Goal: Task Accomplishment & Management: Complete application form

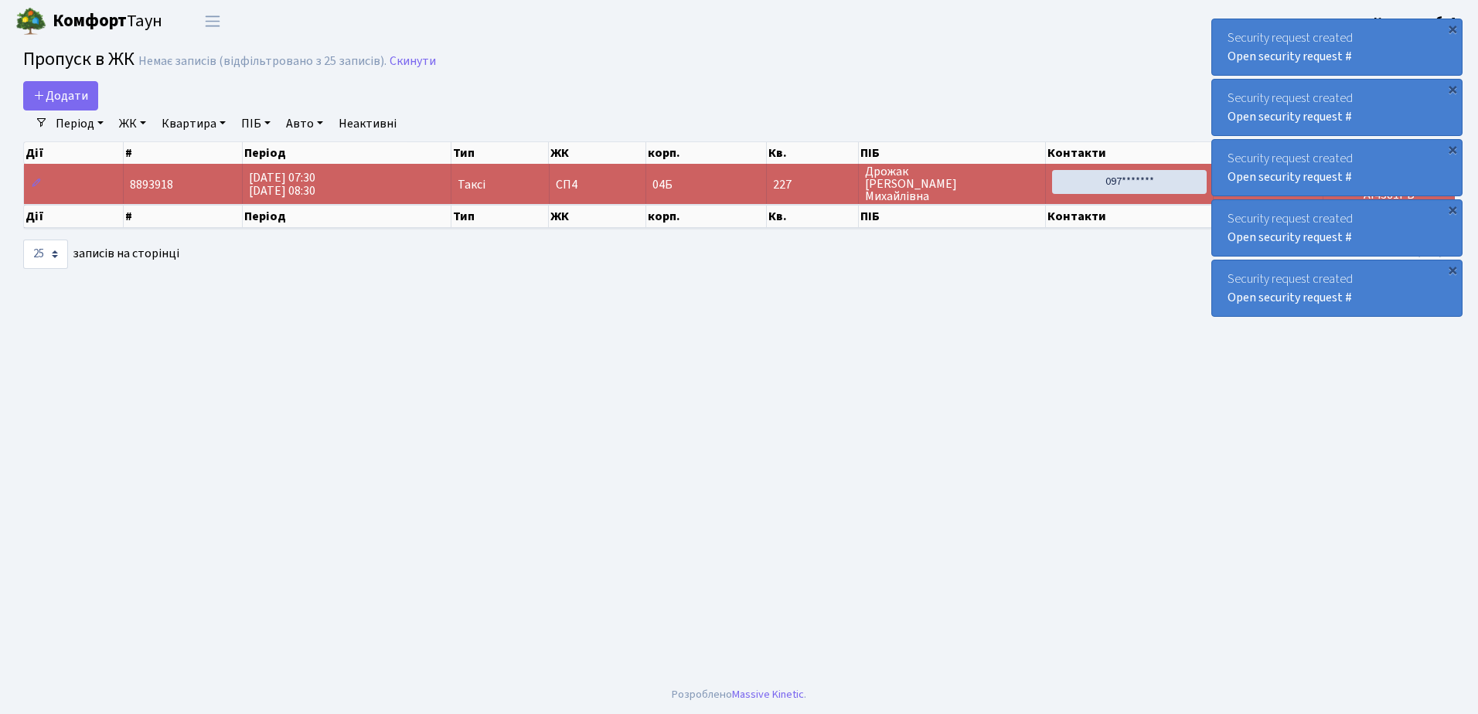
select select "25"
click at [68, 93] on span "Додати" at bounding box center [60, 95] width 55 height 17
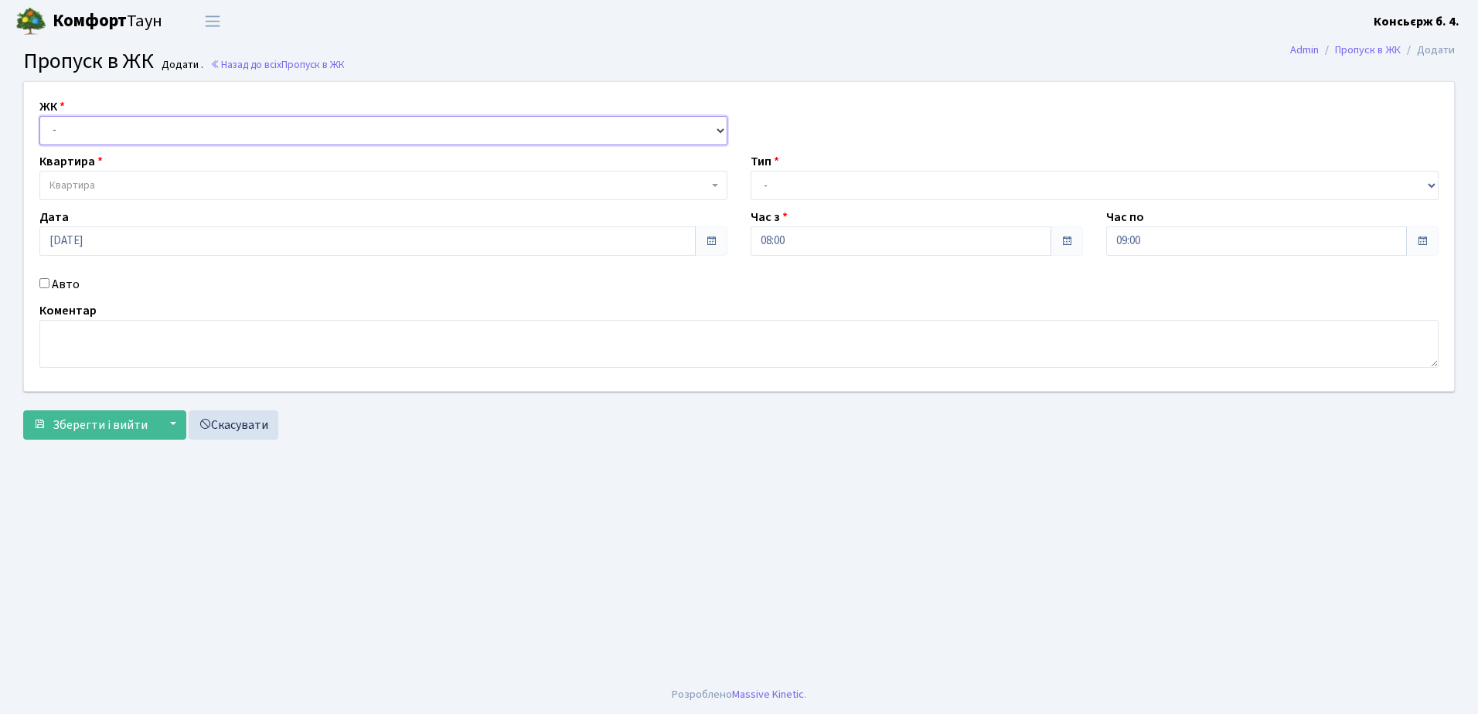
click at [95, 129] on select "- СП4, Столичне шосе, 5" at bounding box center [383, 130] width 688 height 29
select select "325"
click at [39, 116] on select "- [STREET_ADDRESS]" at bounding box center [383, 130] width 688 height 29
select select
click at [941, 180] on select "- Доставка Таксі Гості Сервіс" at bounding box center [1094, 185] width 688 height 29
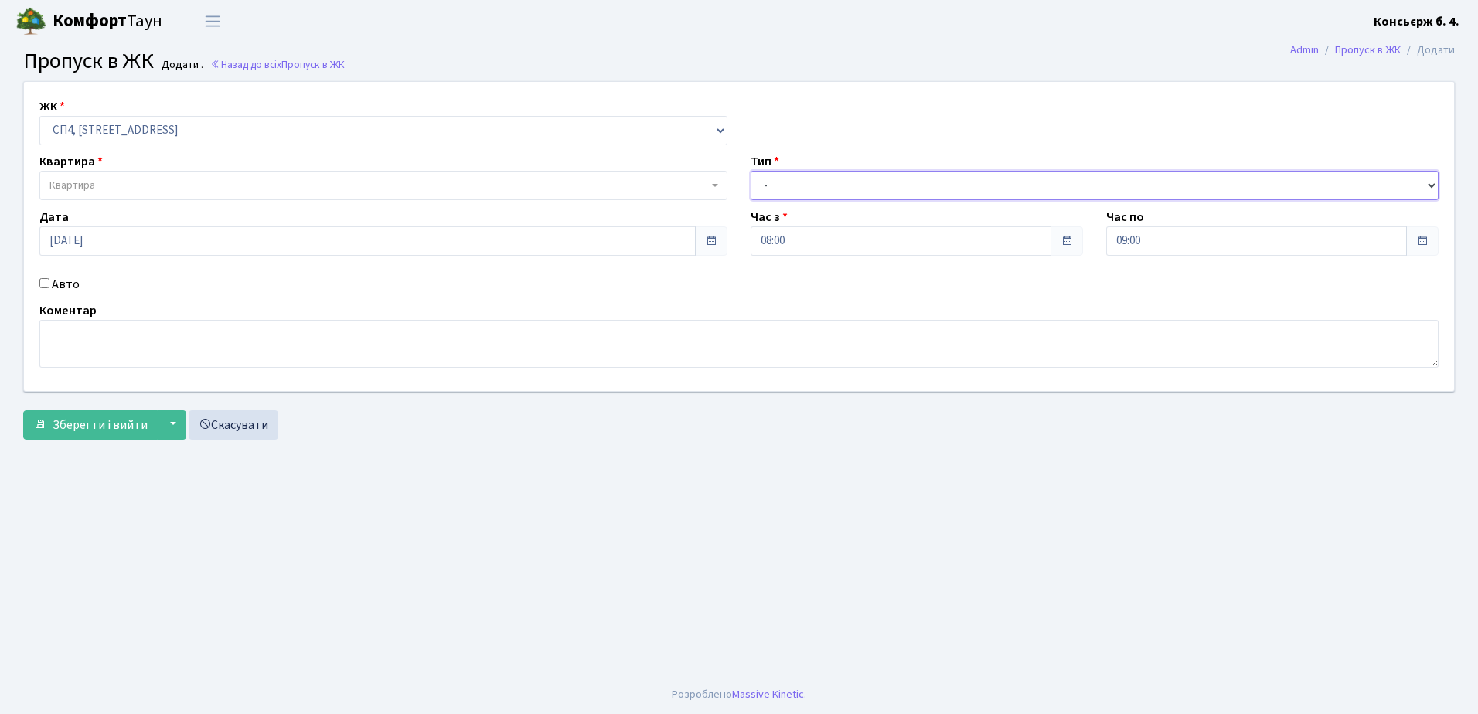
select select "1"
click at [750, 171] on select "- Доставка Таксі Гості Сервіс" at bounding box center [1094, 185] width 688 height 29
click at [215, 180] on span "Квартира" at bounding box center [378, 185] width 658 height 15
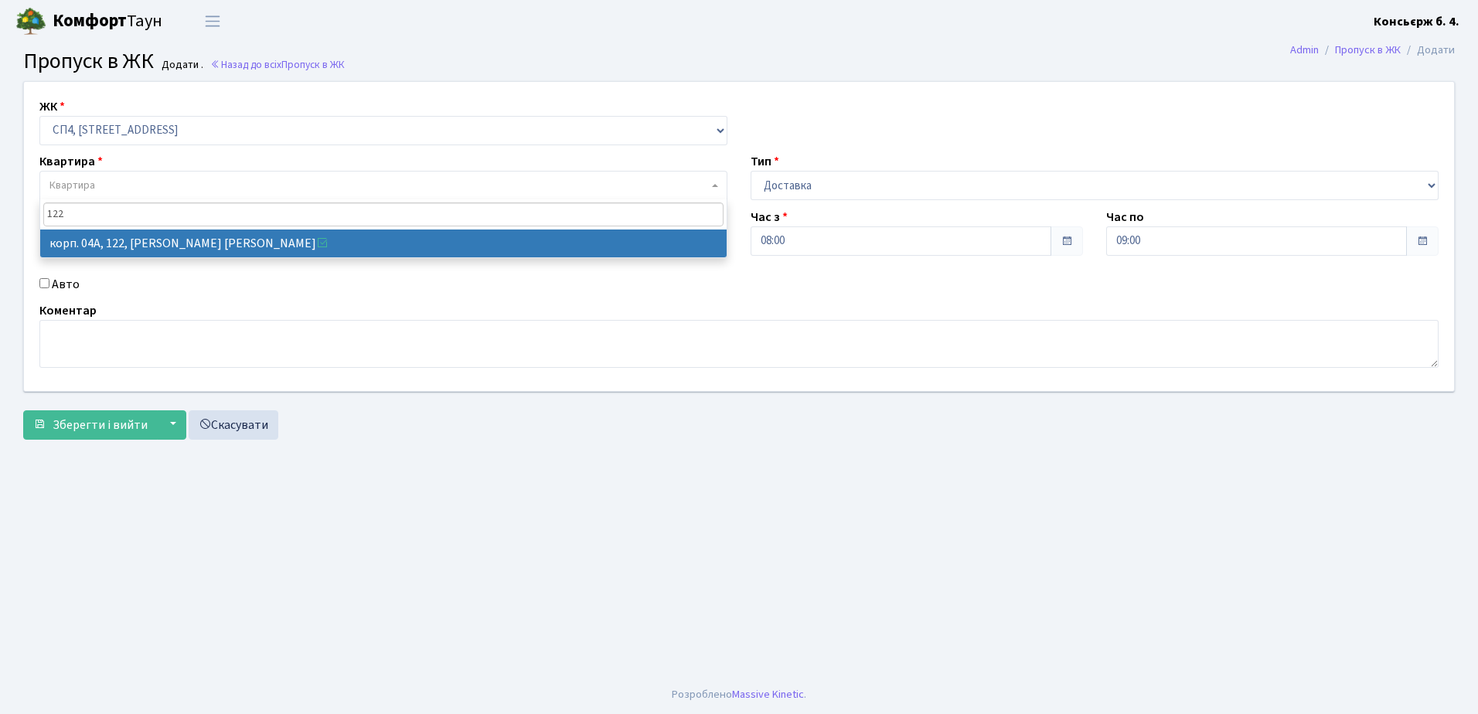
type input "122"
select select "21150"
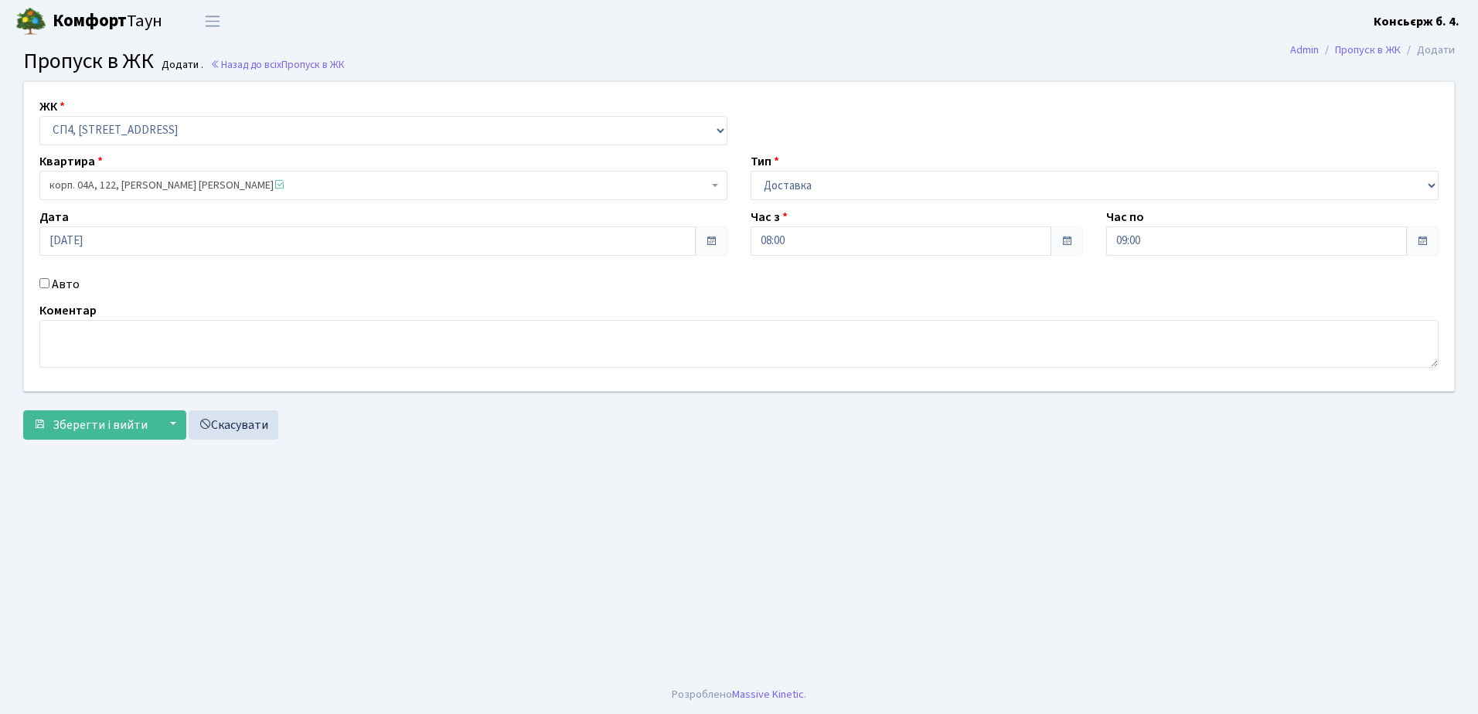
click at [47, 280] on input "Авто" at bounding box center [44, 283] width 10 height 10
checkbox input "true"
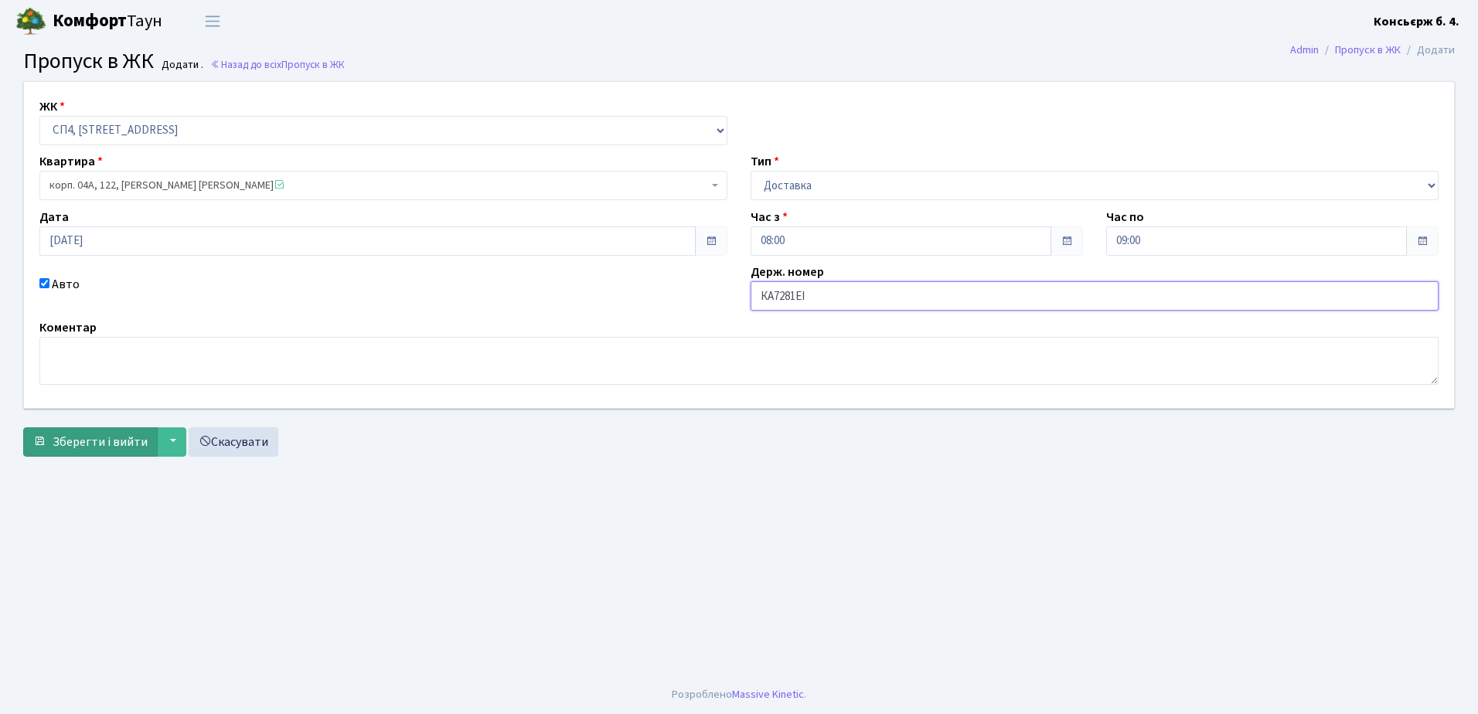
type input "КА7281ЕІ"
click at [120, 442] on span "Зберегти і вийти" at bounding box center [100, 442] width 95 height 17
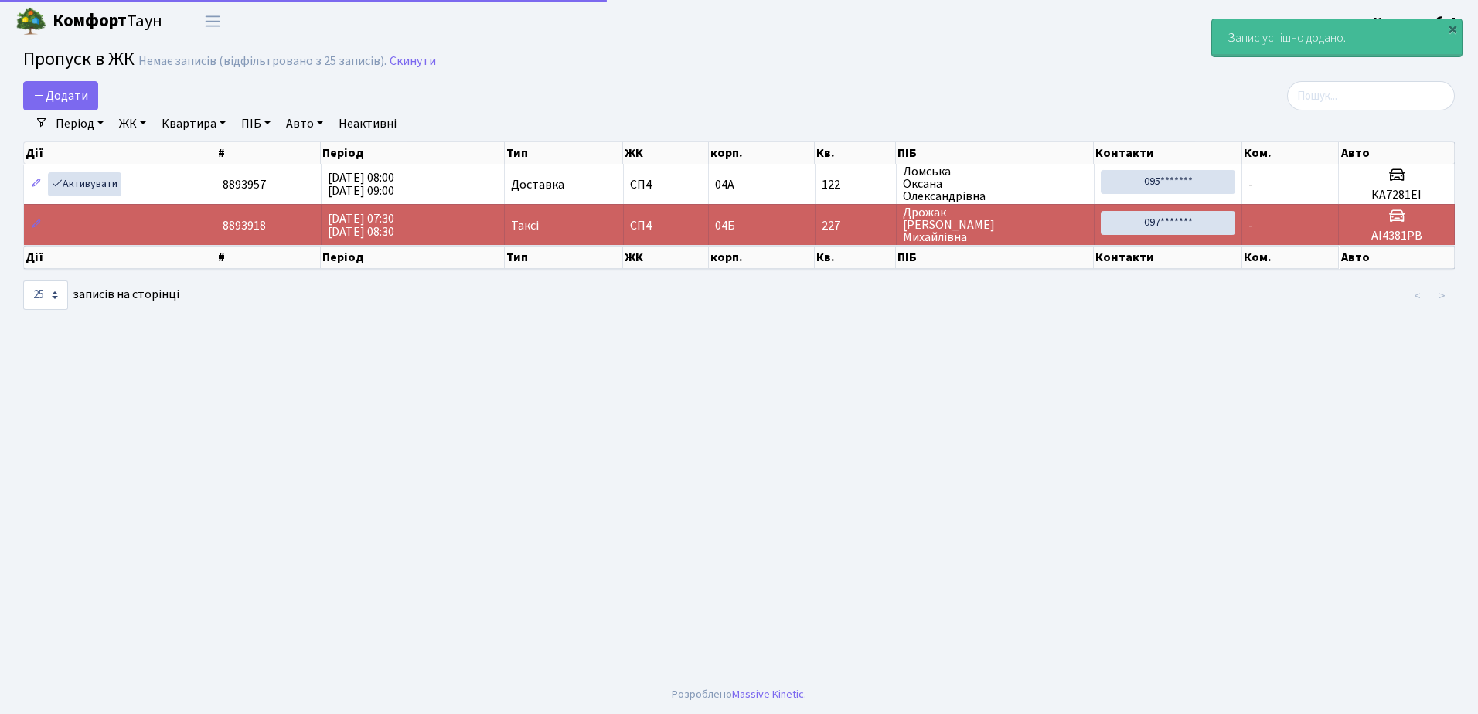
select select "25"
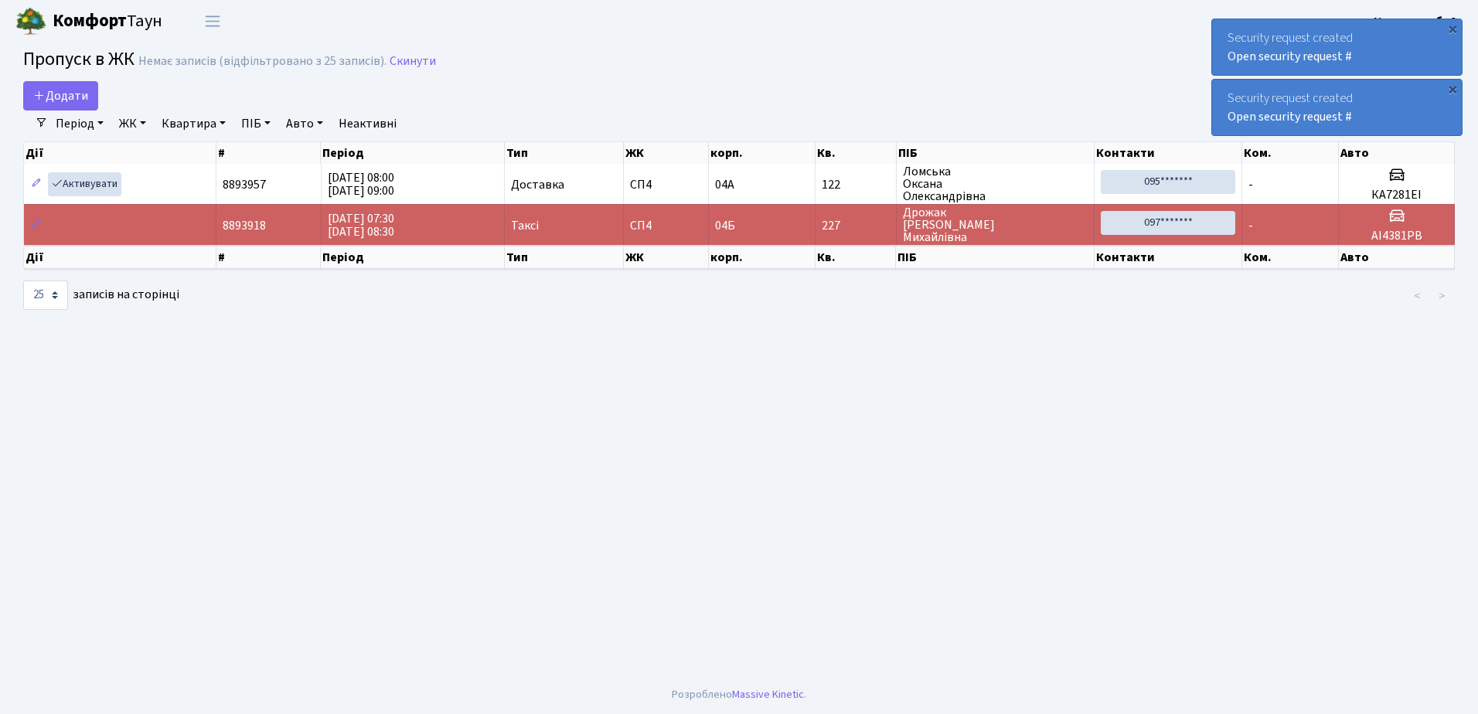
click at [1453, 28] on div "×" at bounding box center [1452, 28] width 15 height 15
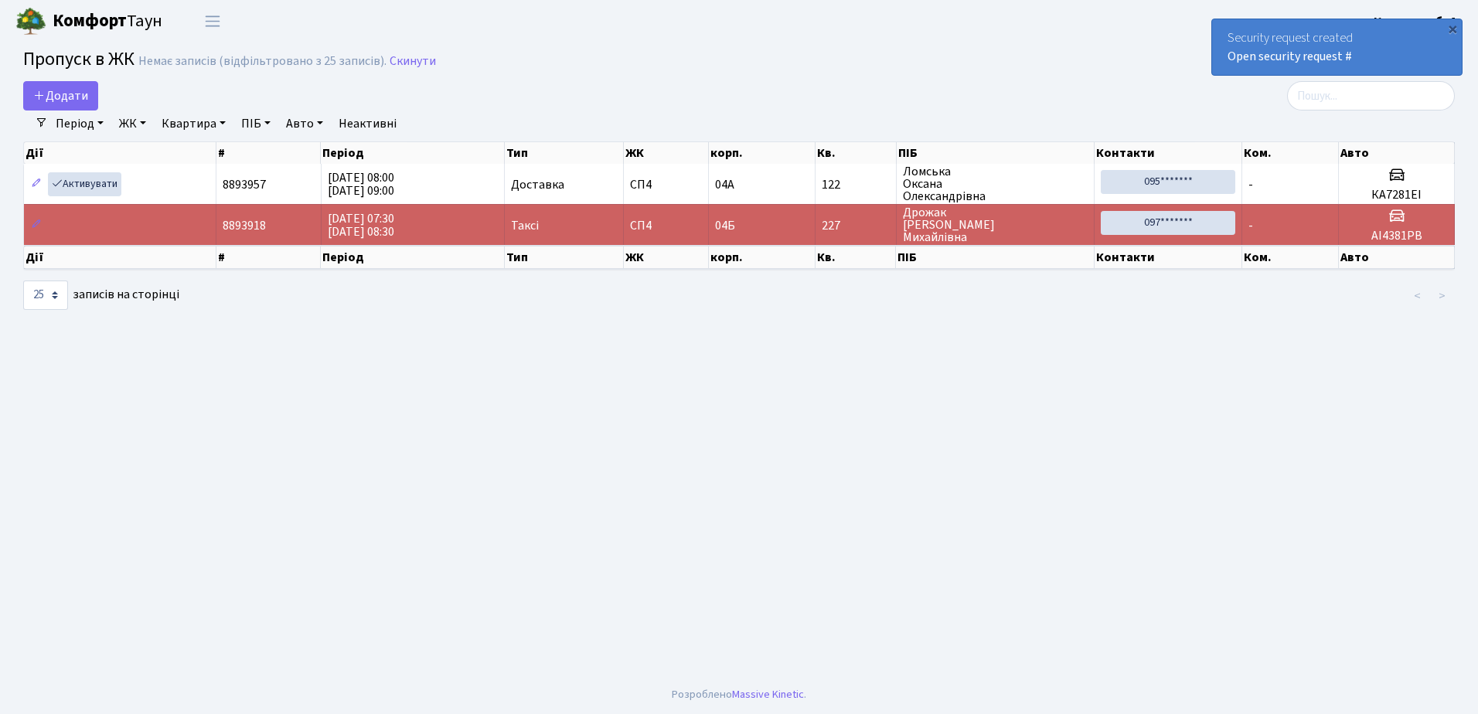
click at [1451, 28] on div "×" at bounding box center [1452, 28] width 15 height 15
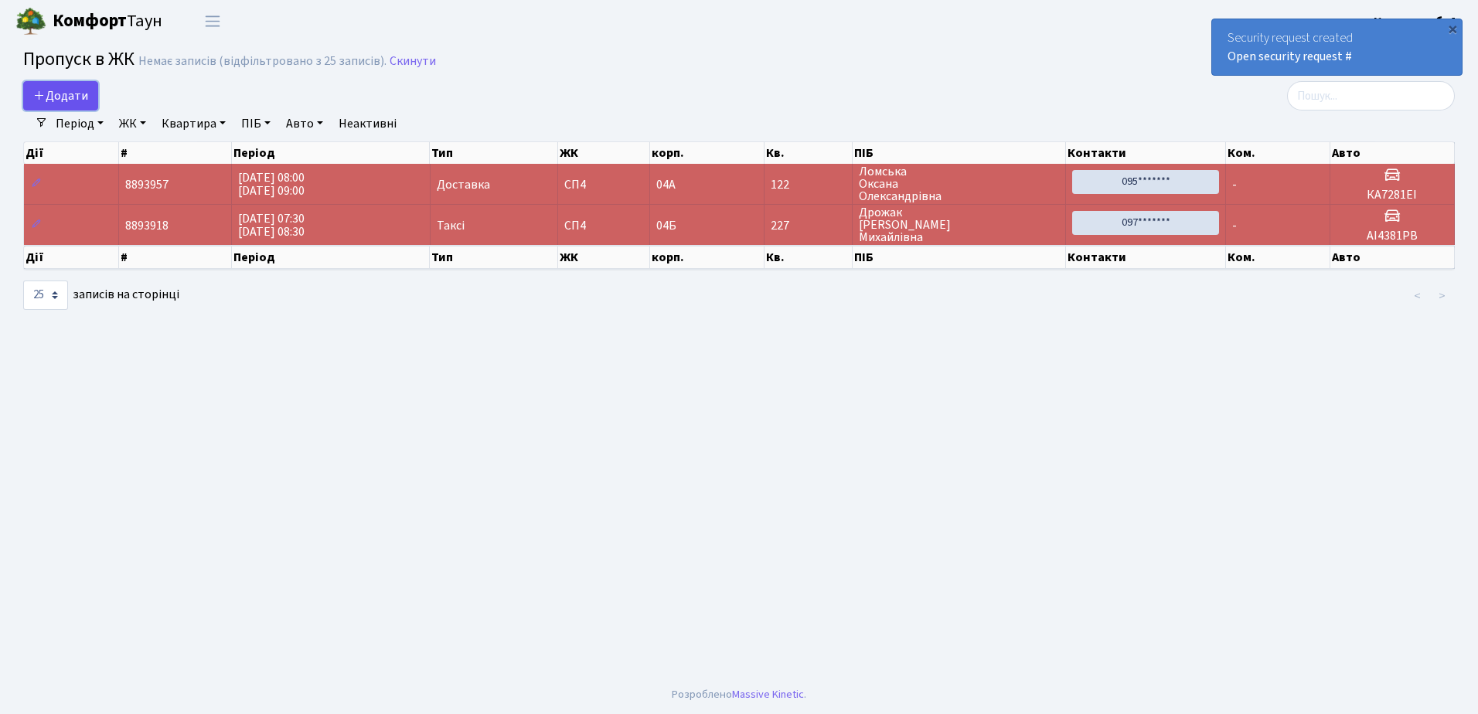
click at [73, 93] on span "Додати" at bounding box center [60, 95] width 55 height 17
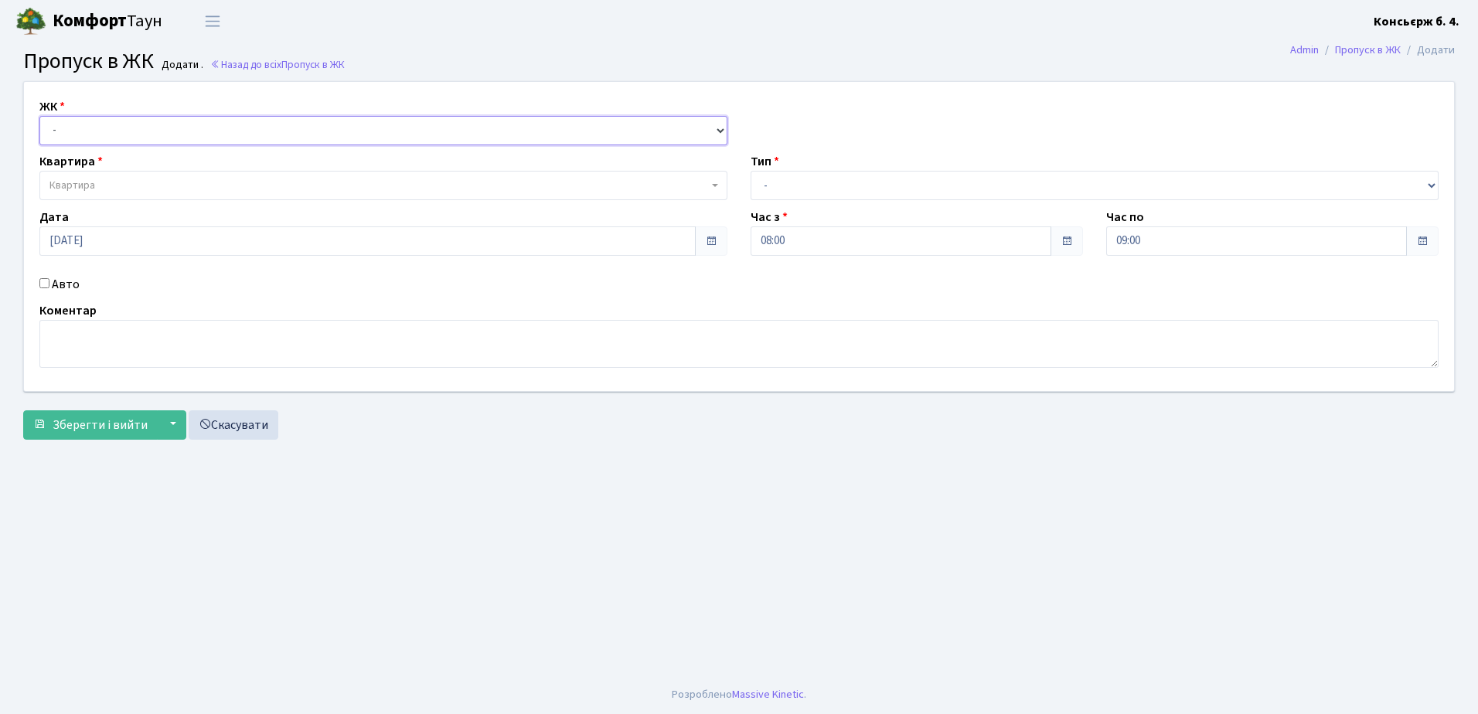
click at [131, 131] on select "- [STREET_ADDRESS]" at bounding box center [383, 130] width 688 height 29
select select "325"
click at [39, 116] on select "- [STREET_ADDRESS]" at bounding box center [383, 130] width 688 height 29
select select
click at [129, 179] on span "Квартира" at bounding box center [378, 185] width 658 height 15
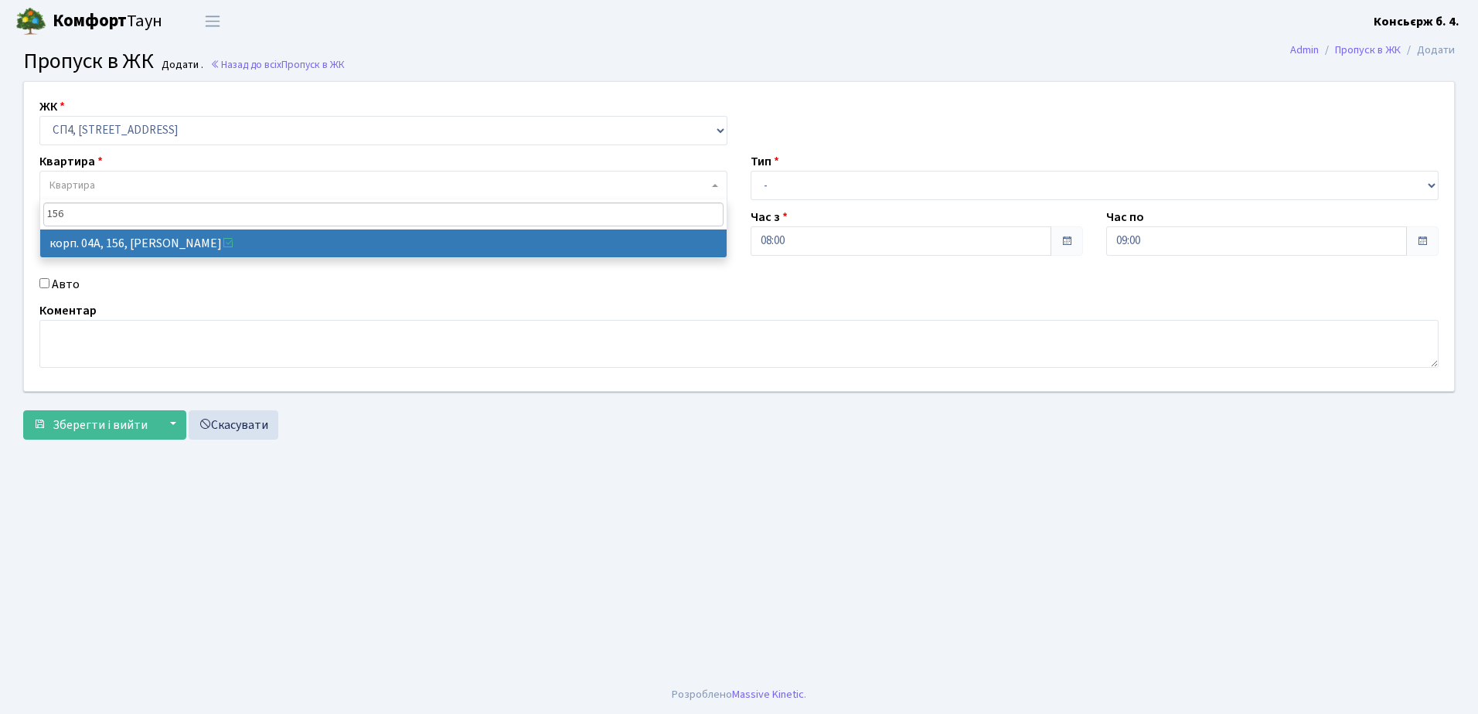
type input "156"
select select "21184"
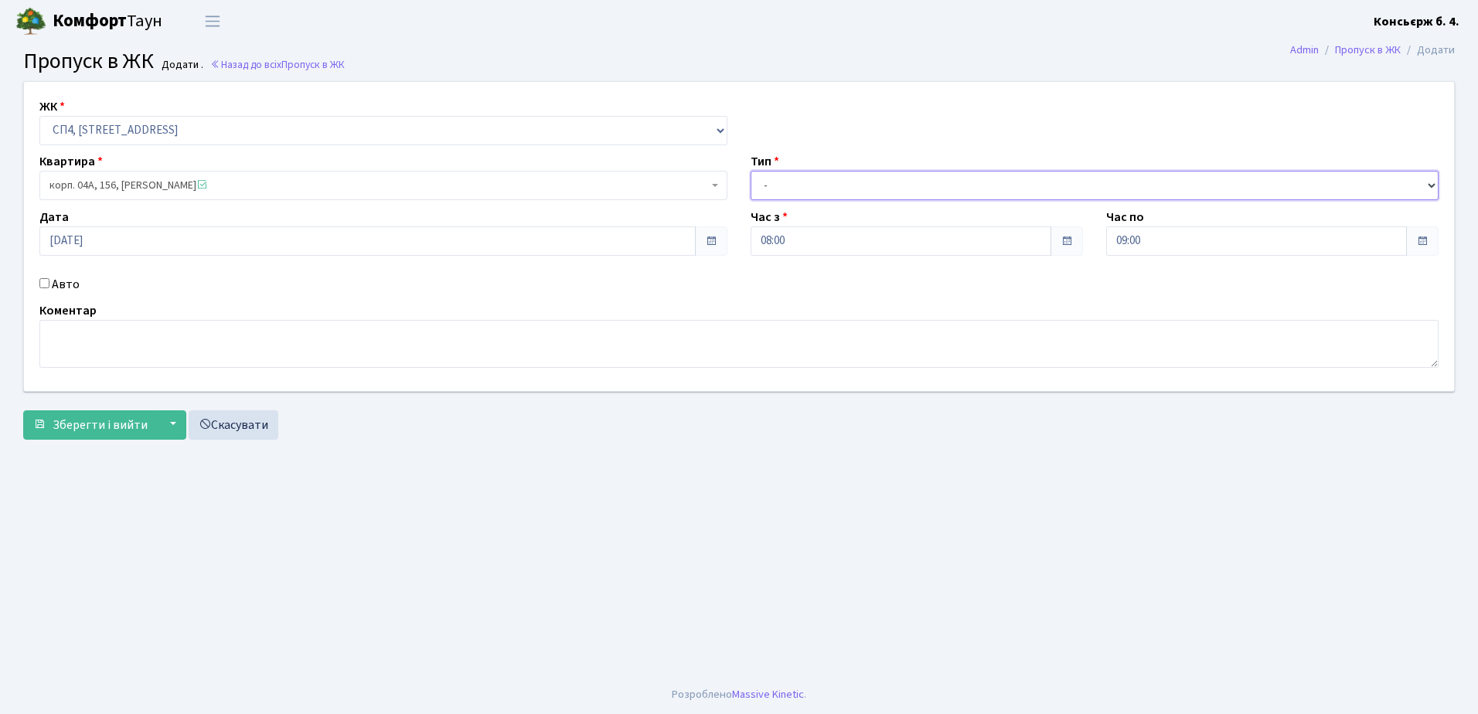
click at [941, 185] on select "- Доставка Таксі Гості Сервіс" at bounding box center [1094, 185] width 688 height 29
select select "18"
click at [750, 171] on select "- Доставка Таксі Гості Сервіс" at bounding box center [1094, 185] width 688 height 29
click at [46, 281] on input "Авто" at bounding box center [44, 283] width 10 height 10
checkbox input "true"
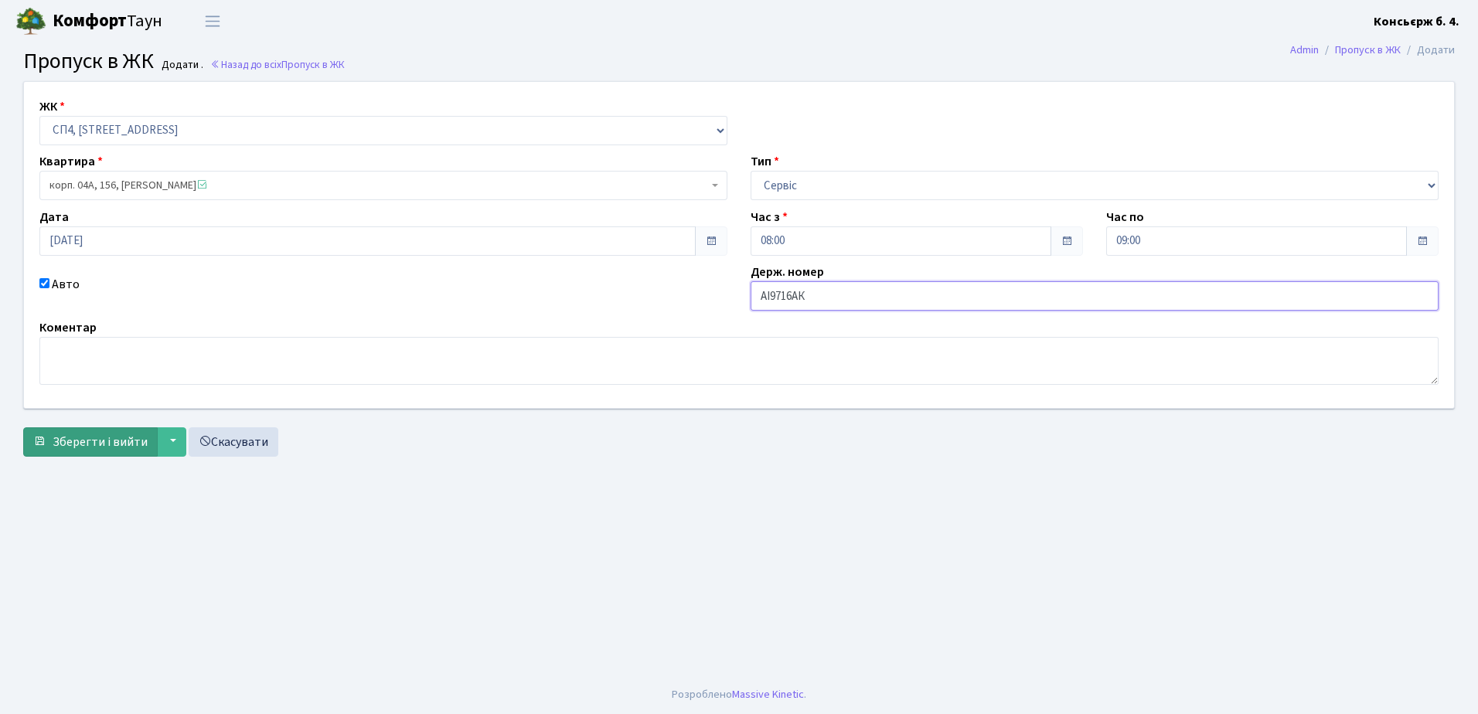
type input "АІ9716АК"
click at [83, 440] on span "Зберегти і вийти" at bounding box center [100, 442] width 95 height 17
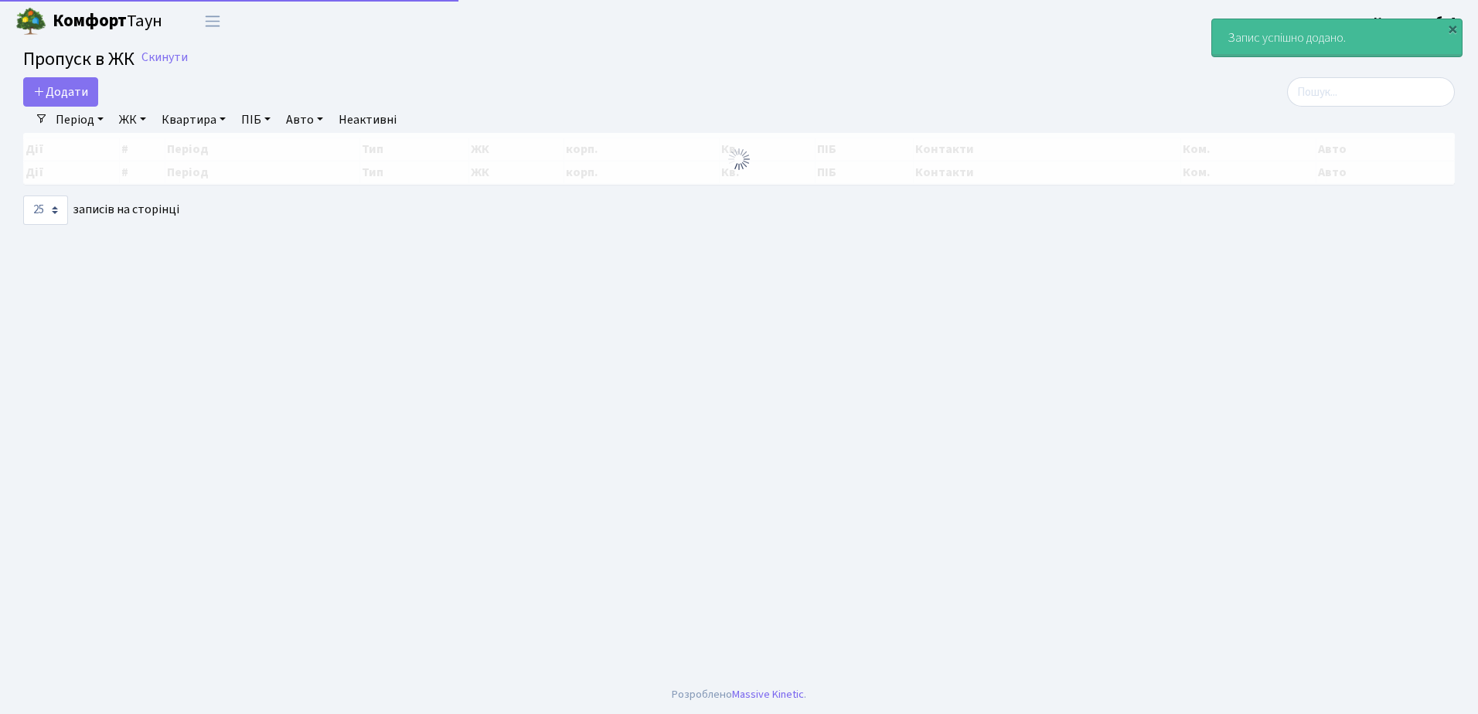
select select "25"
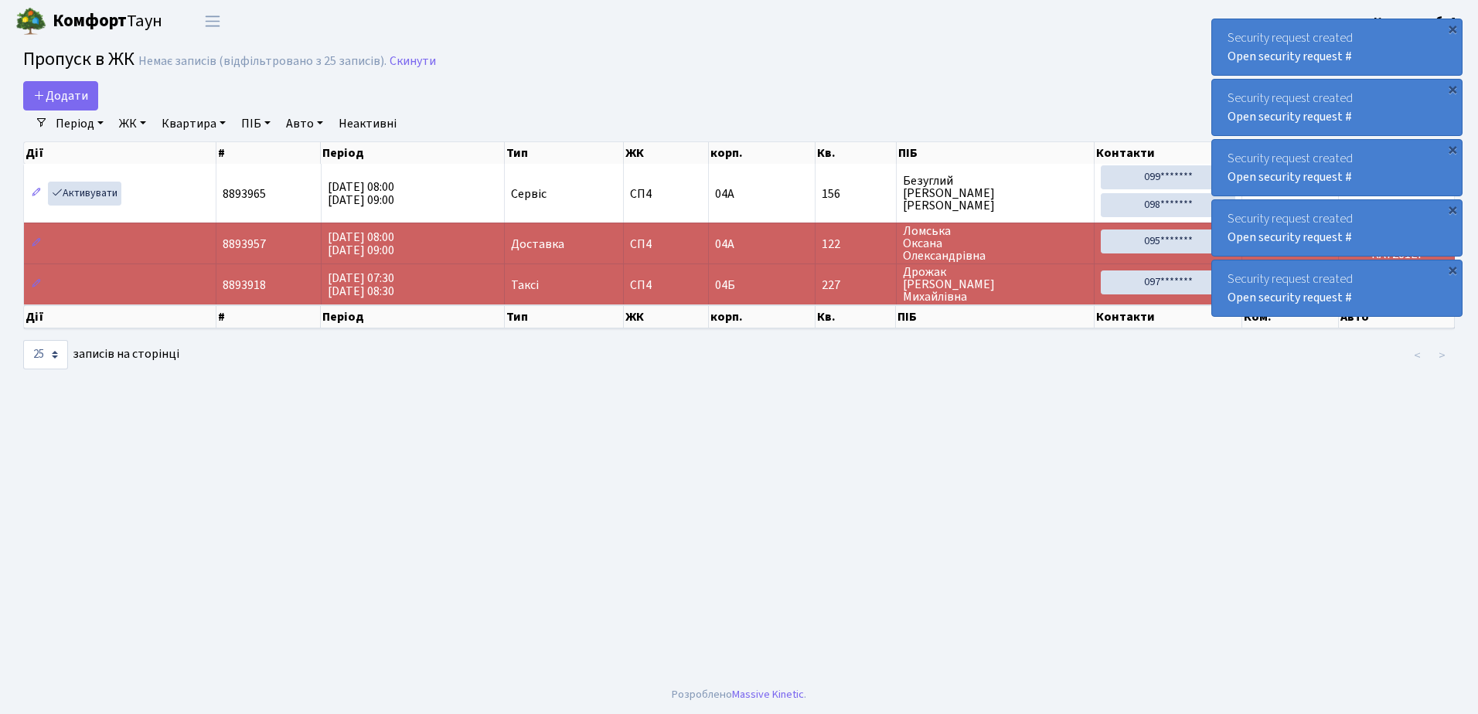
click at [1455, 26] on div "×" at bounding box center [1452, 28] width 15 height 15
click at [1454, 25] on div "×" at bounding box center [1452, 28] width 15 height 15
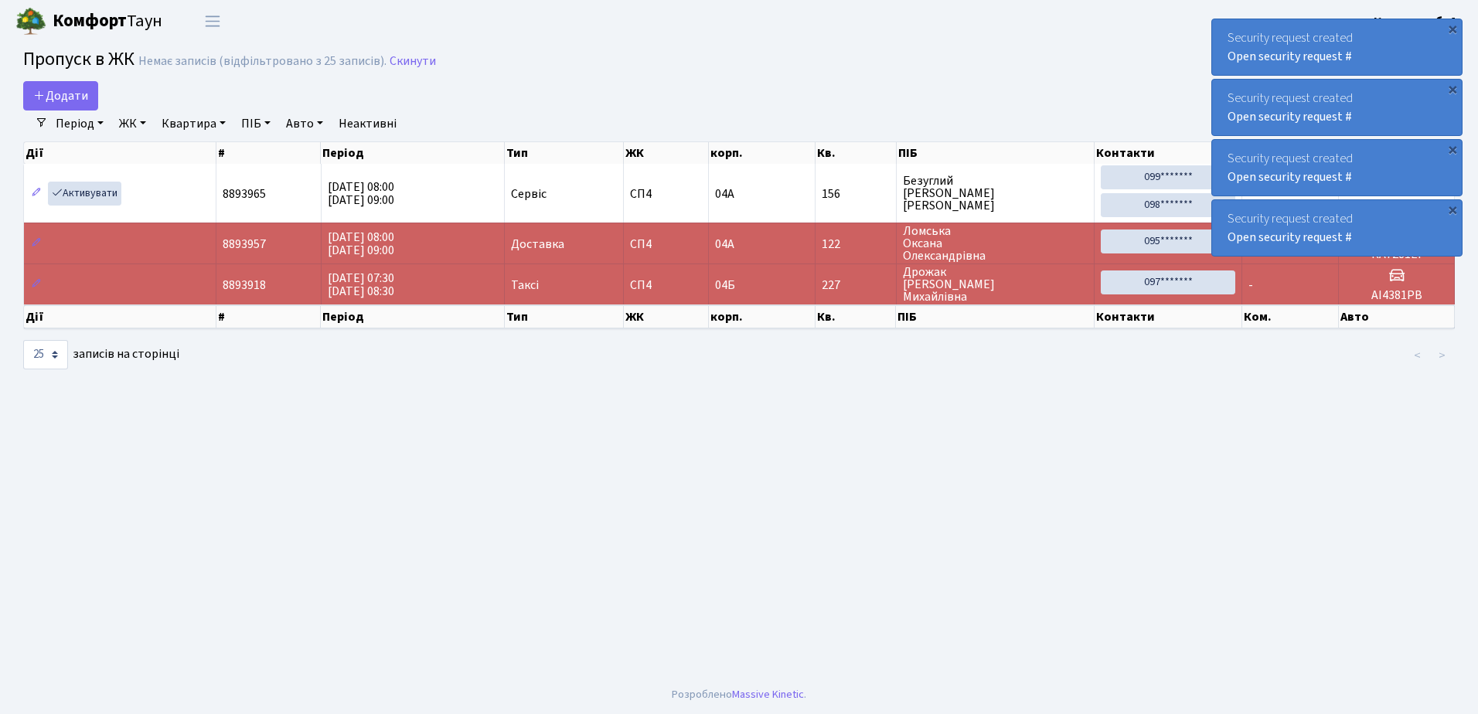
click at [1454, 25] on div "×" at bounding box center [1452, 28] width 15 height 15
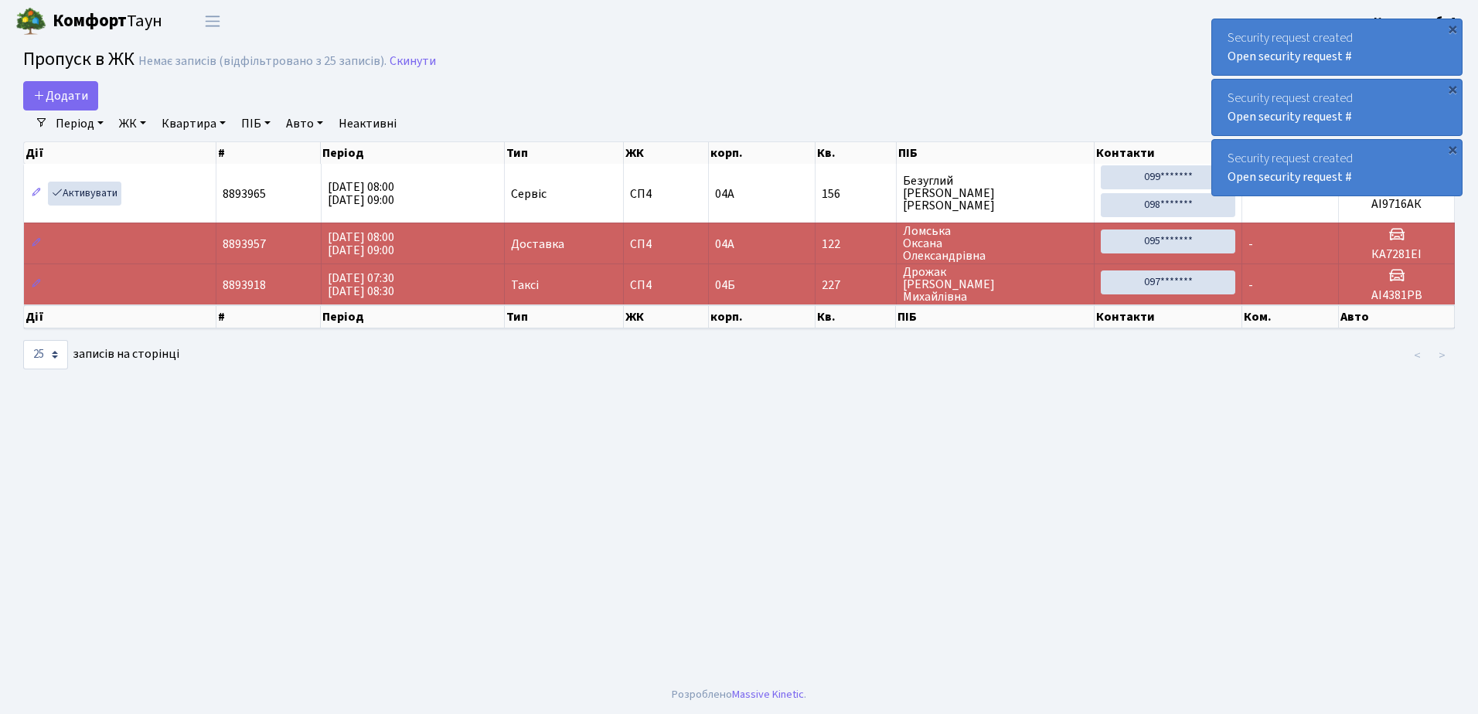
click at [1454, 25] on div "×" at bounding box center [1452, 28] width 15 height 15
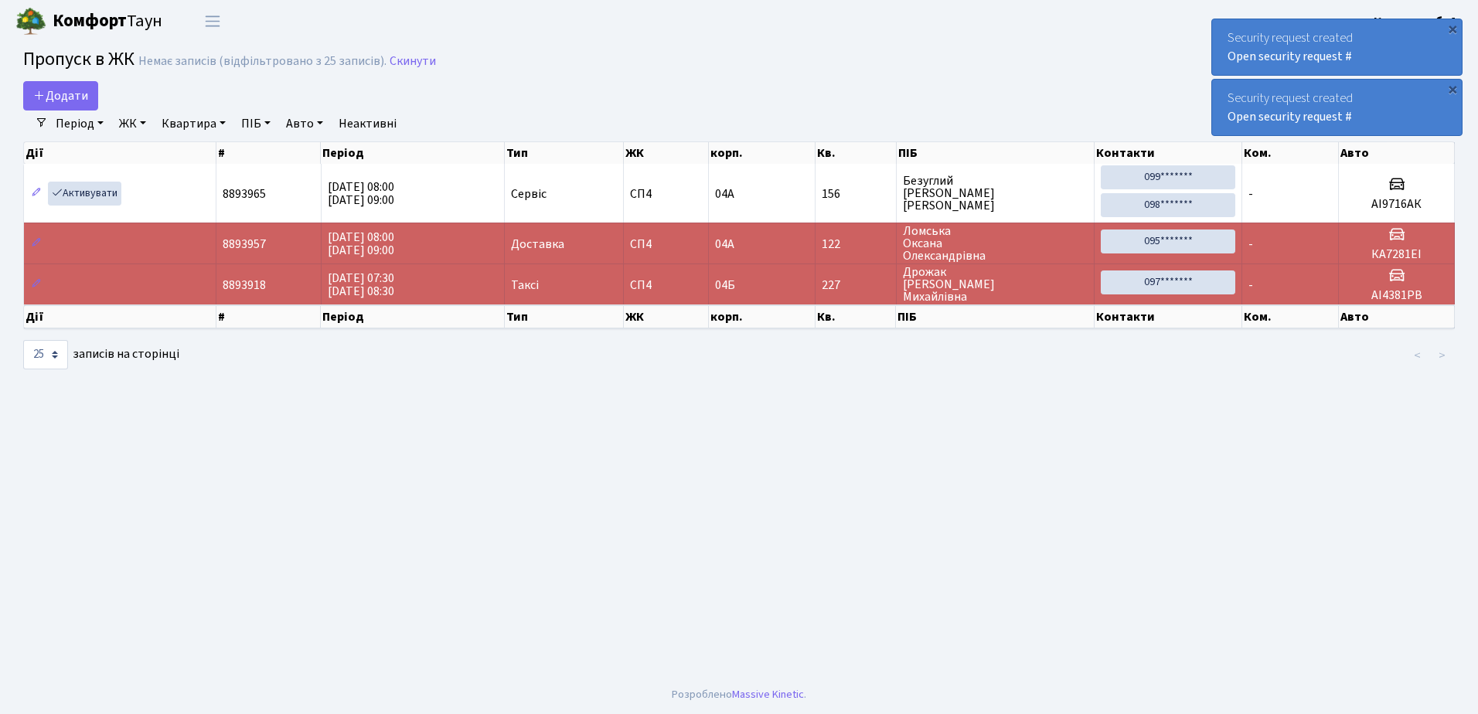
click at [1454, 25] on div "×" at bounding box center [1452, 28] width 15 height 15
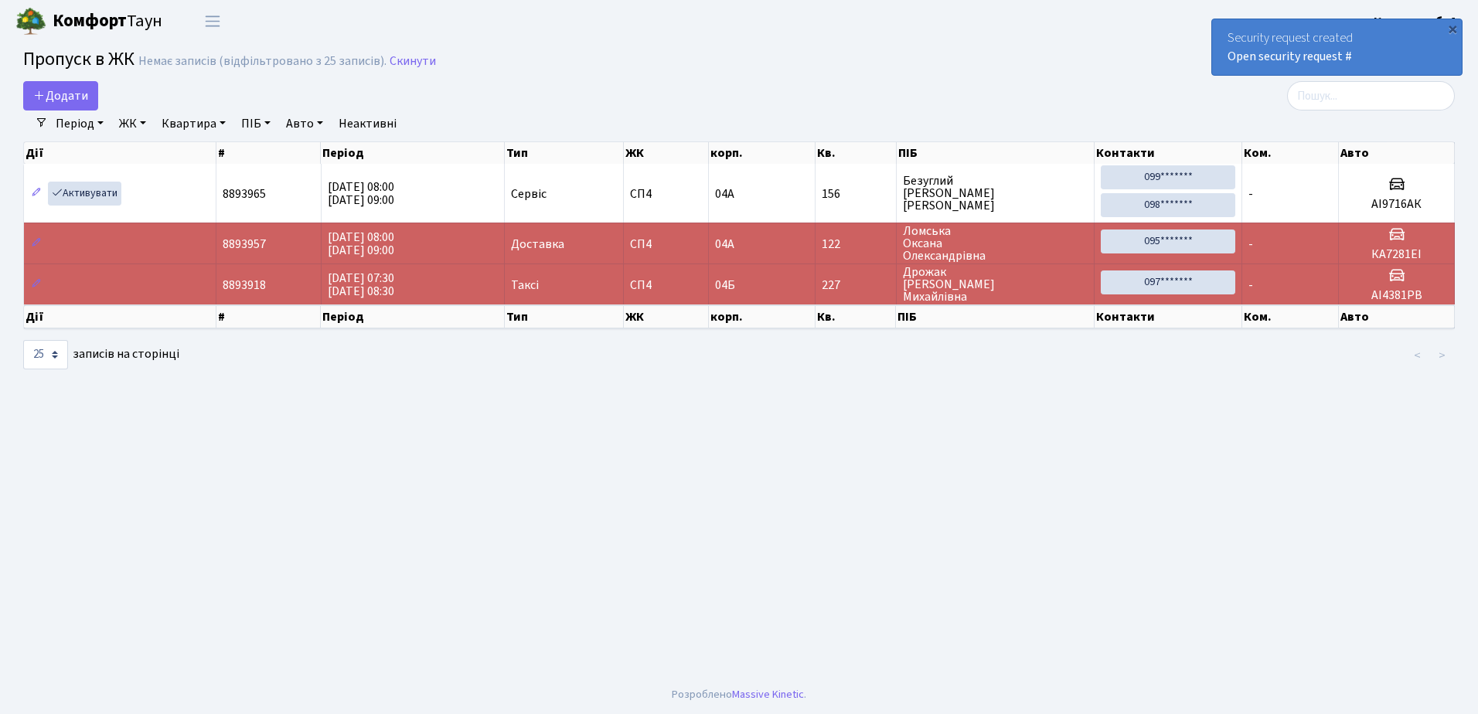
click at [1454, 25] on div "×" at bounding box center [1452, 28] width 15 height 15
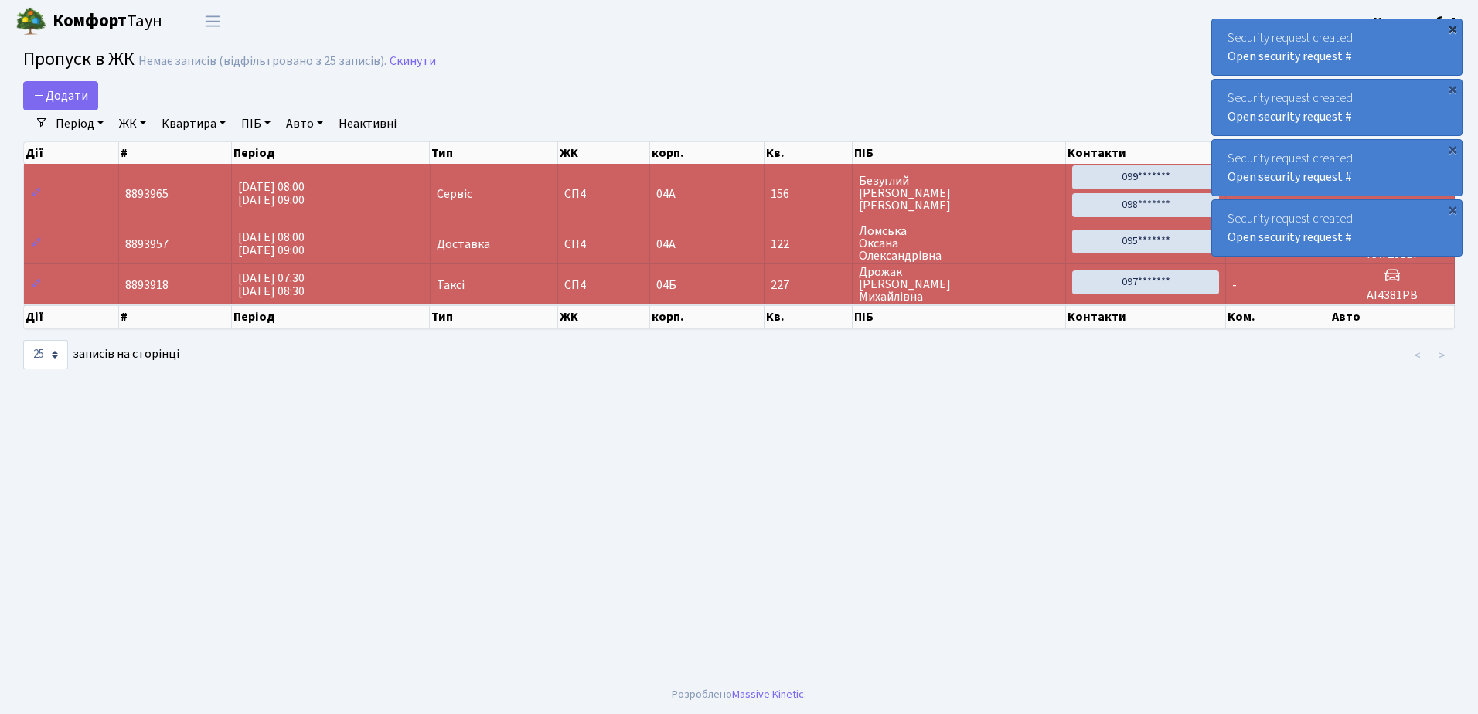
click at [1454, 27] on div "×" at bounding box center [1452, 28] width 15 height 15
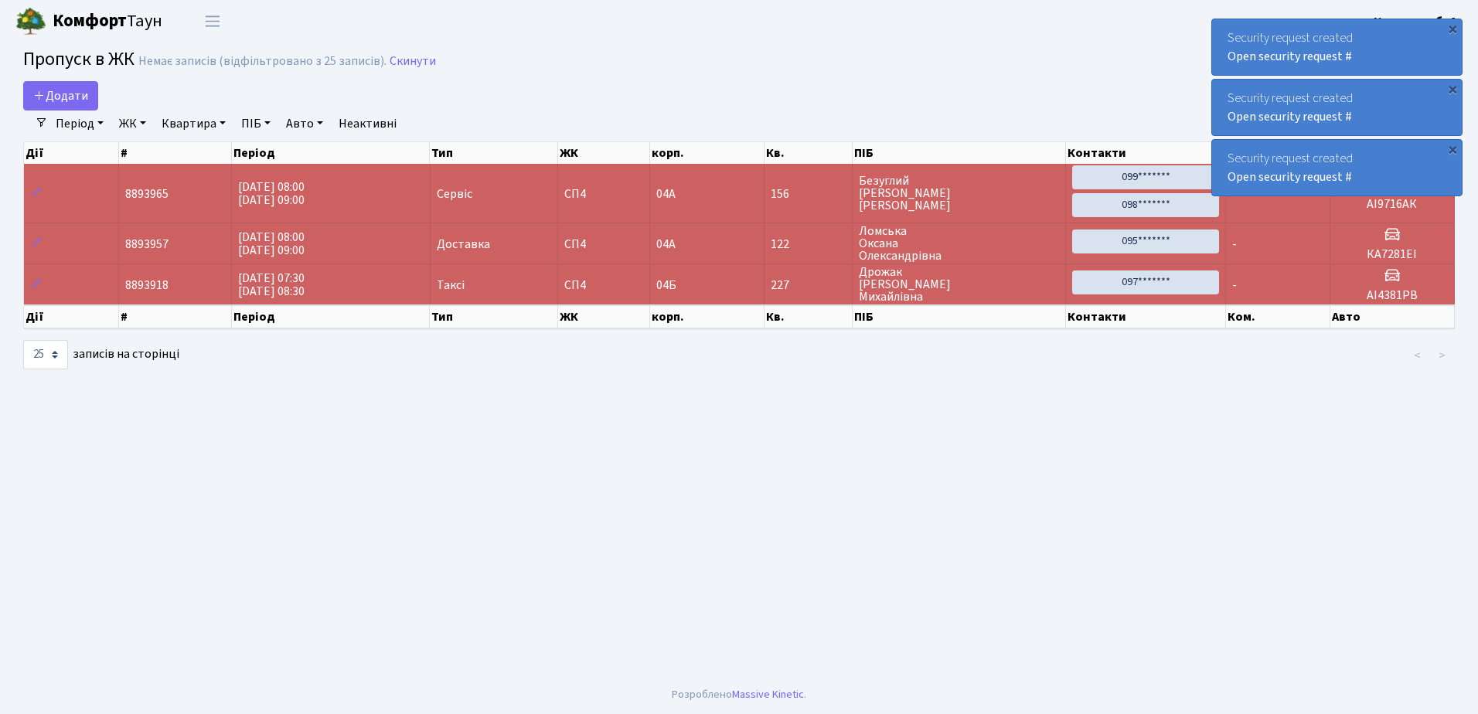
click at [1454, 27] on div "×" at bounding box center [1452, 28] width 15 height 15
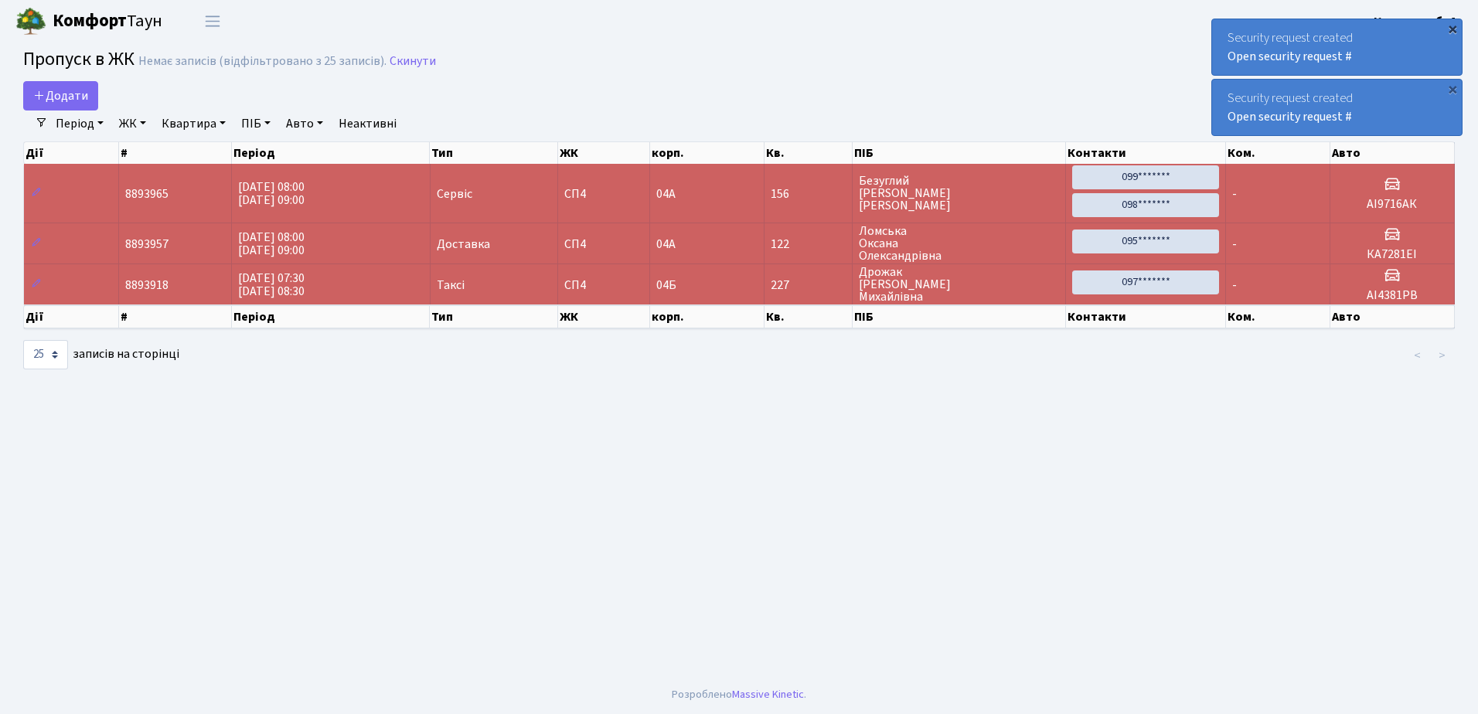
click at [1453, 27] on div "×" at bounding box center [1452, 28] width 15 height 15
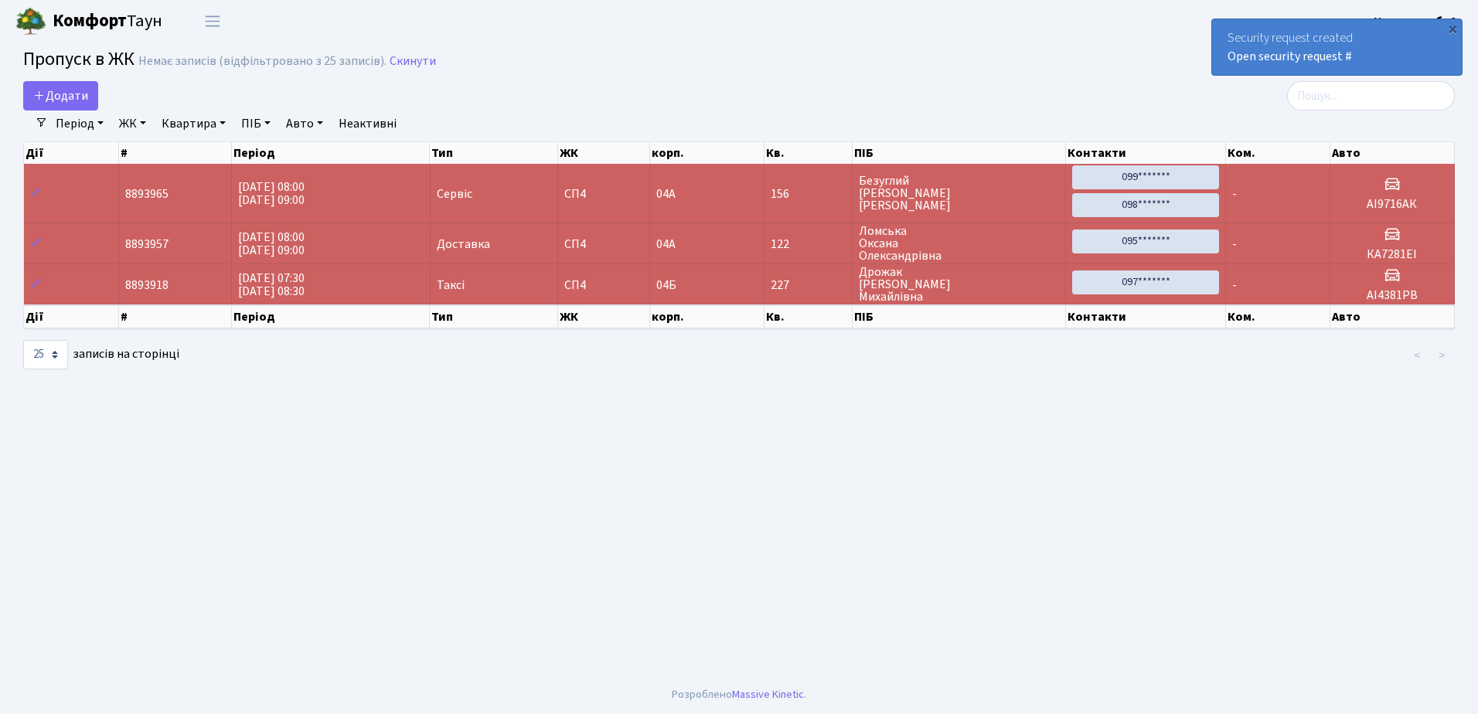
click at [1453, 27] on div "×" at bounding box center [1452, 28] width 15 height 15
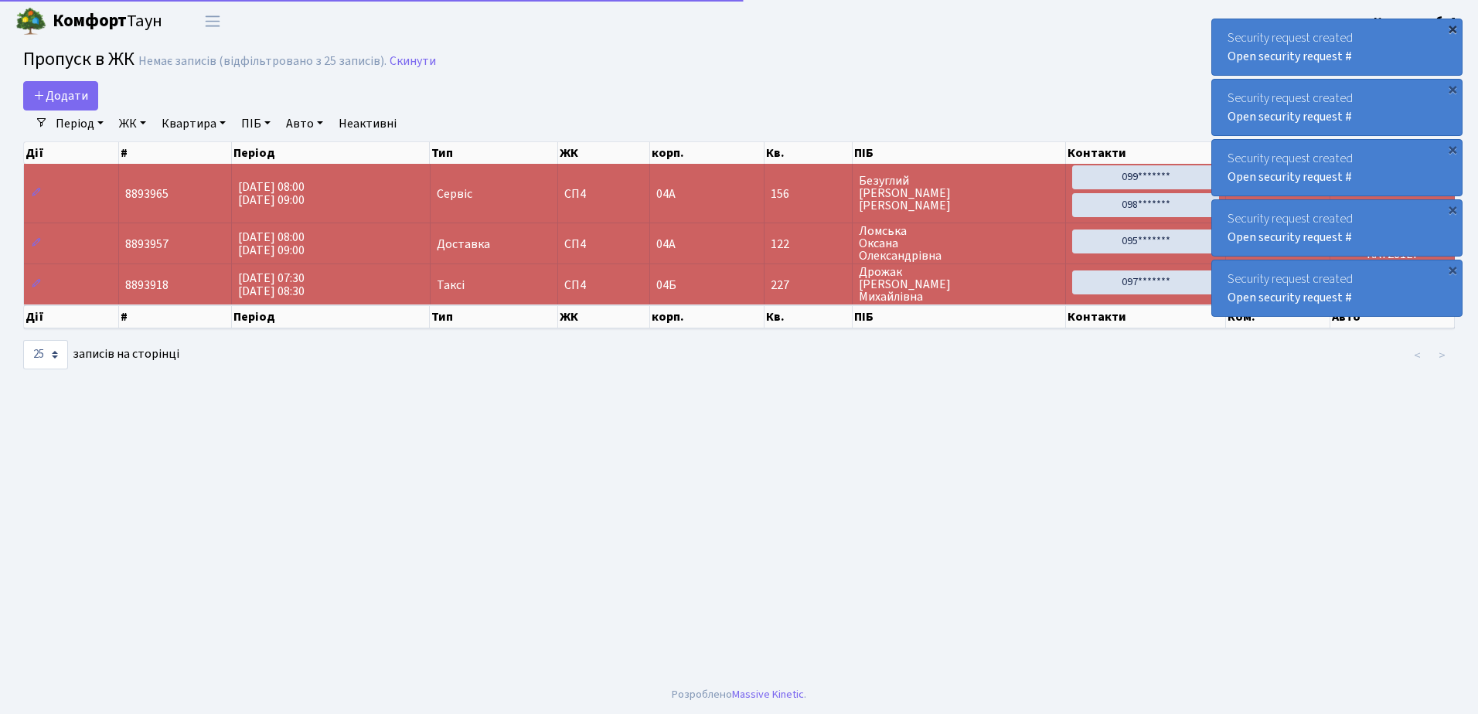
click at [1451, 27] on div "×" at bounding box center [1452, 28] width 15 height 15
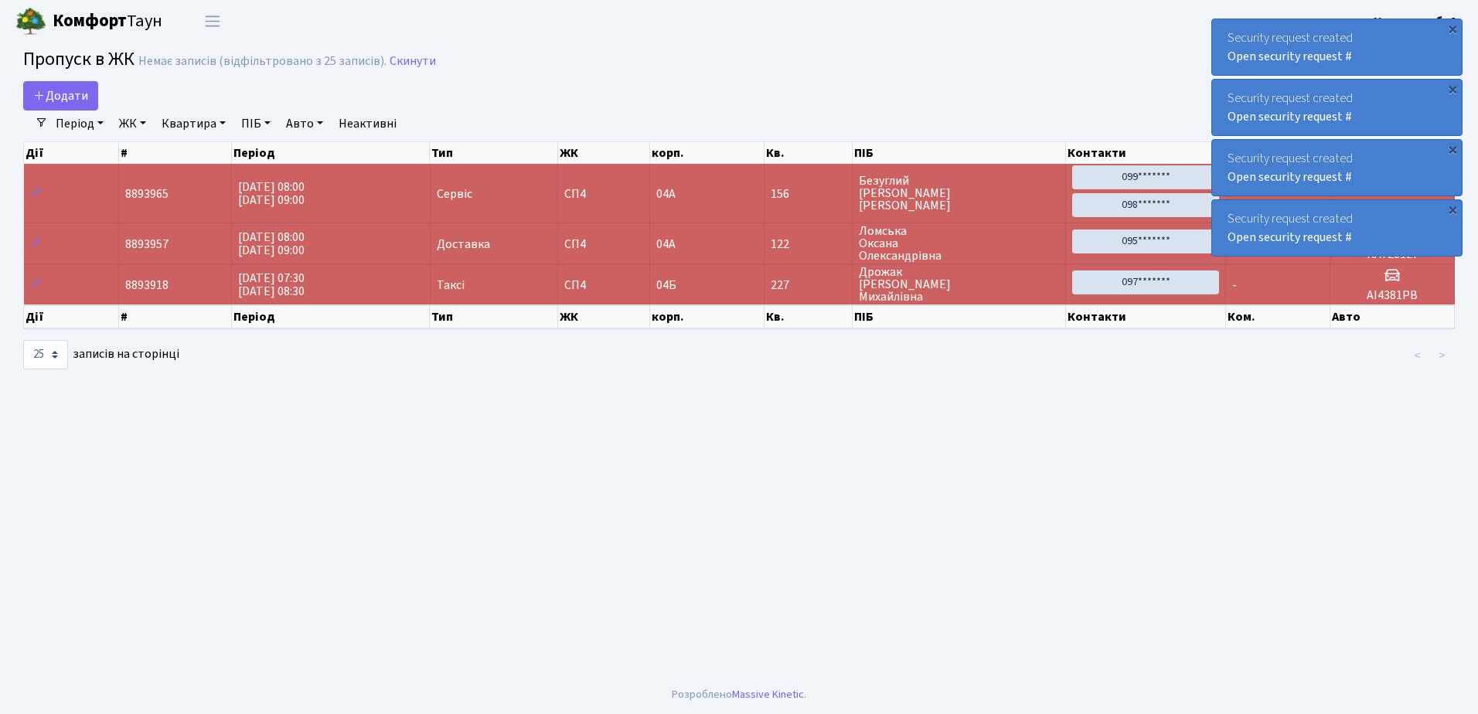
click at [1451, 27] on div "×" at bounding box center [1452, 28] width 15 height 15
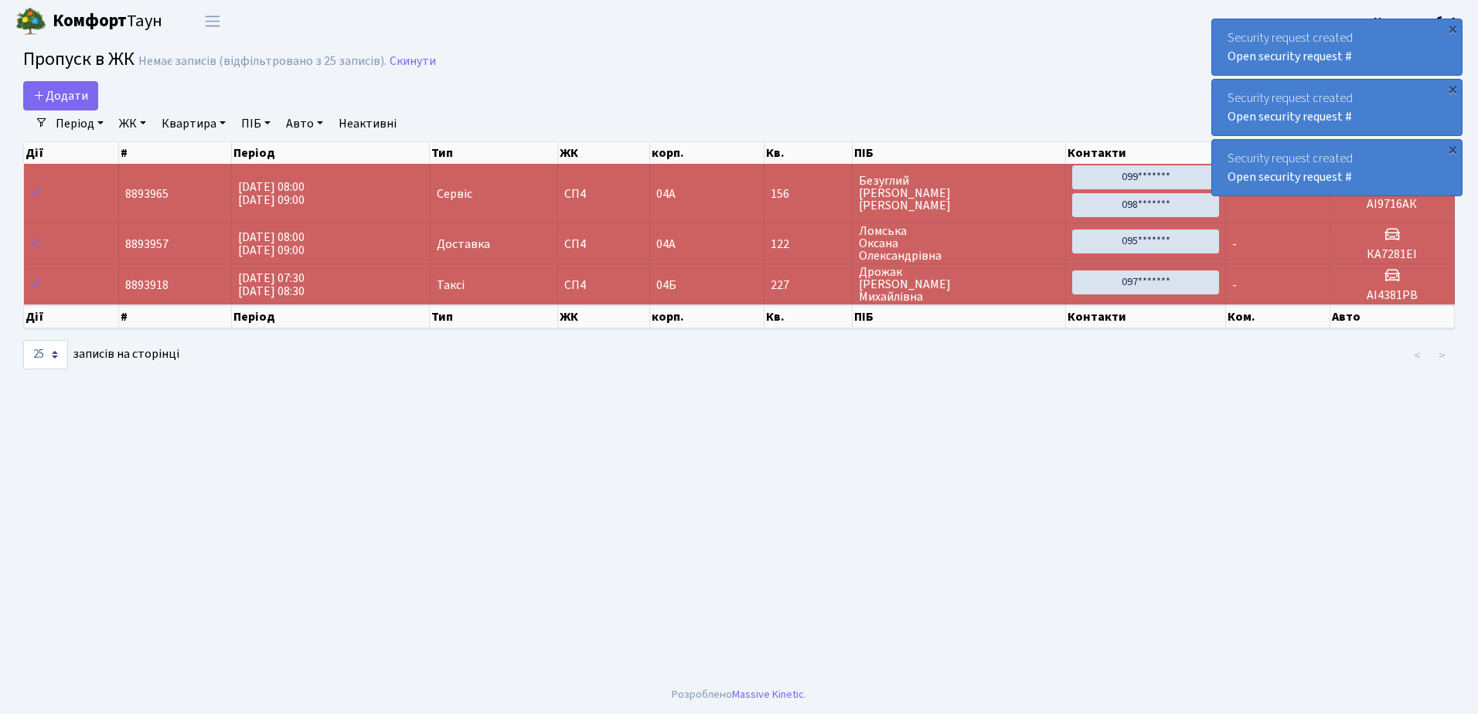
click at [1451, 27] on div "×" at bounding box center [1452, 28] width 15 height 15
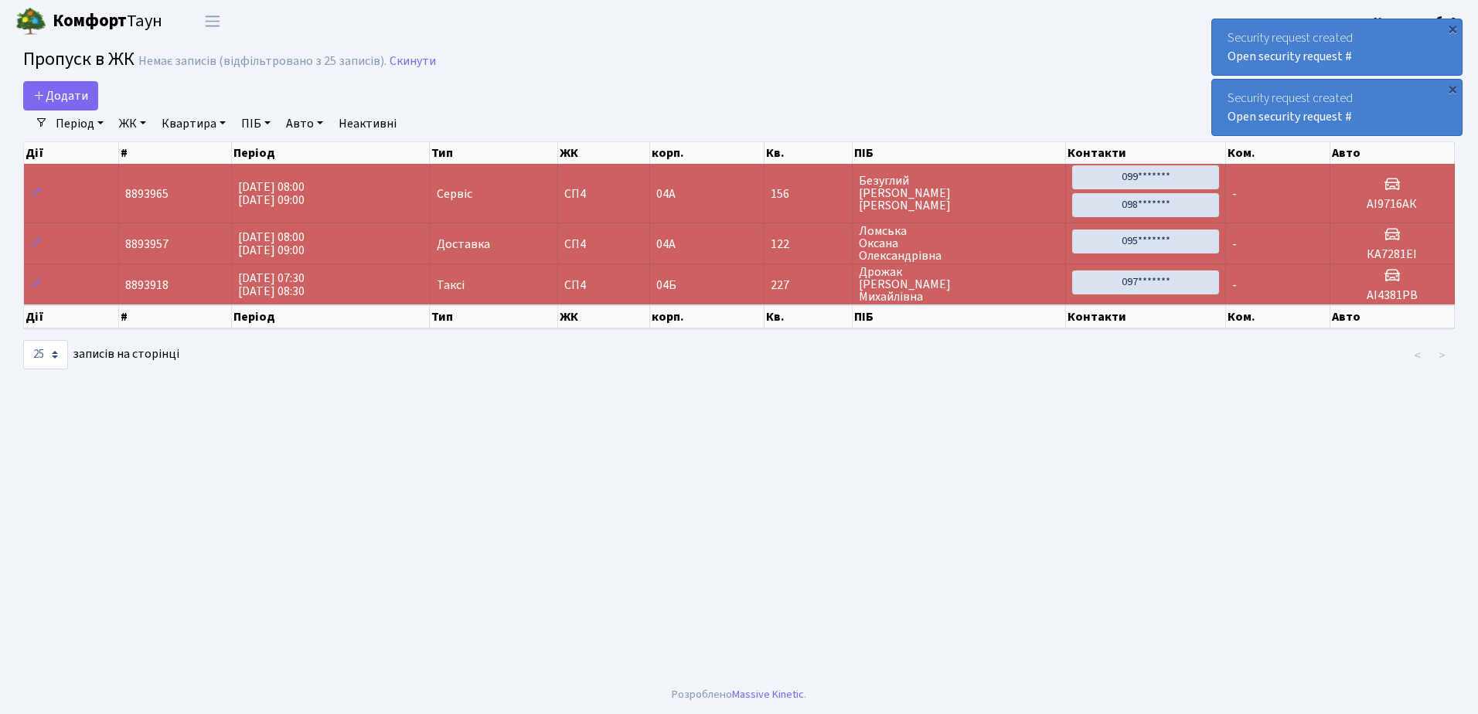
click at [1451, 27] on div "×" at bounding box center [1452, 28] width 15 height 15
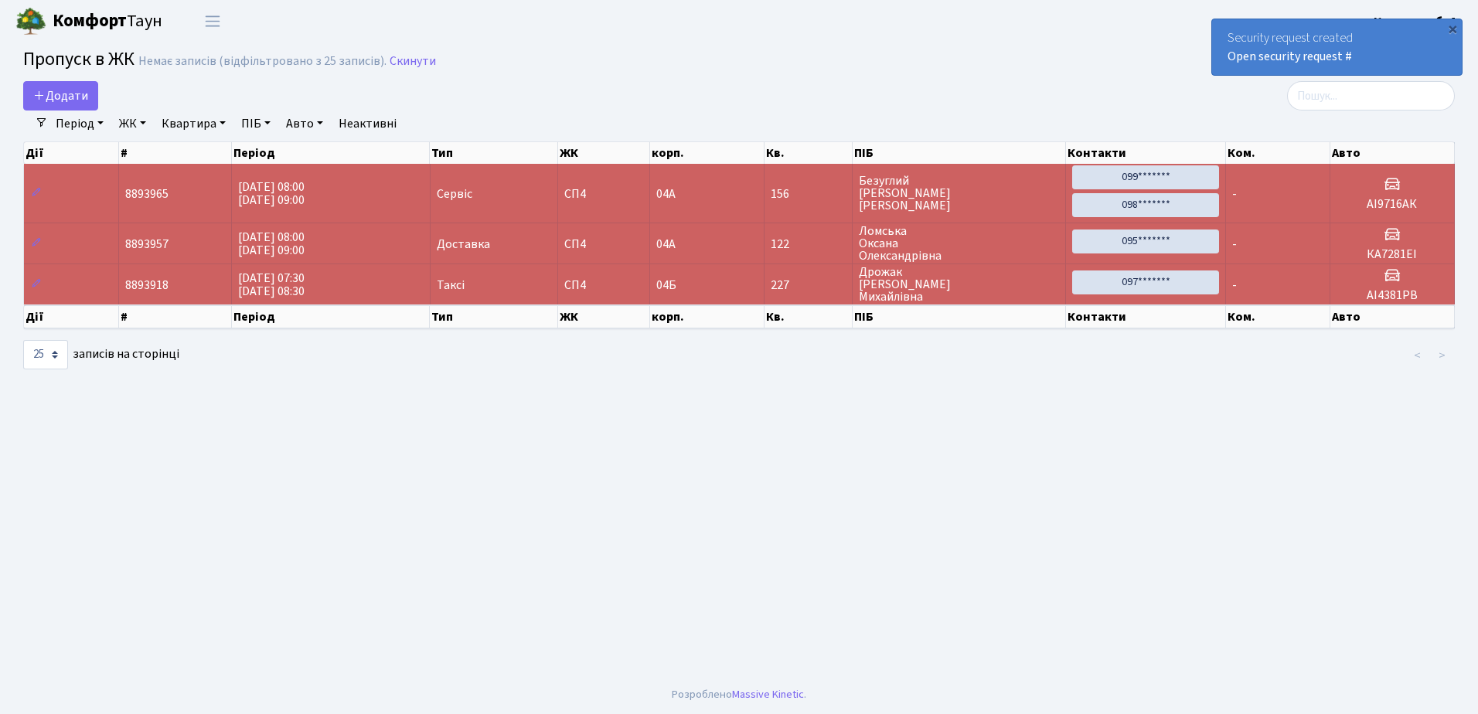
click at [1443, 30] on div "Security request created Open security request #" at bounding box center [1337, 47] width 250 height 56
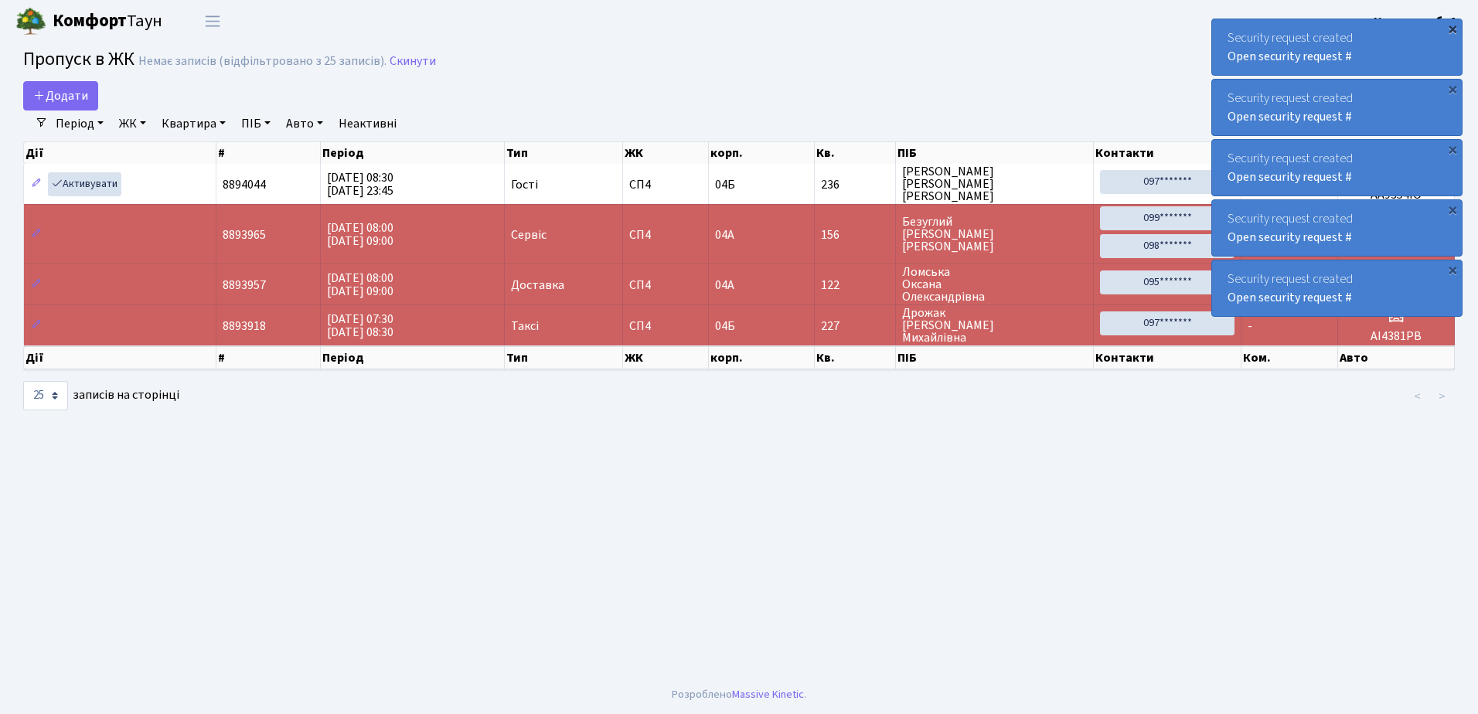
click at [1453, 28] on div "×" at bounding box center [1452, 28] width 15 height 15
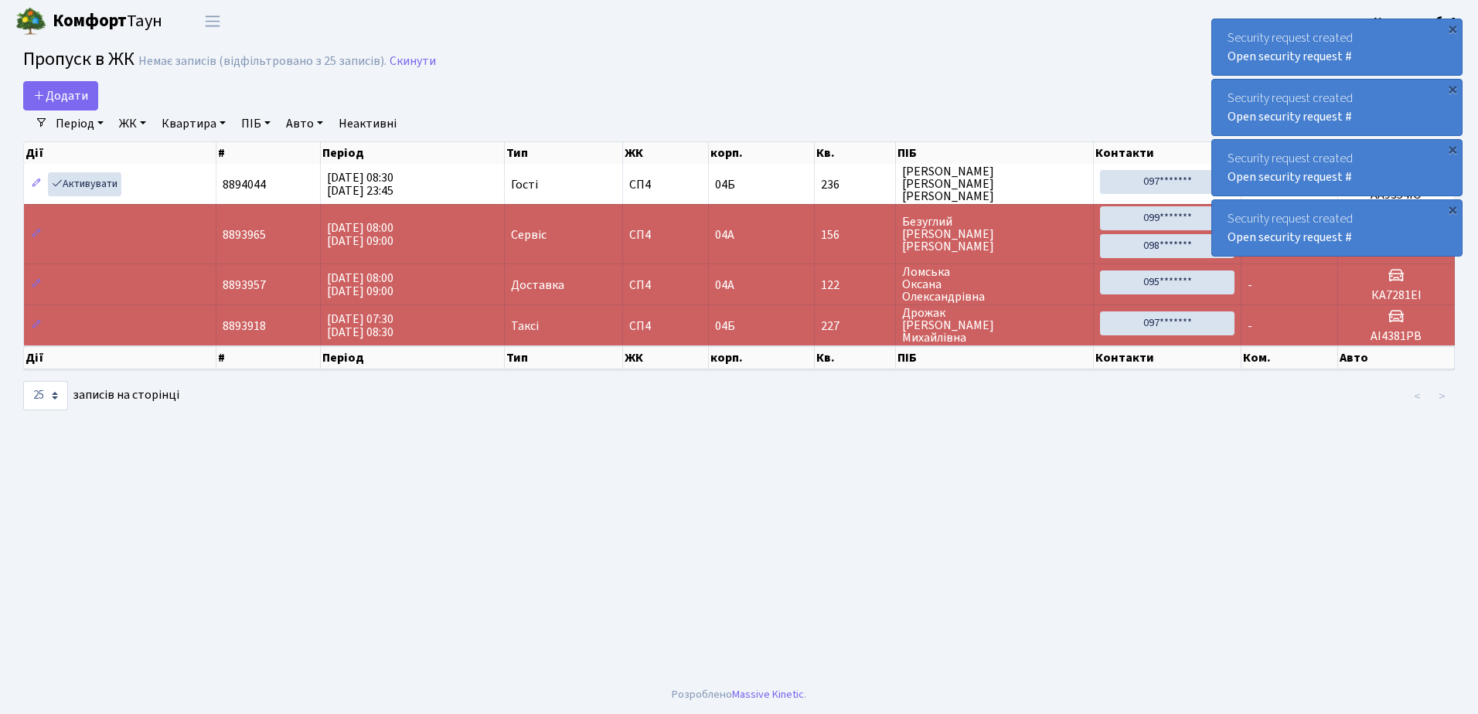
click at [1453, 28] on div "×" at bounding box center [1452, 28] width 15 height 15
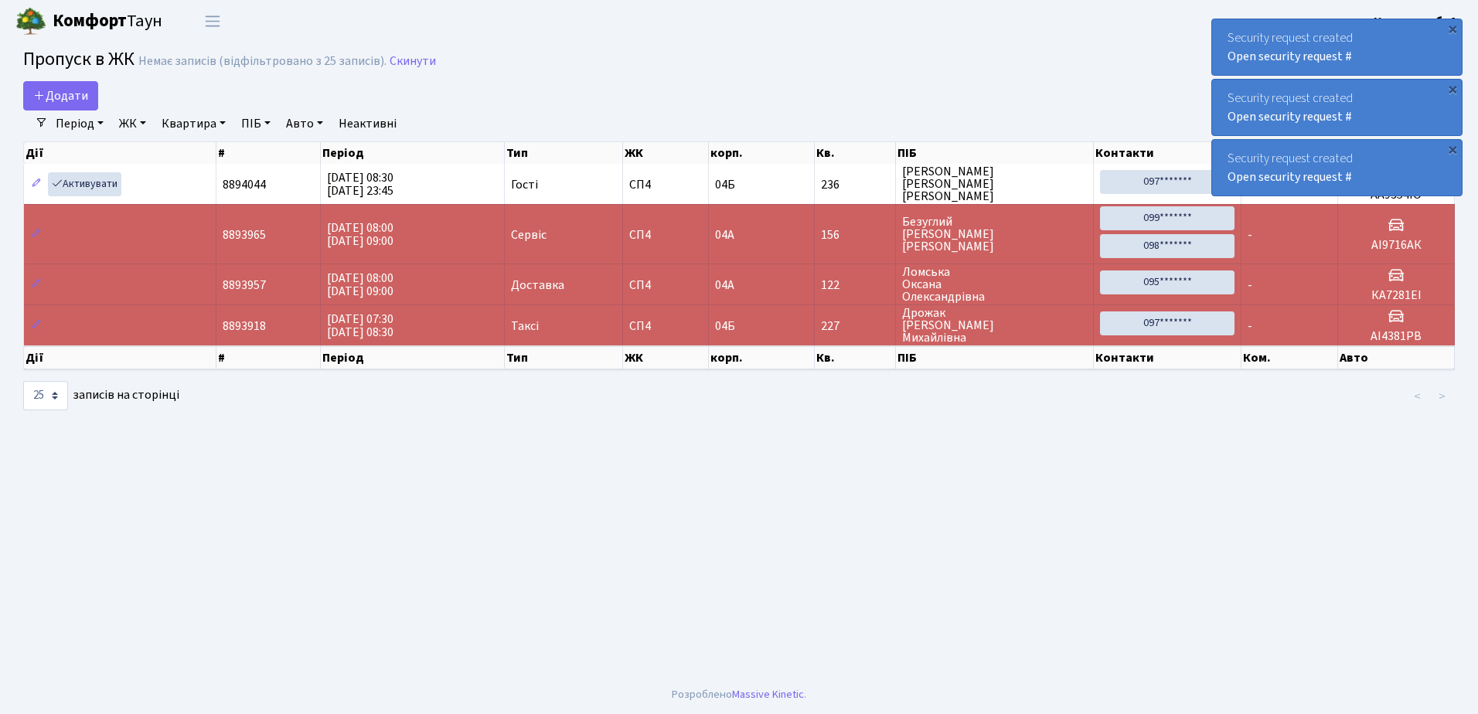
click at [1453, 28] on div "×" at bounding box center [1452, 28] width 15 height 15
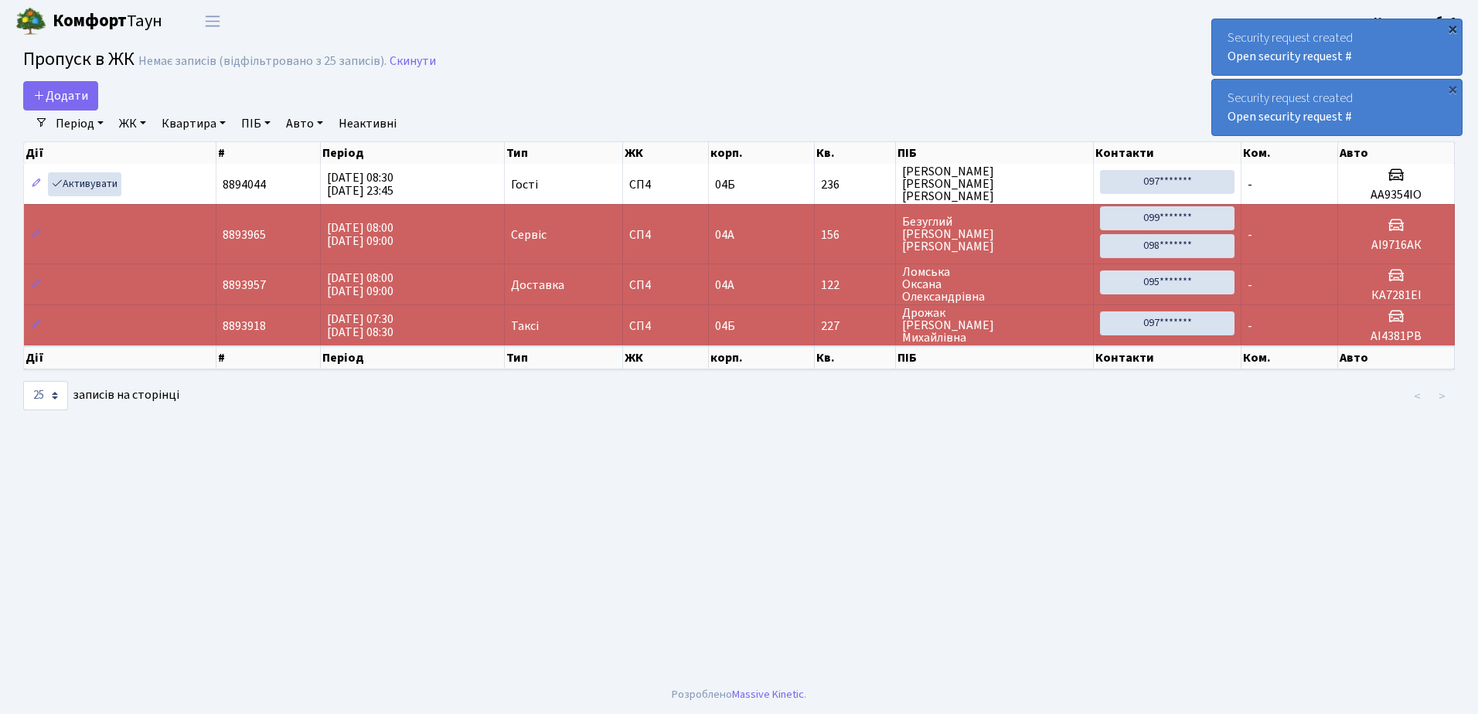
click at [1454, 28] on div "×" at bounding box center [1452, 28] width 15 height 15
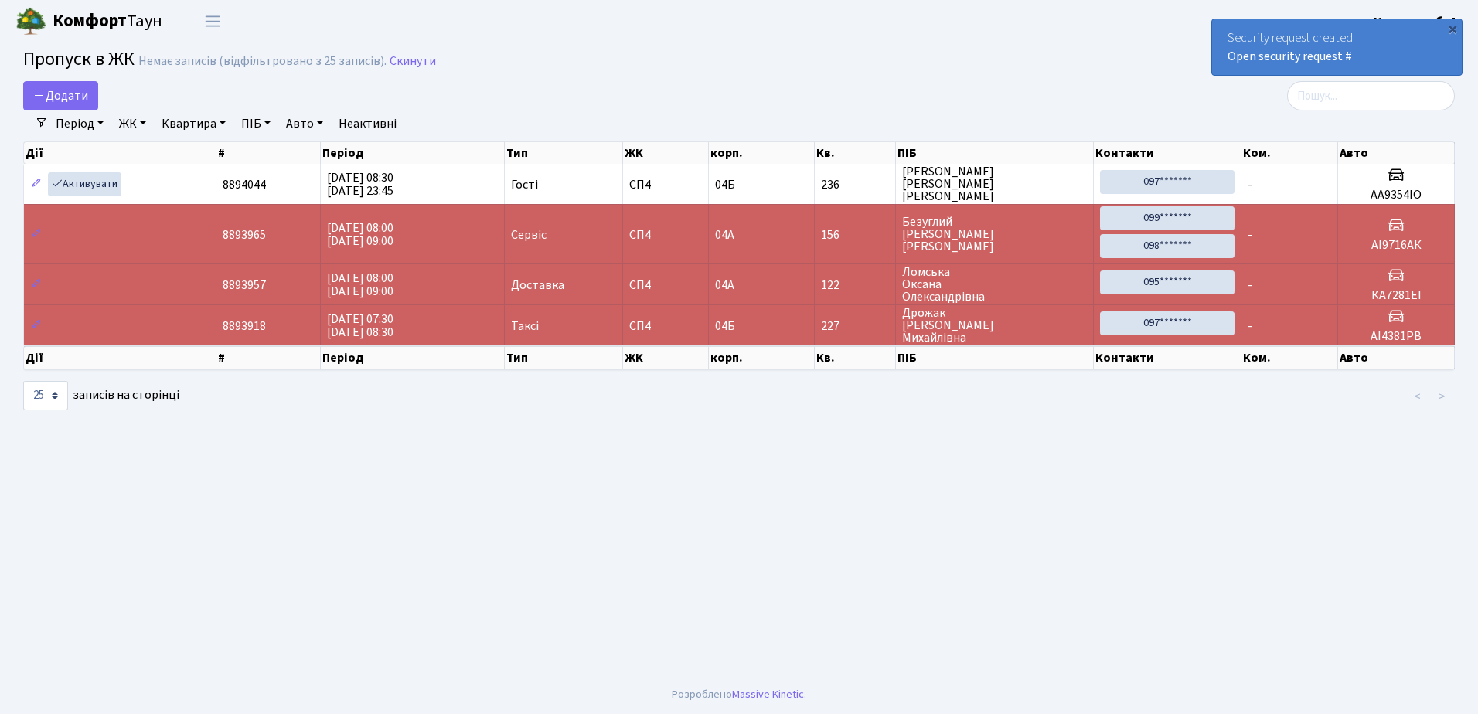
click at [1454, 28] on div "×" at bounding box center [1452, 28] width 15 height 15
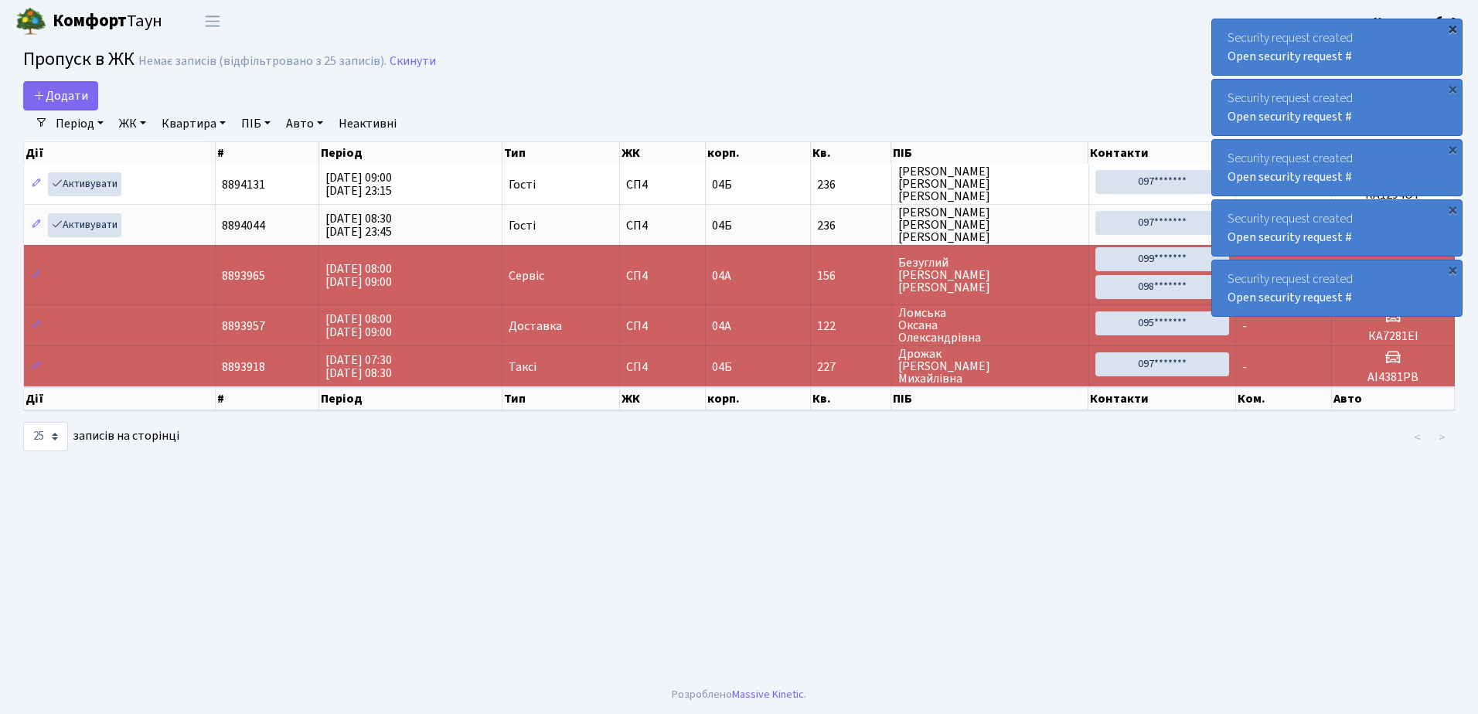
click at [1451, 26] on div "×" at bounding box center [1452, 28] width 15 height 15
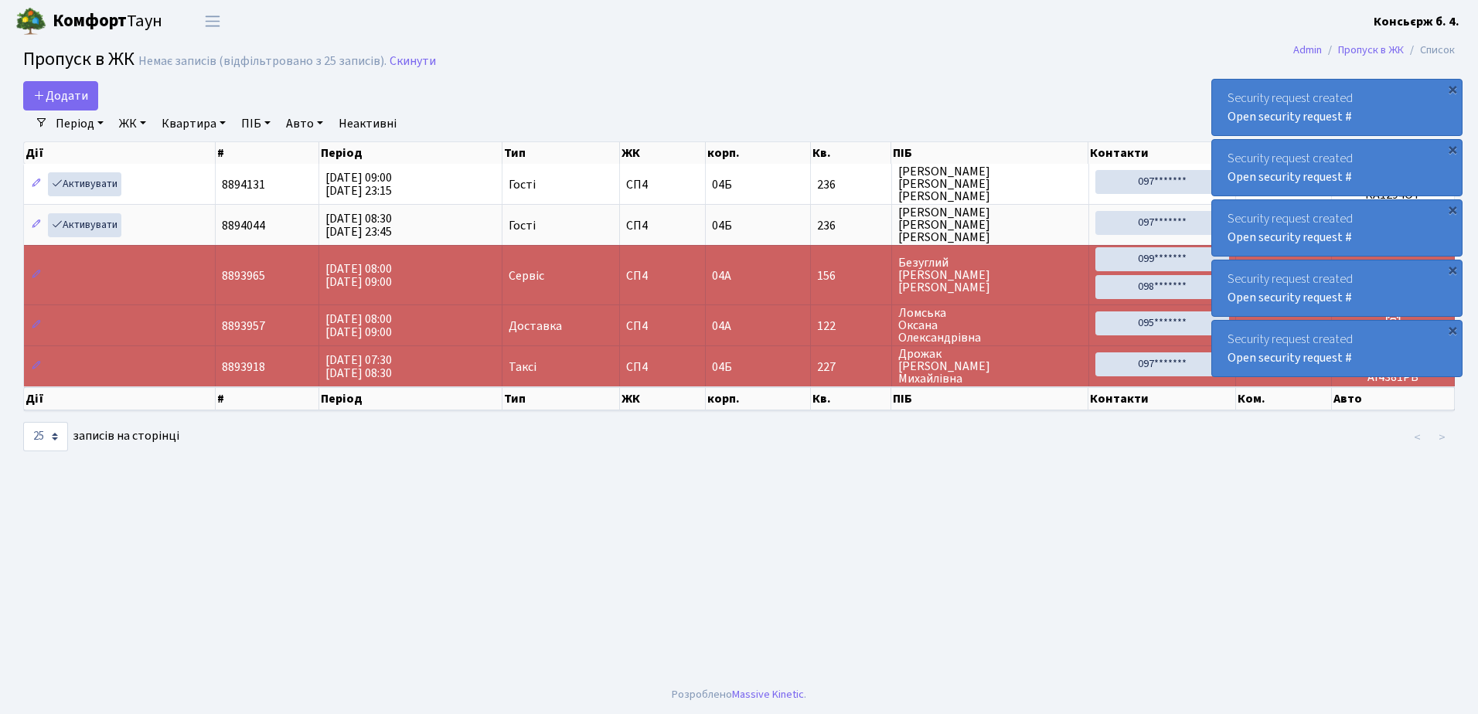
click at [1451, 26] on div "Security request created Open security request # ×" at bounding box center [1462, 47] width 251 height 57
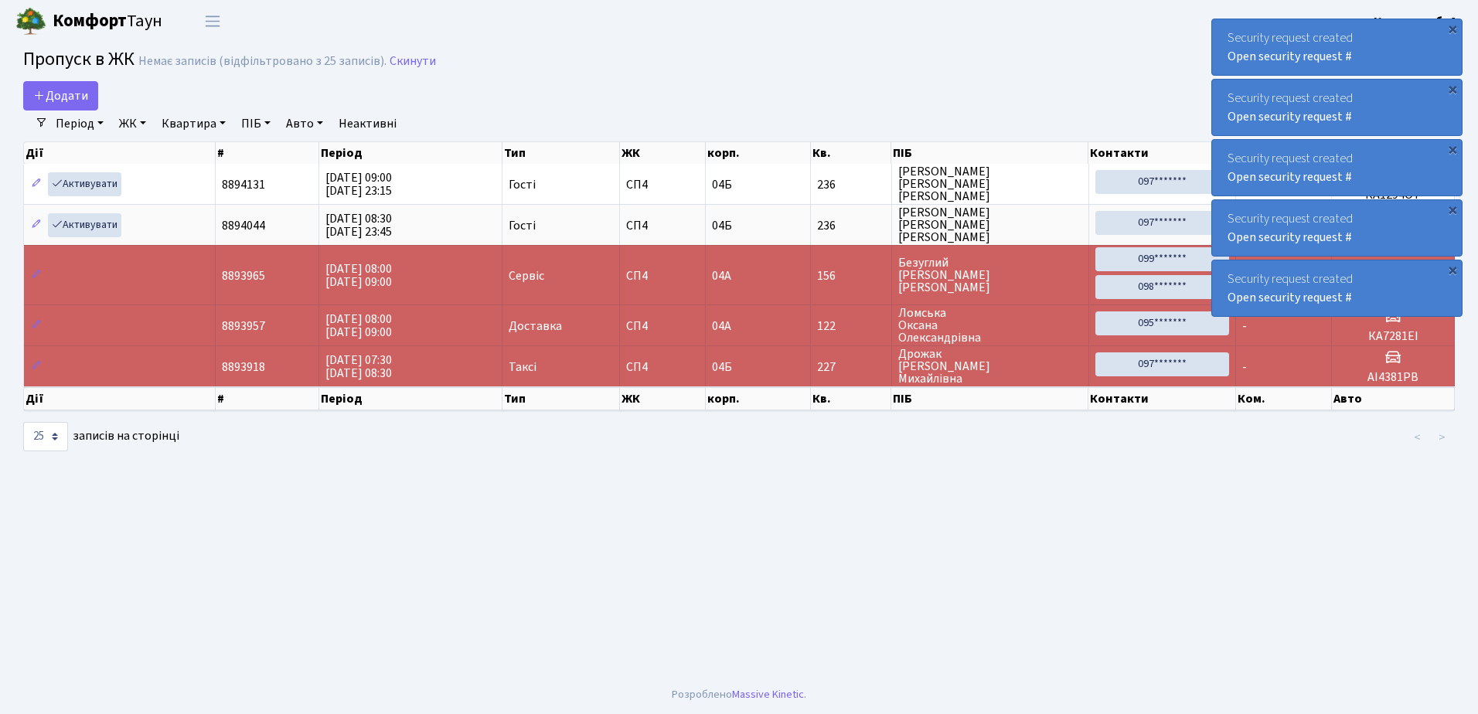
click at [1451, 26] on div "×" at bounding box center [1452, 28] width 15 height 15
click at [1060, 9] on header "Комфорт Таун Консьєрж б. 4. Мій обліковий запис Вийти" at bounding box center [739, 21] width 1478 height 43
click at [1451, 26] on div "×" at bounding box center [1452, 28] width 15 height 15
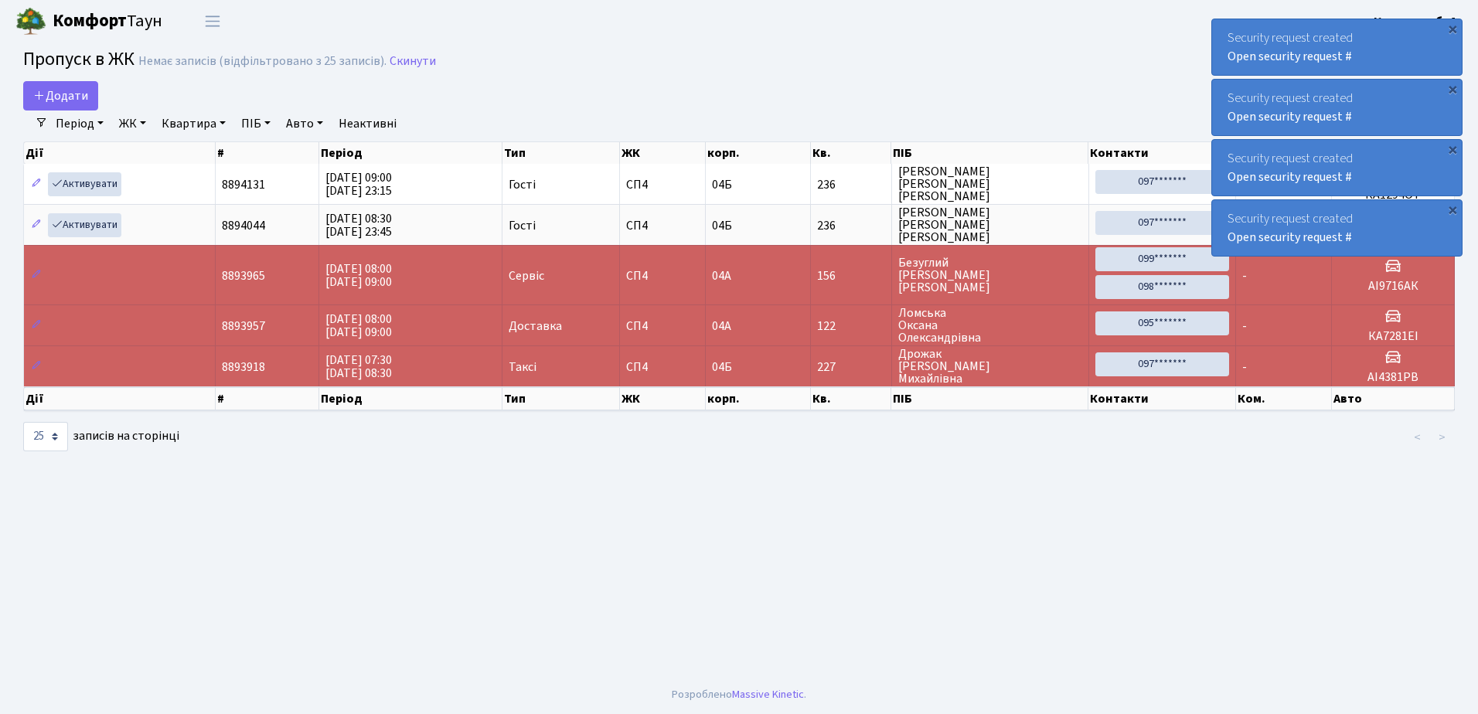
click at [1451, 26] on div "×" at bounding box center [1452, 28] width 15 height 15
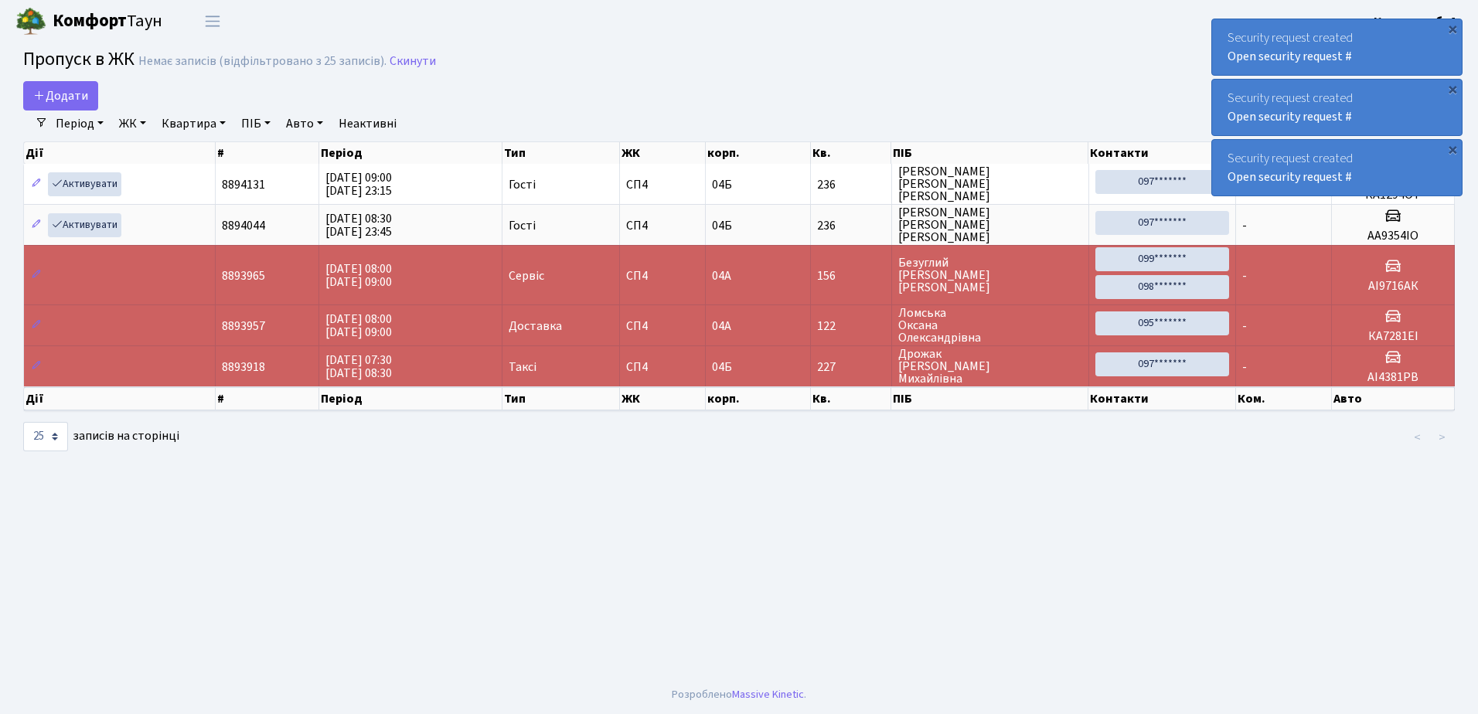
click at [1451, 26] on div "×" at bounding box center [1452, 28] width 15 height 15
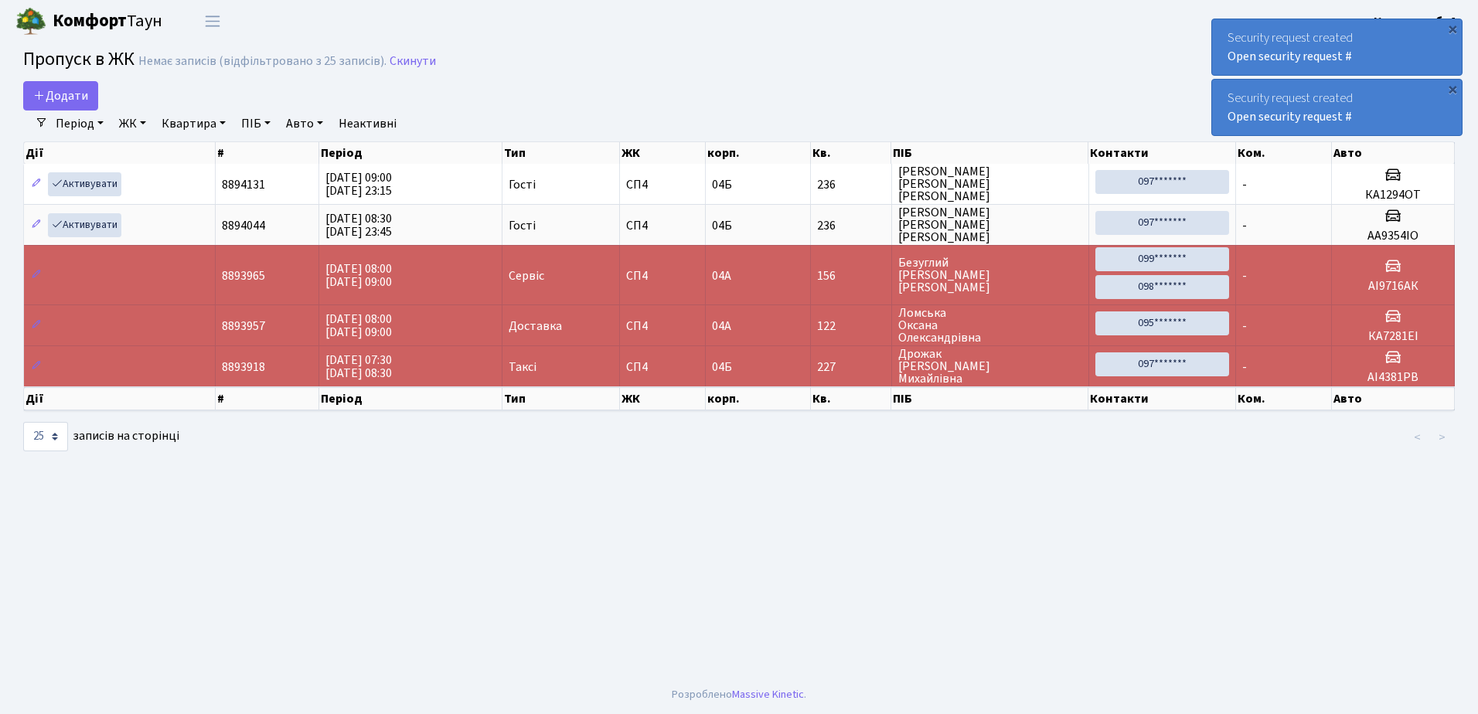
click at [1451, 26] on div "×" at bounding box center [1452, 28] width 15 height 15
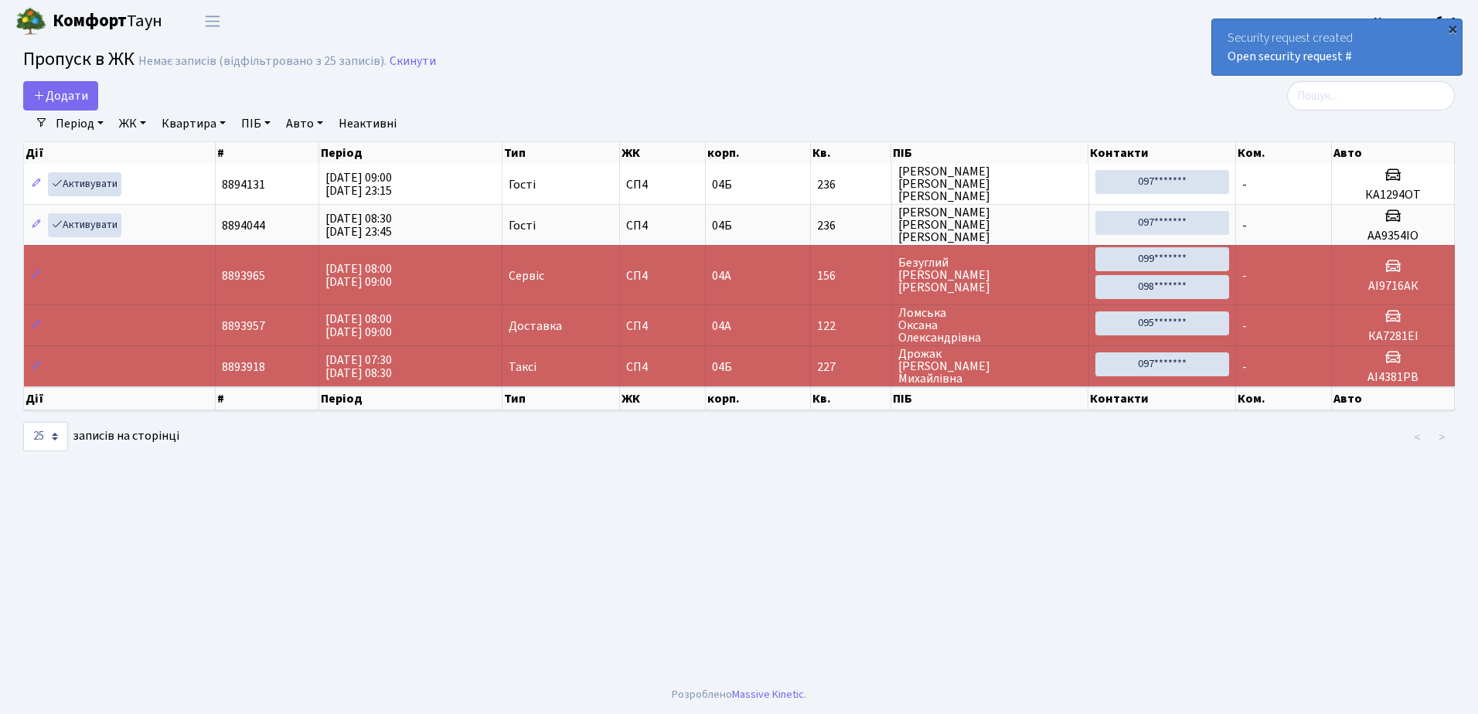
click at [1451, 26] on div "×" at bounding box center [1452, 28] width 15 height 15
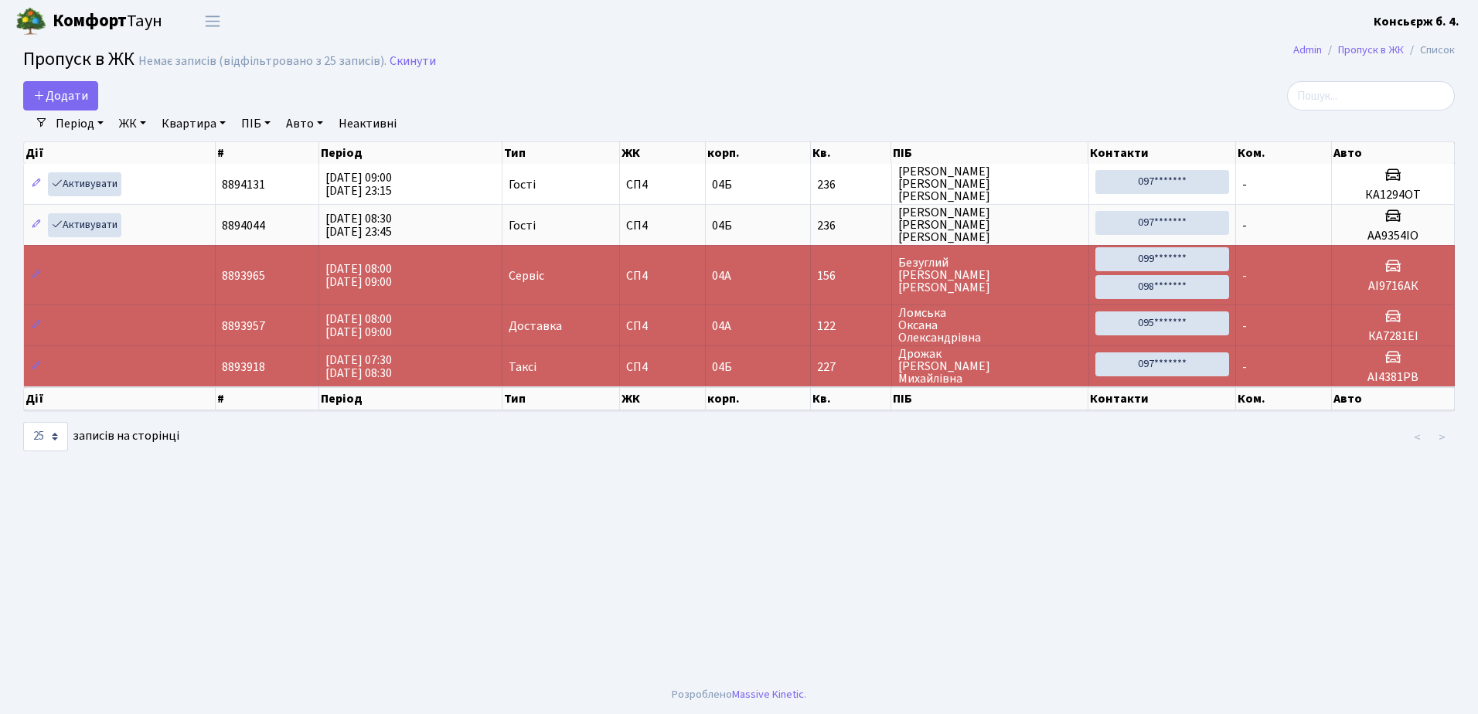
click at [1451, 26] on b "Консьєрж б. 4." at bounding box center [1416, 21] width 86 height 17
click at [1182, 47] on main "Admin Пропуск в ЖК Список Пропуск в ЖК Немає записів (відфільтровано з 25 запис…" at bounding box center [739, 359] width 1478 height 633
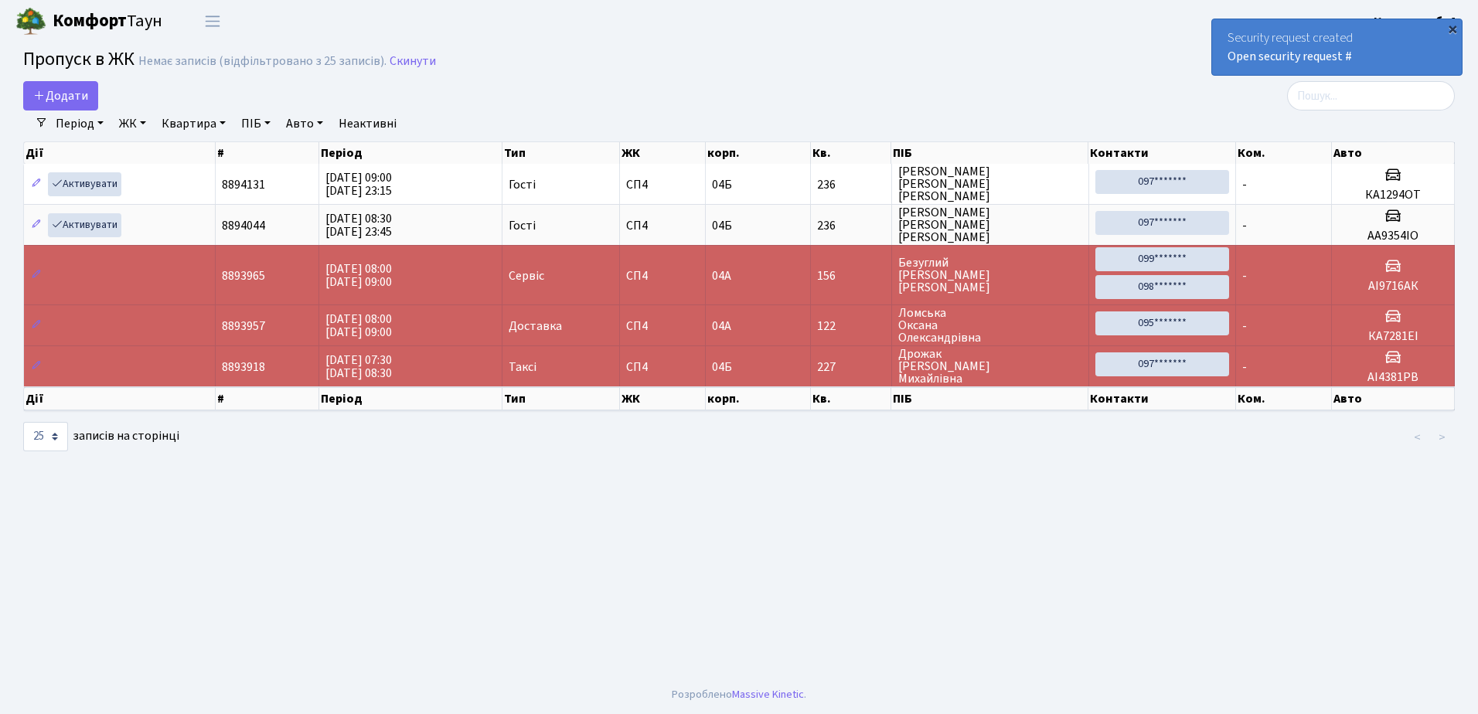
click at [1452, 30] on div "×" at bounding box center [1452, 28] width 15 height 15
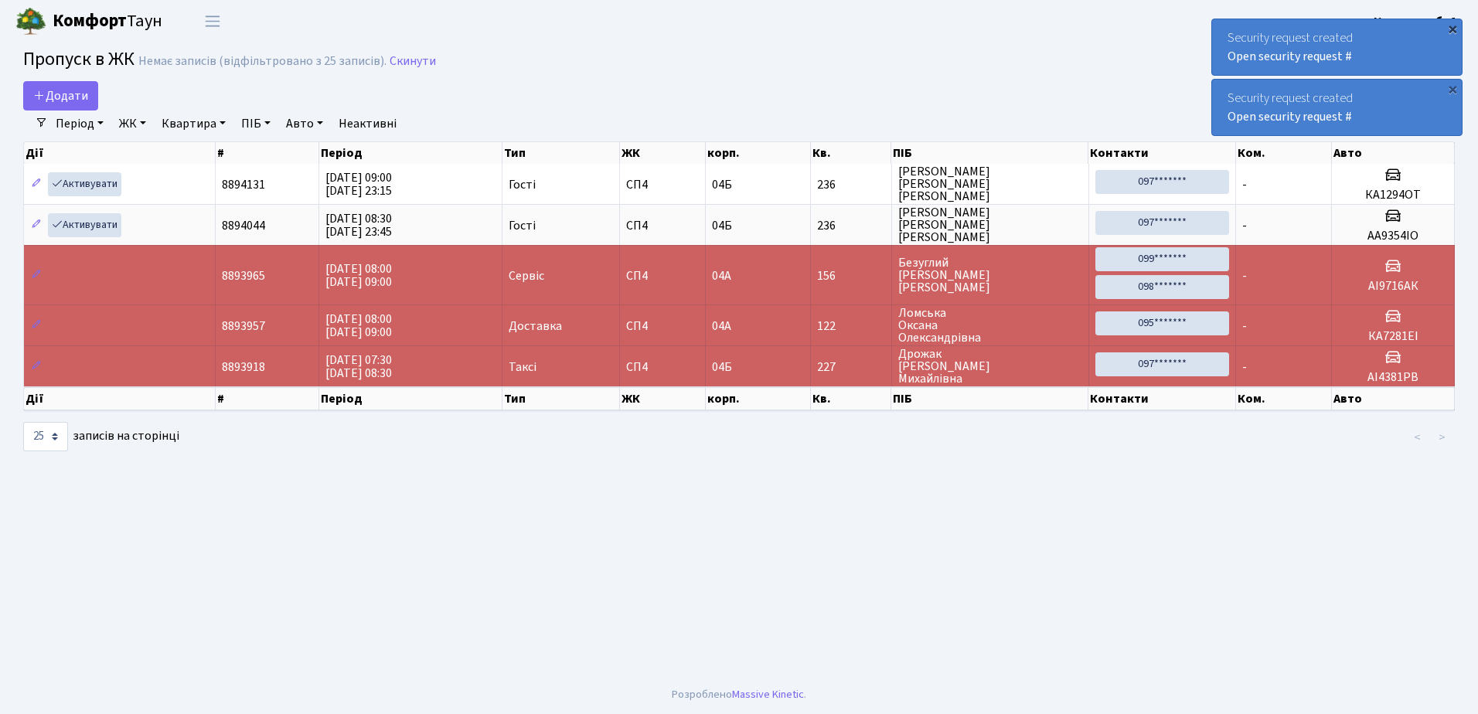
click at [1453, 27] on div "×" at bounding box center [1452, 28] width 15 height 15
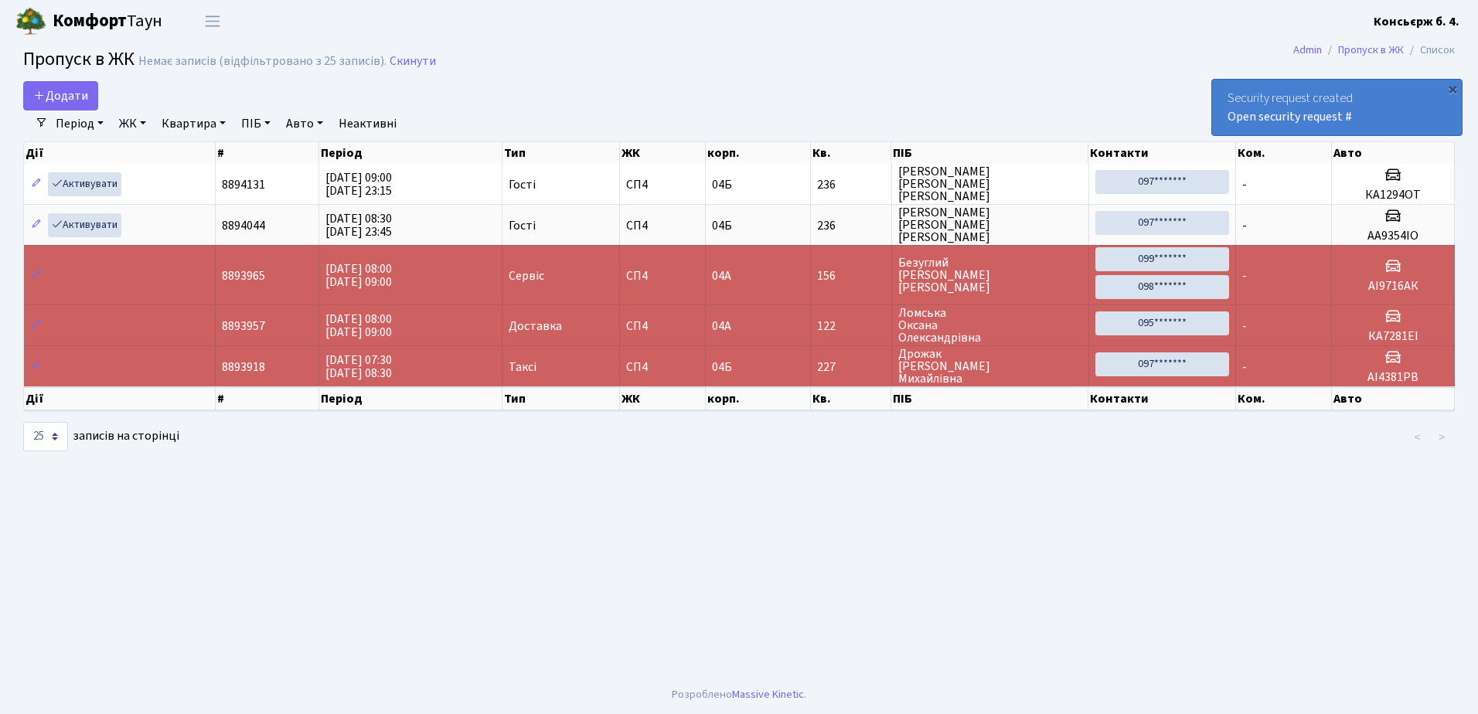
click at [1453, 27] on div "Security request created Open security request # × Security request created Ope…" at bounding box center [1336, 77] width 251 height 124
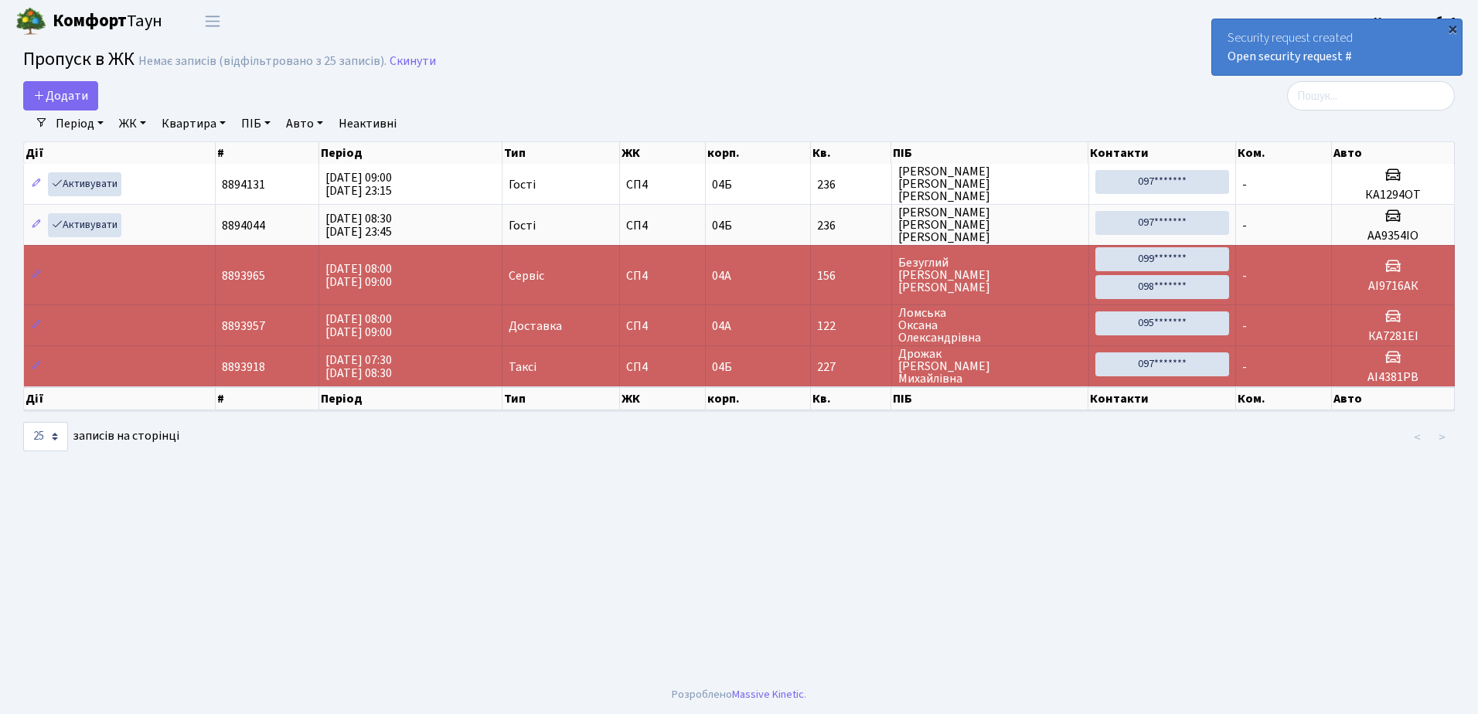
click at [1453, 29] on div "×" at bounding box center [1452, 28] width 15 height 15
click at [70, 92] on span "Додати" at bounding box center [60, 95] width 55 height 17
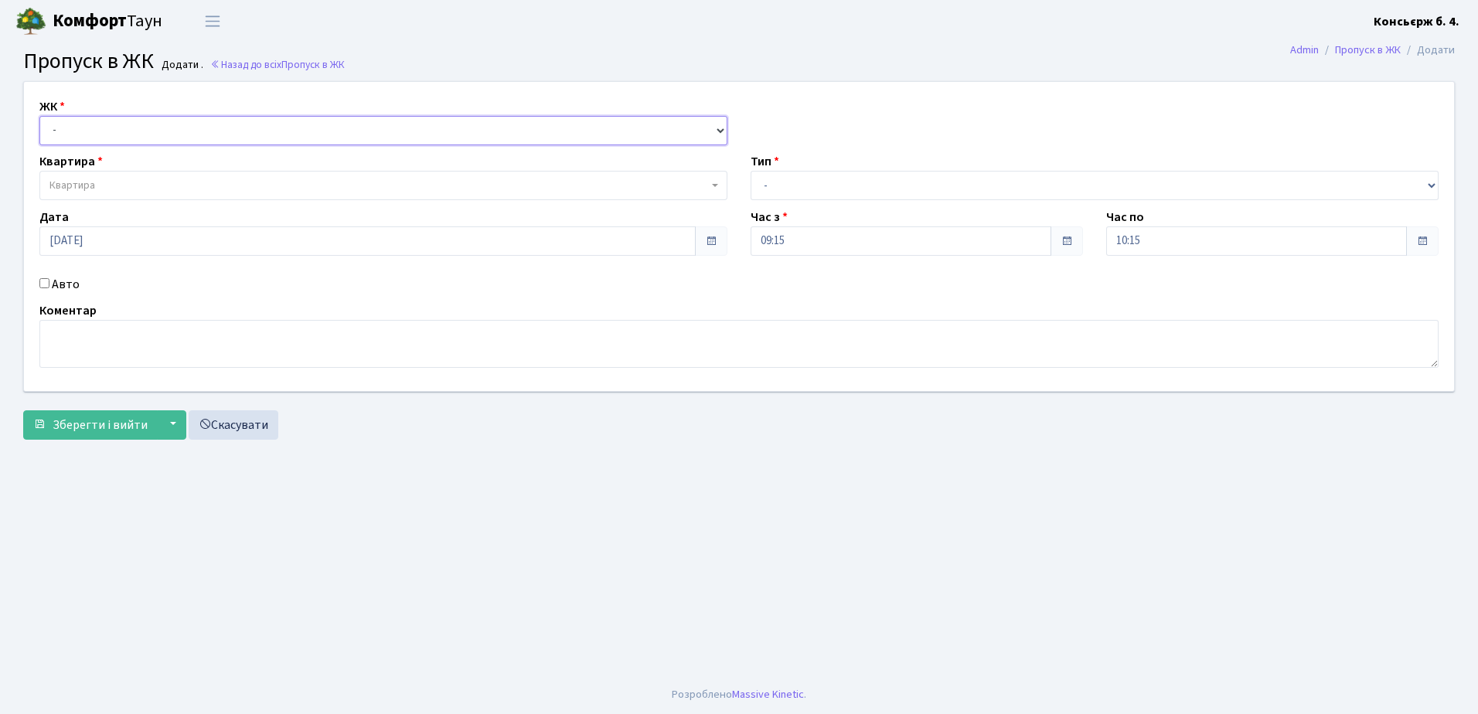
click at [199, 127] on select "- [STREET_ADDRESS]" at bounding box center [383, 130] width 688 height 29
select select "325"
click at [39, 116] on select "- СП4, Столичне шосе, 5" at bounding box center [383, 130] width 688 height 29
select select
click at [179, 185] on span "Квартира" at bounding box center [378, 185] width 658 height 15
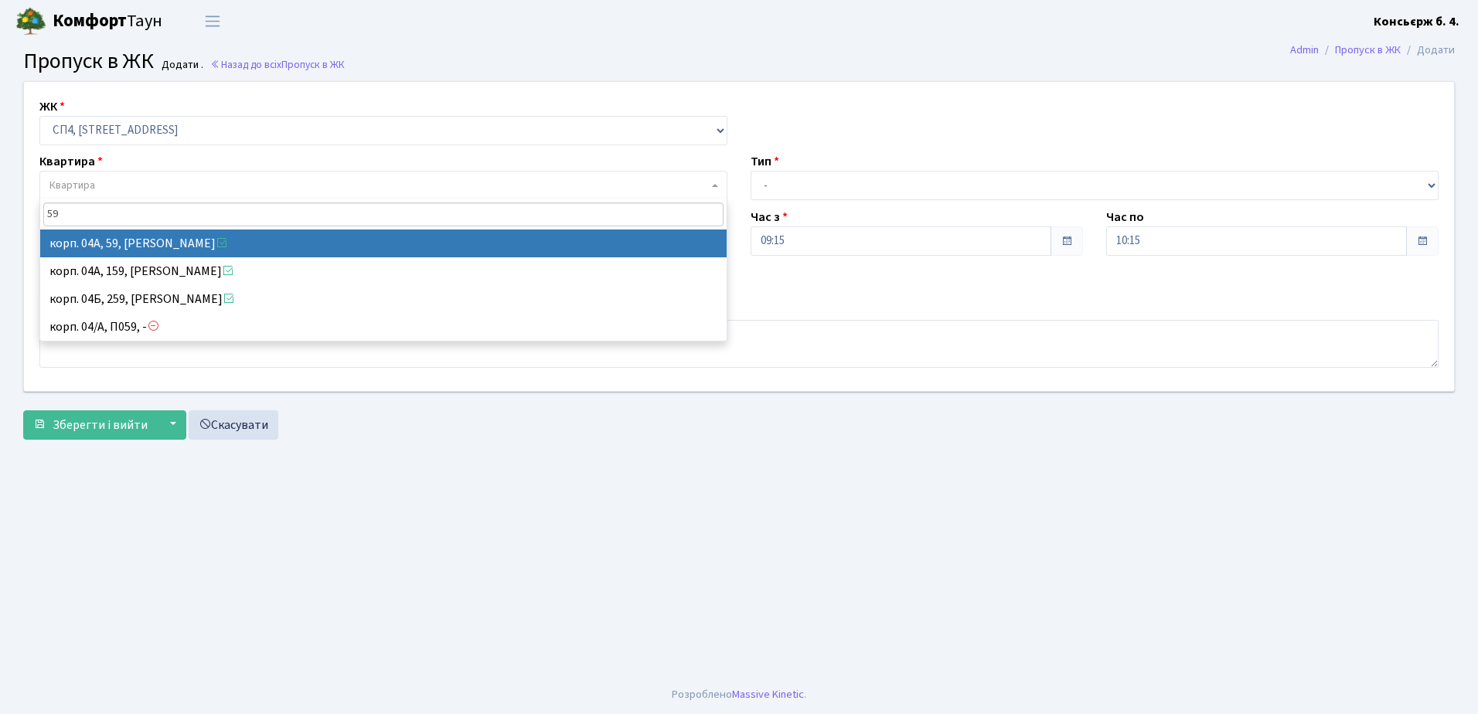
type input "59"
select select "21087"
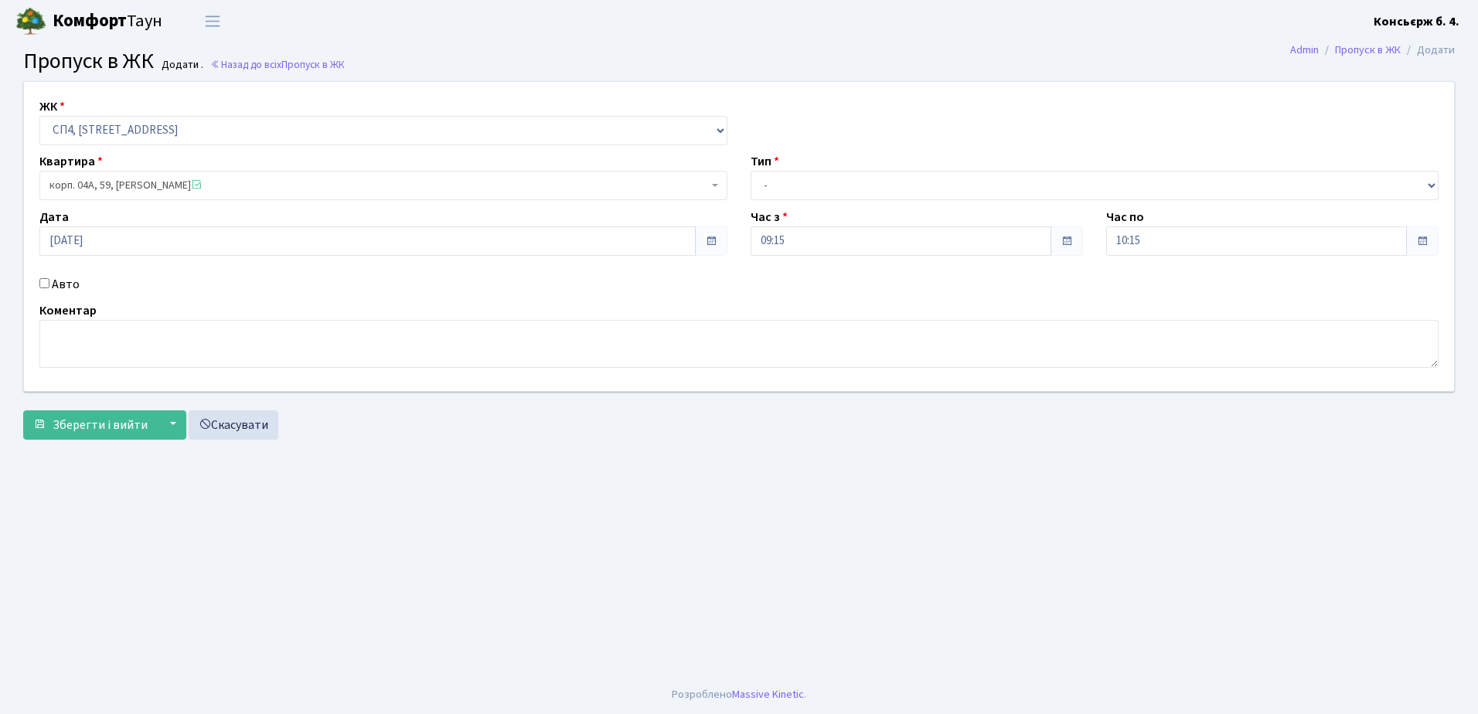
click at [43, 281] on input "Авто" at bounding box center [44, 283] width 10 height 10
checkbox input "true"
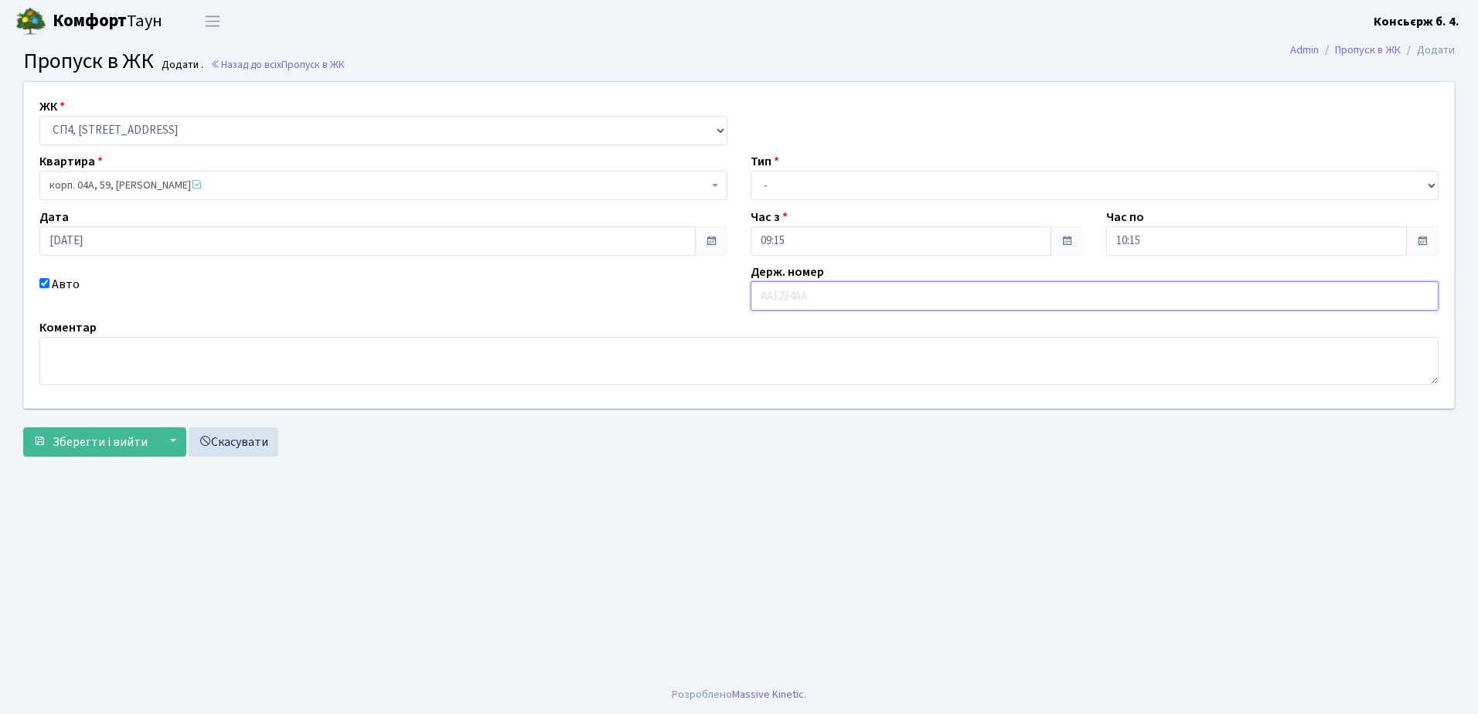
click at [873, 304] on input "text" at bounding box center [1094, 295] width 688 height 29
type input "КА1370КА"
click at [980, 180] on select "- Доставка Таксі Гості Сервіс" at bounding box center [1094, 185] width 688 height 29
select select "1"
click at [750, 171] on select "- Доставка Таксі Гості Сервіс" at bounding box center [1094, 185] width 688 height 29
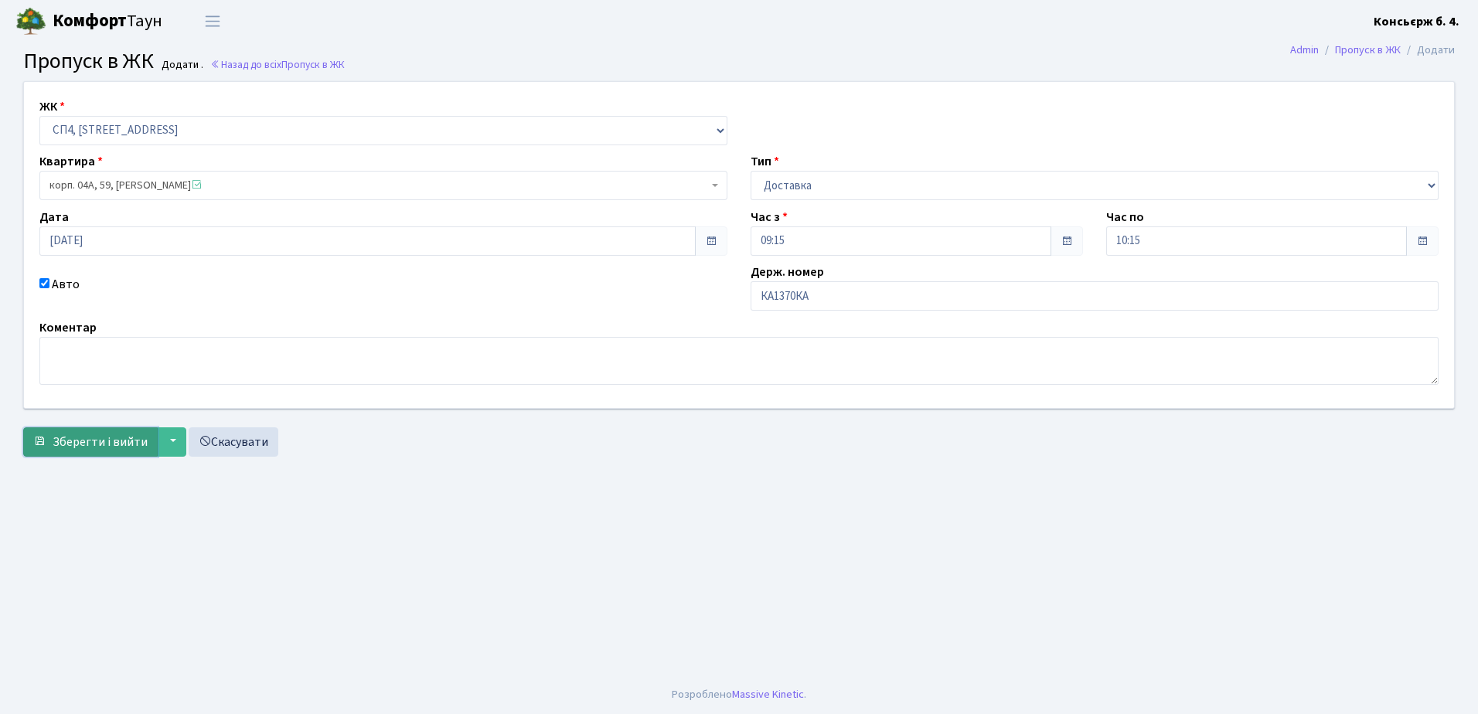
click at [100, 442] on span "Зберегти і вийти" at bounding box center [100, 442] width 95 height 17
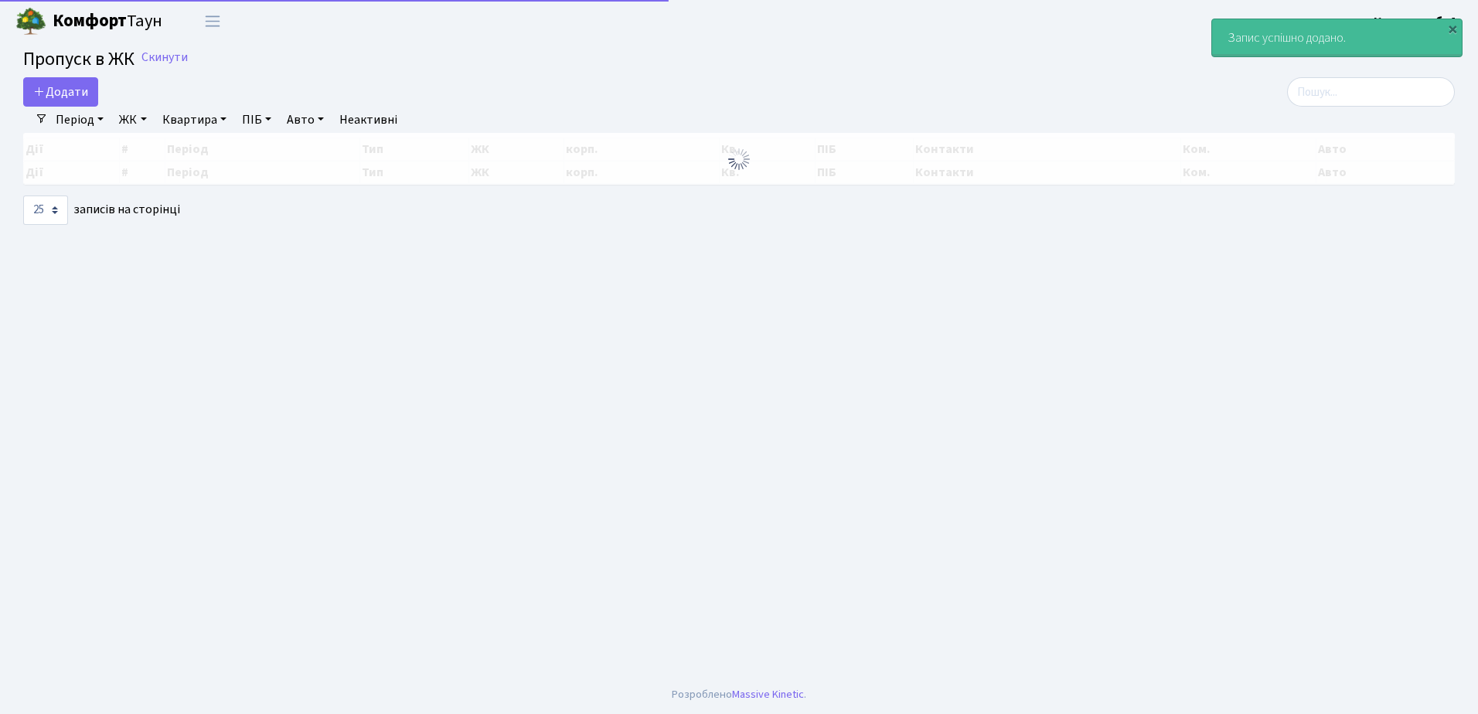
select select "25"
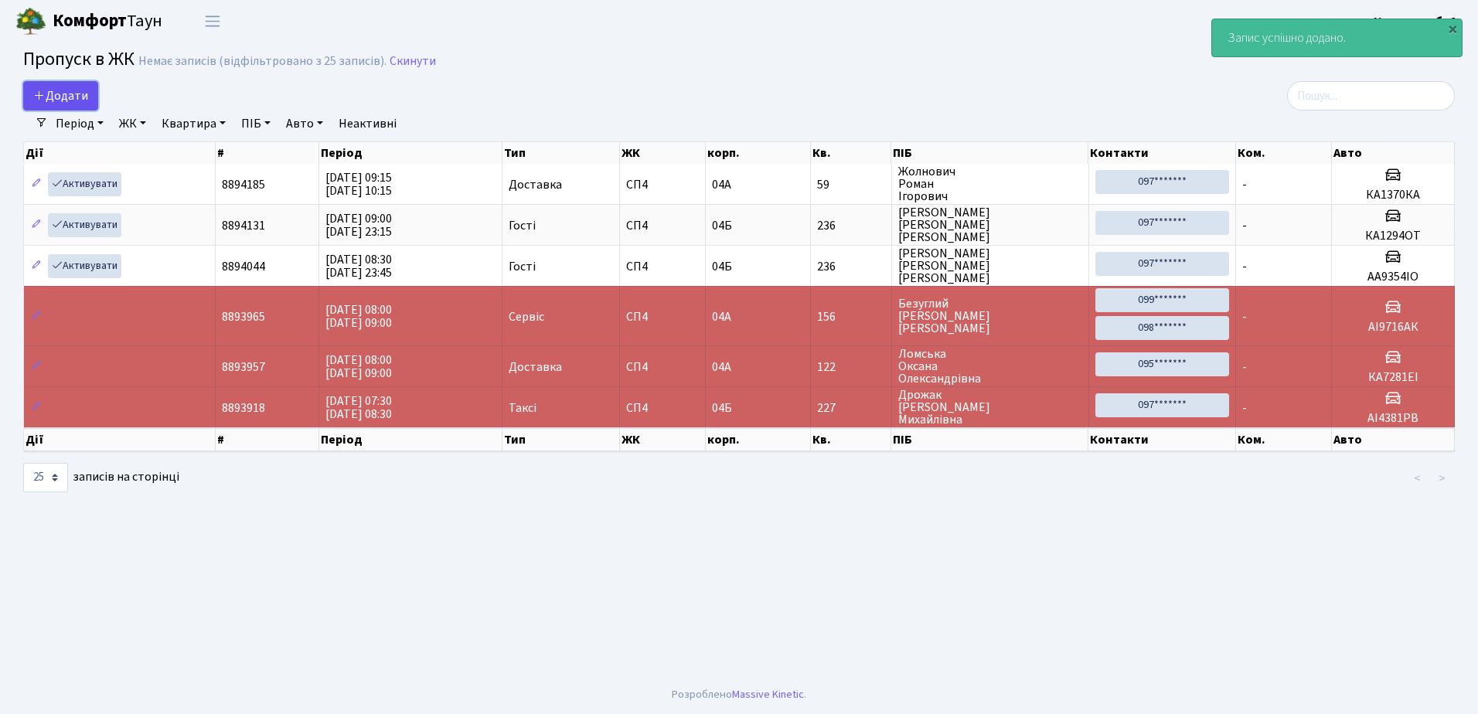
click at [65, 94] on span "Додати" at bounding box center [60, 95] width 55 height 17
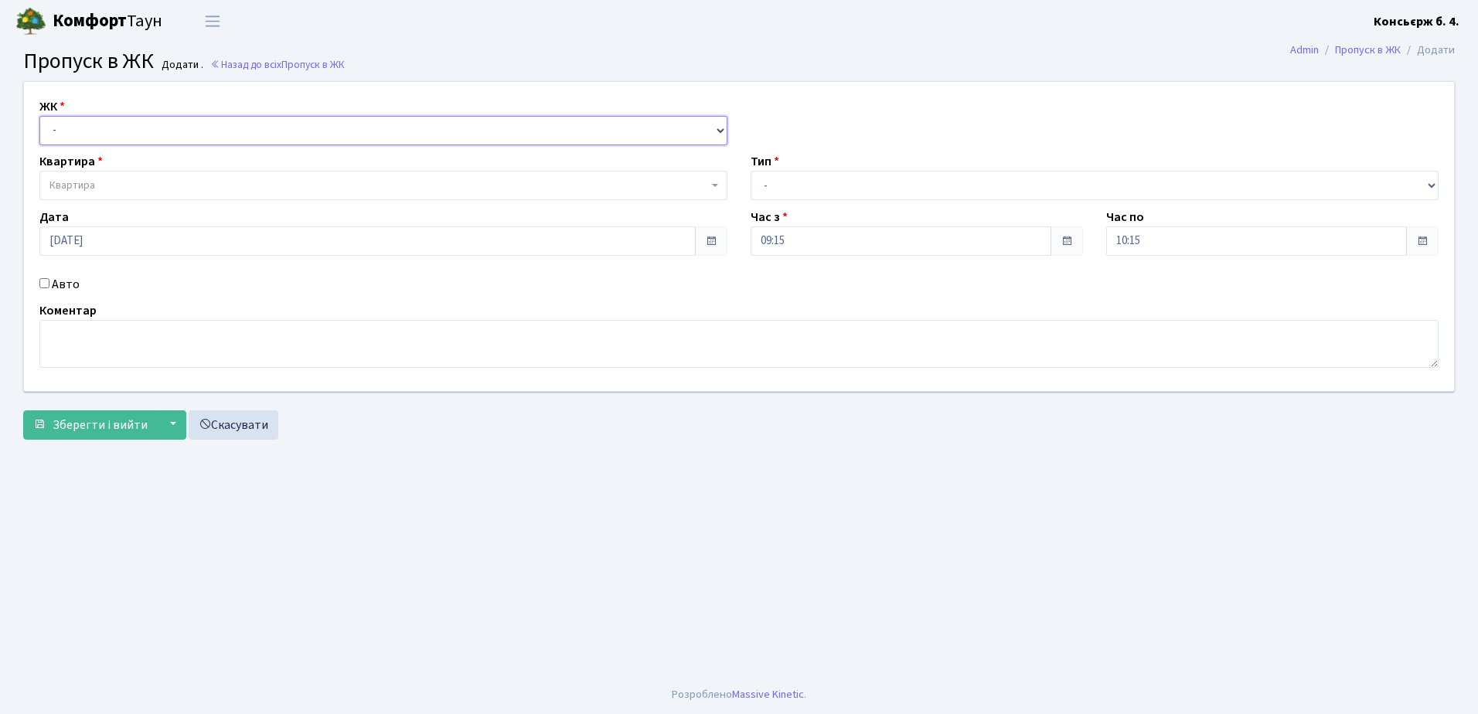
click at [199, 128] on select "- [STREET_ADDRESS]" at bounding box center [383, 130] width 688 height 29
select select "325"
click at [39, 116] on select "- [STREET_ADDRESS]" at bounding box center [383, 130] width 688 height 29
select select
click at [185, 188] on span "Квартира" at bounding box center [378, 185] width 658 height 15
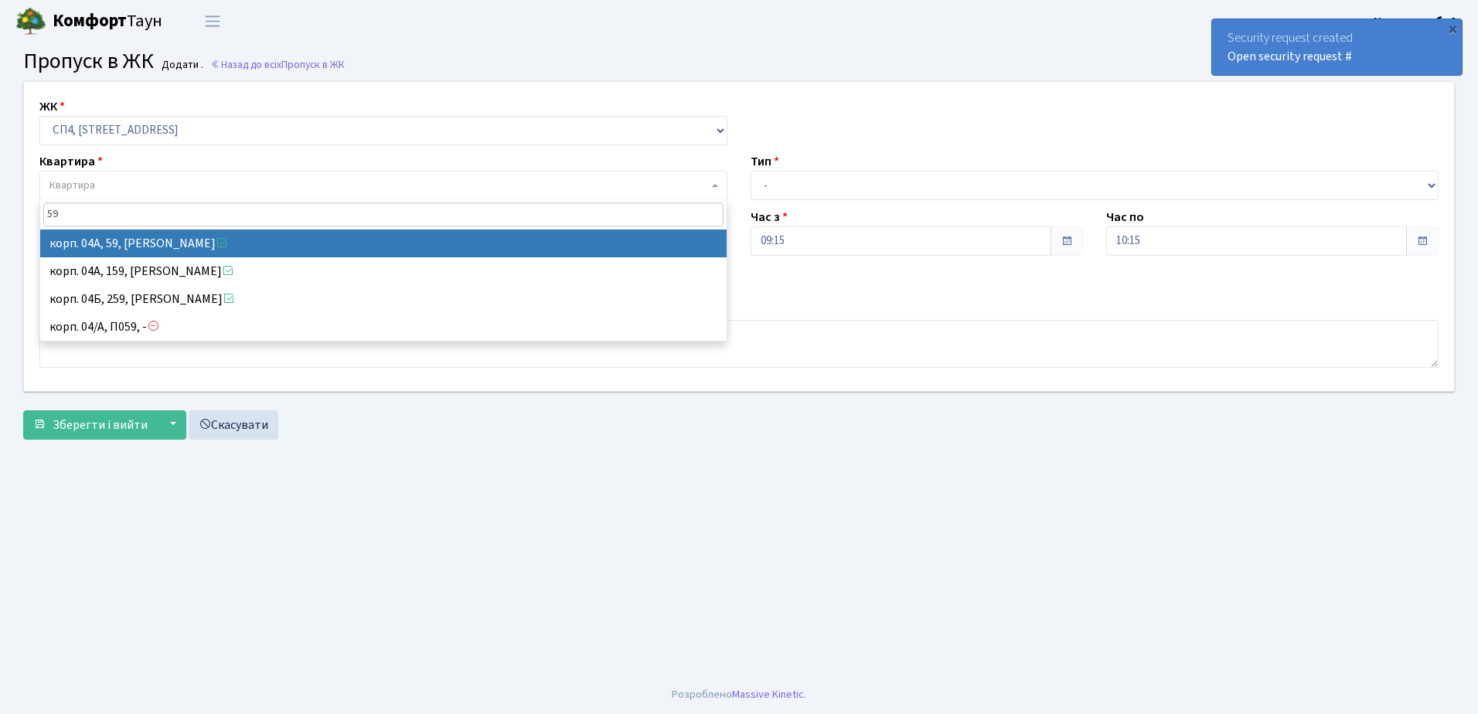
type input "59"
select select "21087"
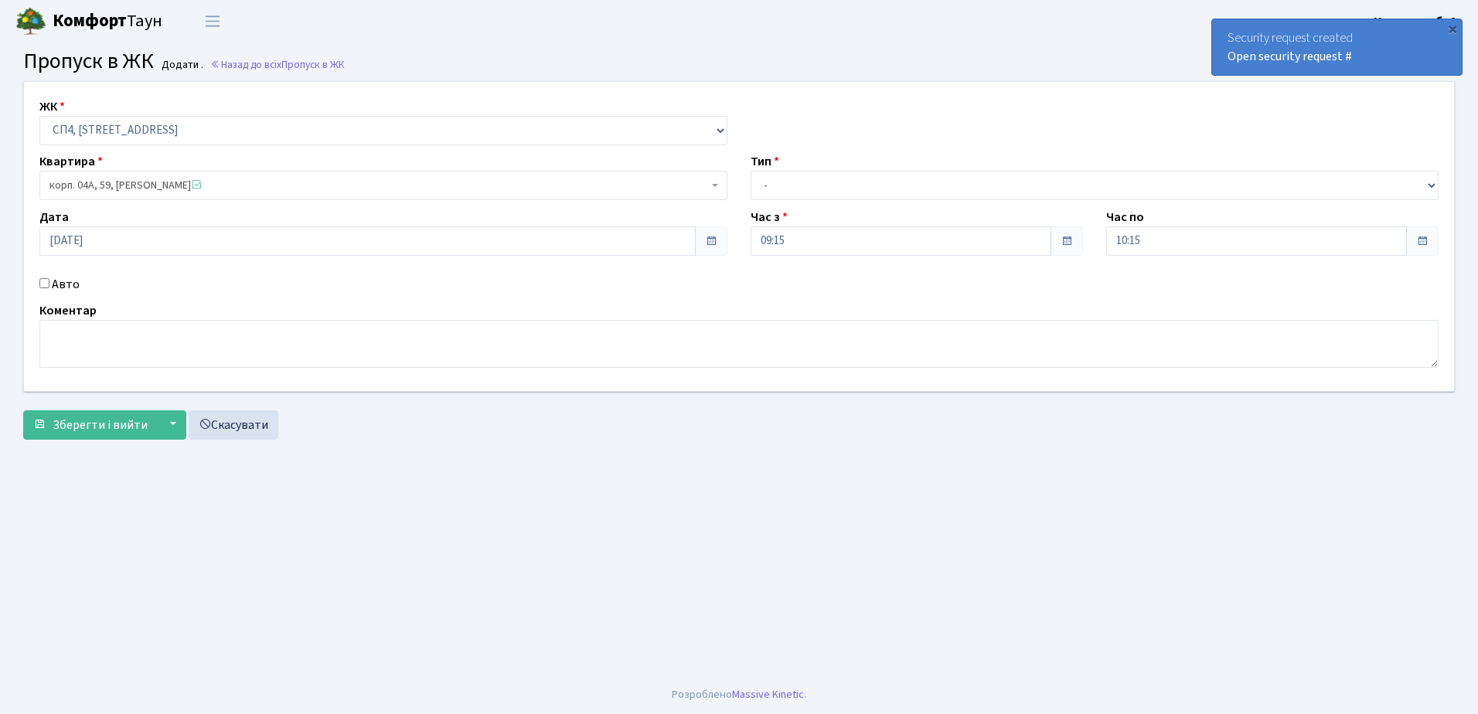
click at [42, 281] on input "Авто" at bounding box center [44, 283] width 10 height 10
checkbox input "true"
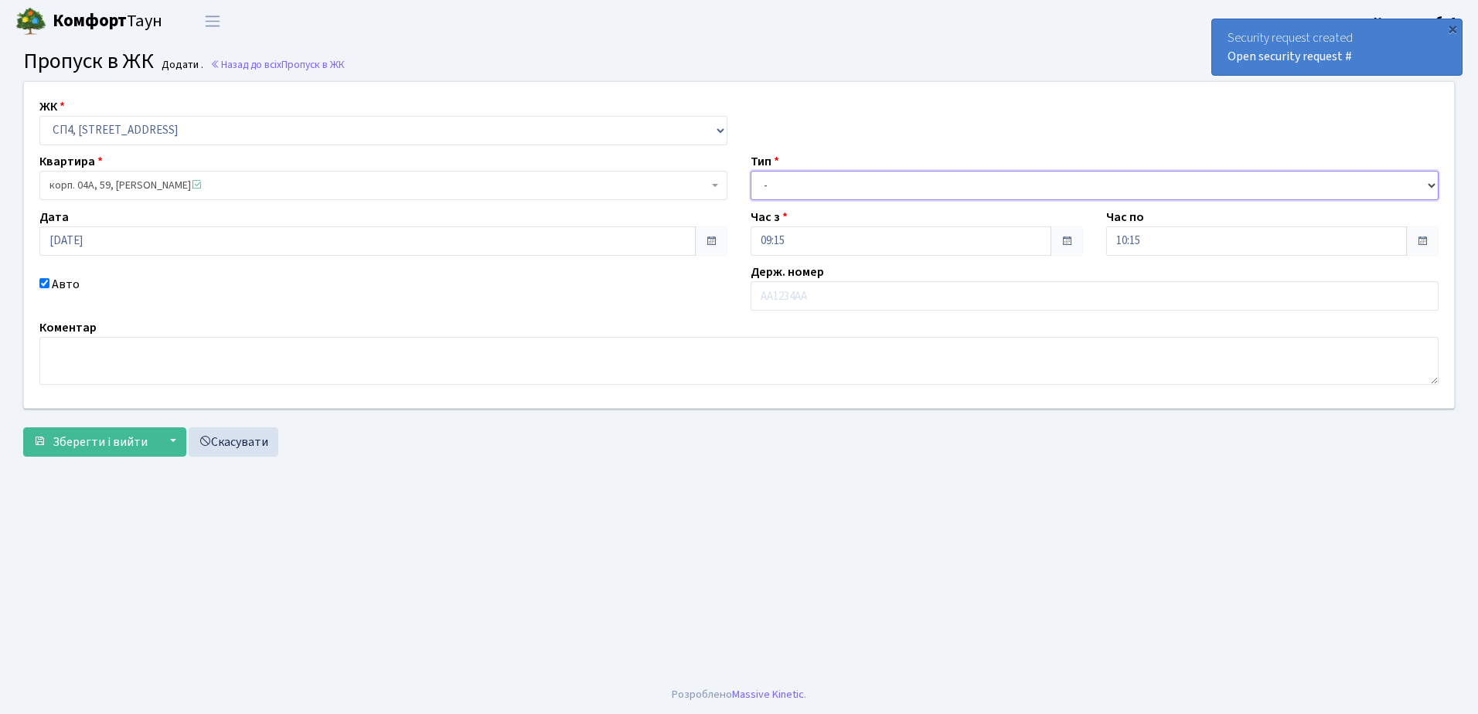
click at [957, 177] on select "- Доставка Таксі Гості Сервіс" at bounding box center [1094, 185] width 688 height 29
select select "1"
click at [750, 171] on select "- Доставка Таксі Гості Сервіс" at bounding box center [1094, 185] width 688 height 29
click at [900, 296] on input "text" at bounding box center [1094, 295] width 688 height 29
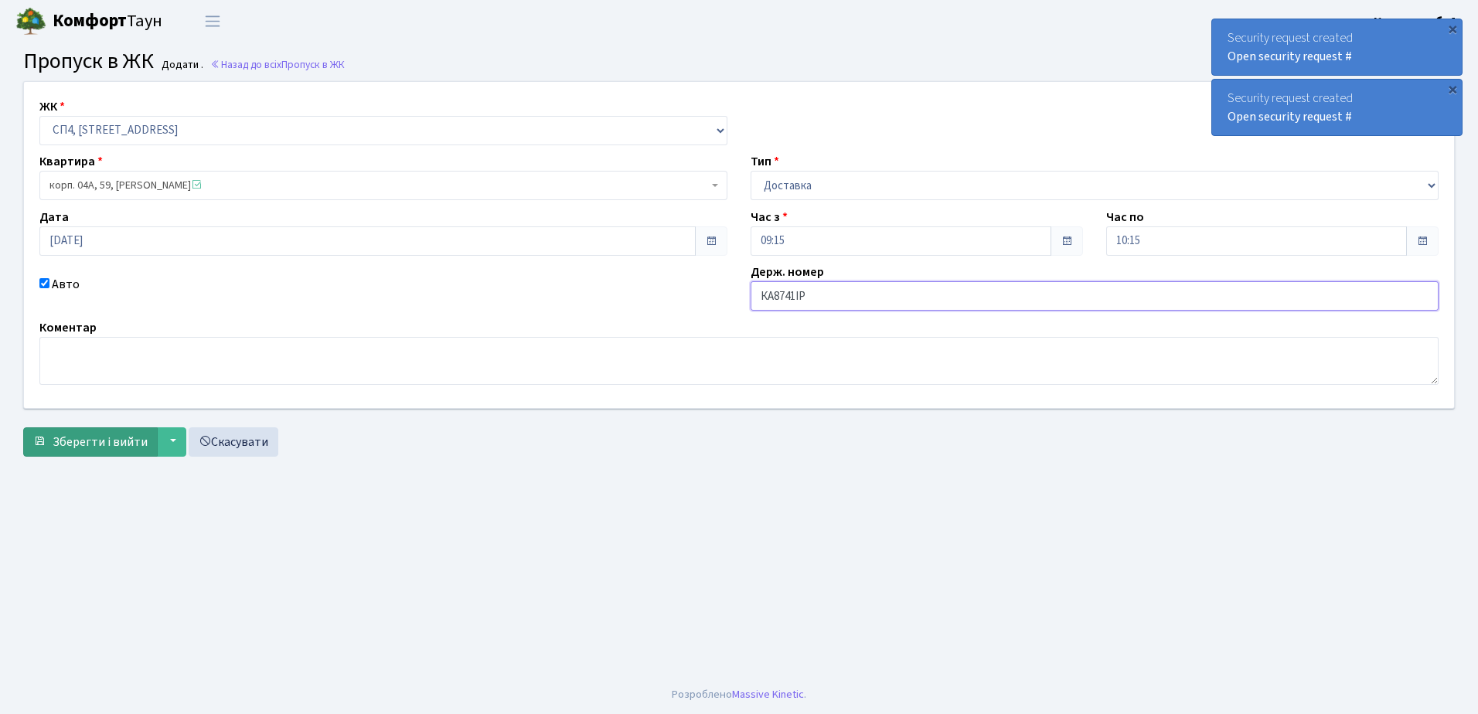
type input "КА8741ІР"
click at [100, 436] on span "Зберегти і вийти" at bounding box center [100, 442] width 95 height 17
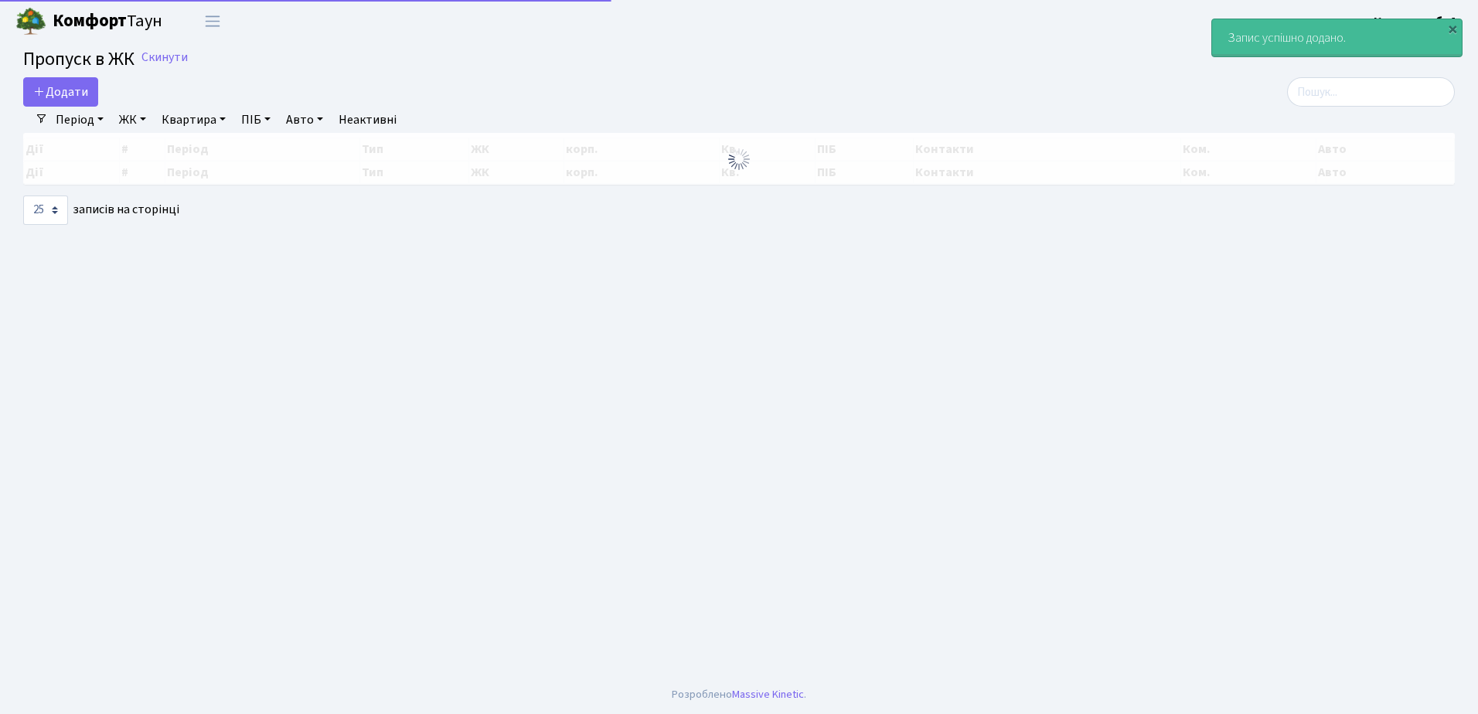
select select "25"
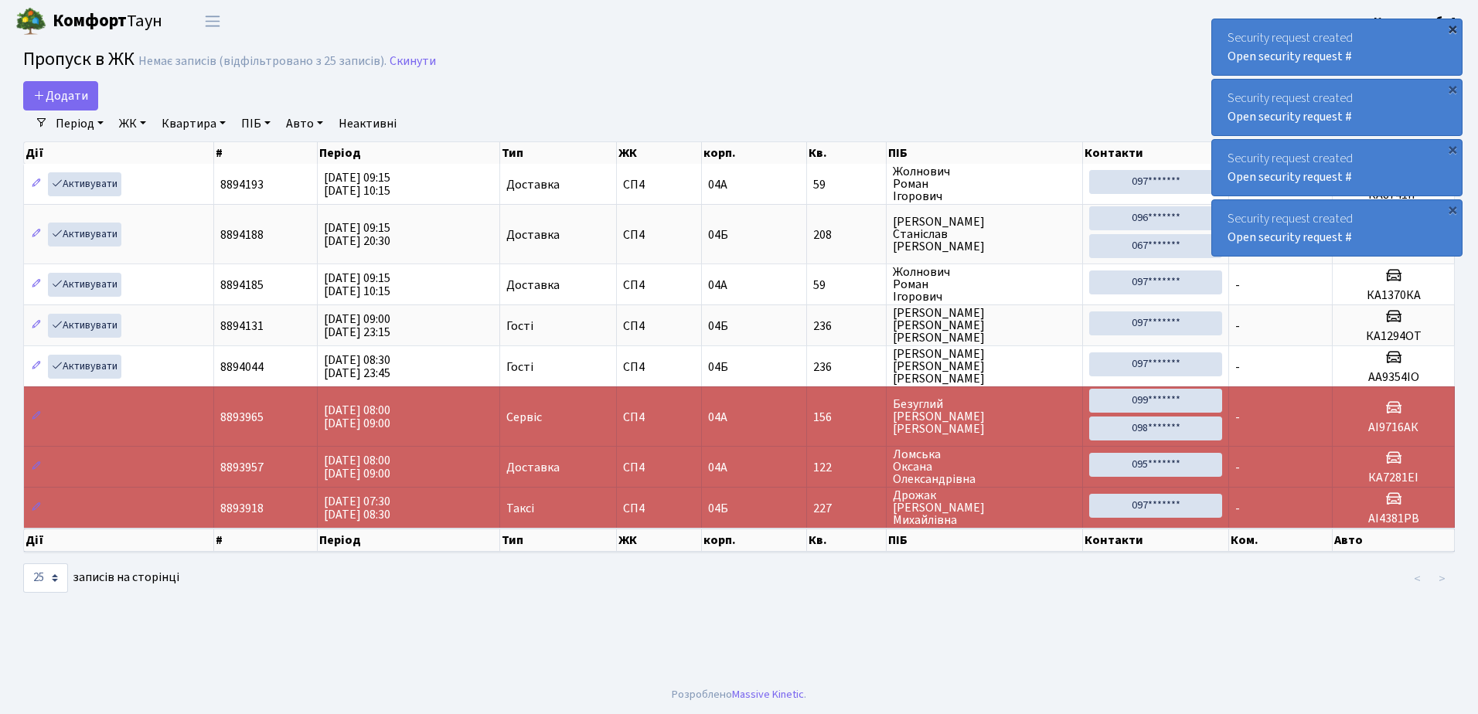
click at [1453, 28] on div "×" at bounding box center [1452, 28] width 15 height 15
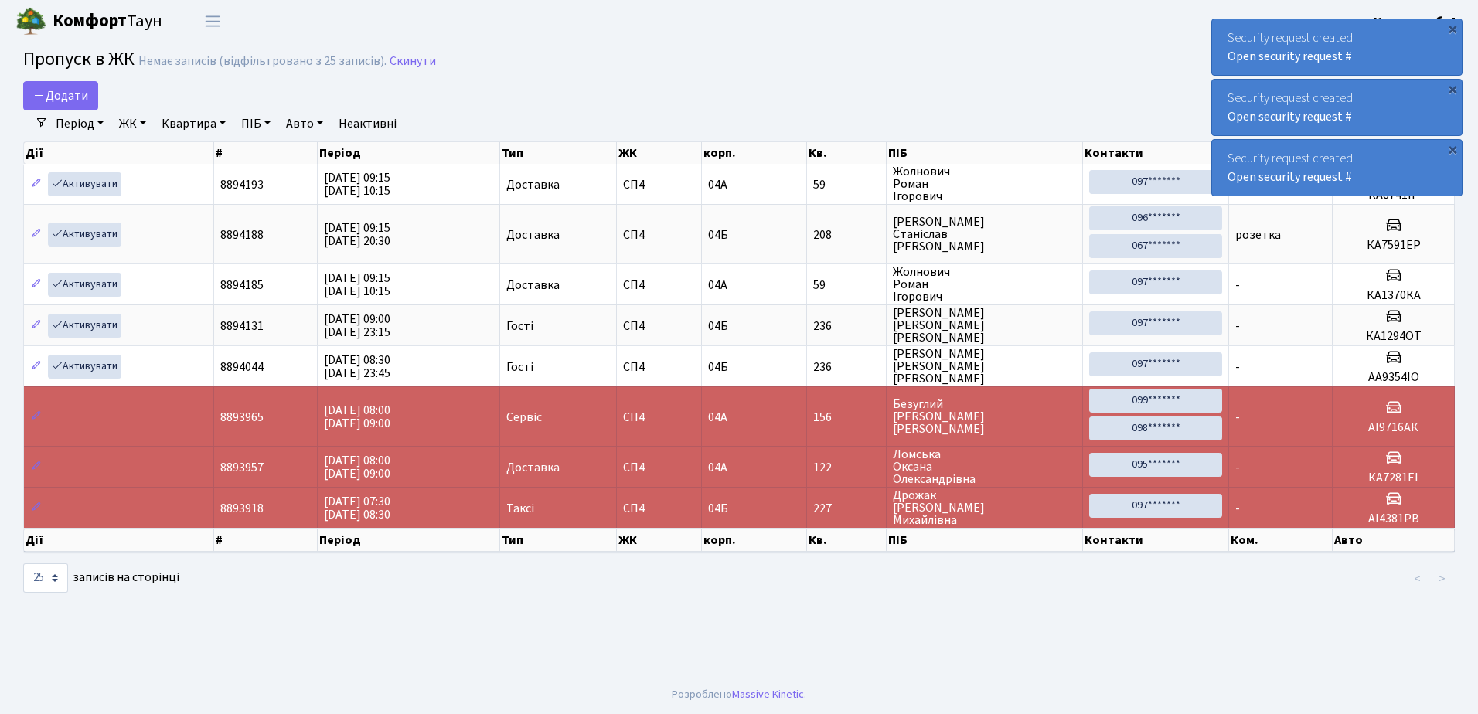
click at [1453, 28] on div "×" at bounding box center [1452, 28] width 15 height 15
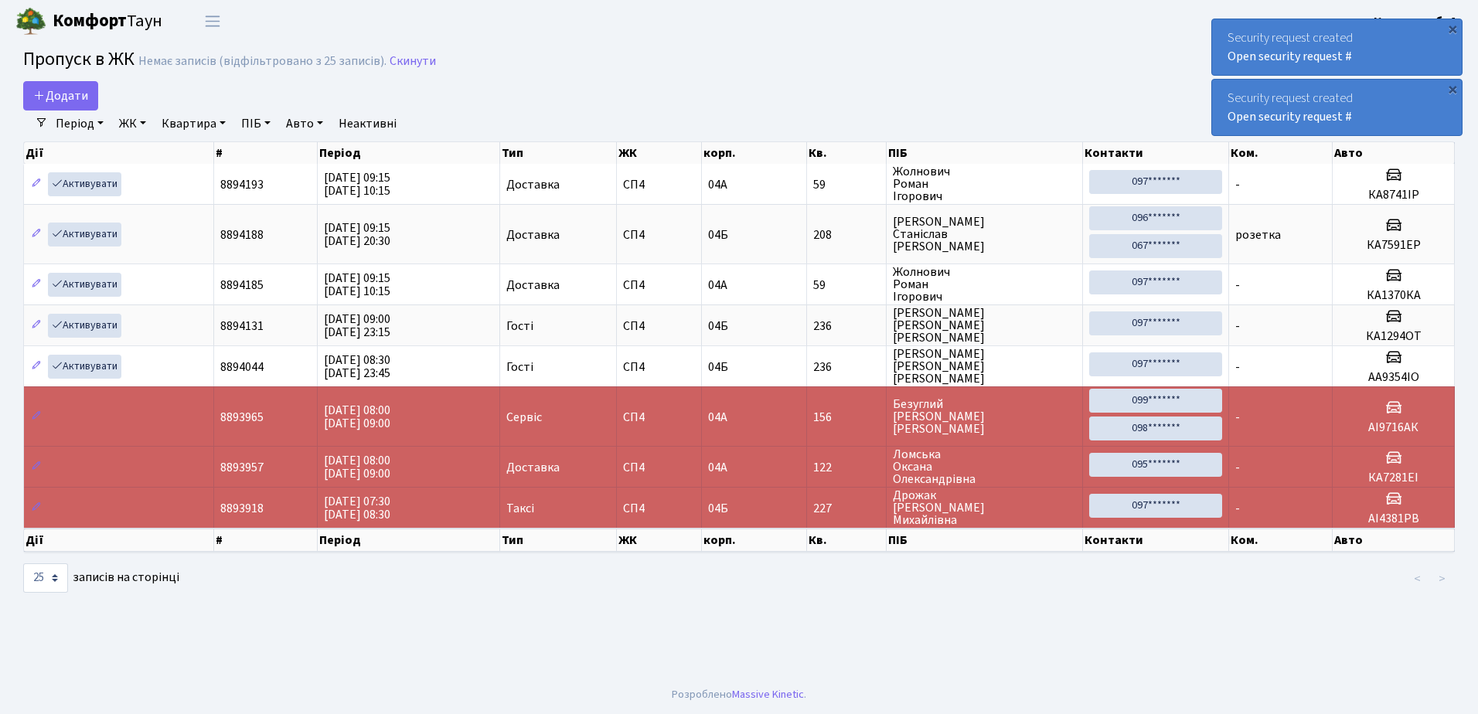
click at [1453, 28] on div "×" at bounding box center [1452, 28] width 15 height 15
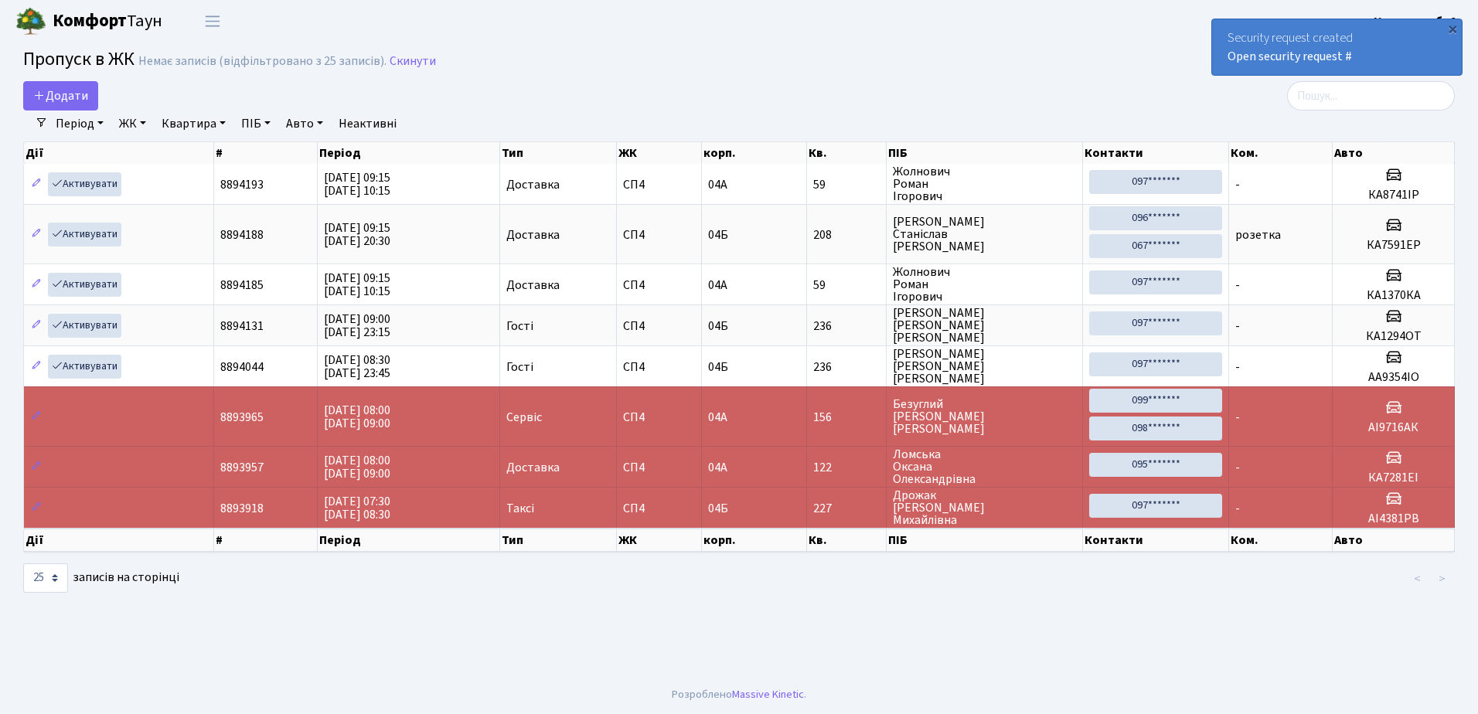
click at [1453, 28] on div "×" at bounding box center [1452, 28] width 15 height 15
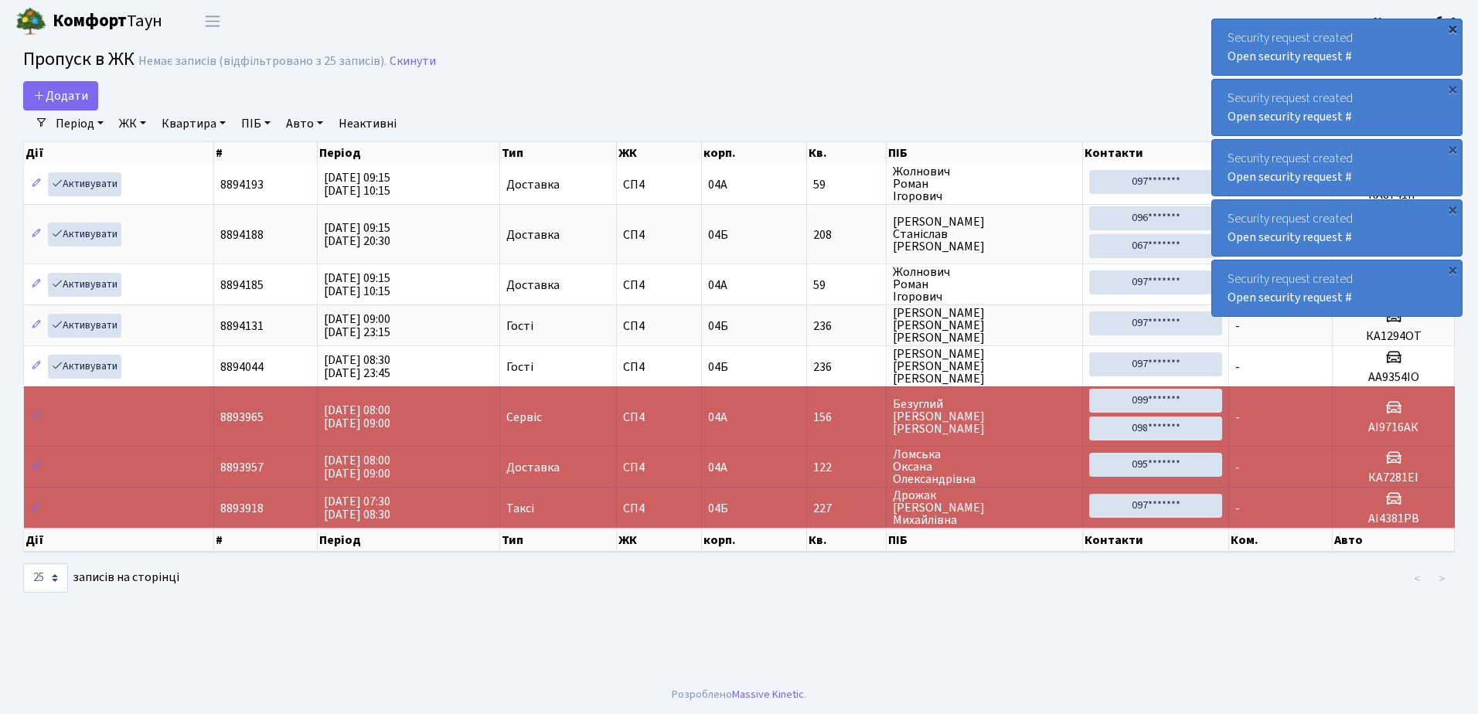
click at [1452, 26] on div "×" at bounding box center [1452, 28] width 15 height 15
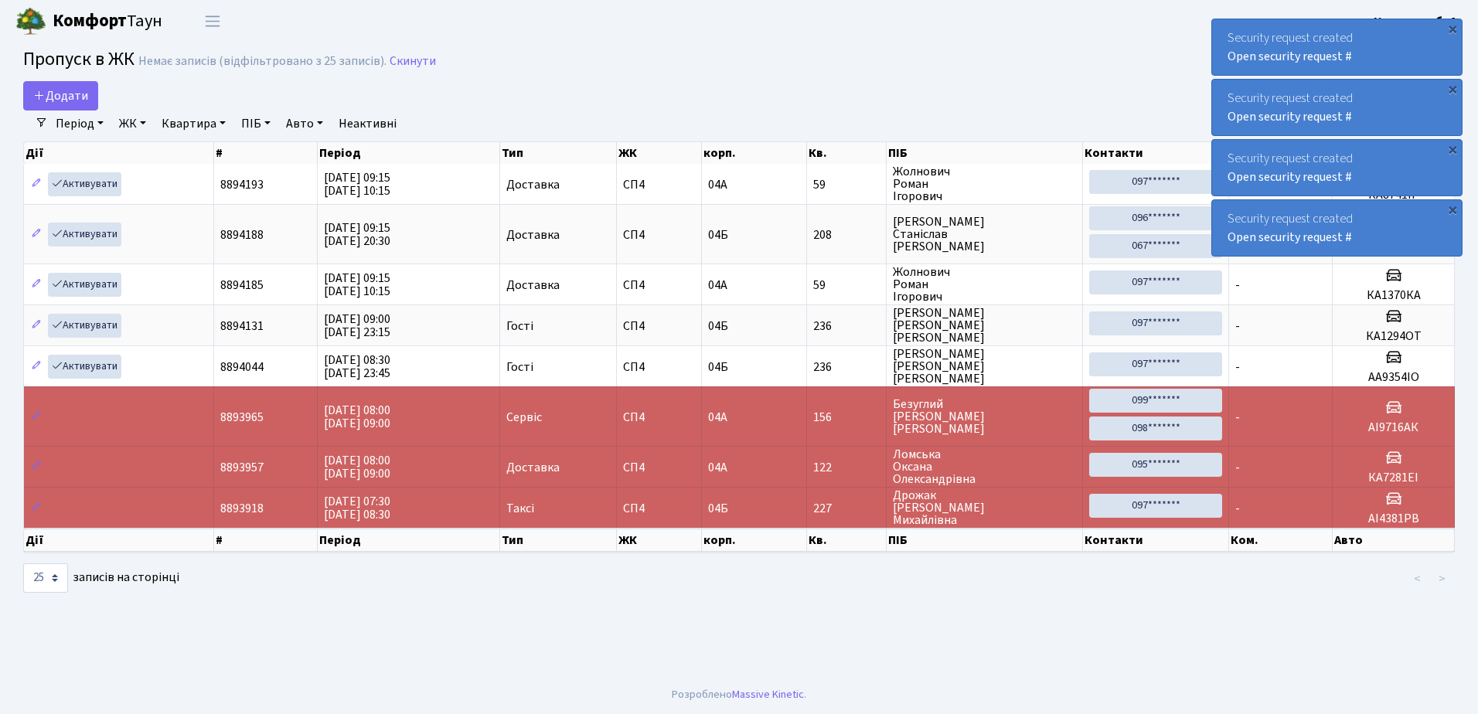
click at [1452, 26] on div "×" at bounding box center [1452, 28] width 15 height 15
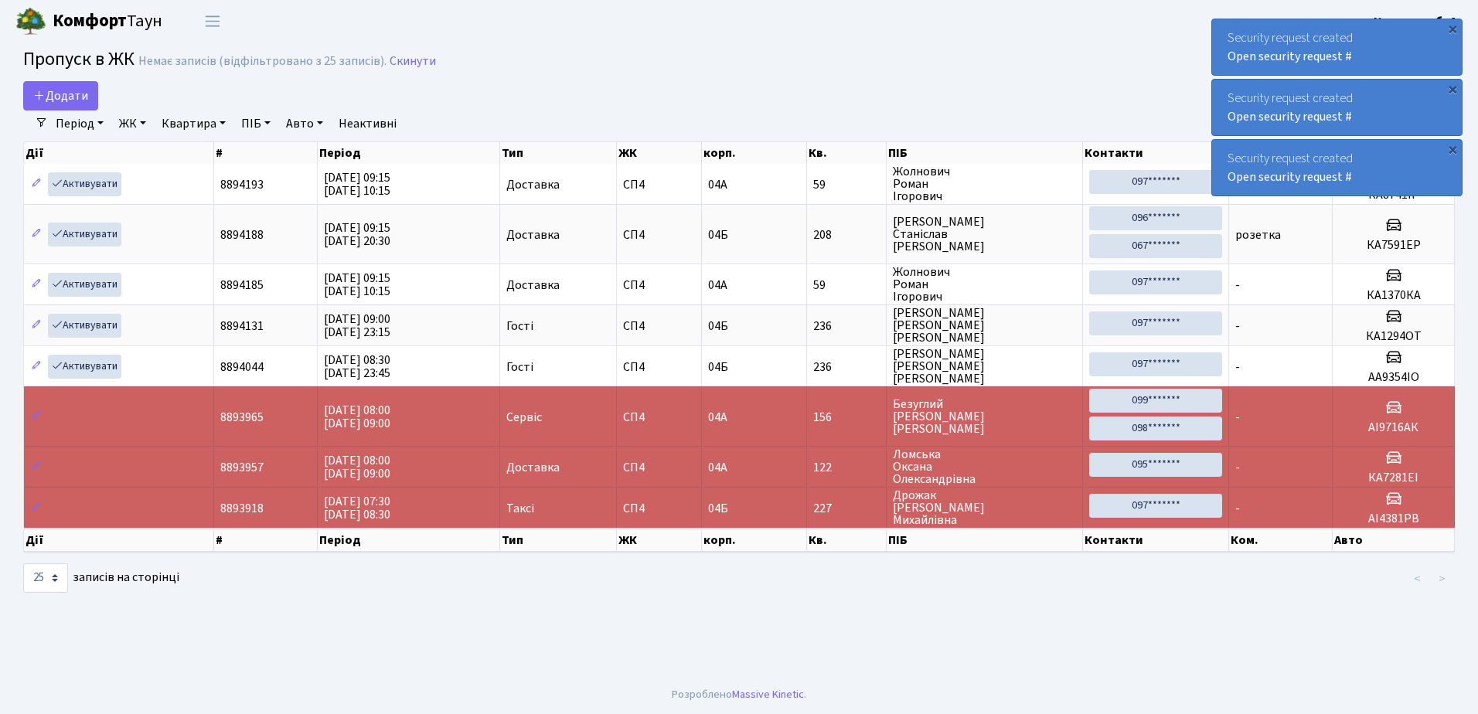
click at [1452, 26] on div "×" at bounding box center [1452, 28] width 15 height 15
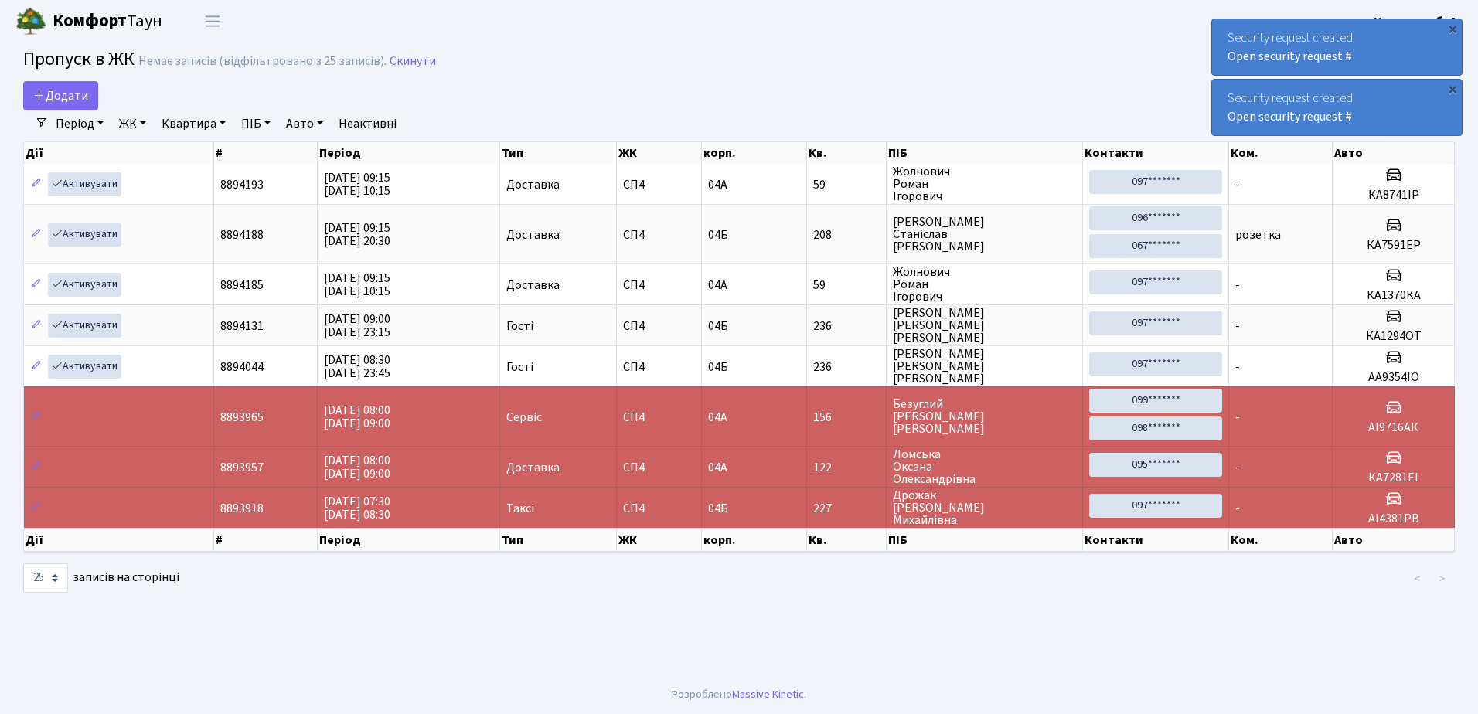
click at [1452, 26] on div "×" at bounding box center [1452, 28] width 15 height 15
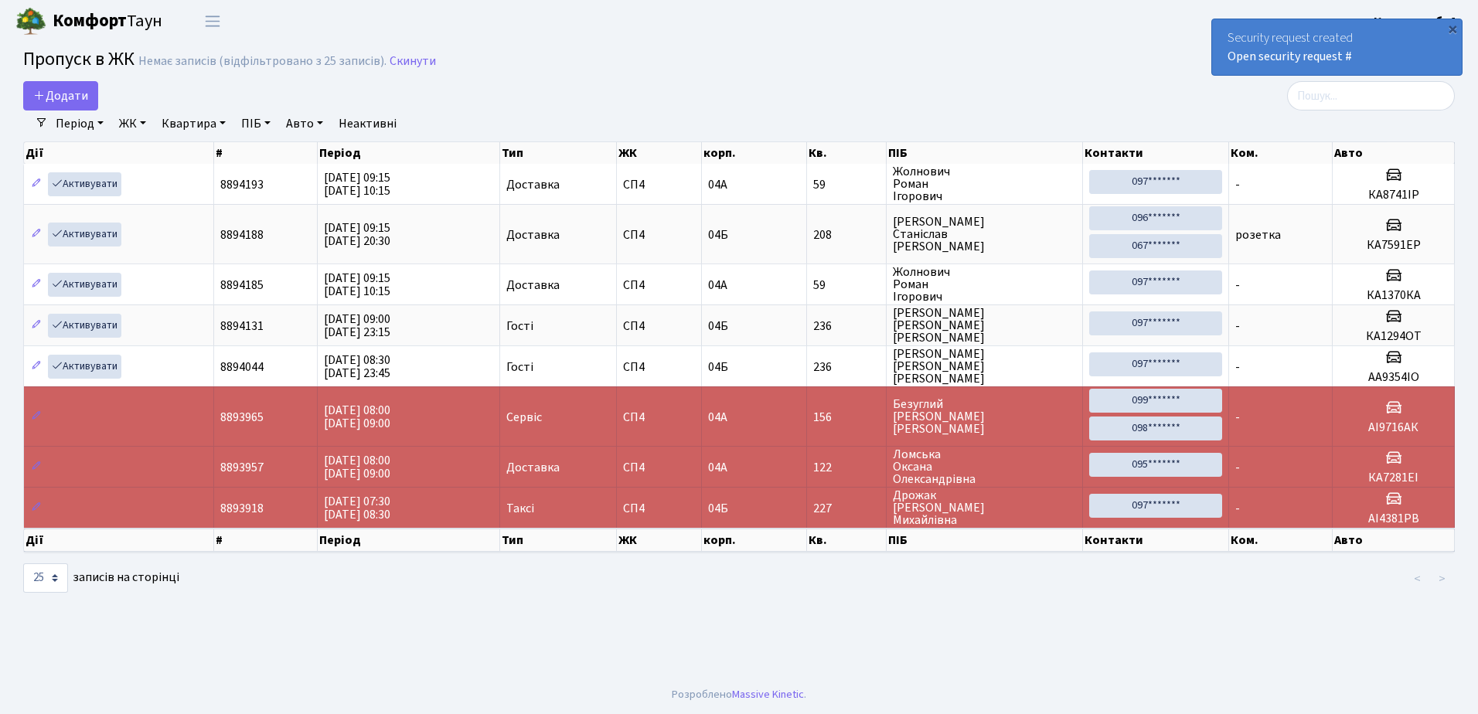
click at [1452, 26] on div "×" at bounding box center [1452, 28] width 15 height 15
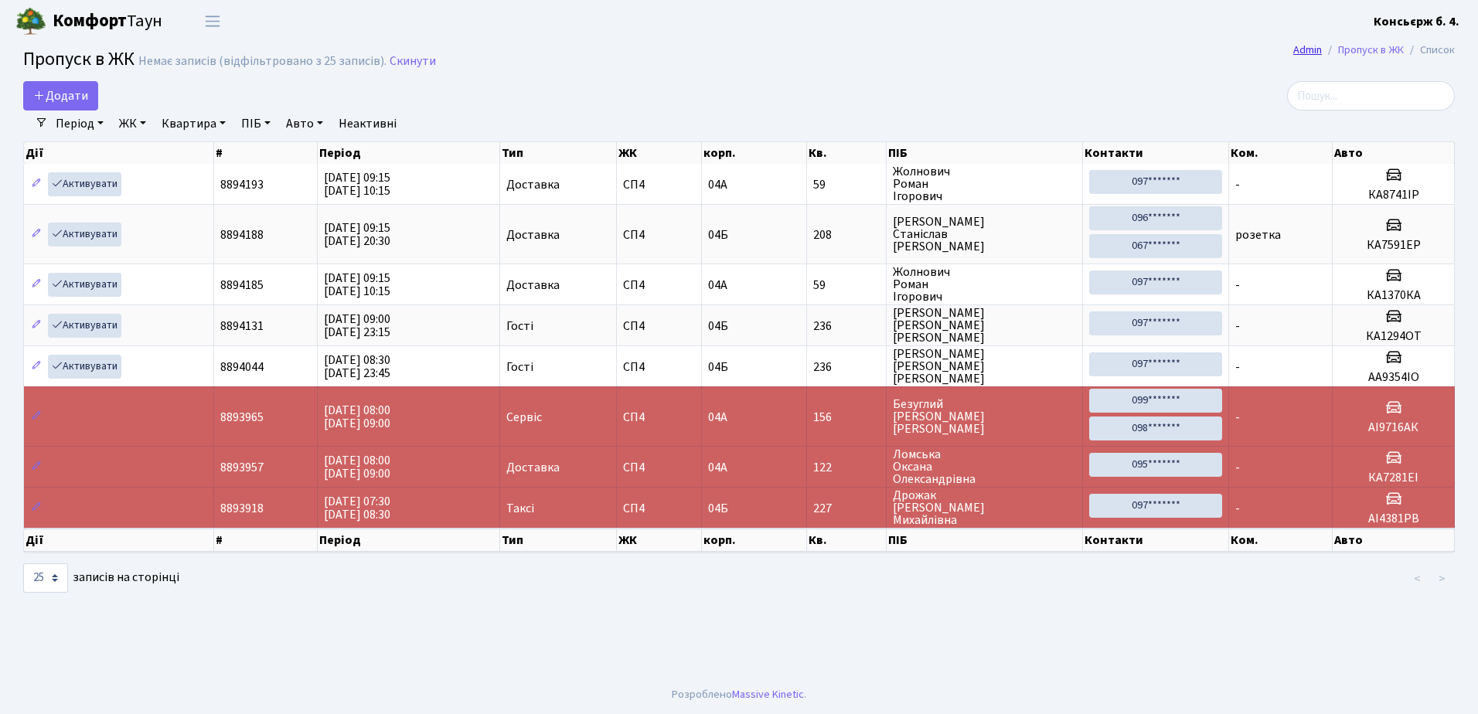
click at [1297, 46] on link "Admin" at bounding box center [1307, 50] width 29 height 16
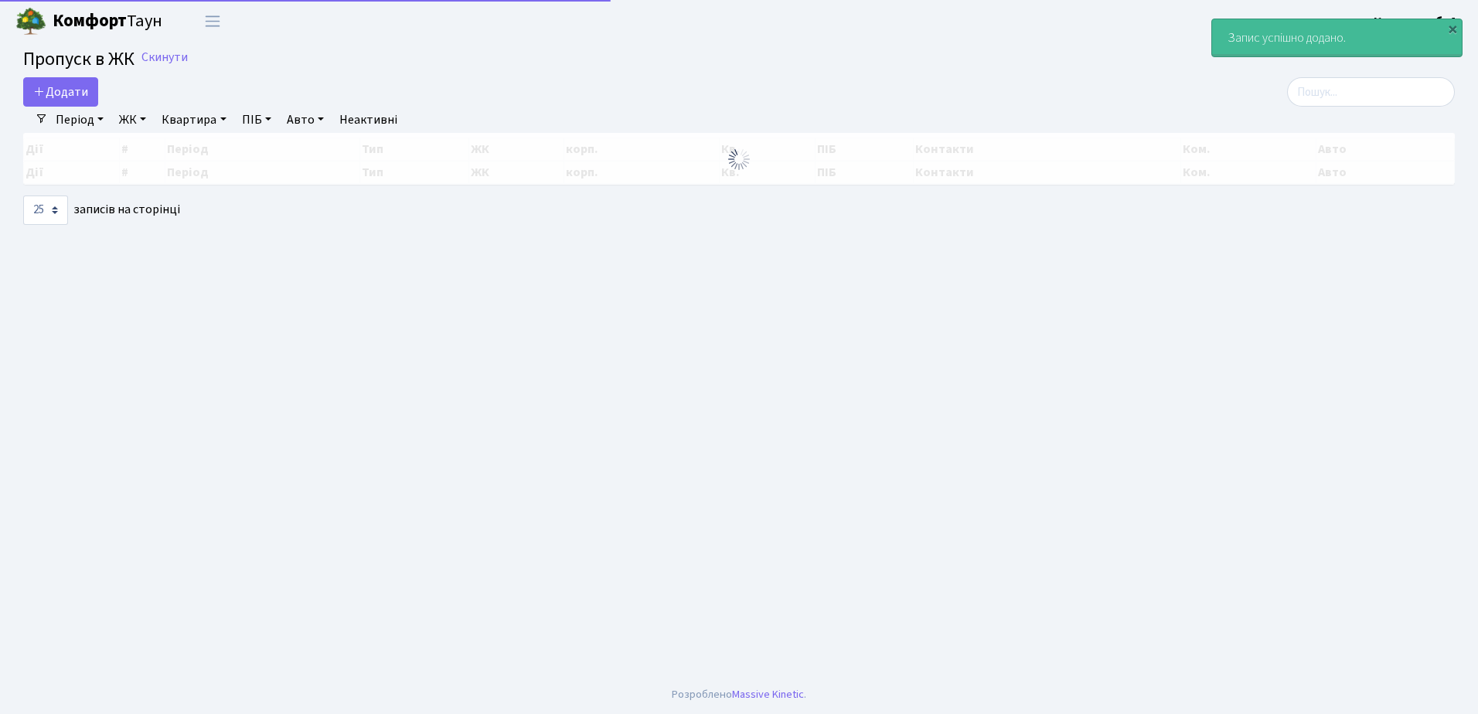
select select "25"
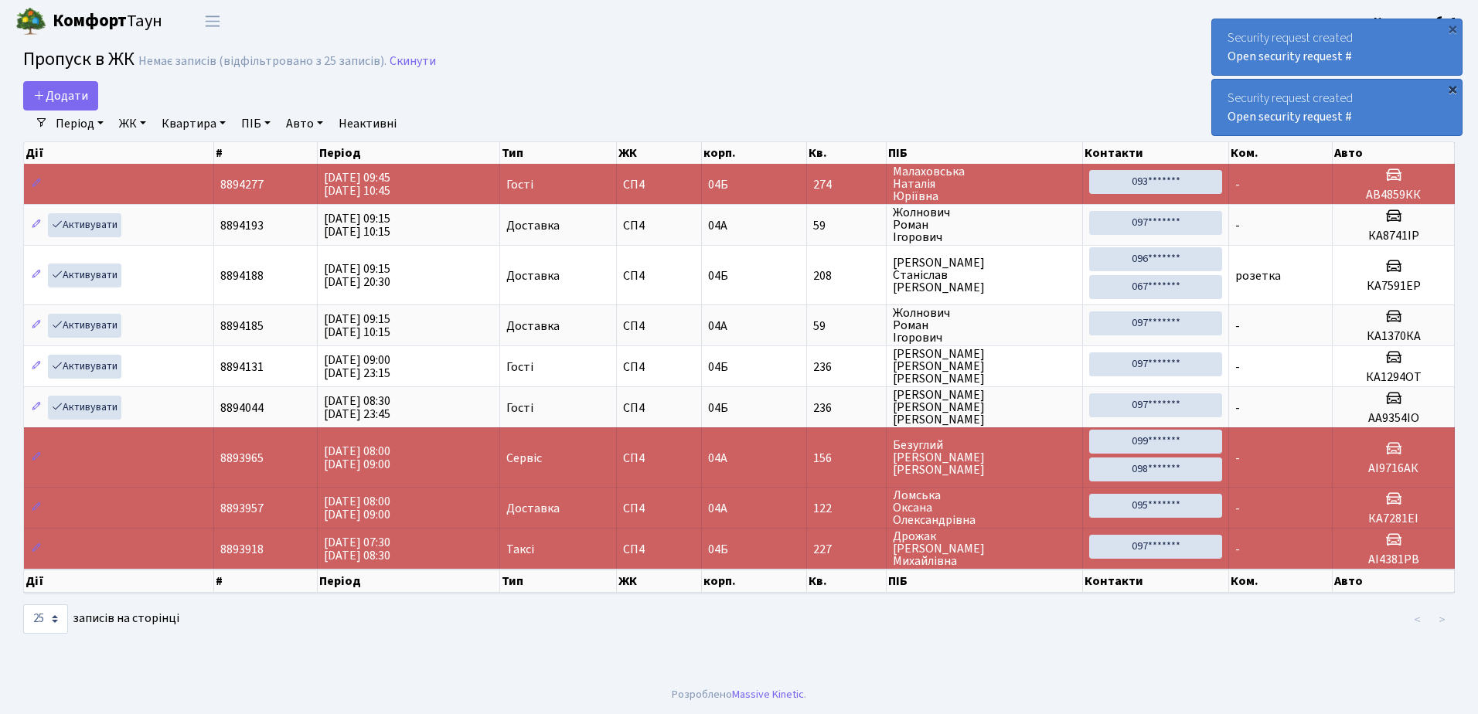
click at [1453, 87] on div "×" at bounding box center [1452, 88] width 15 height 15
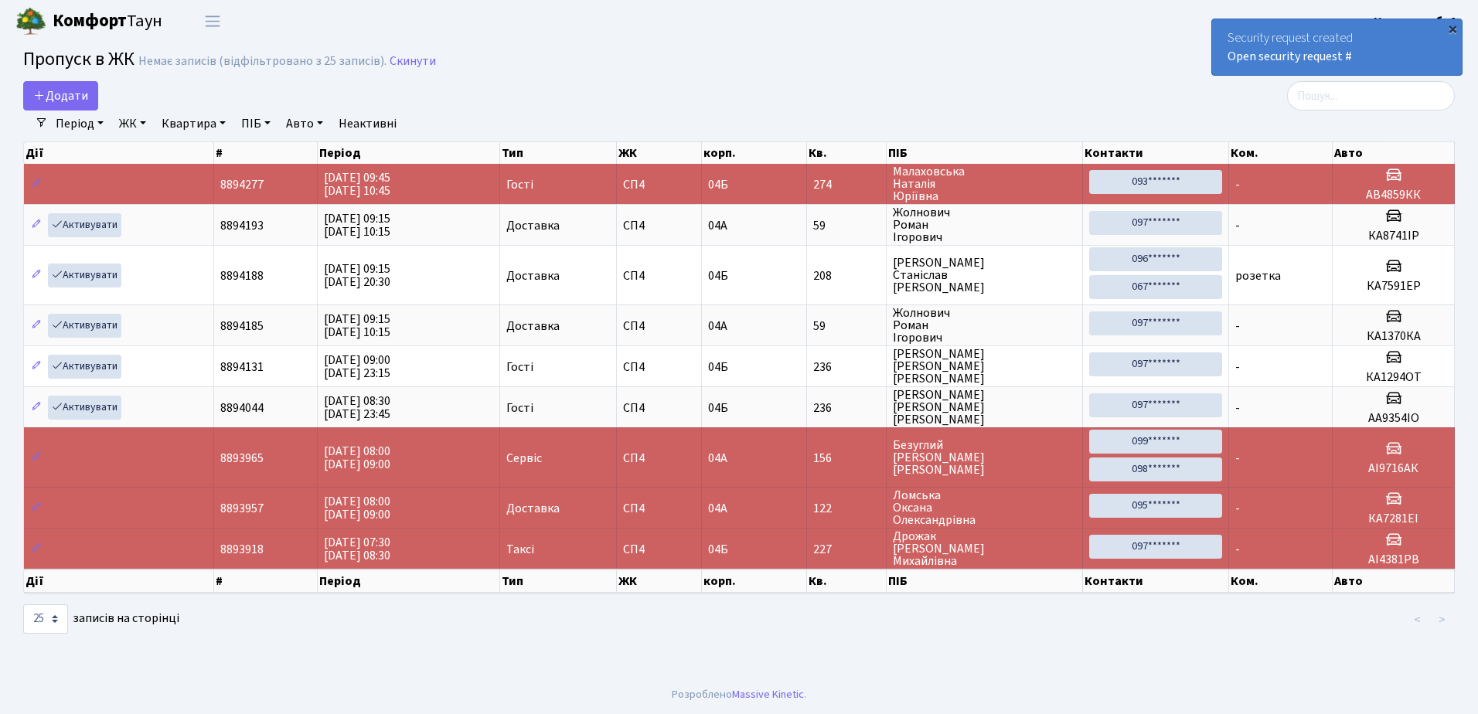
click at [1453, 28] on div "×" at bounding box center [1452, 28] width 15 height 15
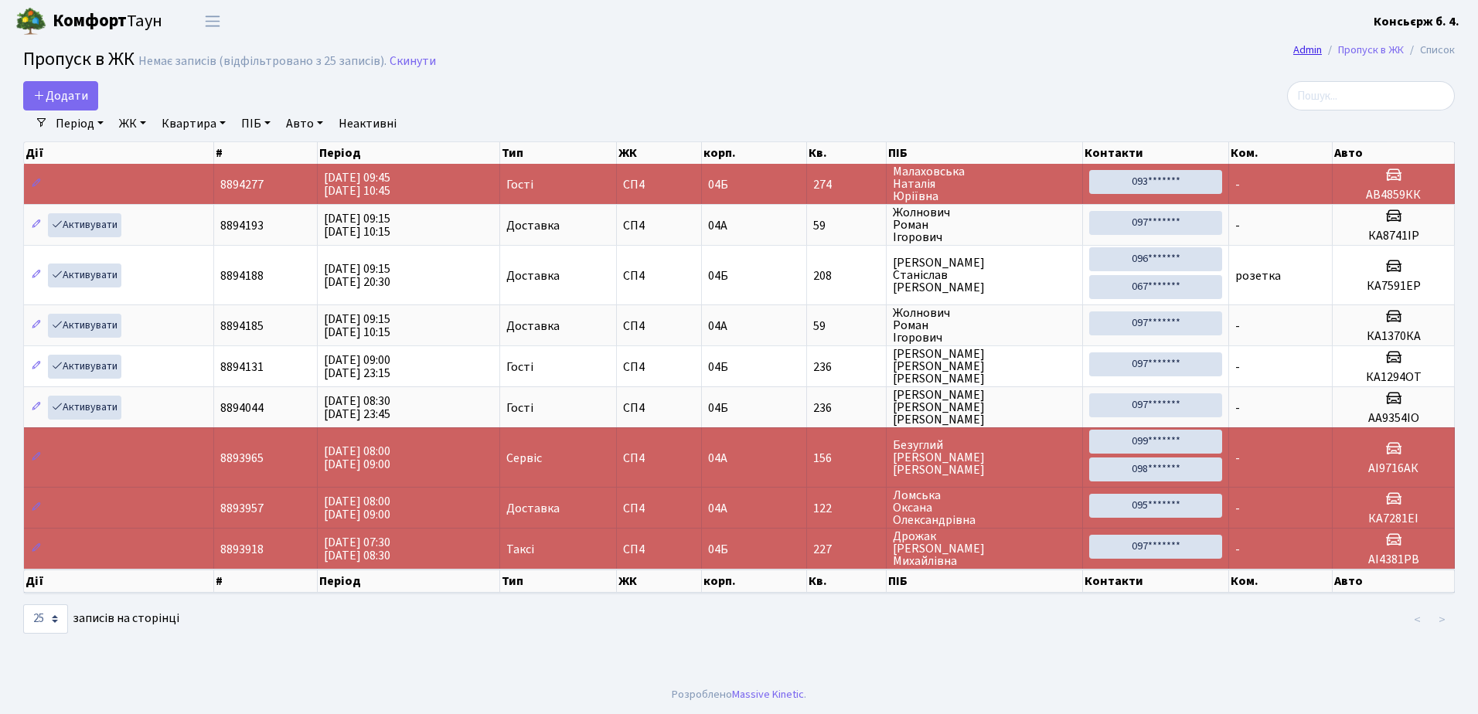
click at [1303, 45] on link "Admin" at bounding box center [1307, 50] width 29 height 16
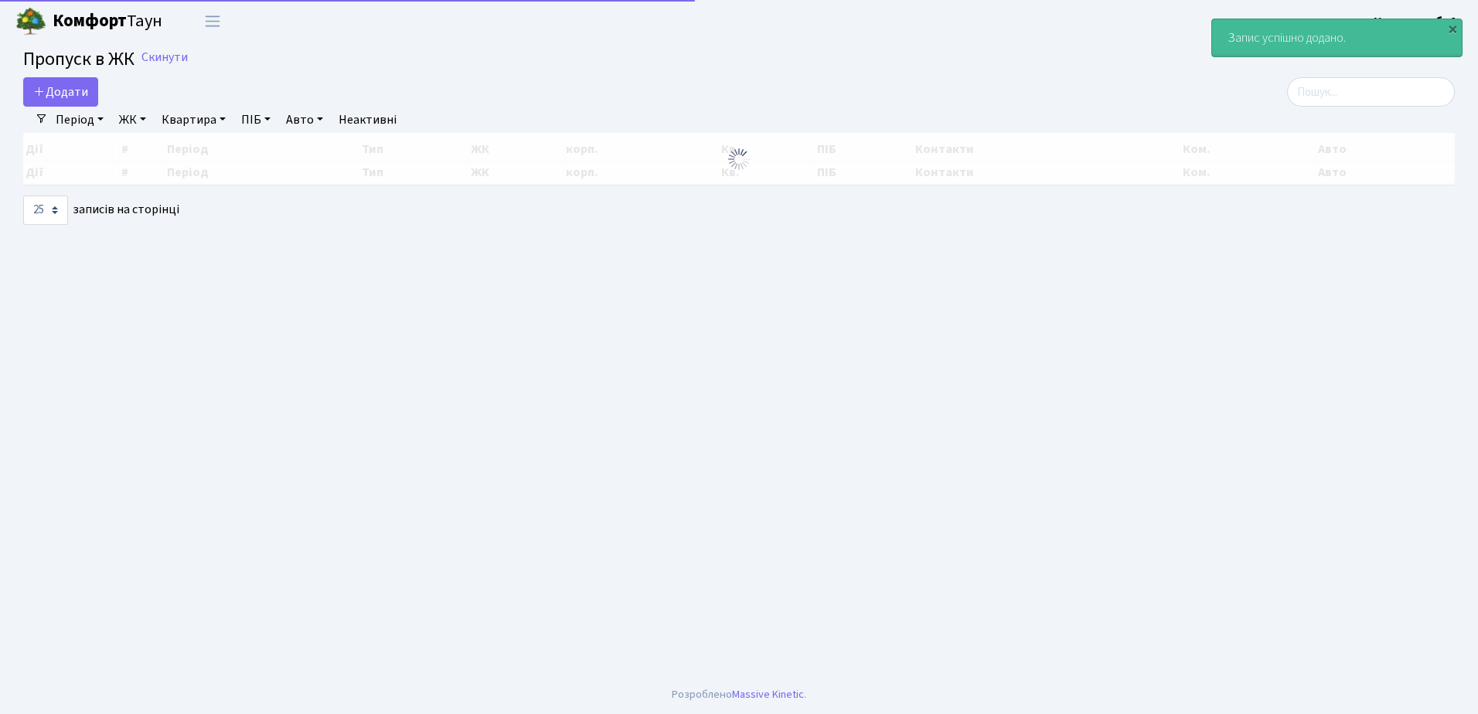
select select "25"
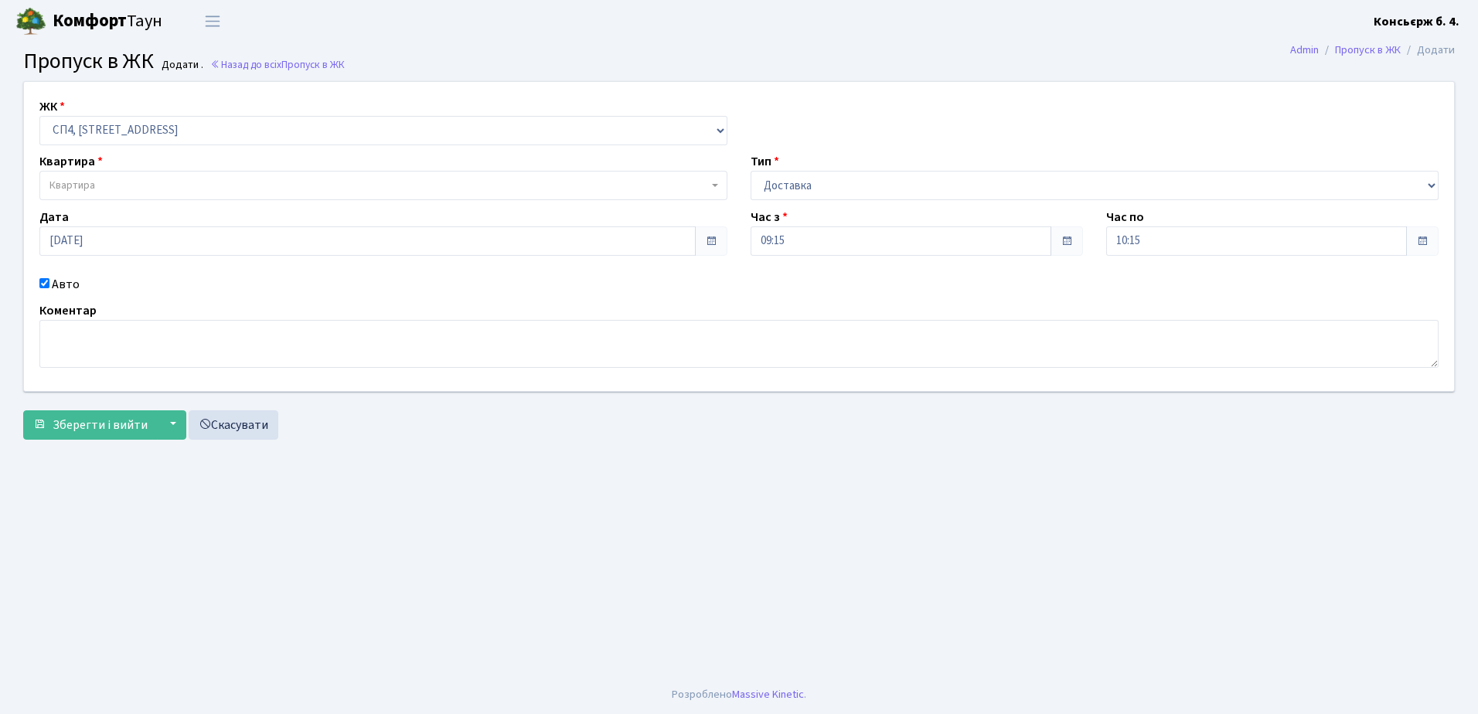
select select "325"
select select "1"
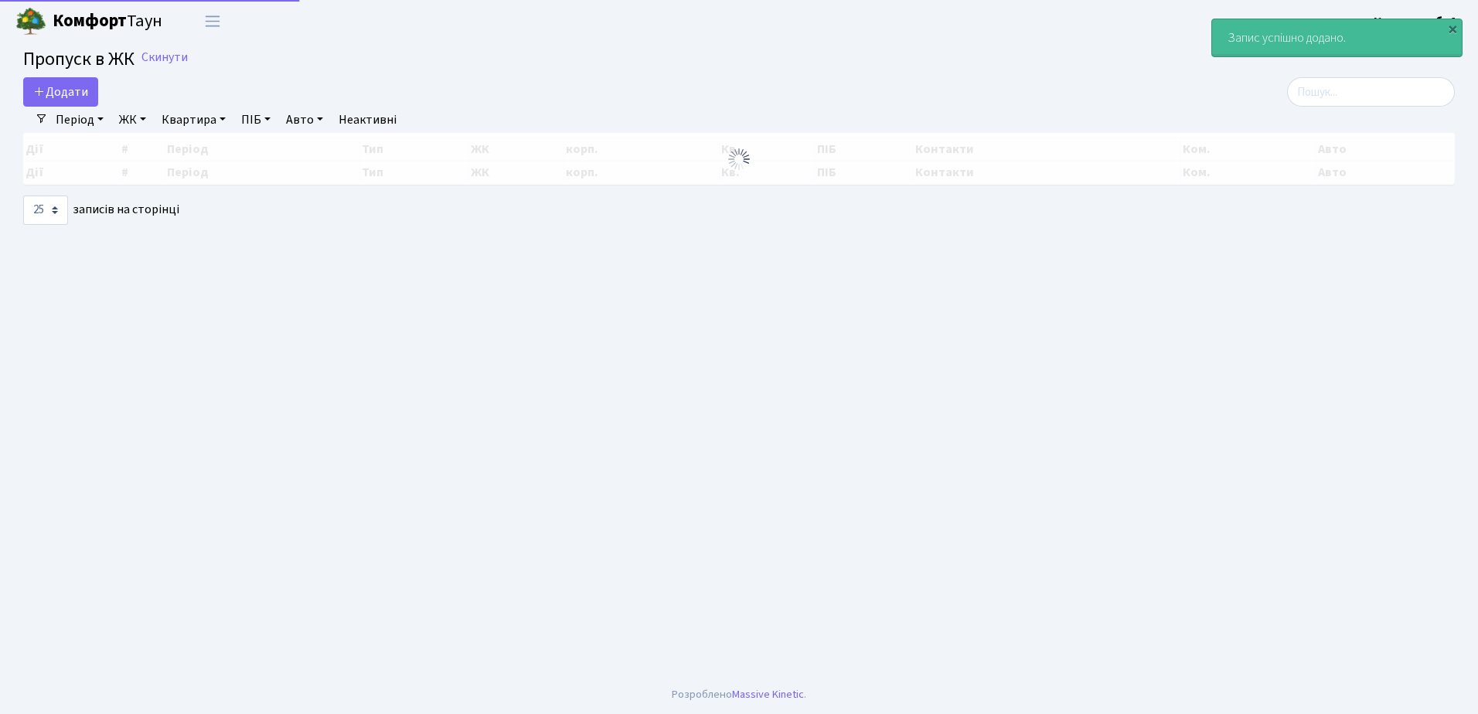
select select "25"
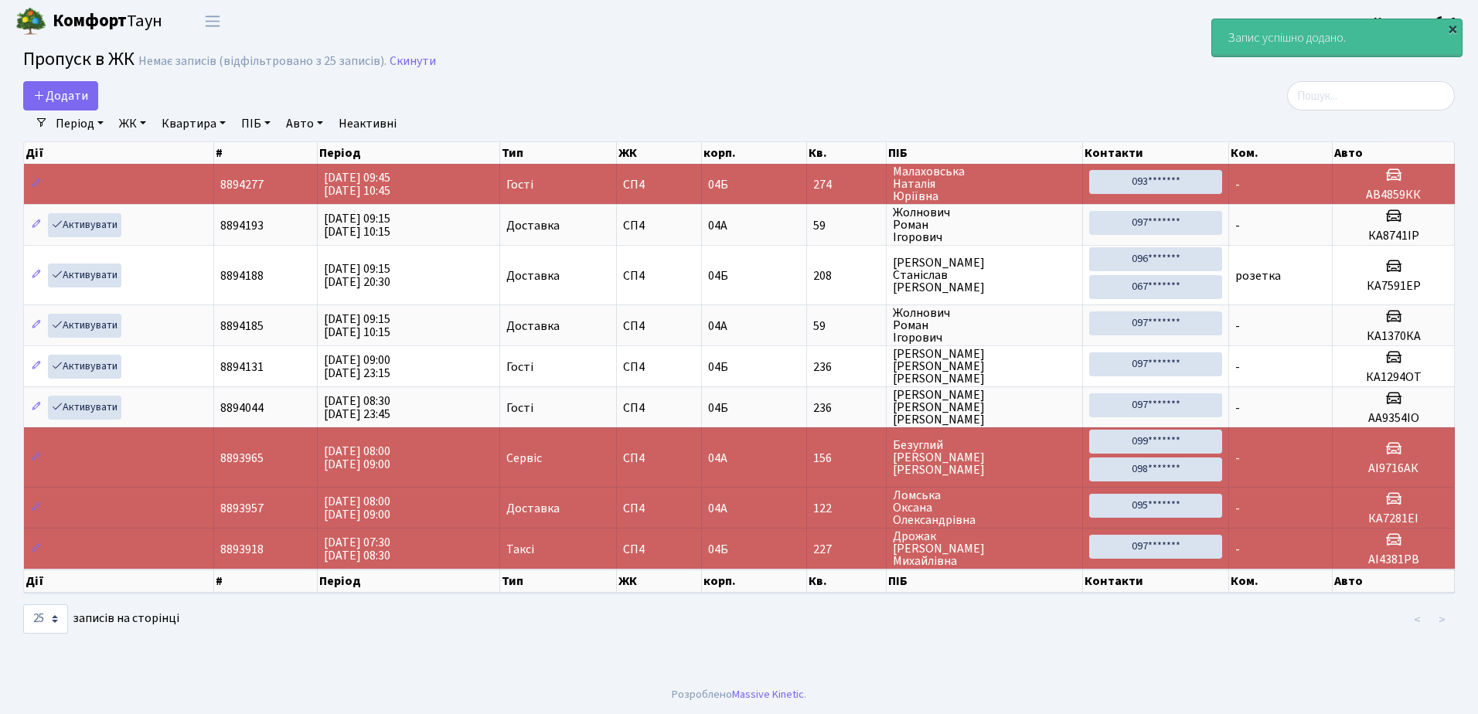
click at [1453, 22] on div "×" at bounding box center [1452, 28] width 15 height 15
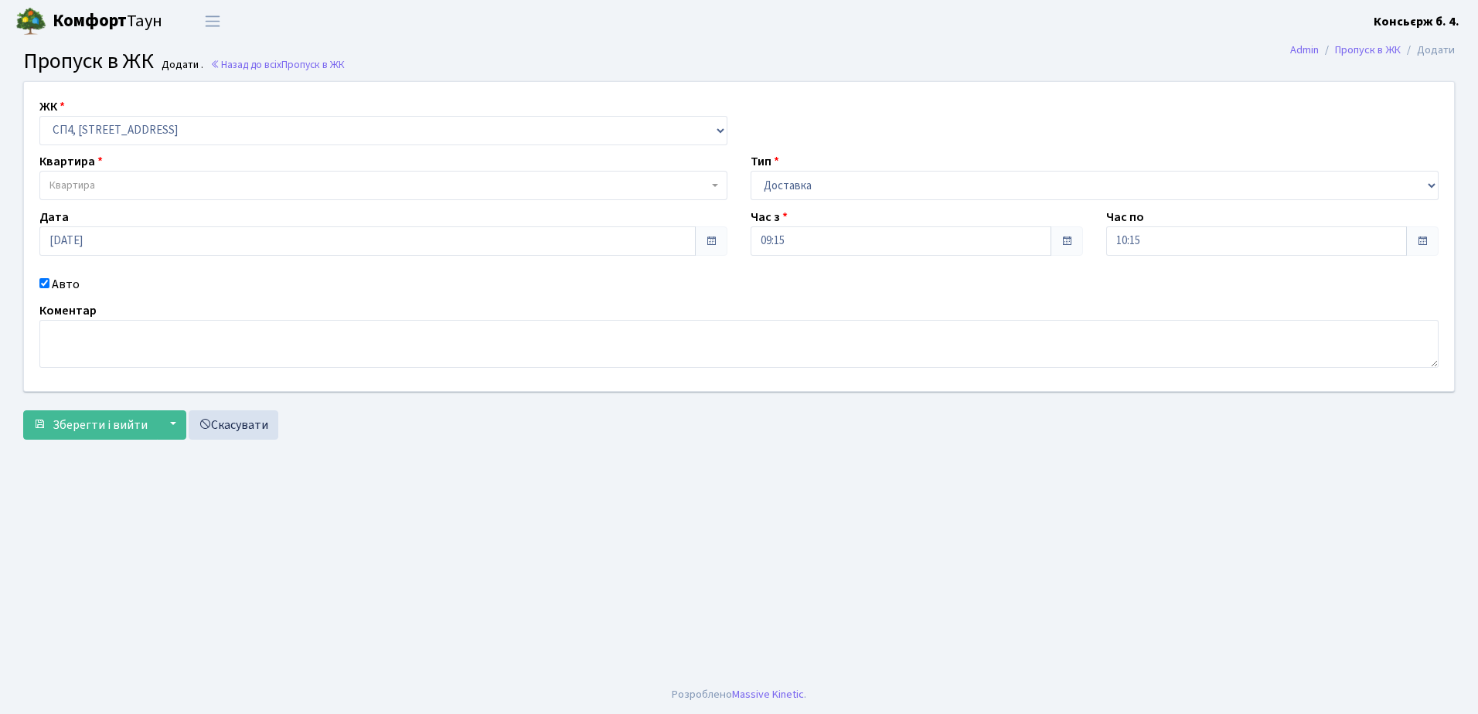
select select "325"
select select "1"
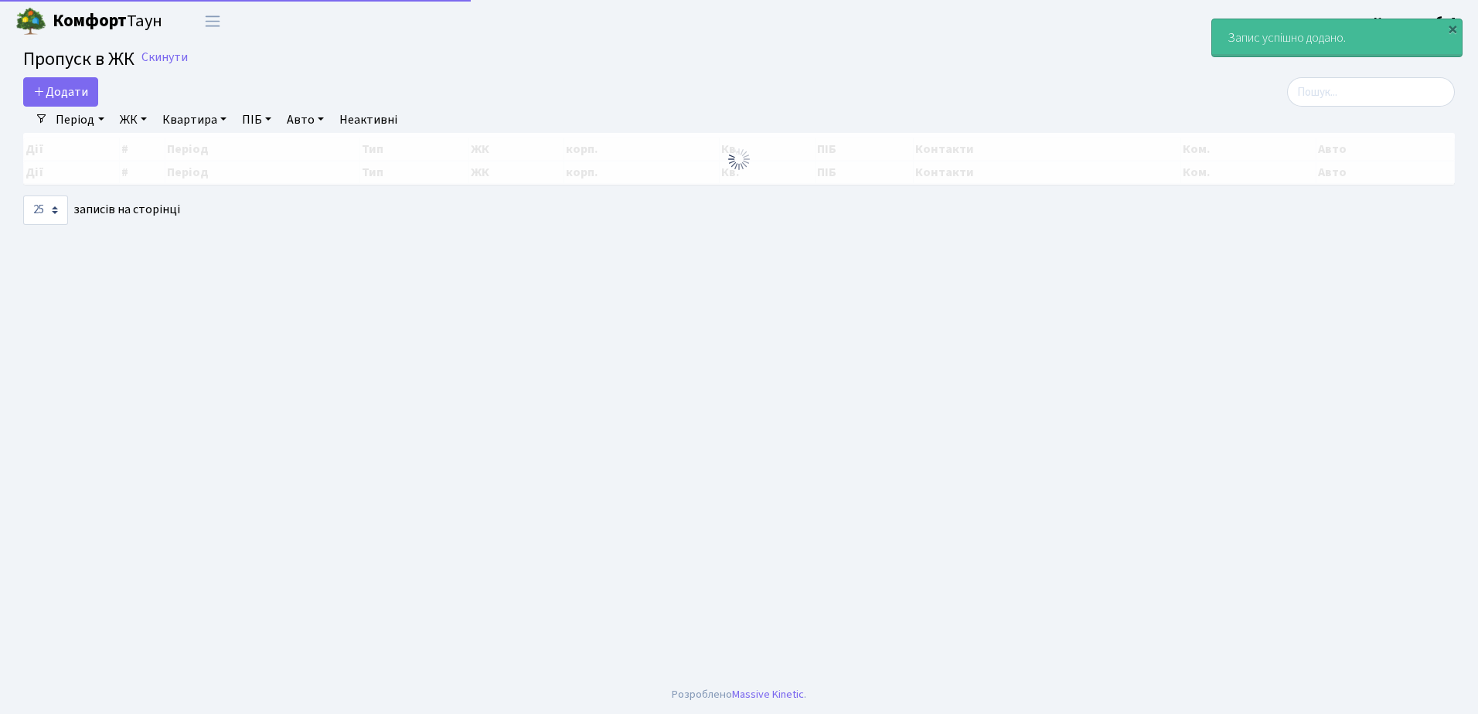
select select "25"
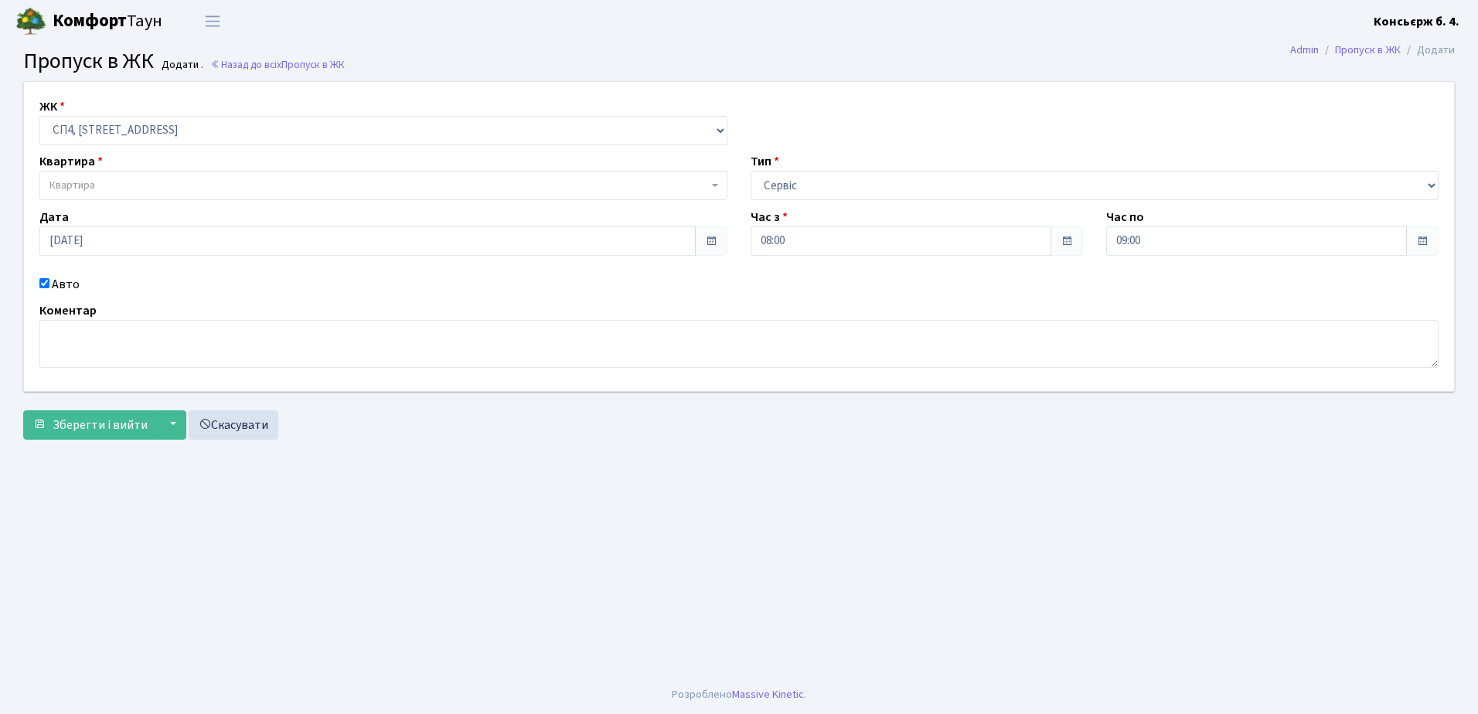
select select "325"
select select "18"
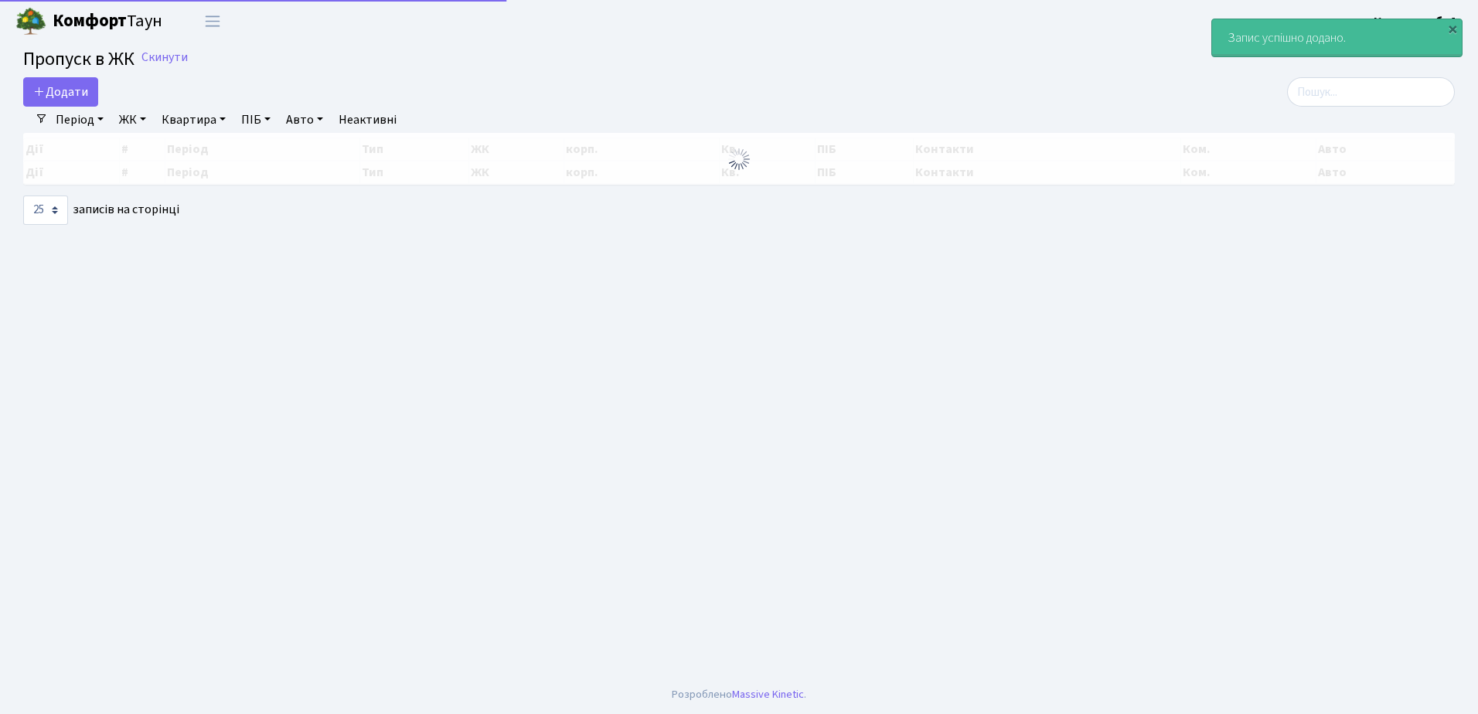
select select "25"
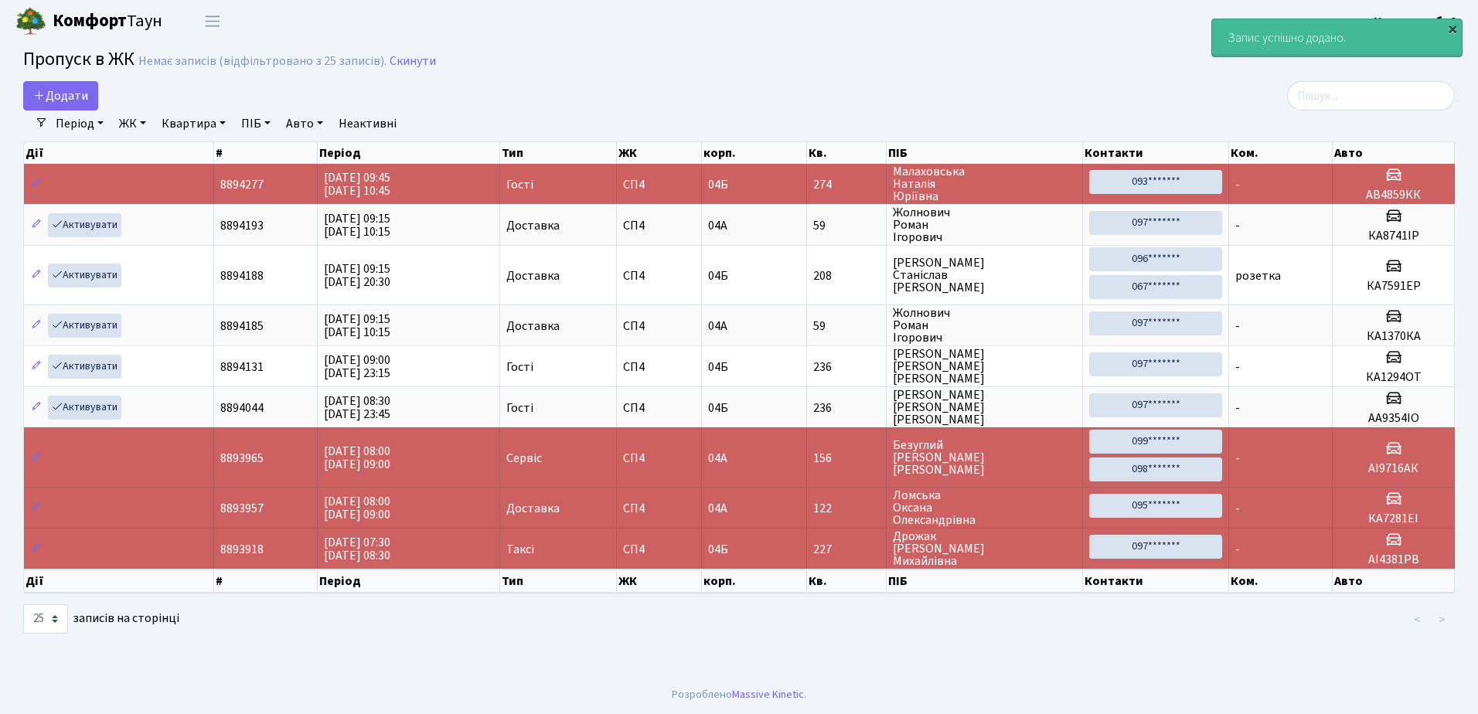
click at [1451, 25] on div "×" at bounding box center [1452, 28] width 15 height 15
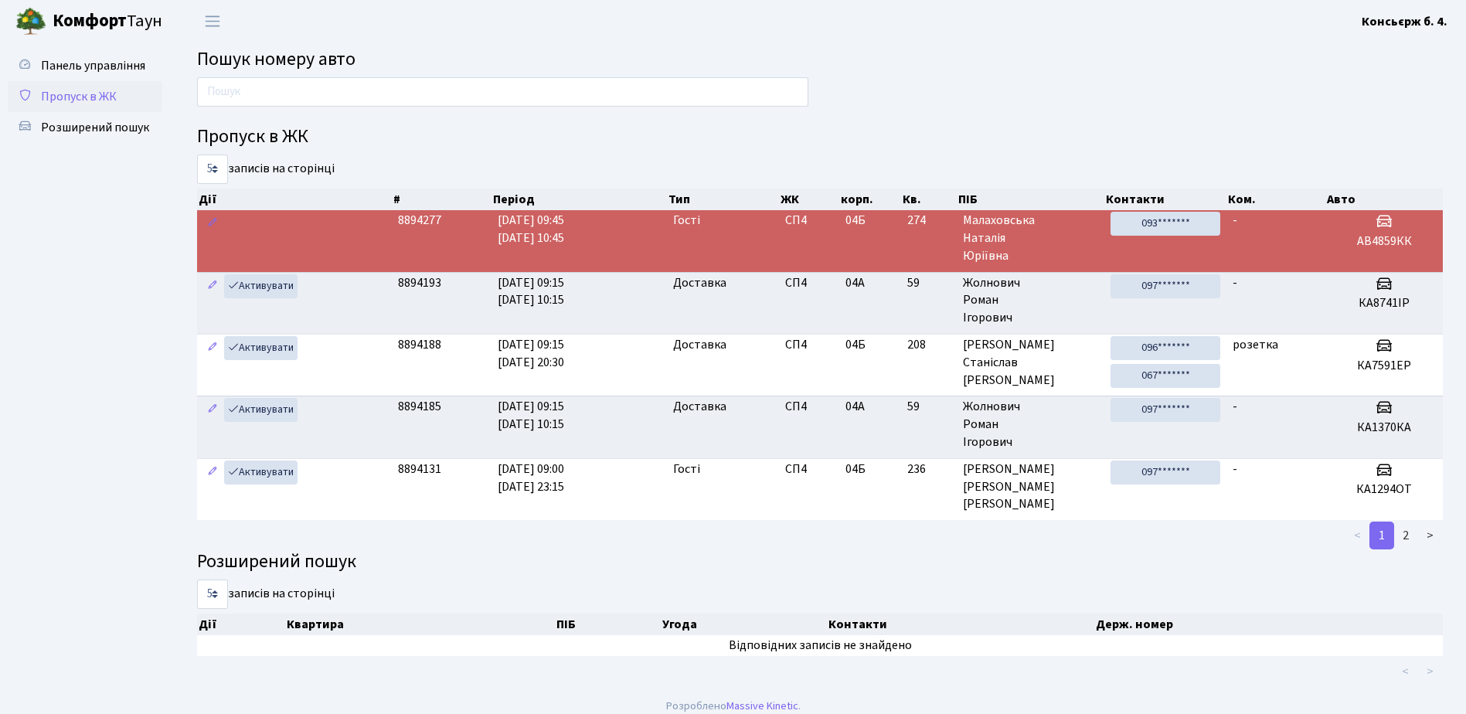
click at [70, 96] on span "Пропуск в ЖК" at bounding box center [79, 96] width 76 height 17
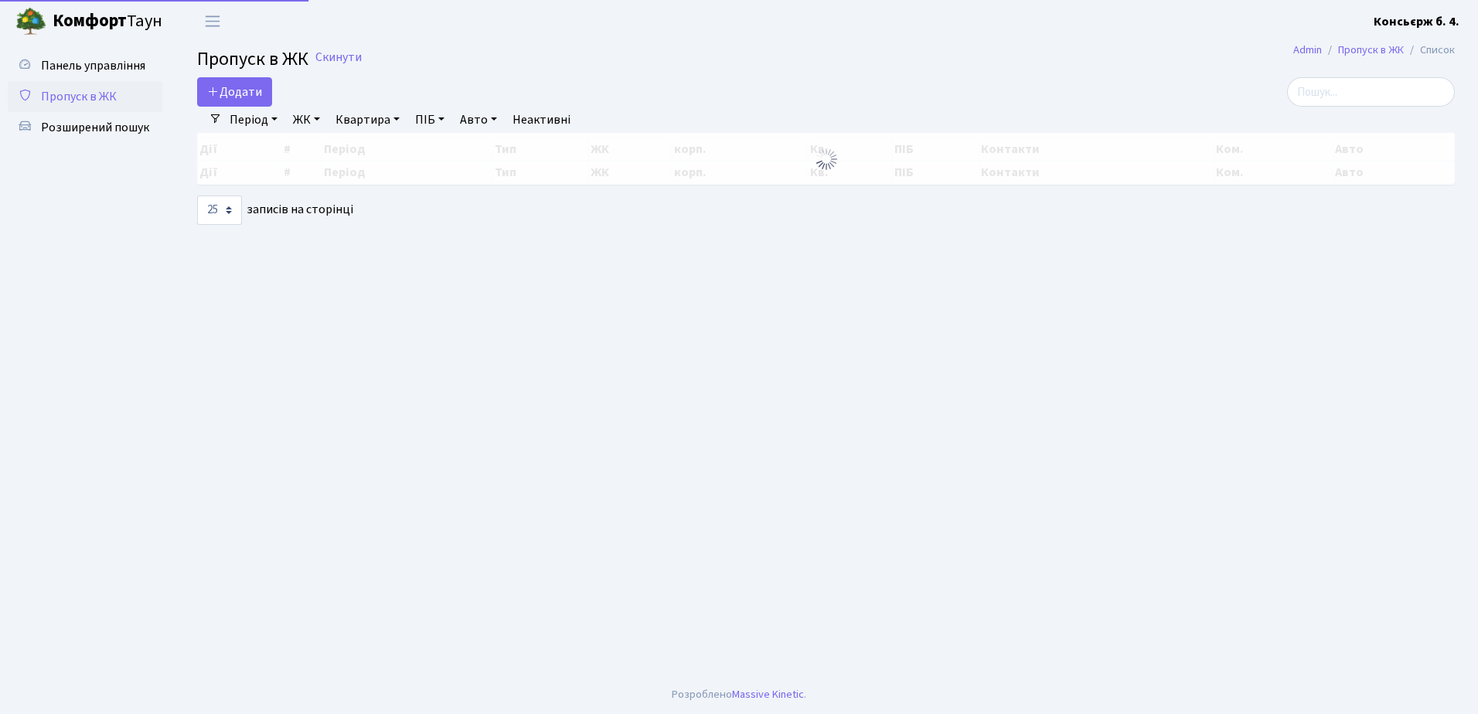
select select "25"
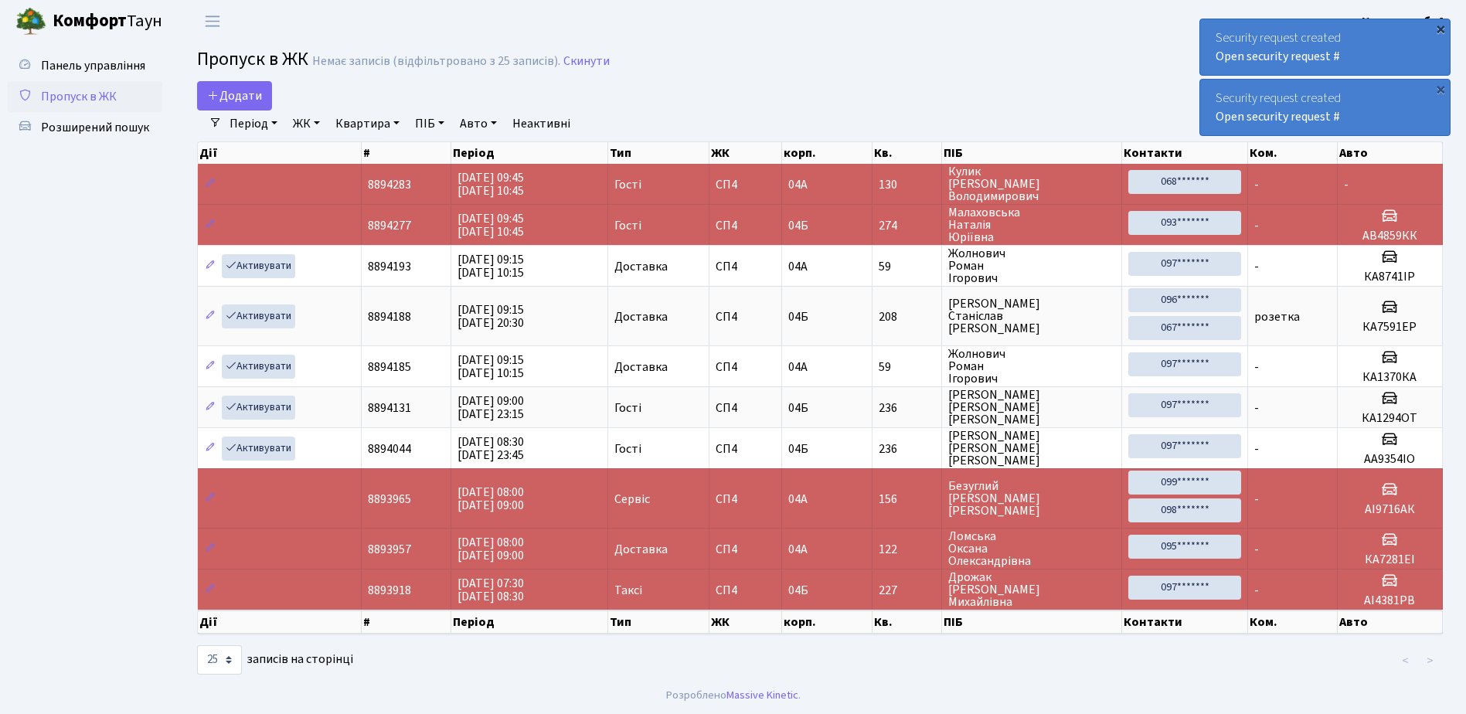
click at [1441, 25] on div "×" at bounding box center [1440, 28] width 15 height 15
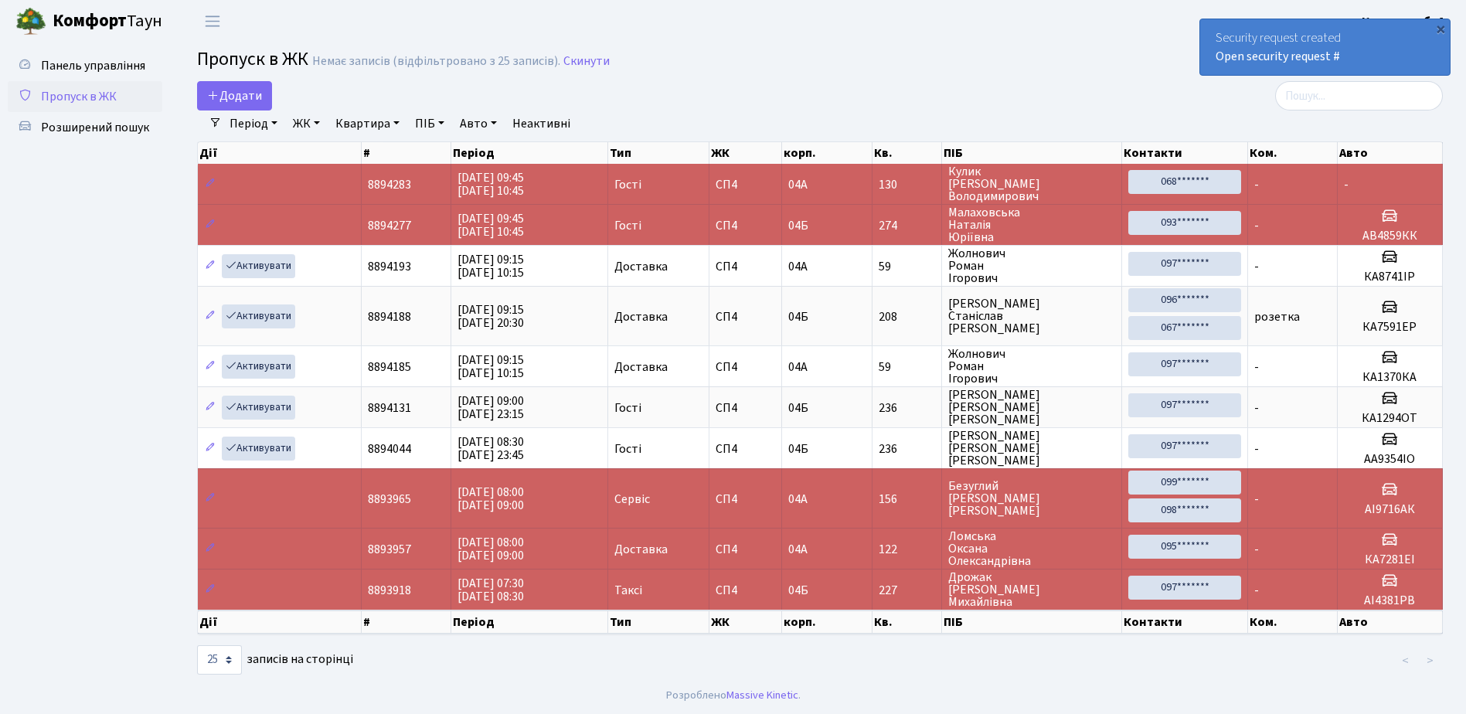
click at [1441, 25] on div "×" at bounding box center [1440, 28] width 15 height 15
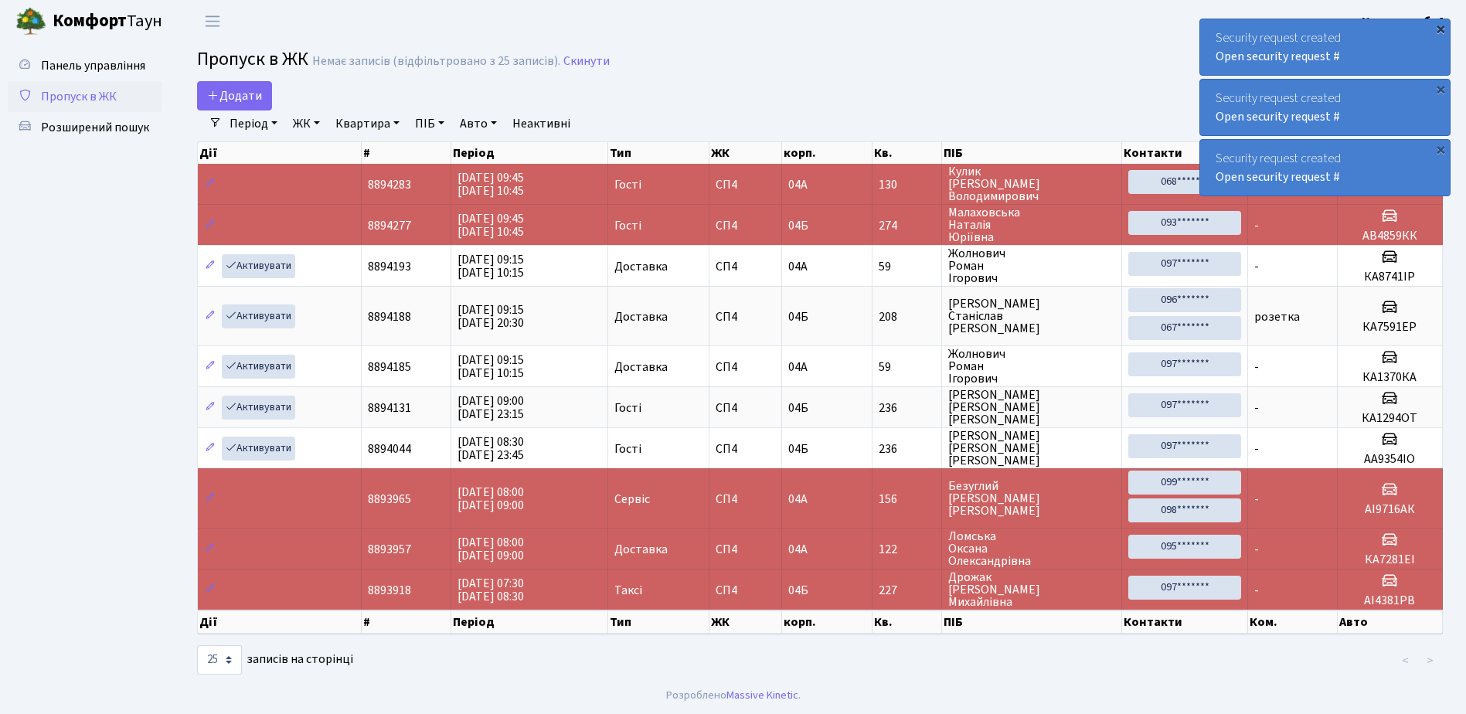
click at [1444, 26] on div "×" at bounding box center [1440, 28] width 15 height 15
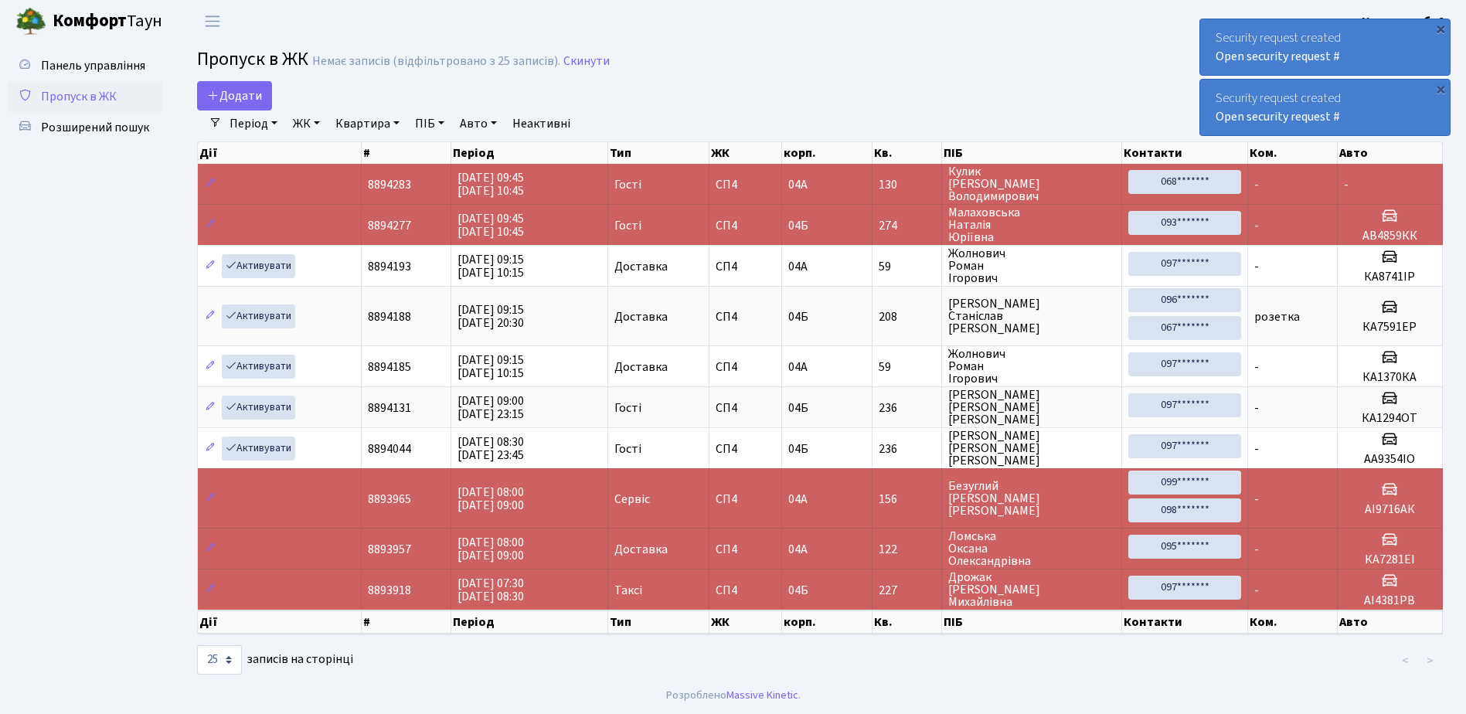
click at [1444, 26] on div "×" at bounding box center [1440, 28] width 15 height 15
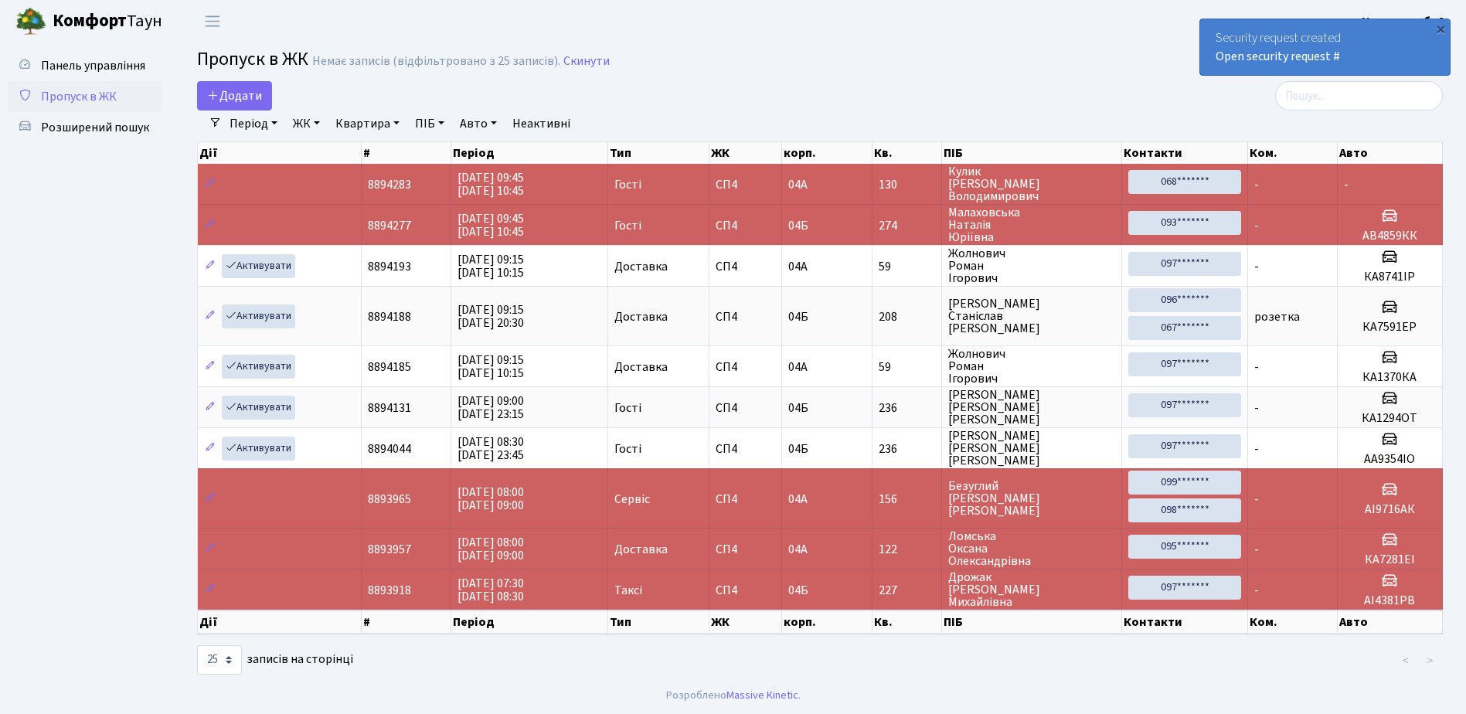
click at [1444, 26] on div "×" at bounding box center [1440, 28] width 15 height 15
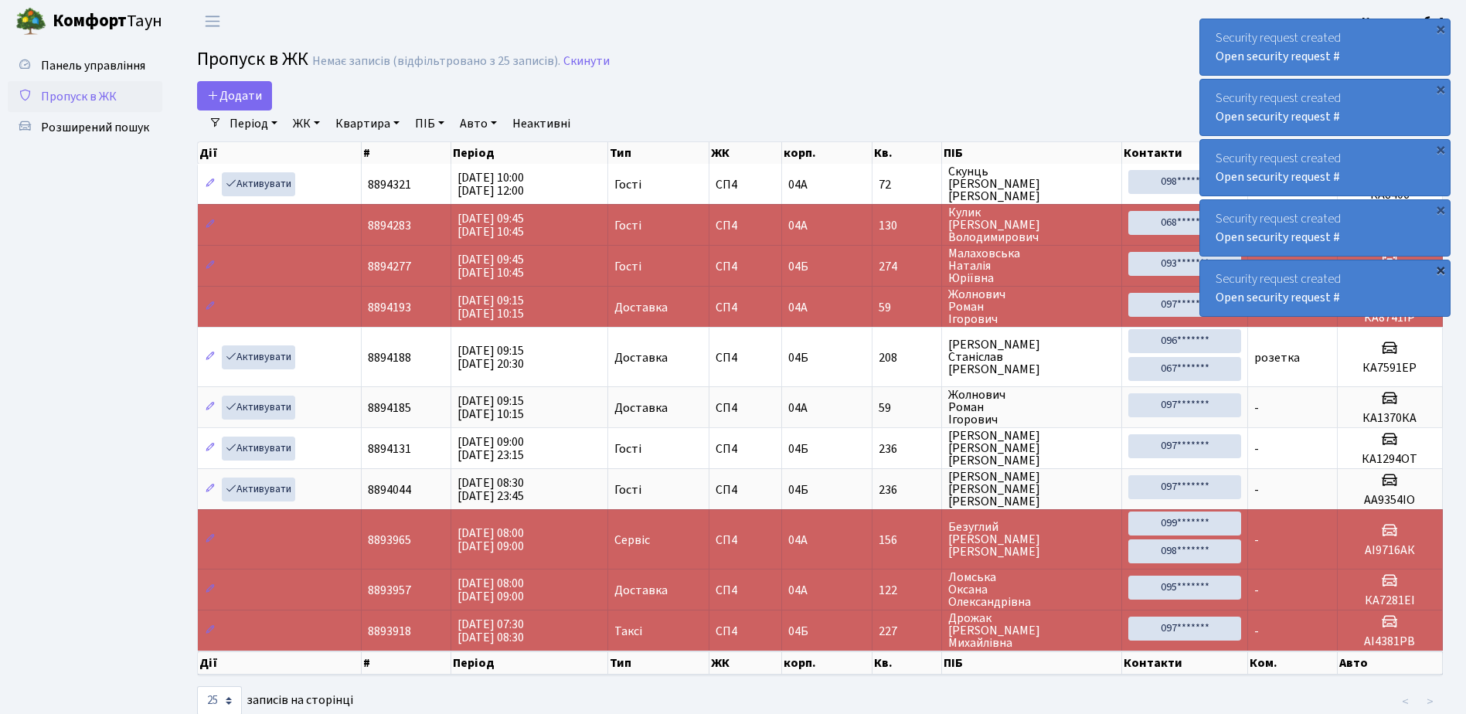
click at [1441, 270] on div "×" at bounding box center [1440, 269] width 15 height 15
click at [1440, 25] on div "×" at bounding box center [1440, 28] width 15 height 15
click at [1442, 22] on div "×" at bounding box center [1440, 28] width 15 height 15
click at [1442, 21] on div "×" at bounding box center [1440, 28] width 15 height 15
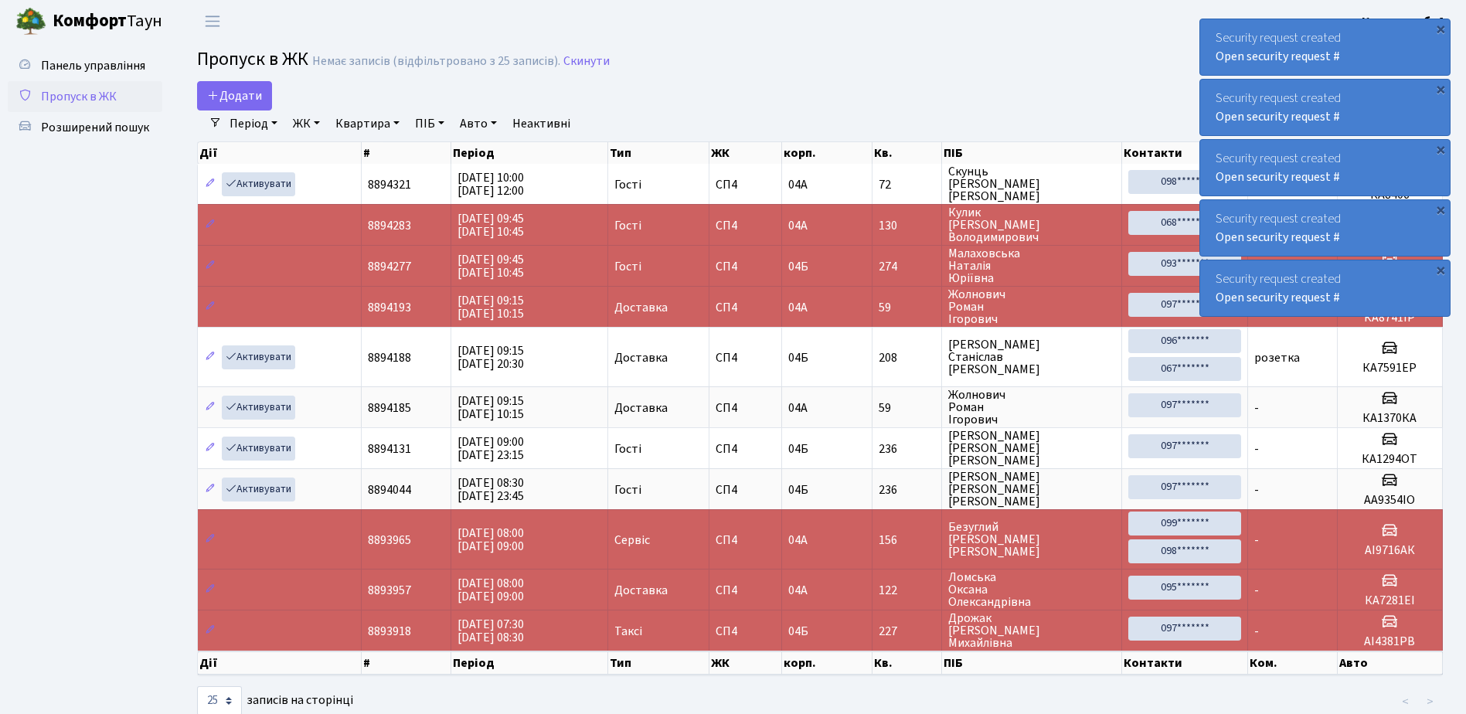
click at [1442, 21] on div "×" at bounding box center [1440, 28] width 15 height 15
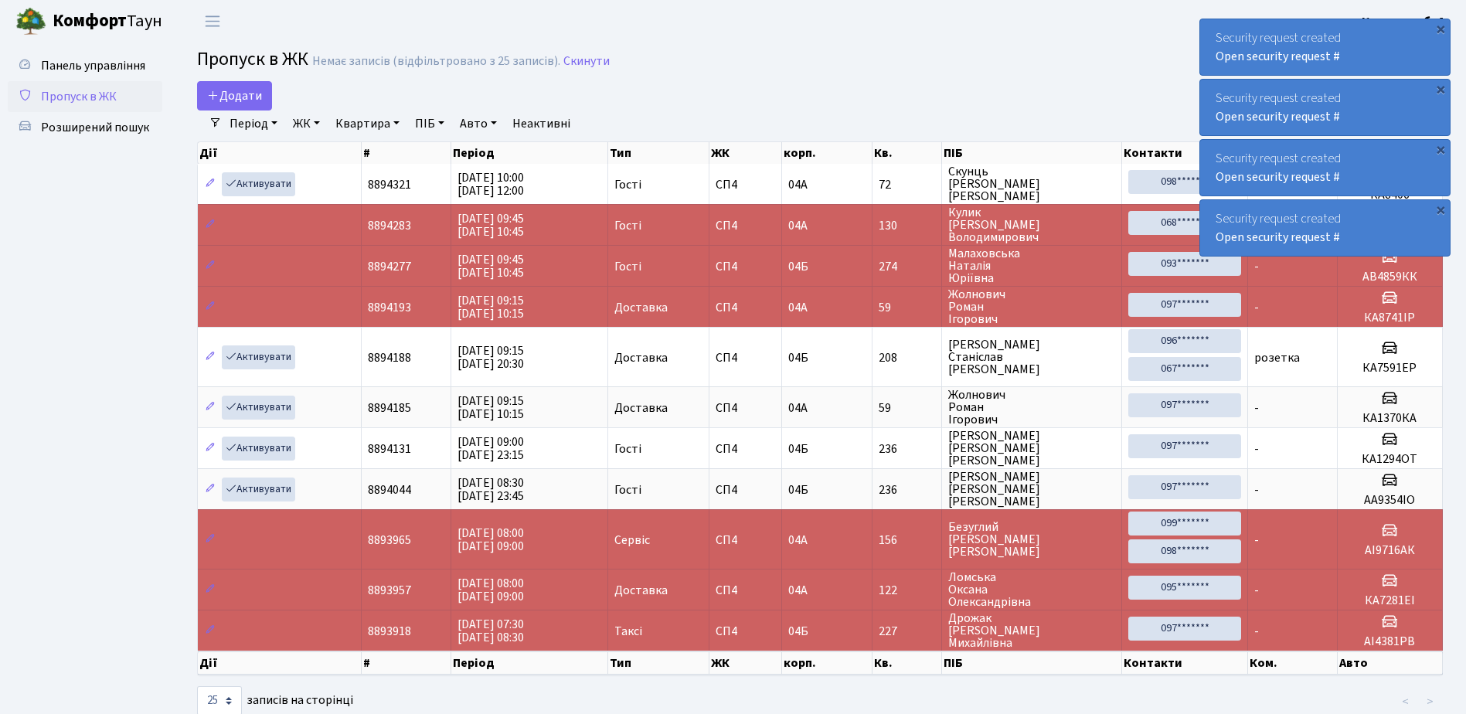
click at [1442, 21] on div "×" at bounding box center [1440, 28] width 15 height 15
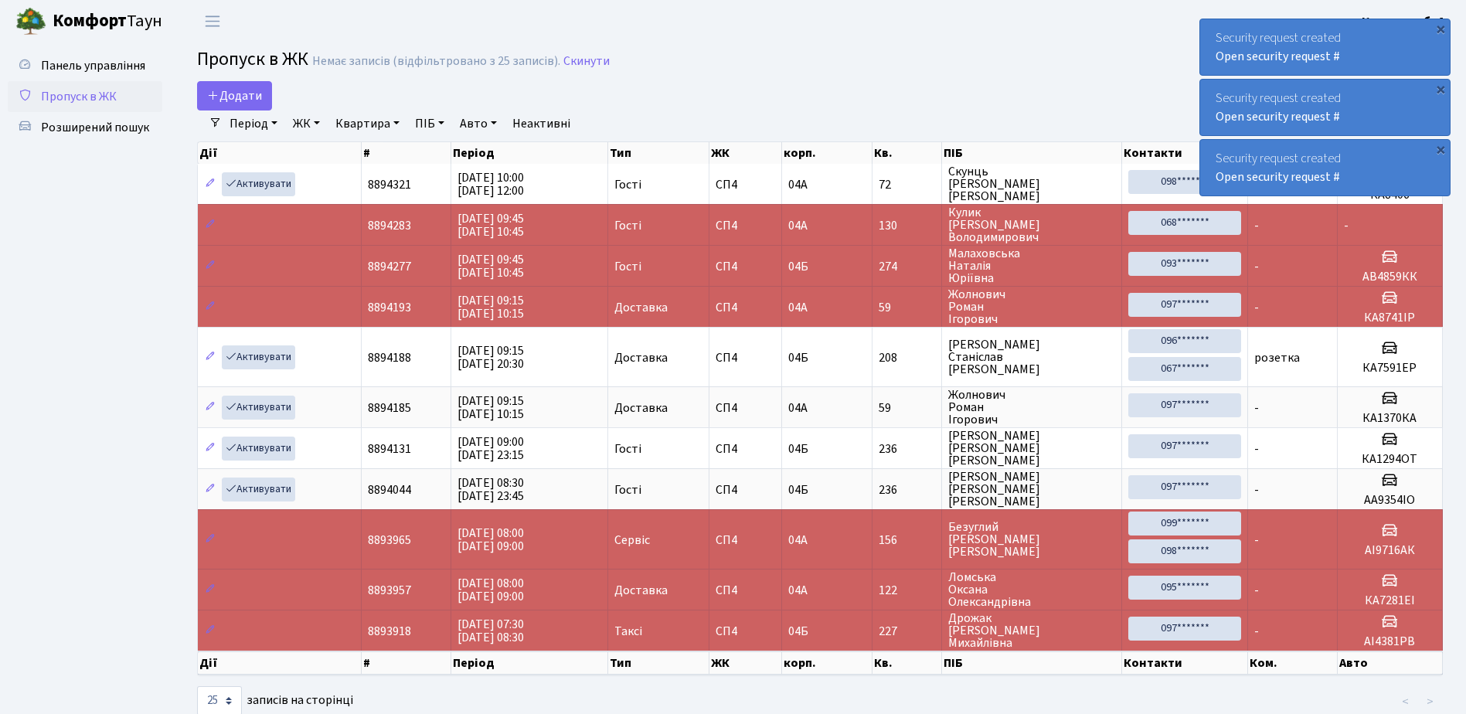
click at [1442, 21] on div "×" at bounding box center [1440, 28] width 15 height 15
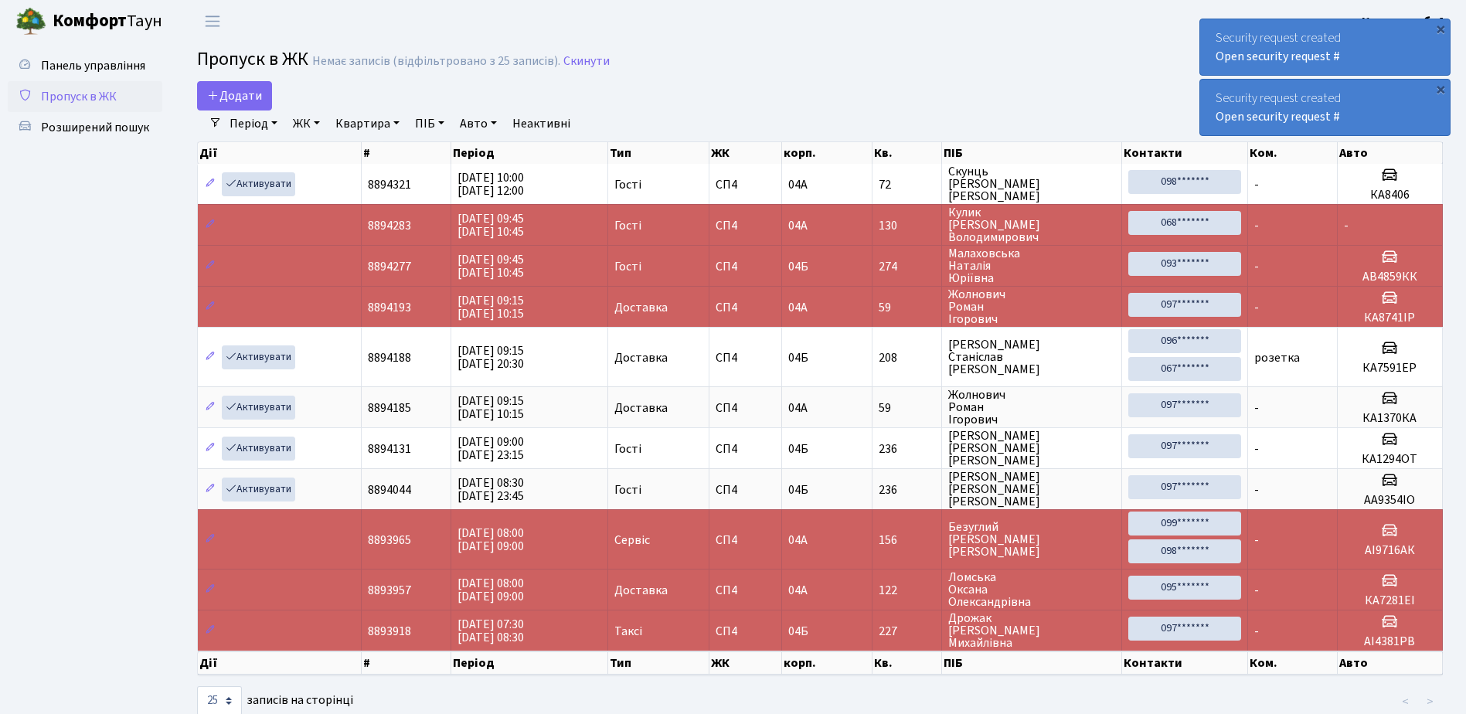
click at [1442, 21] on div "×" at bounding box center [1440, 28] width 15 height 15
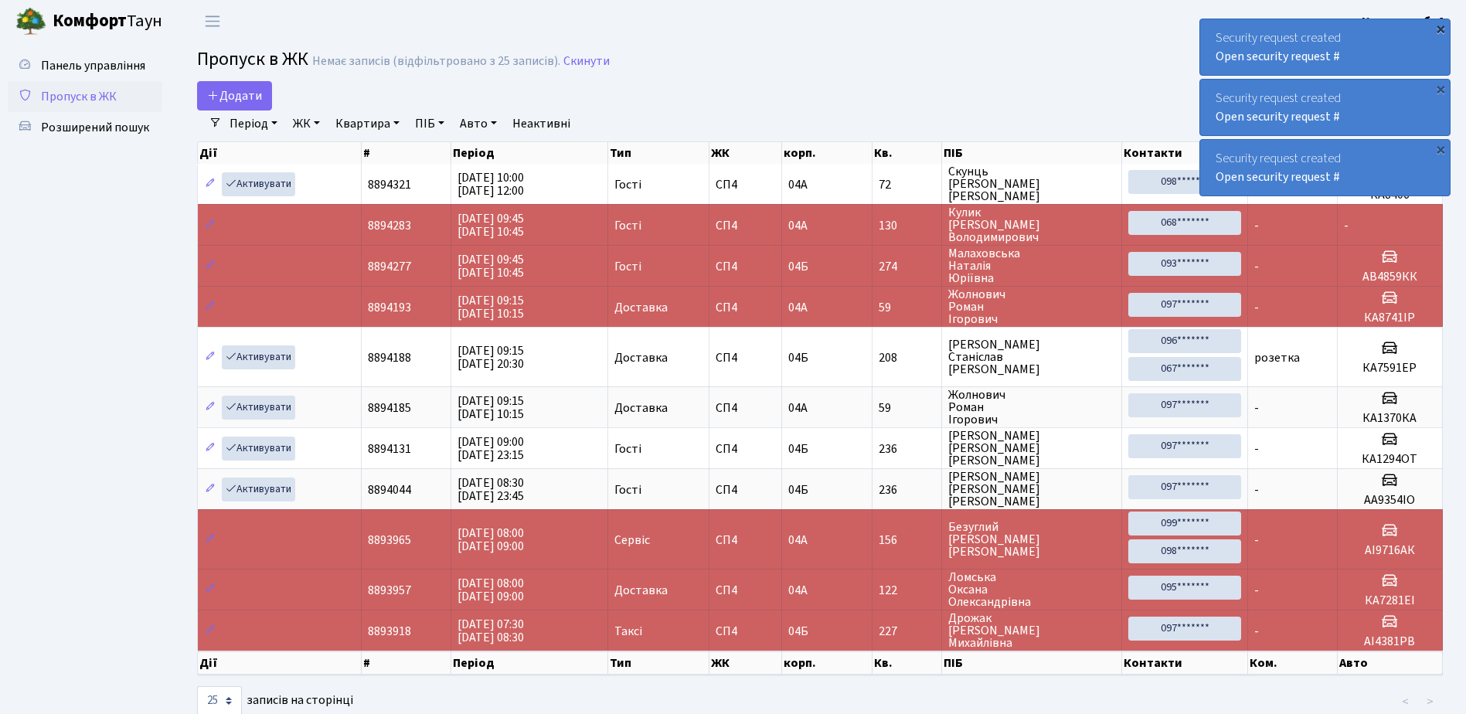
click at [1441, 29] on div "×" at bounding box center [1440, 28] width 15 height 15
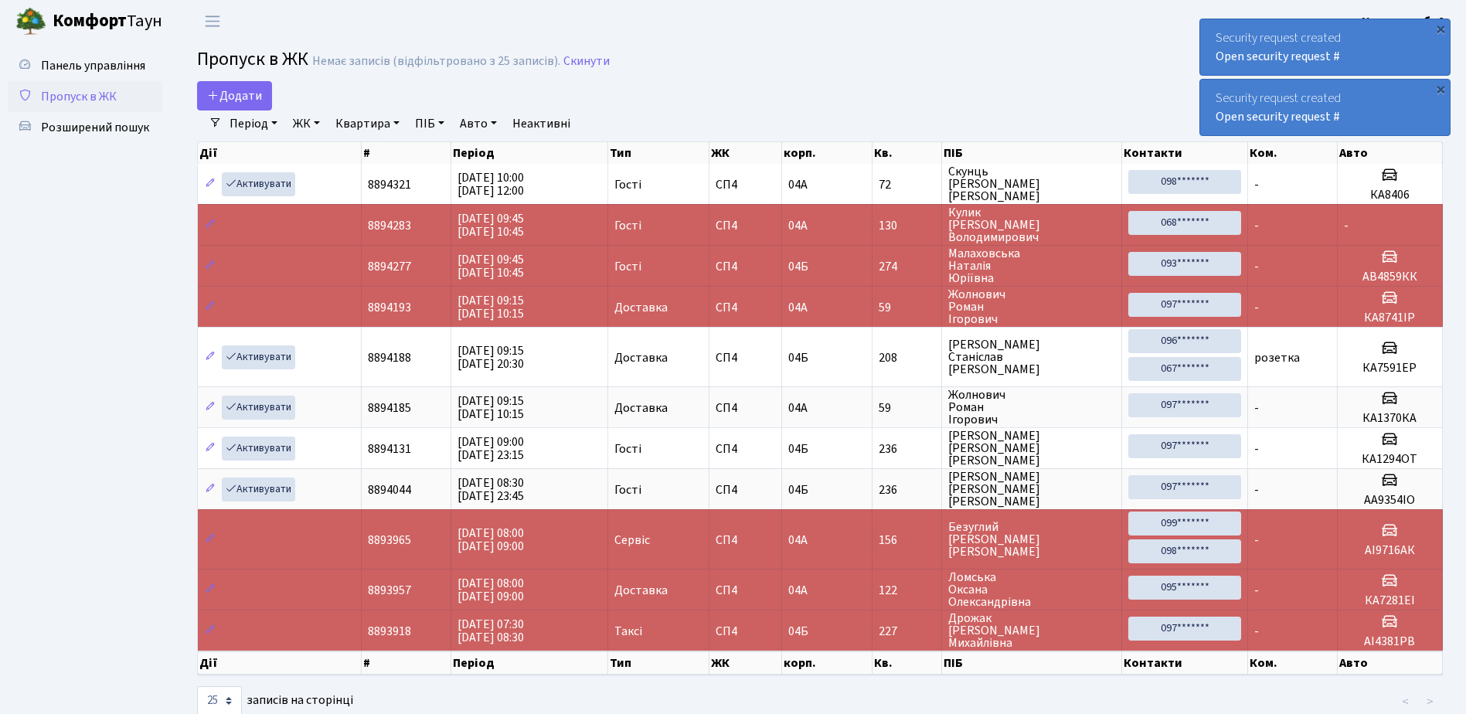
click at [1441, 29] on div "×" at bounding box center [1440, 28] width 15 height 15
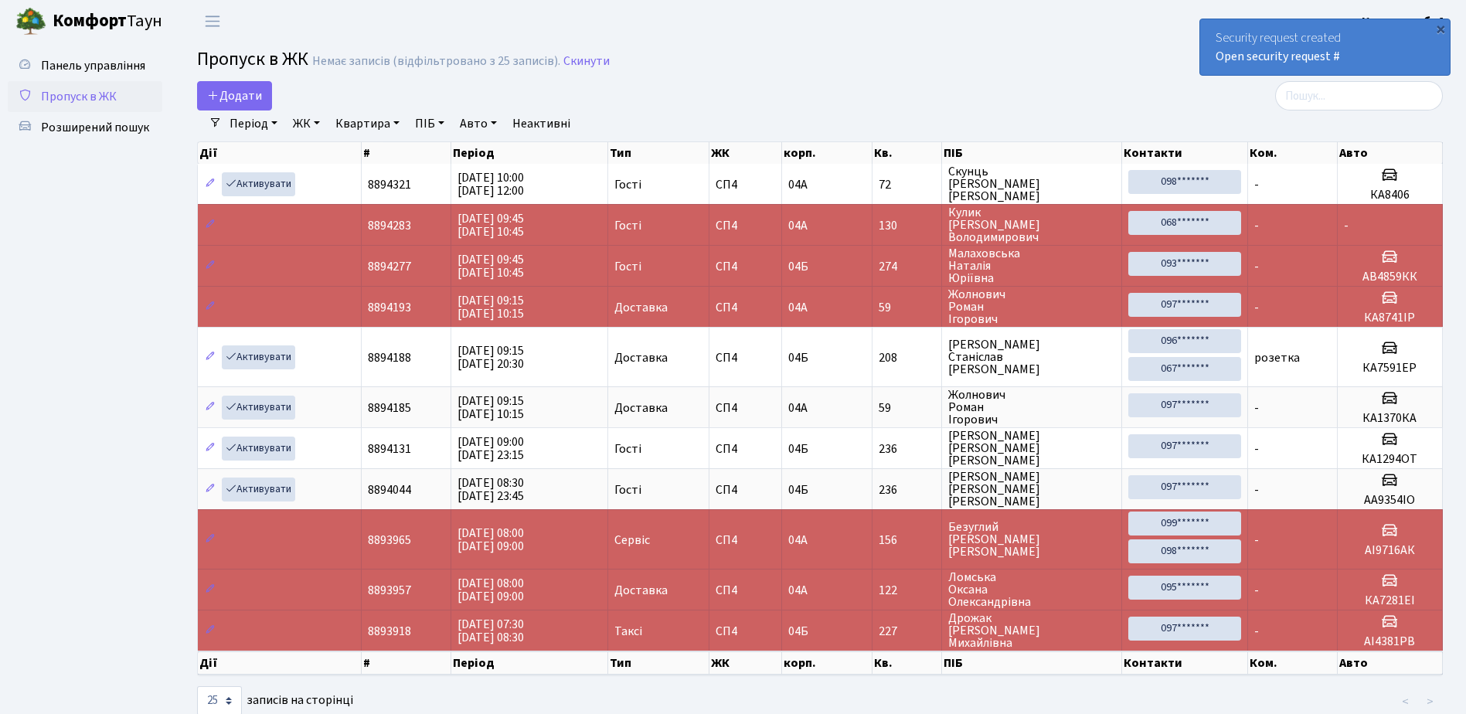
click at [1441, 29] on div "×" at bounding box center [1440, 28] width 15 height 15
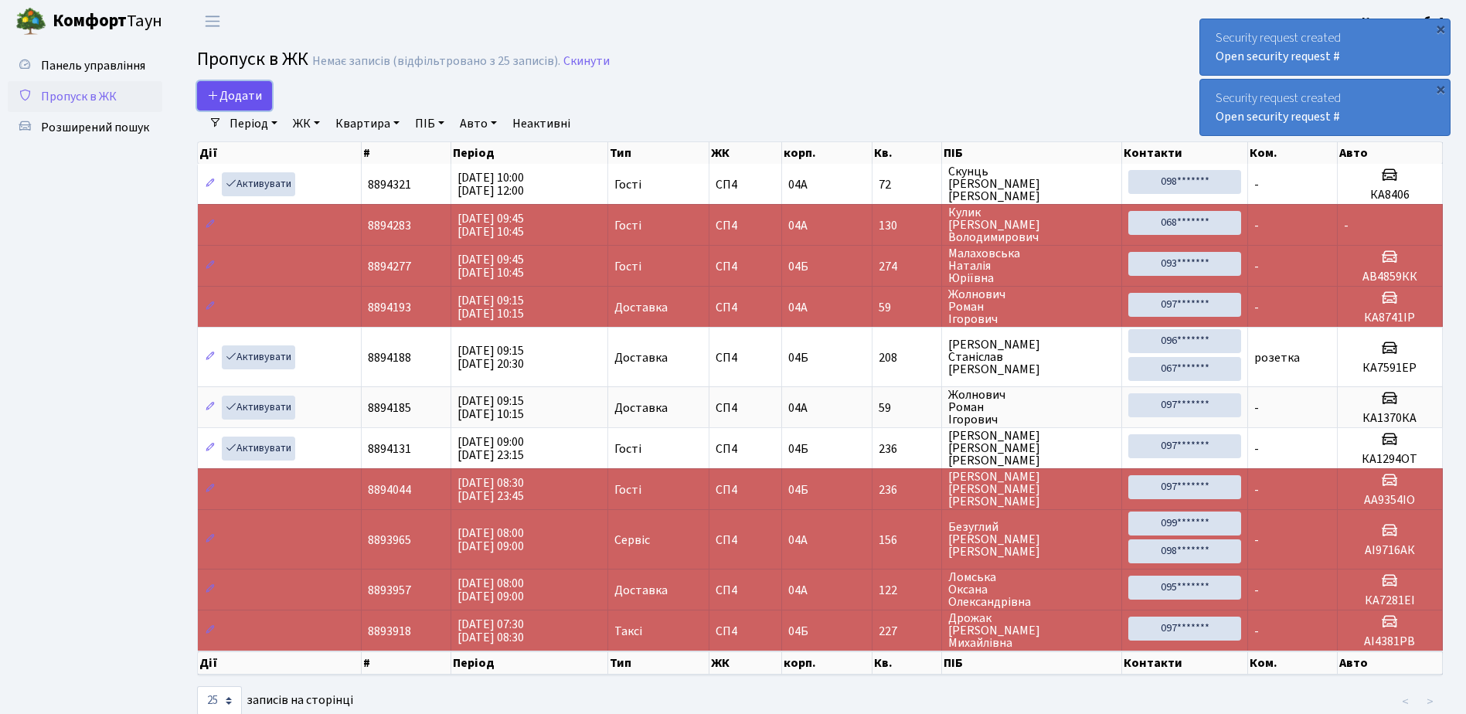
click at [240, 92] on span "Додати" at bounding box center [234, 95] width 55 height 17
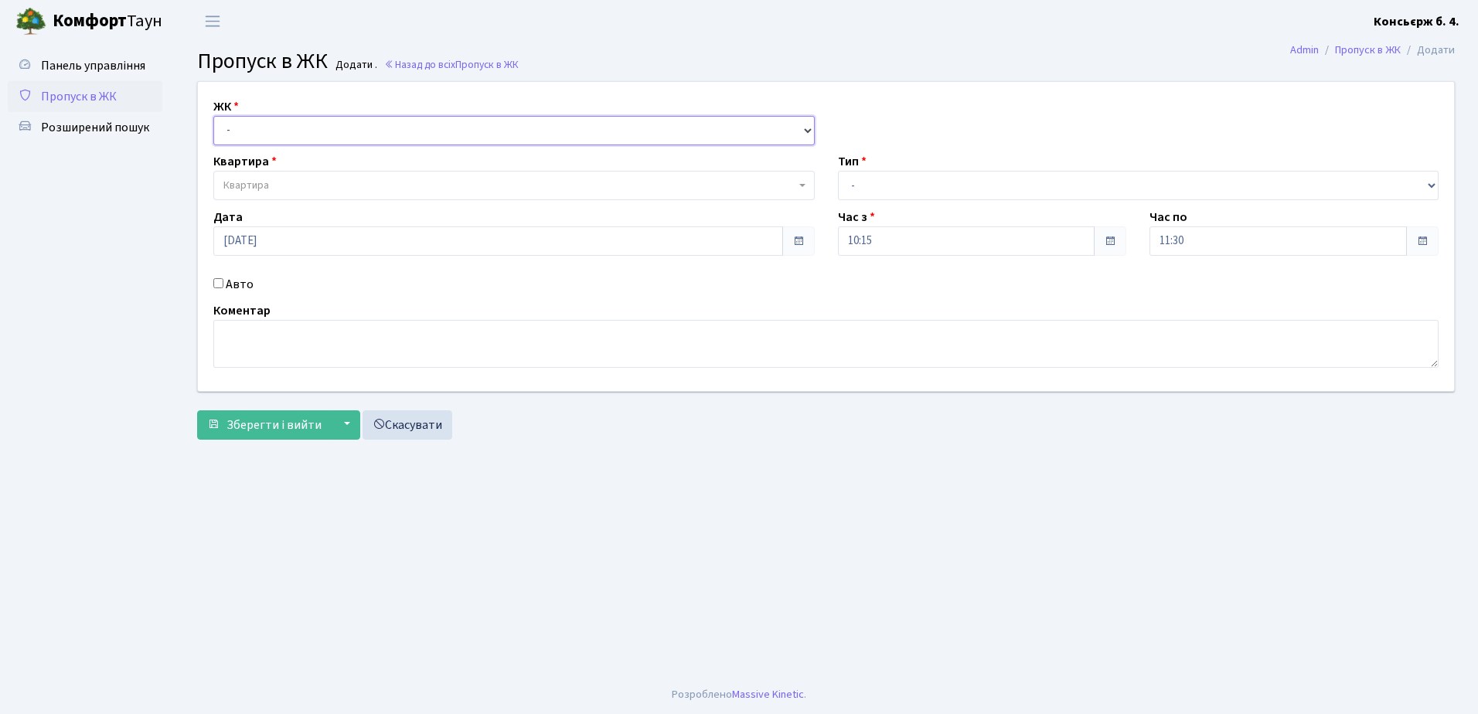
click at [403, 129] on select "- [STREET_ADDRESS]" at bounding box center [513, 130] width 601 height 29
select select "325"
click at [213, 116] on select "- [STREET_ADDRESS]" at bounding box center [513, 130] width 601 height 29
select select
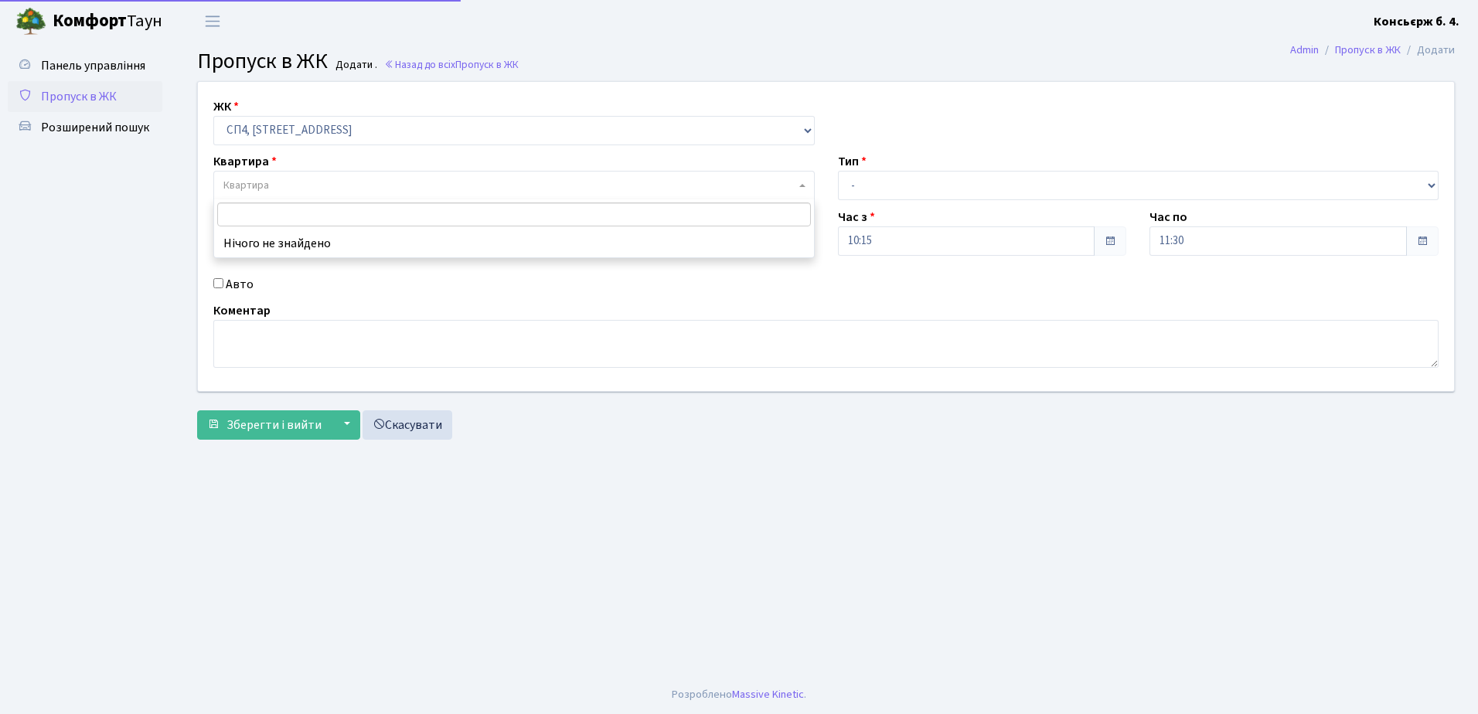
click at [410, 178] on span "Квартира" at bounding box center [509, 185] width 572 height 15
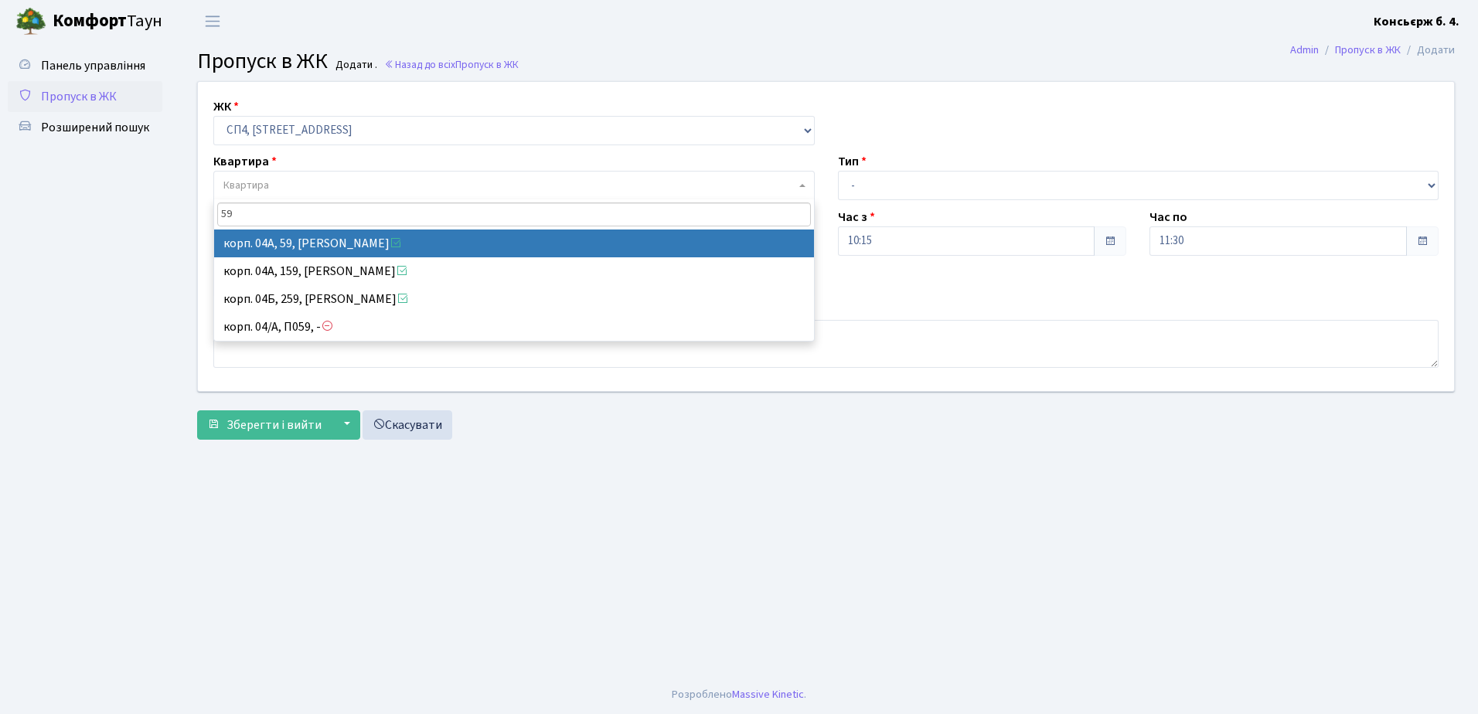
type input "59"
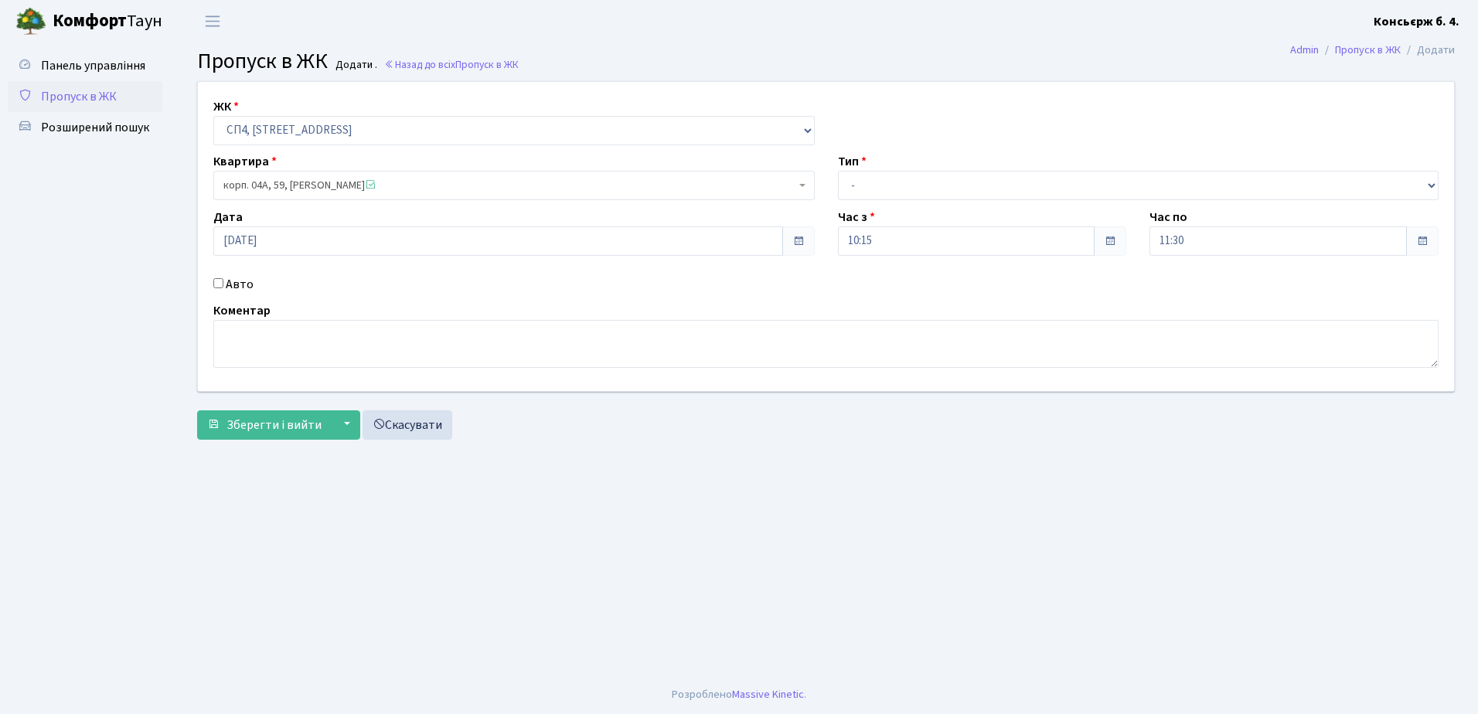
select select "21087"
click at [217, 282] on input "Авто" at bounding box center [218, 283] width 10 height 10
checkbox input "true"
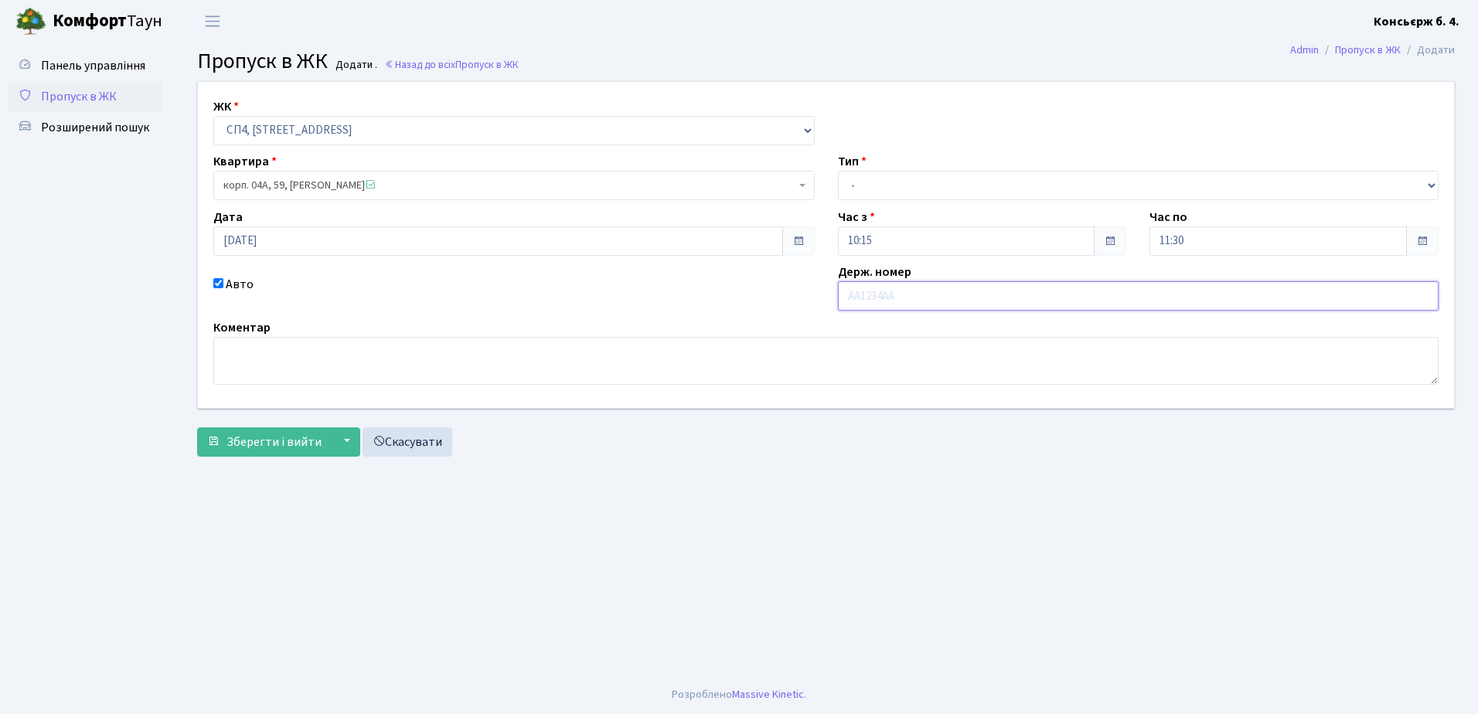
click at [988, 294] on input "text" at bounding box center [1138, 295] width 601 height 29
type input "[DEMOGRAPHIC_DATA]"
click at [960, 176] on select "- Доставка Таксі Гості Сервіс" at bounding box center [1138, 185] width 601 height 29
select select "18"
click at [838, 171] on select "- Доставка Таксі Гості Сервіс" at bounding box center [1138, 185] width 601 height 29
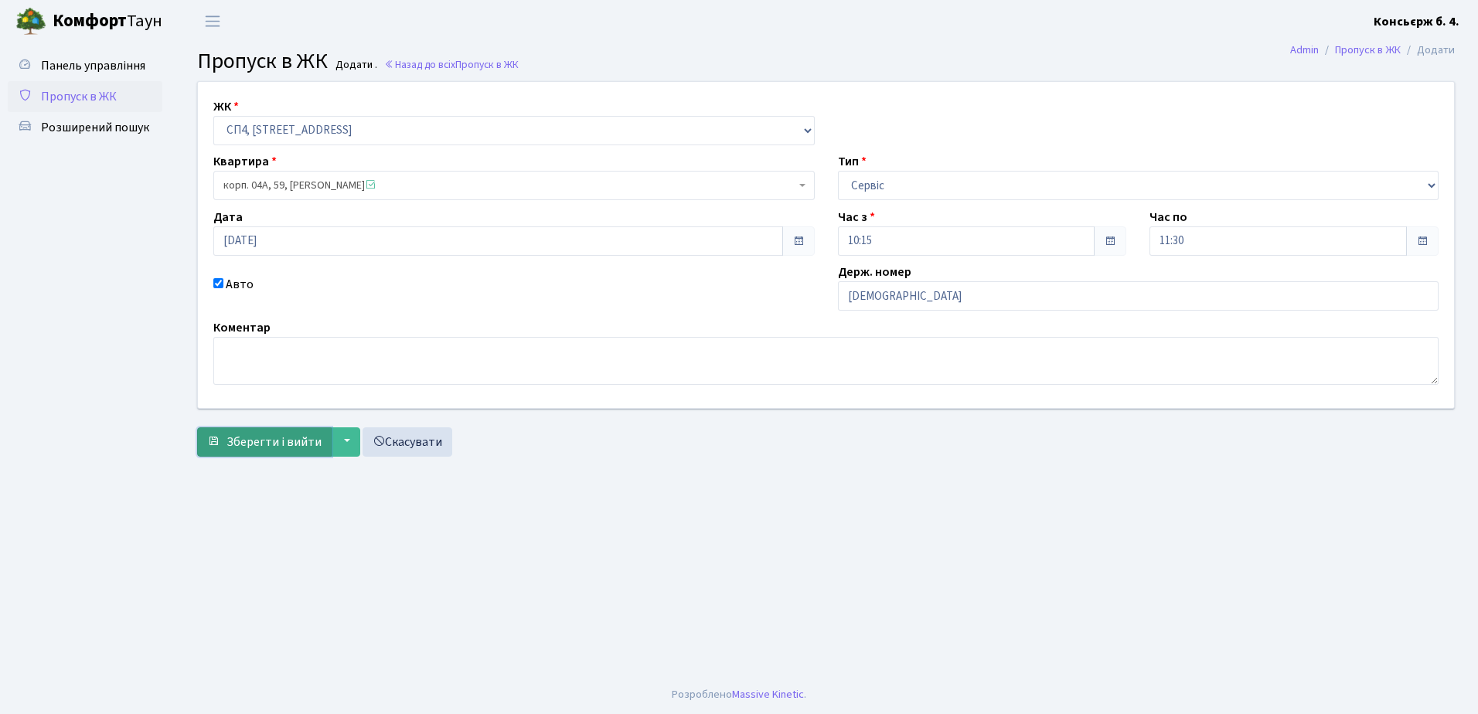
click at [277, 439] on span "Зберегти і вийти" at bounding box center [273, 442] width 95 height 17
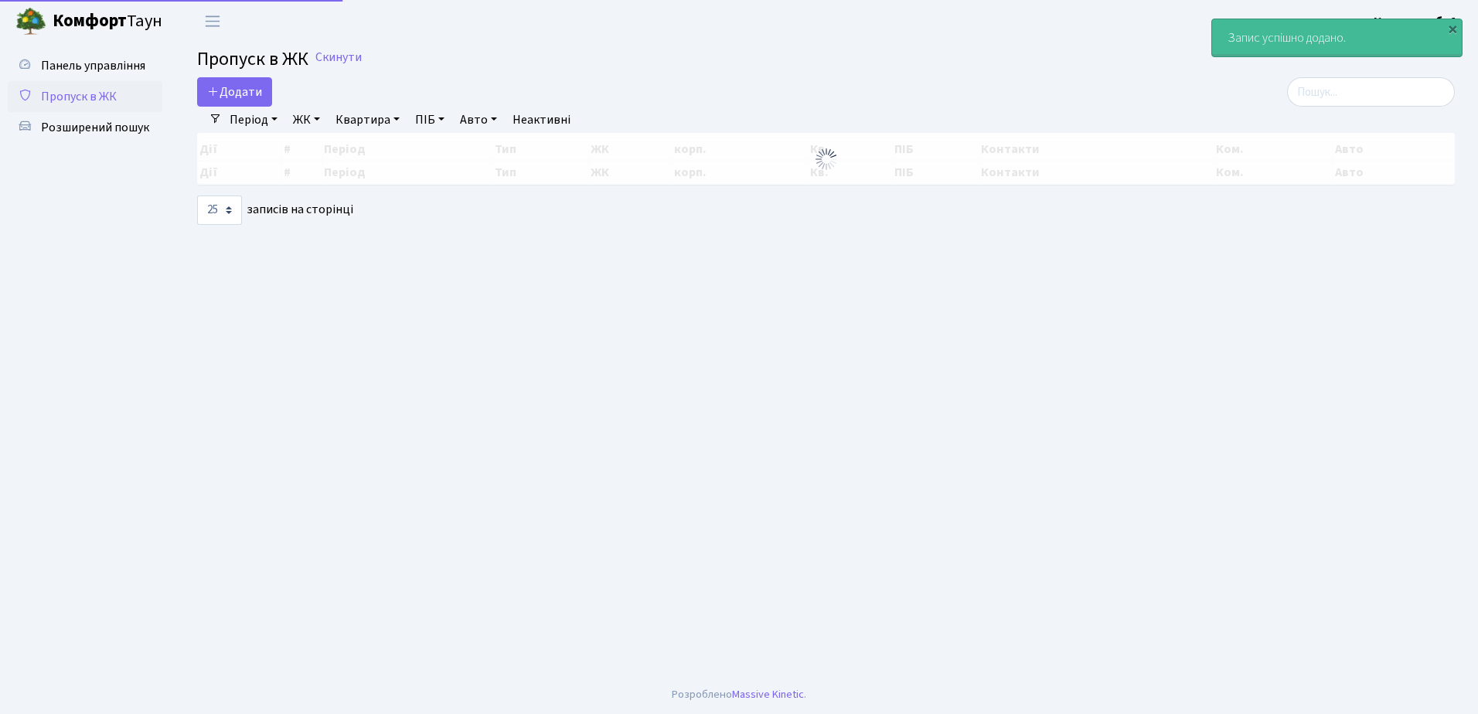
select select "25"
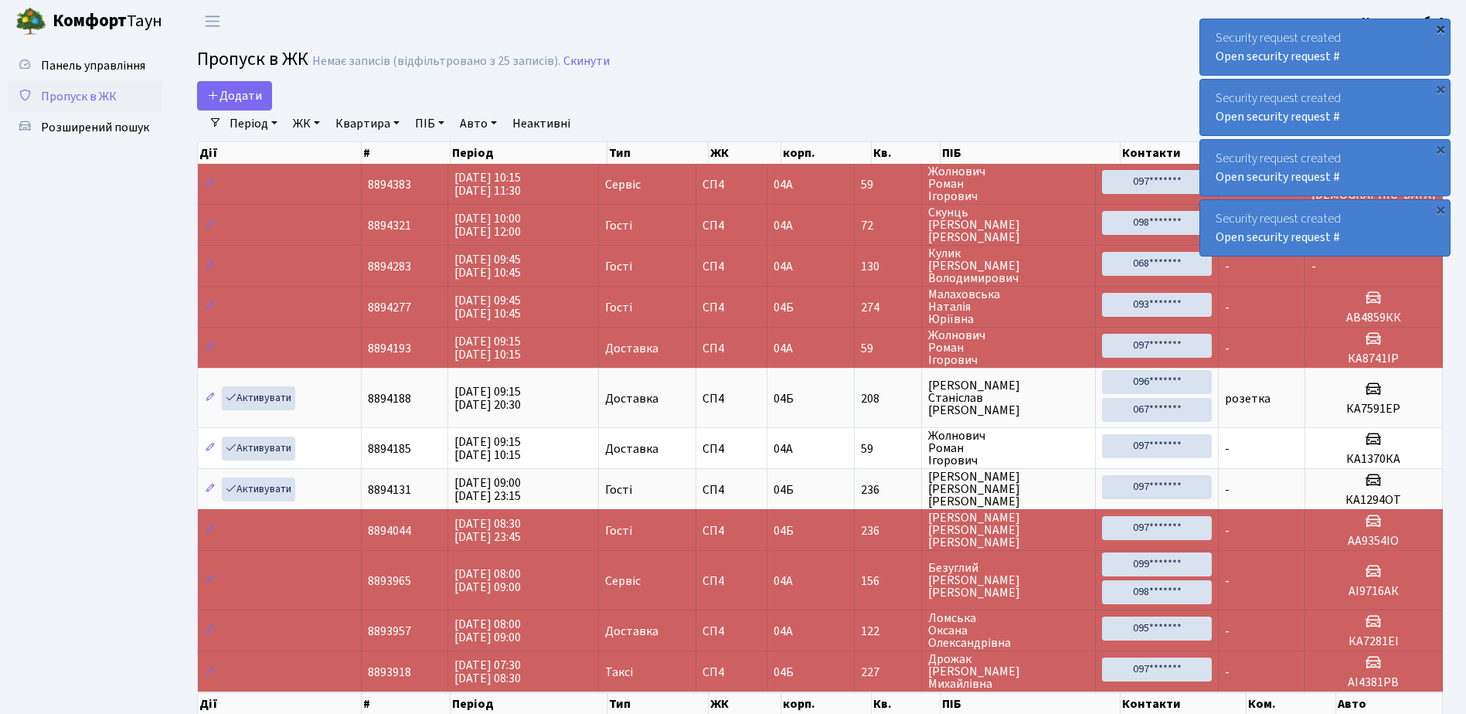
click at [1441, 29] on div "×" at bounding box center [1440, 28] width 15 height 15
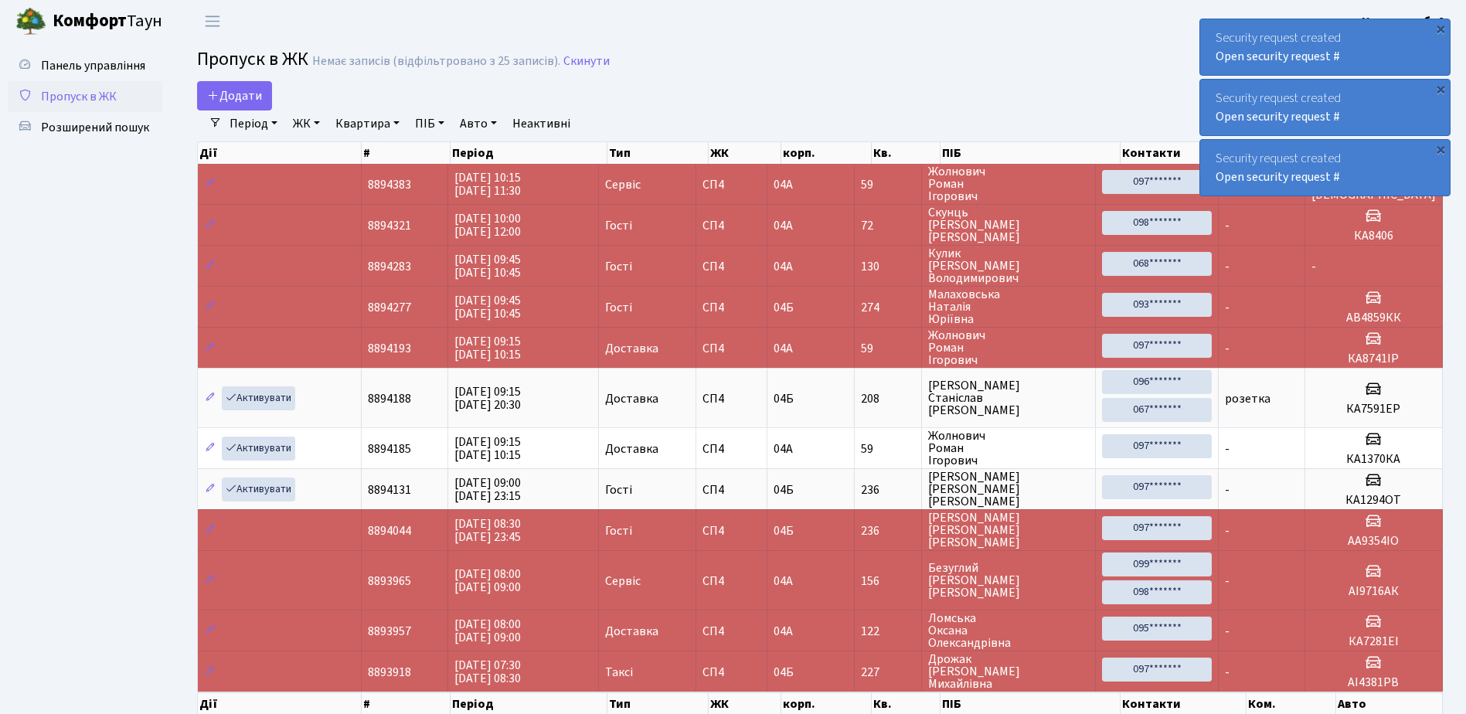
click at [1441, 29] on div "×" at bounding box center [1440, 28] width 15 height 15
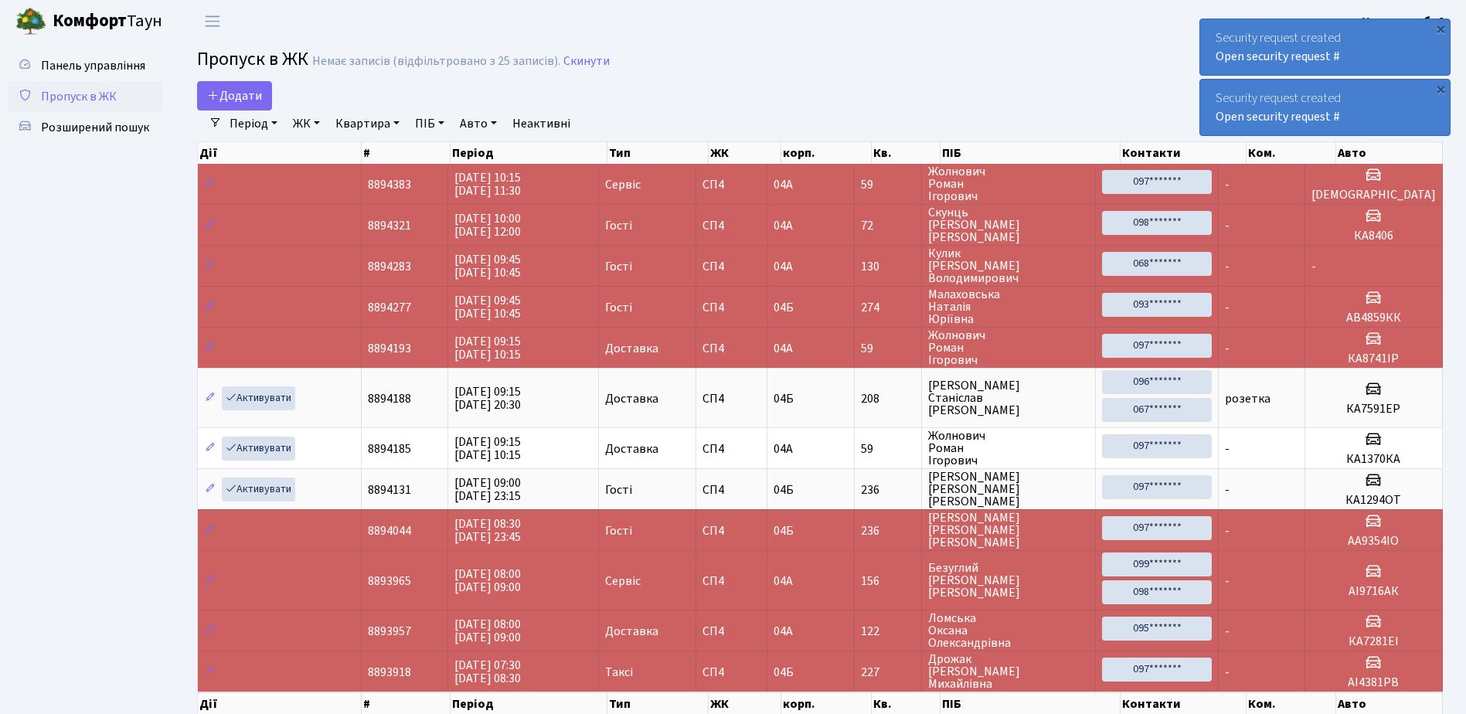
click at [1441, 29] on div "×" at bounding box center [1440, 28] width 15 height 15
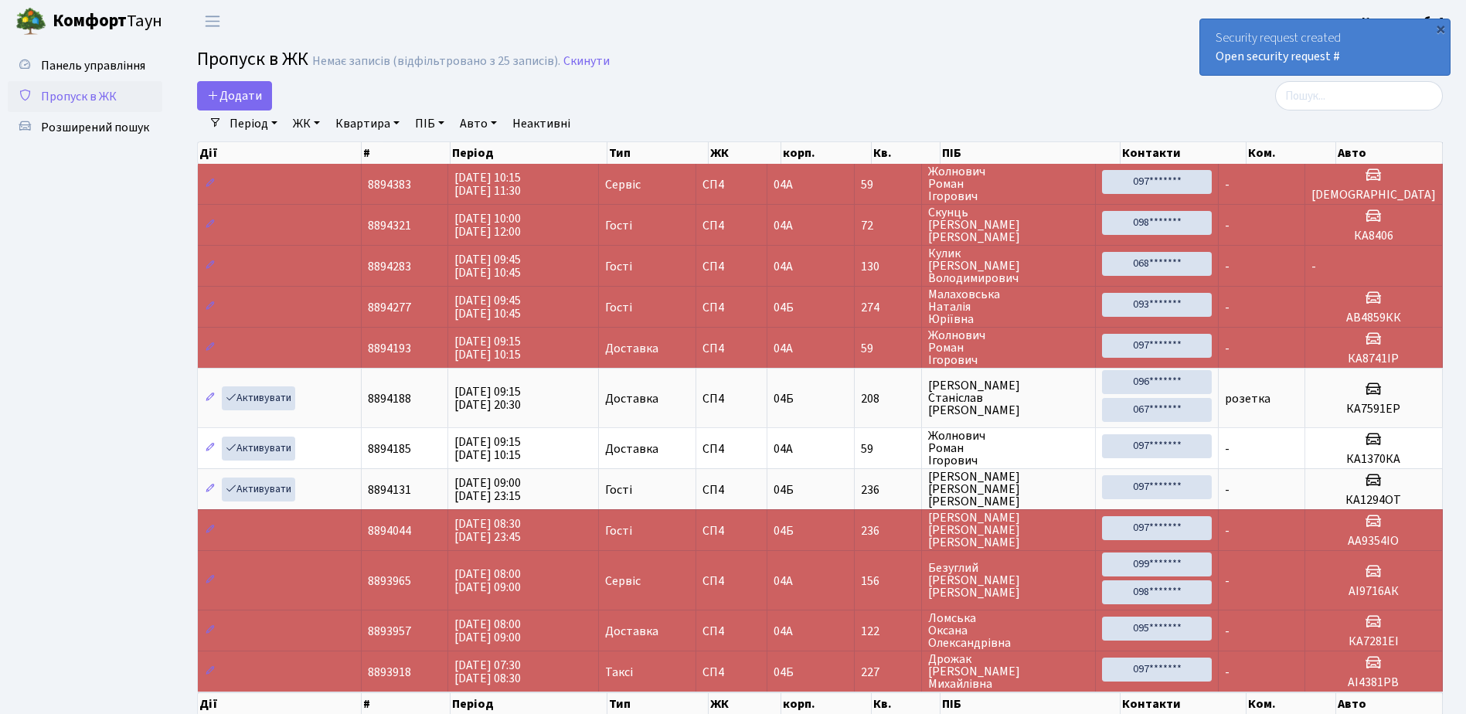
click at [1441, 29] on div "×" at bounding box center [1440, 28] width 15 height 15
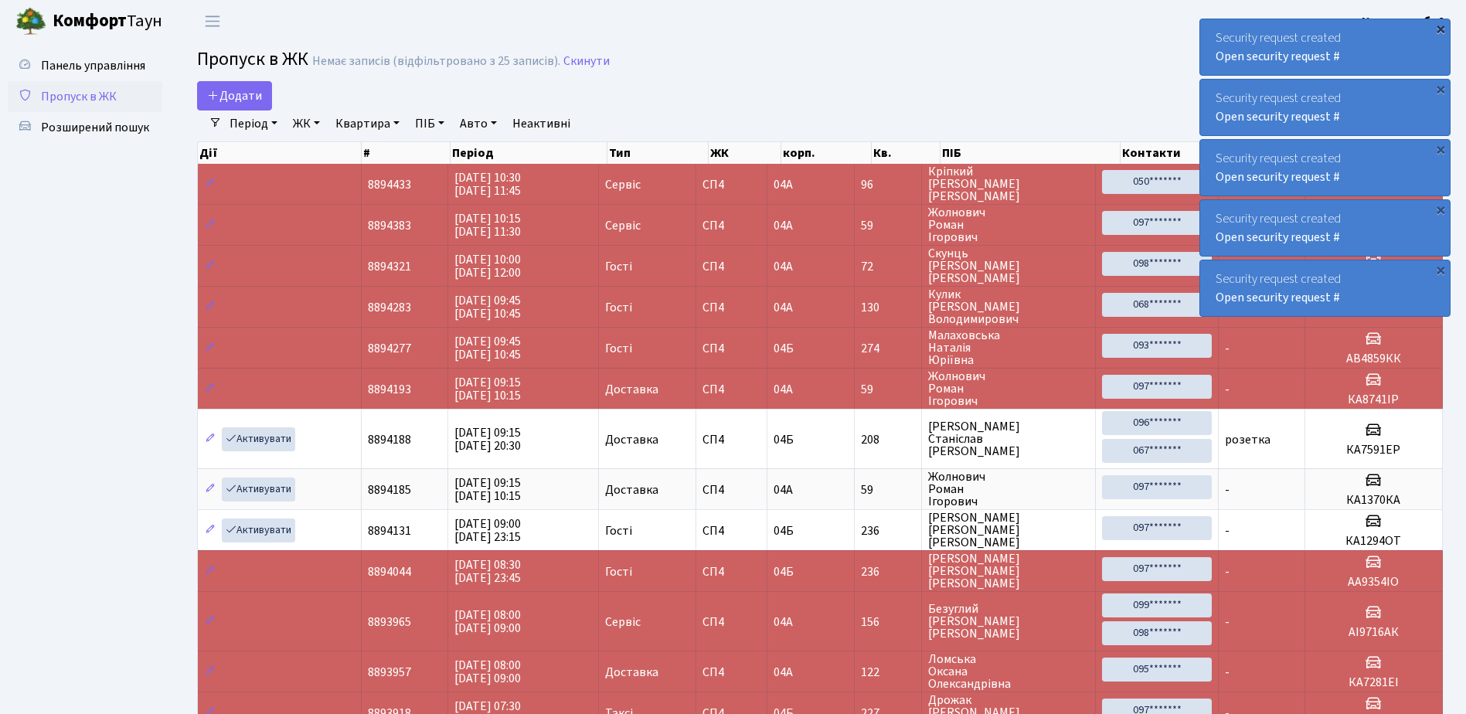
click at [1440, 26] on div "×" at bounding box center [1440, 28] width 15 height 15
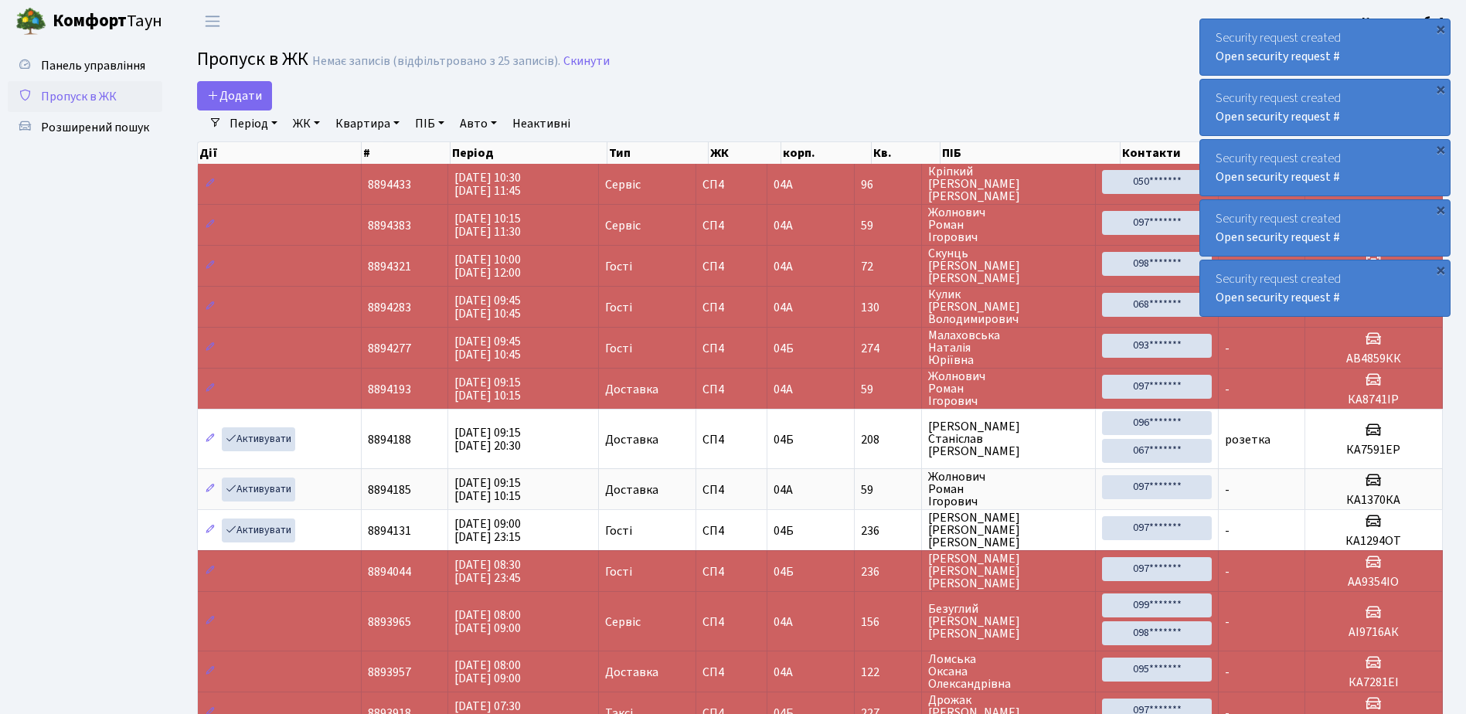
click at [1440, 26] on div "×" at bounding box center [1440, 28] width 15 height 15
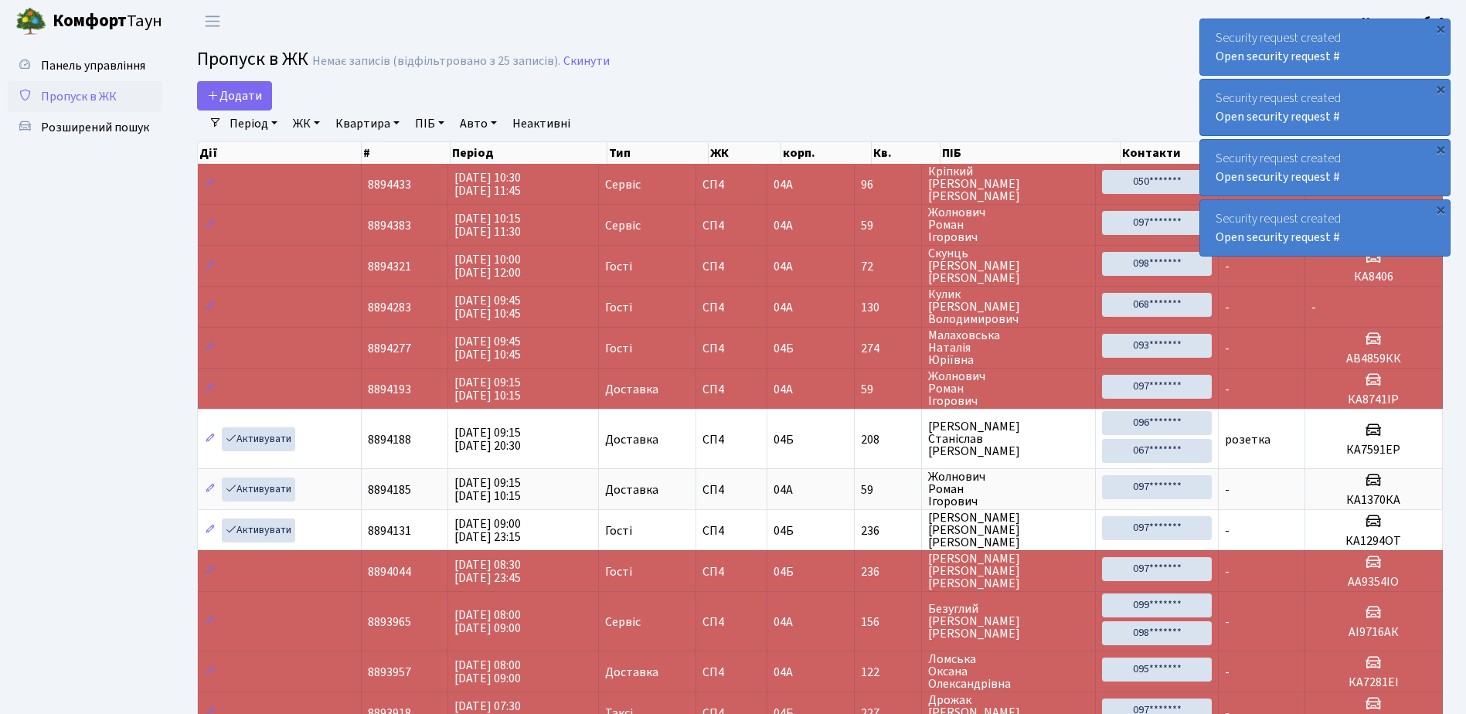
click at [1440, 26] on div "×" at bounding box center [1440, 28] width 15 height 15
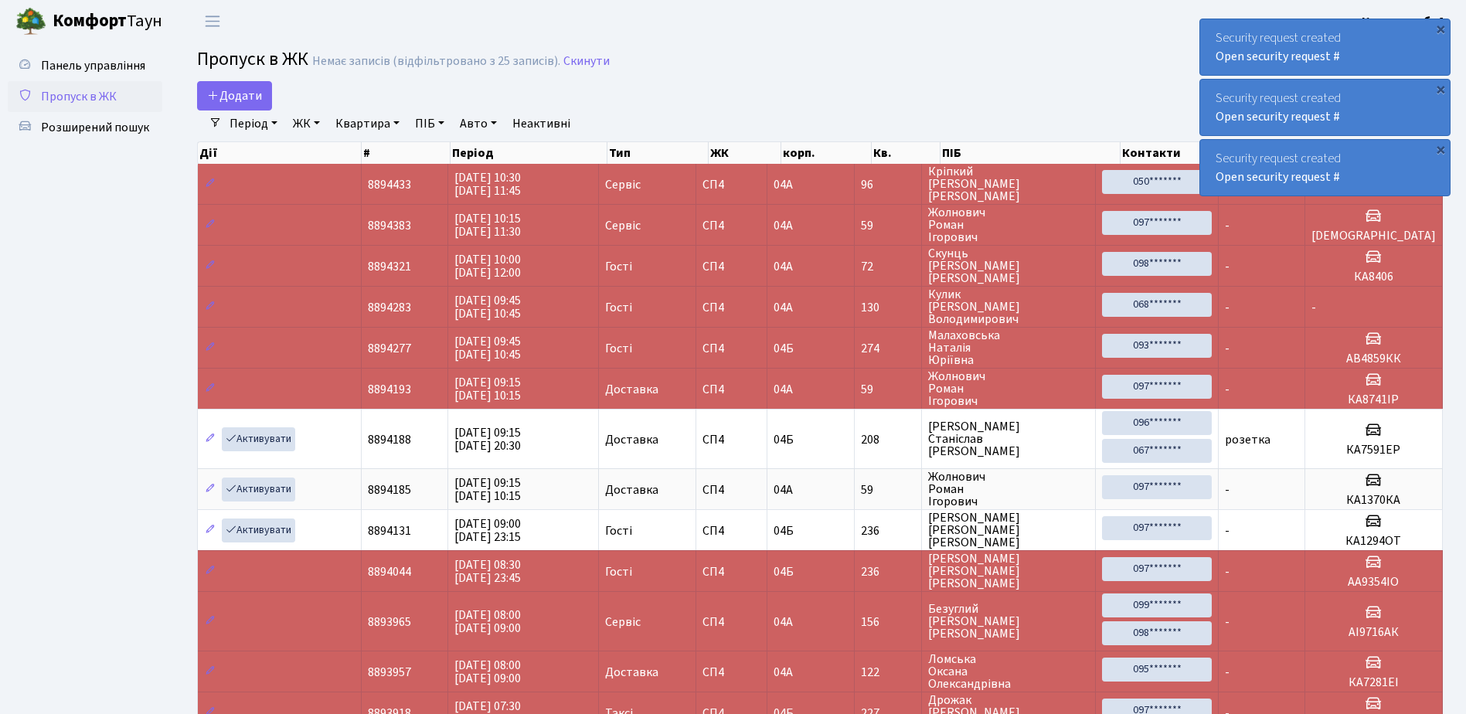
click at [1440, 26] on div "×" at bounding box center [1440, 28] width 15 height 15
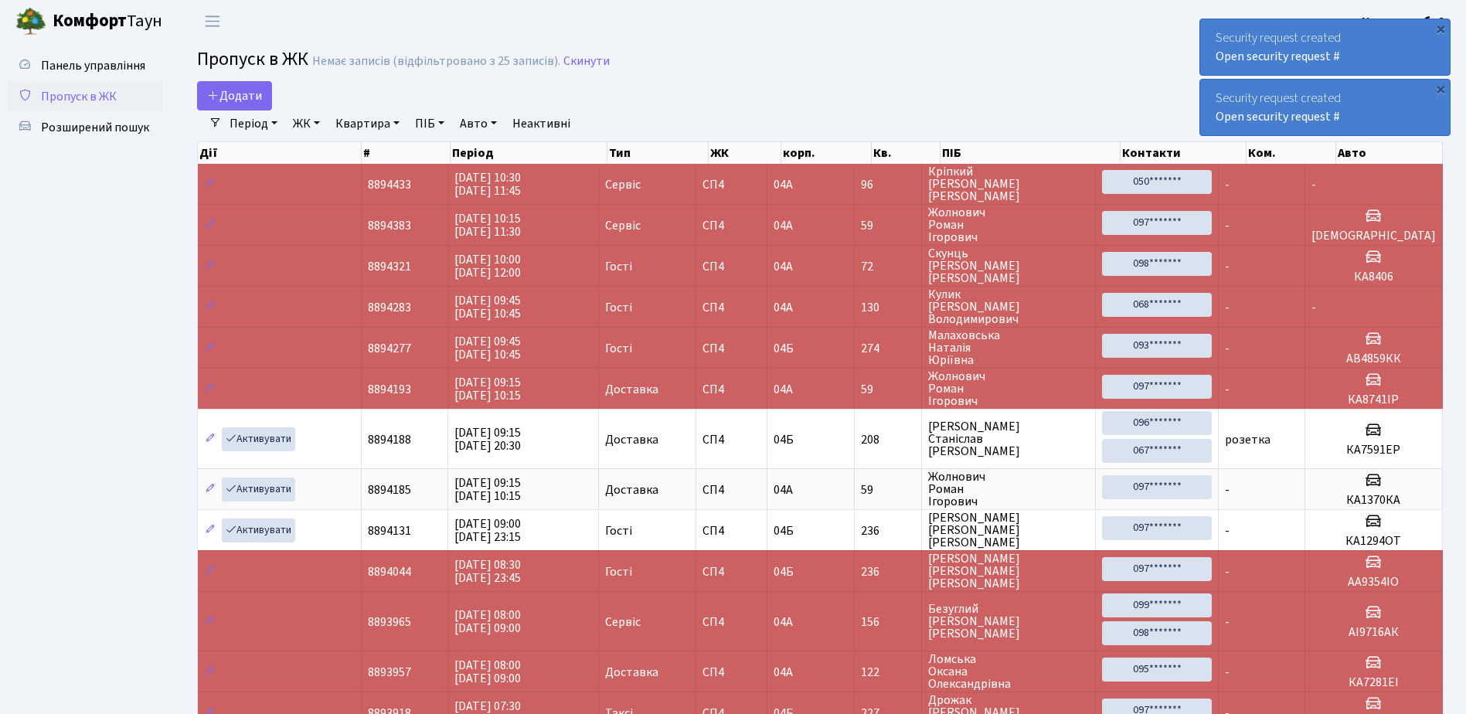
click at [1440, 26] on div "×" at bounding box center [1440, 28] width 15 height 15
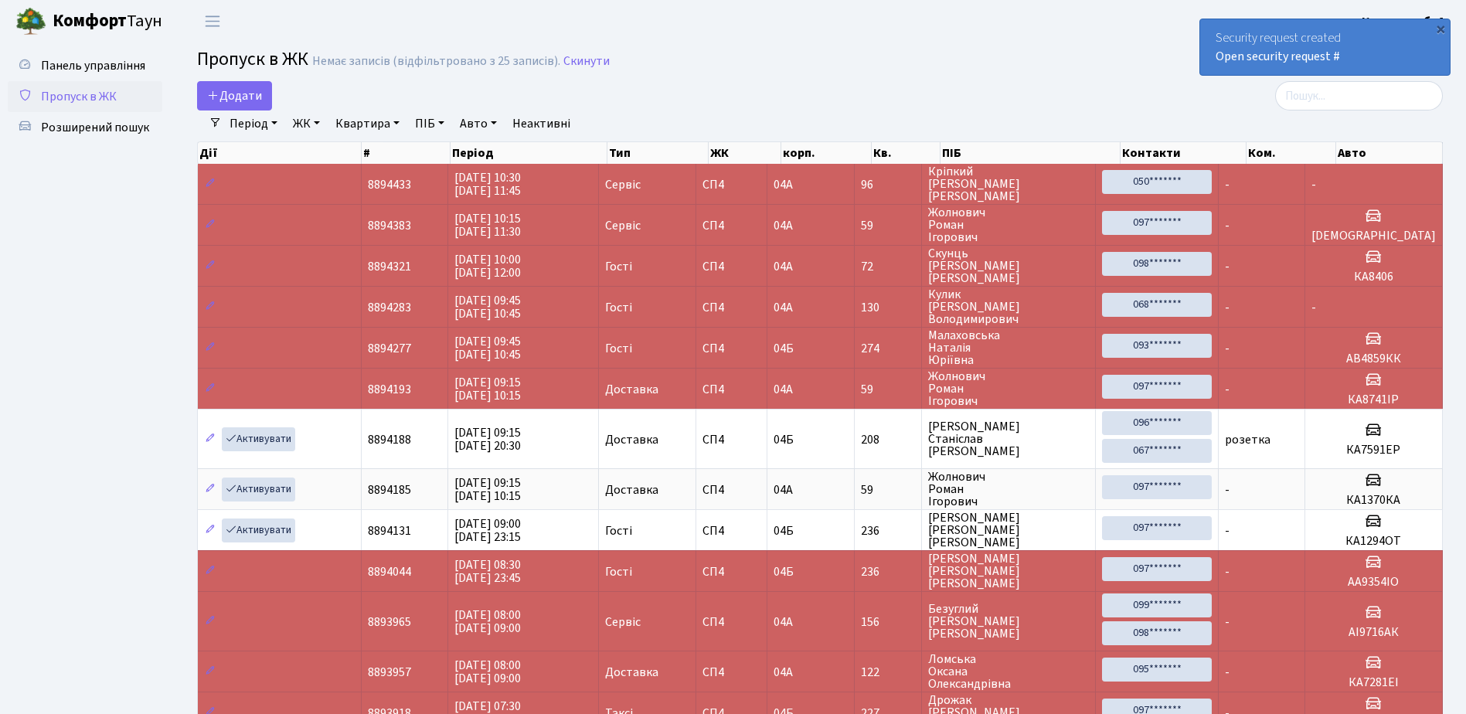
click at [1440, 26] on div "×" at bounding box center [1440, 28] width 15 height 15
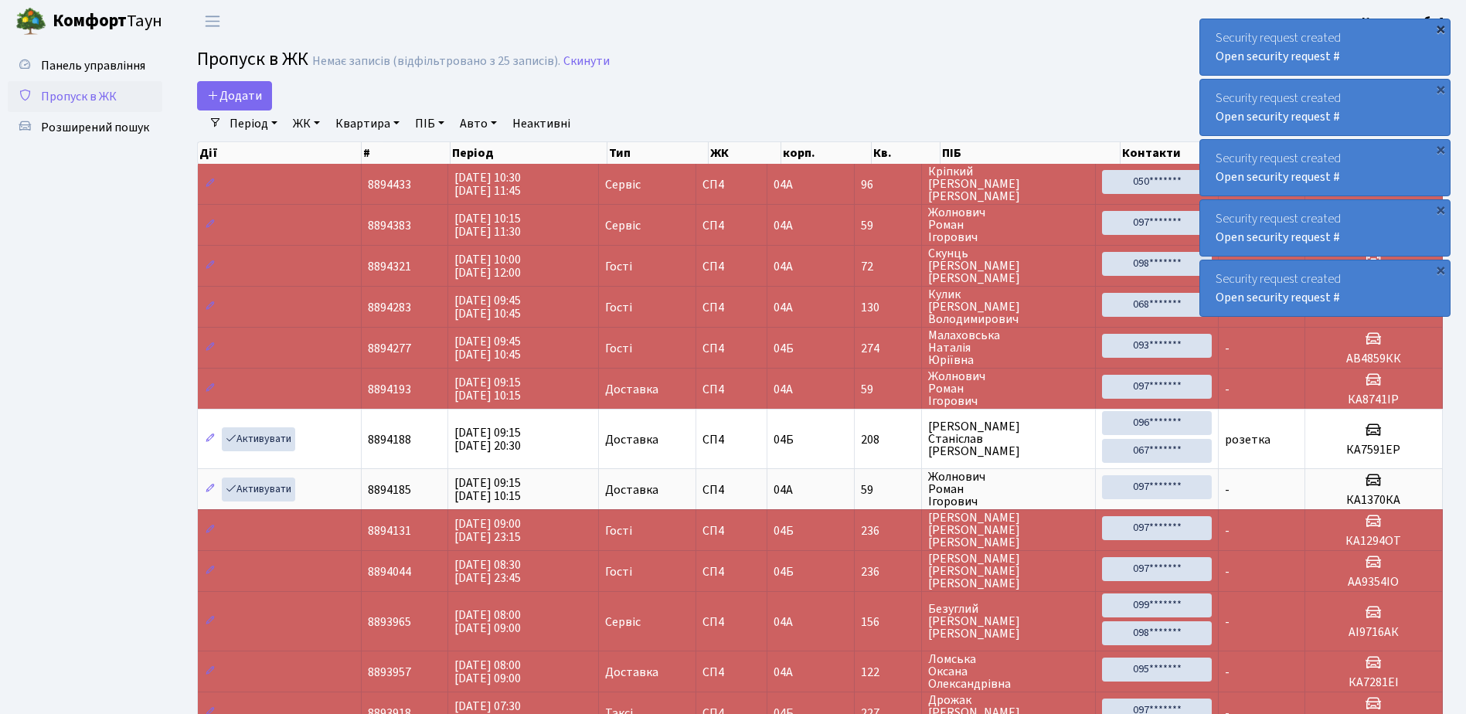
click at [1441, 26] on div "×" at bounding box center [1440, 28] width 15 height 15
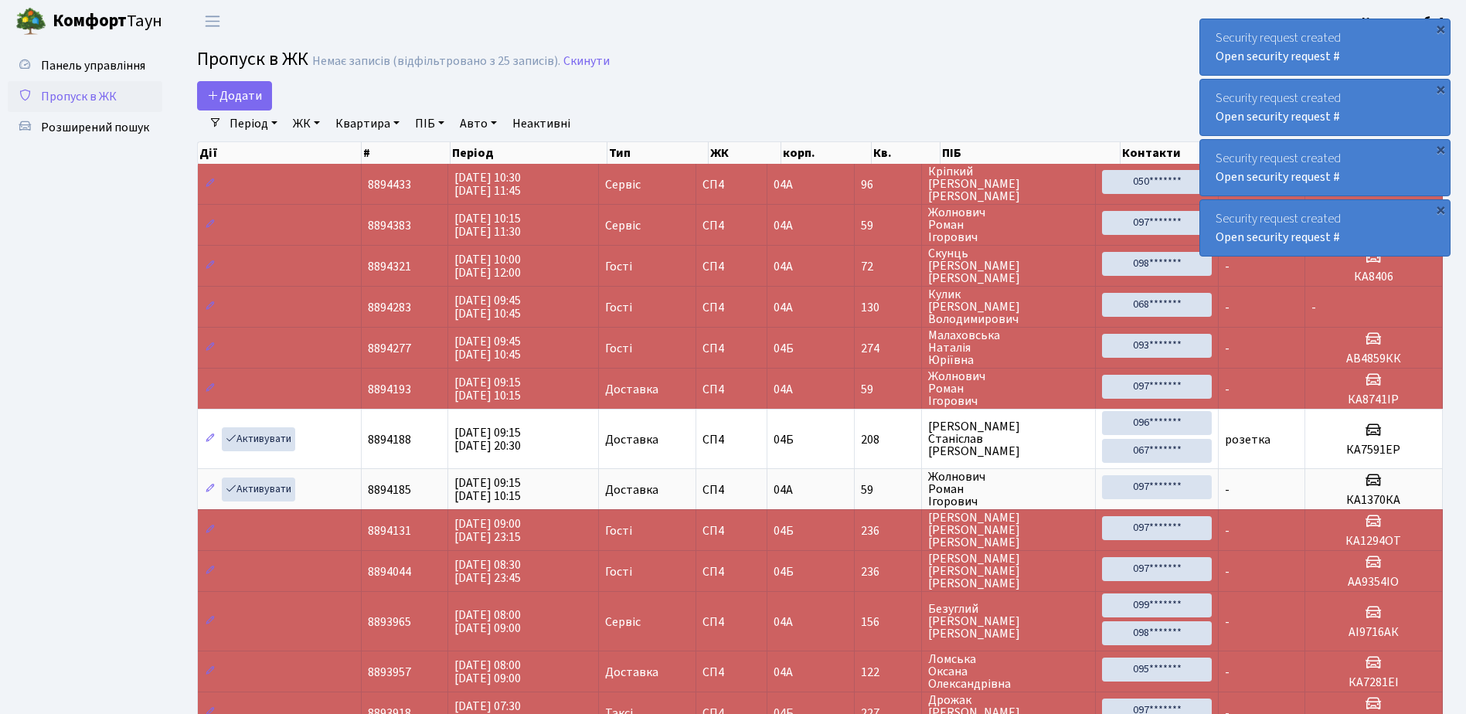
click at [1441, 26] on div "×" at bounding box center [1440, 28] width 15 height 15
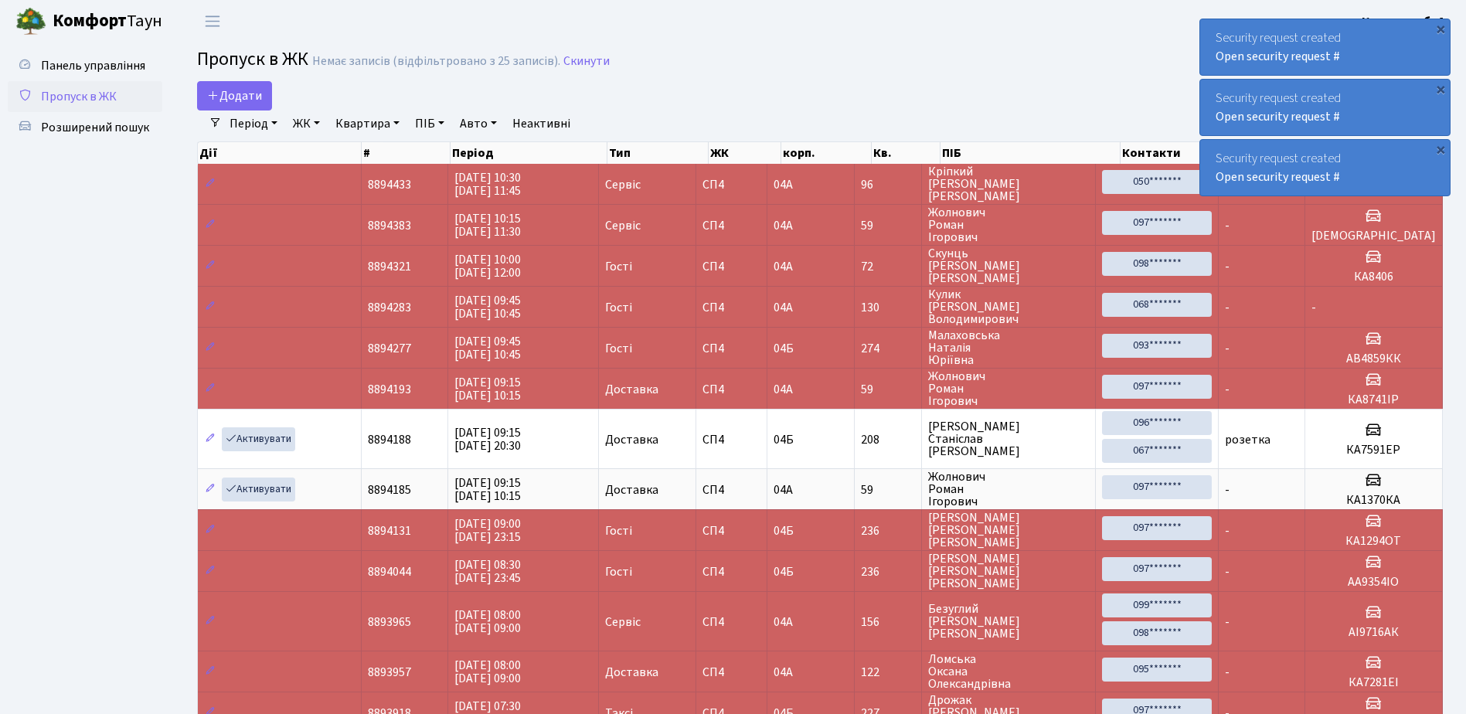
click at [1441, 26] on div "×" at bounding box center [1440, 28] width 15 height 15
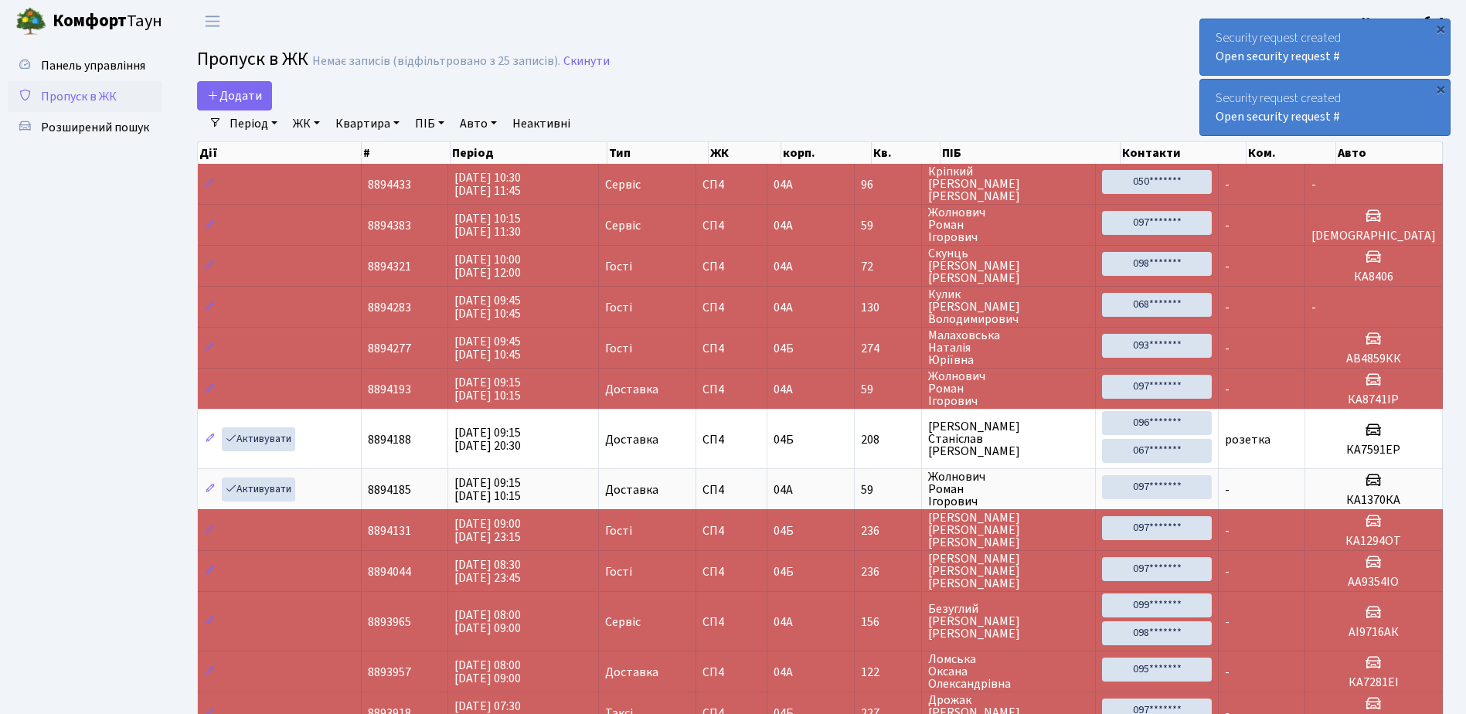
click at [1441, 26] on div "×" at bounding box center [1440, 28] width 15 height 15
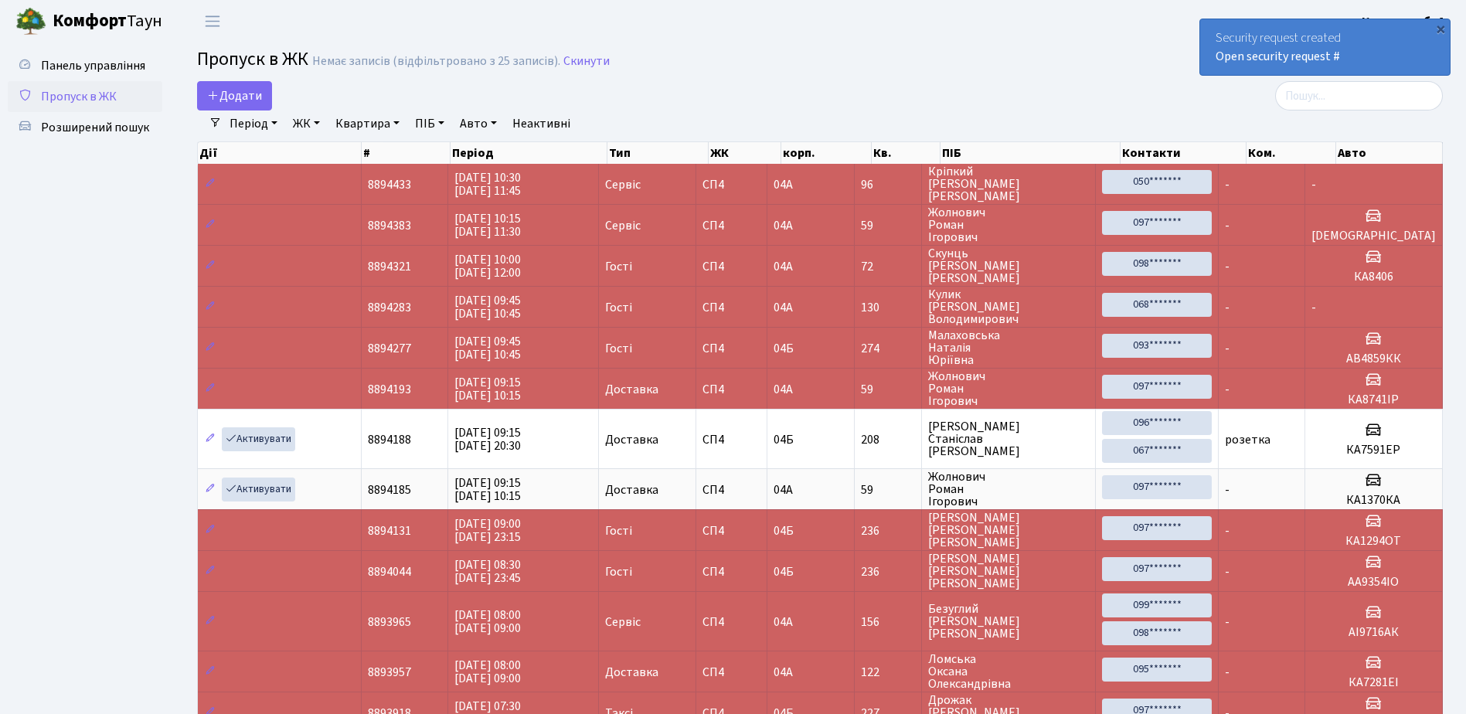
click at [1441, 26] on div "×" at bounding box center [1440, 28] width 15 height 15
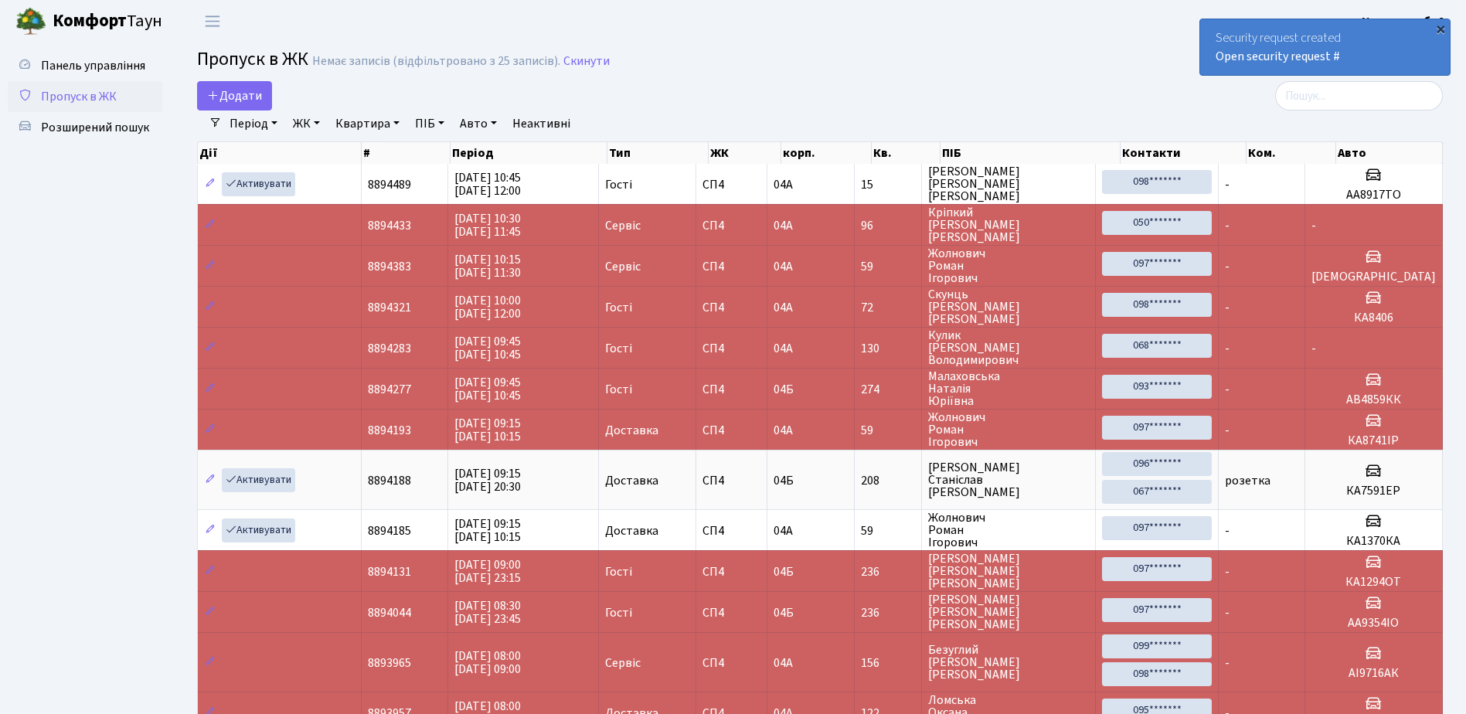
click at [1442, 27] on div "×" at bounding box center [1440, 28] width 15 height 15
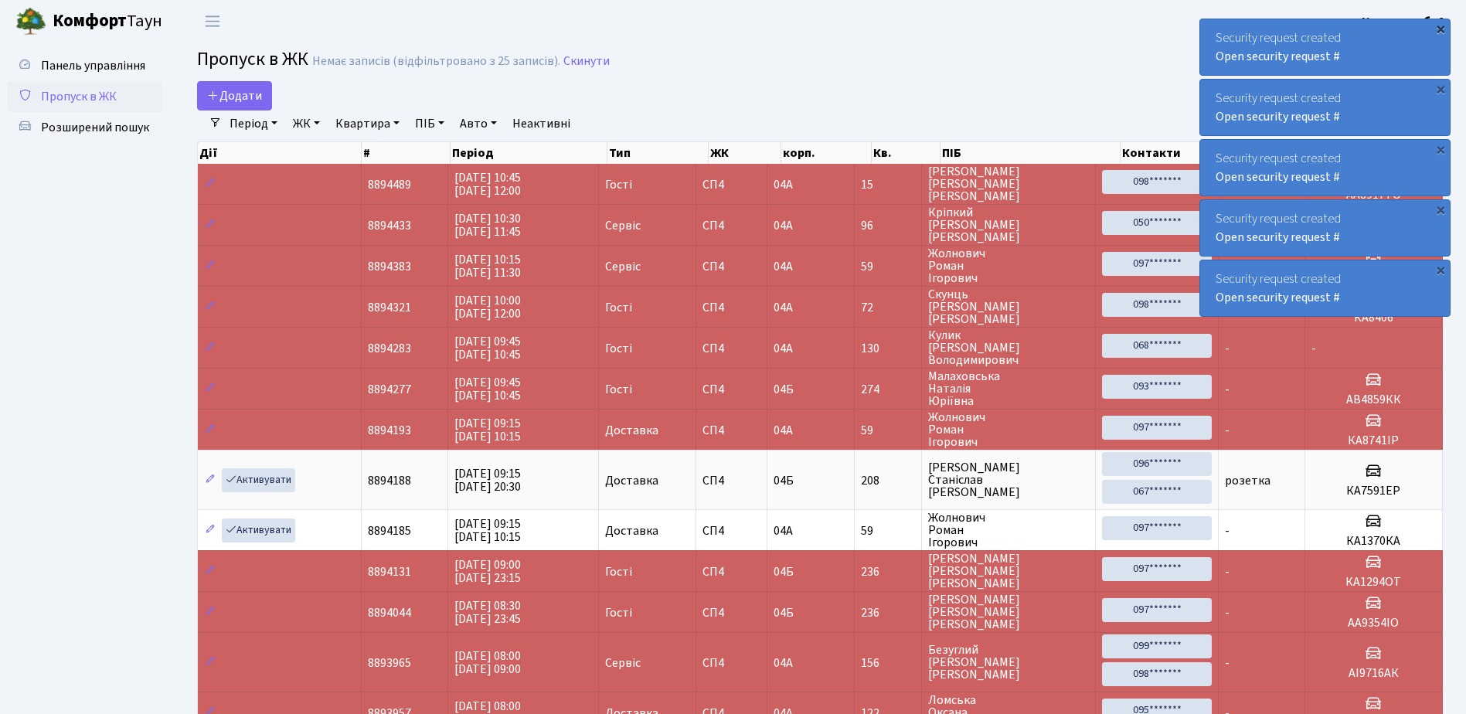
click at [1440, 27] on div "×" at bounding box center [1440, 28] width 15 height 15
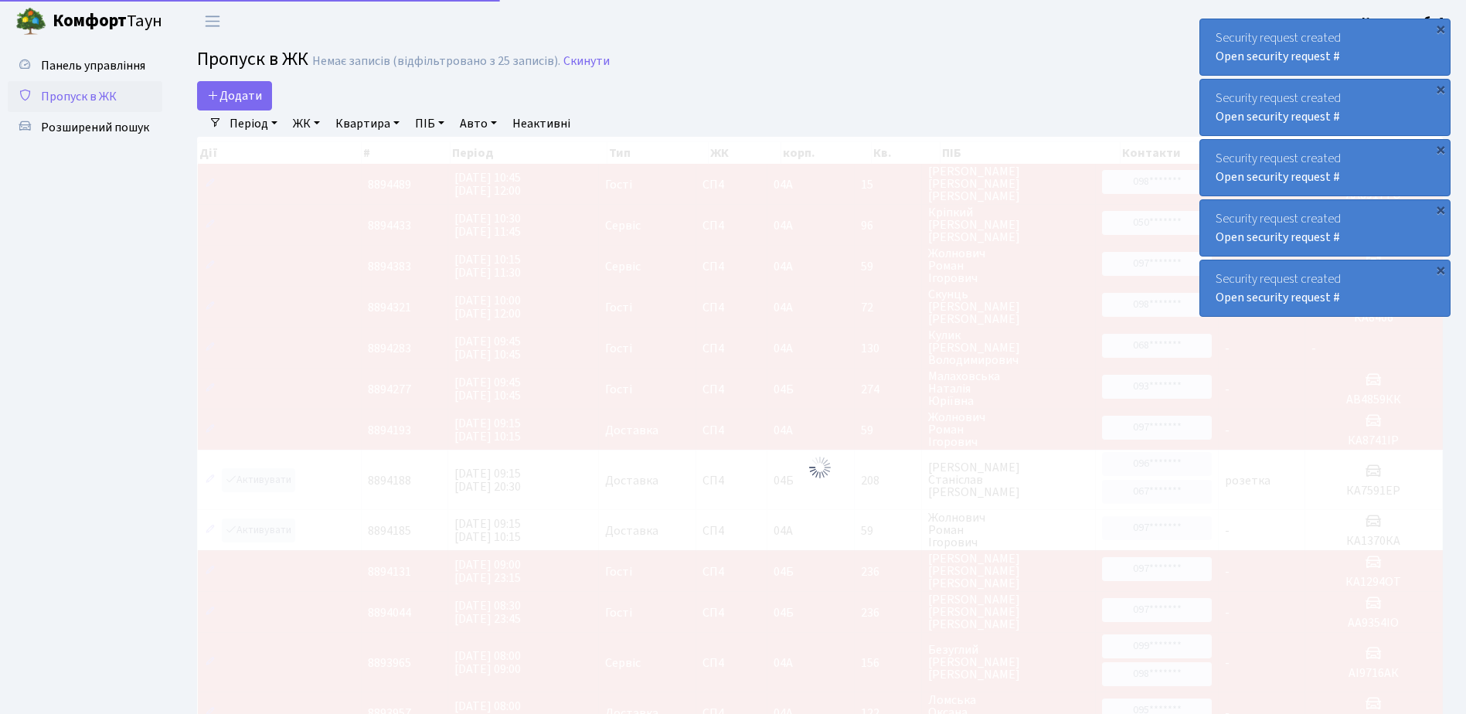
click at [1440, 27] on div "×" at bounding box center [1440, 28] width 15 height 15
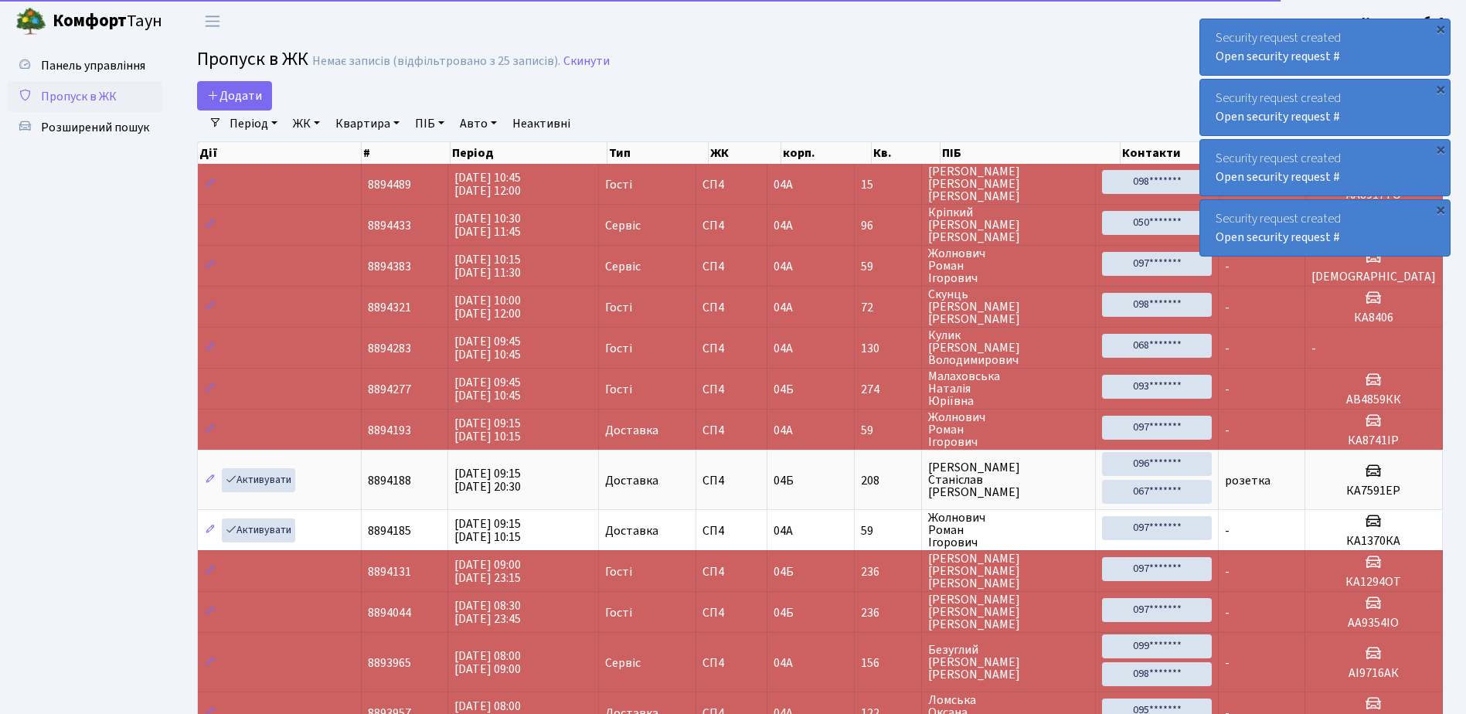
click at [1440, 27] on div "×" at bounding box center [1440, 28] width 15 height 15
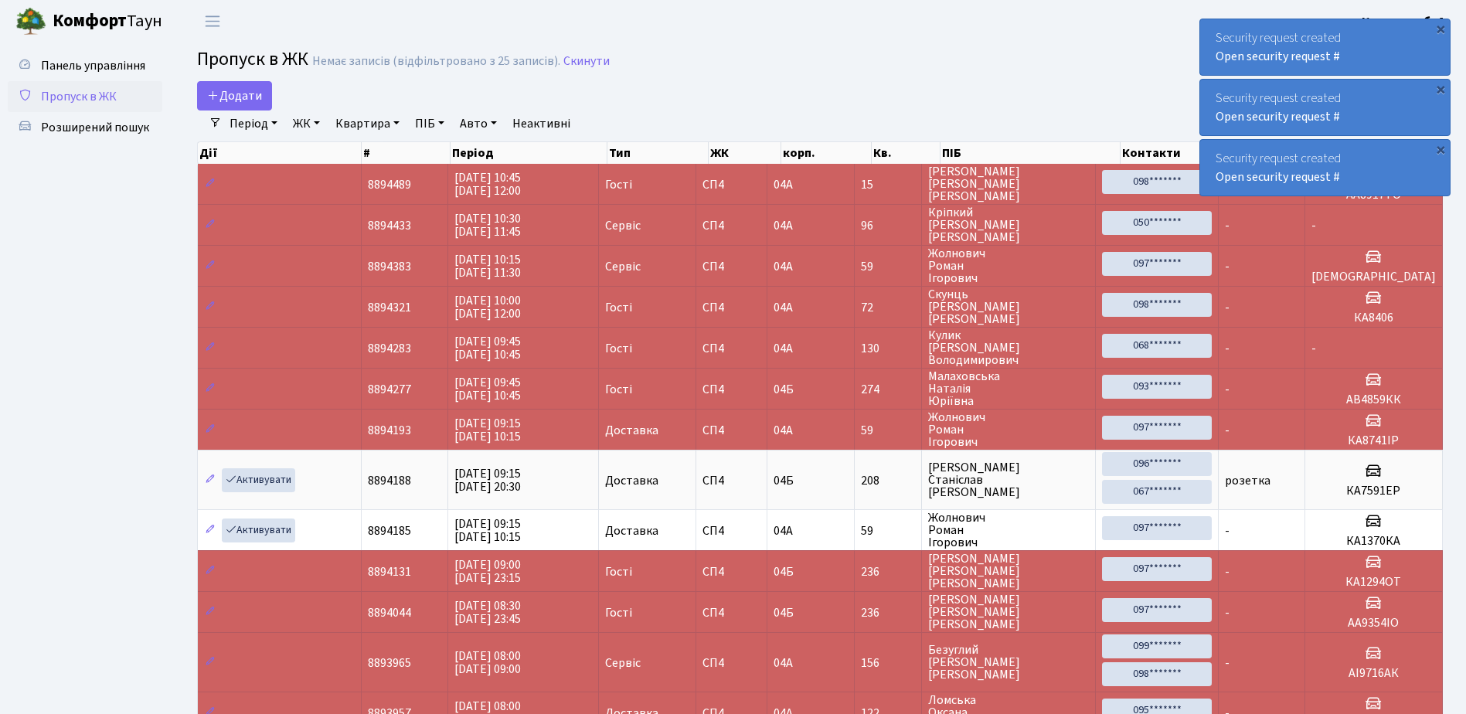
click at [1440, 27] on div "×" at bounding box center [1440, 28] width 15 height 15
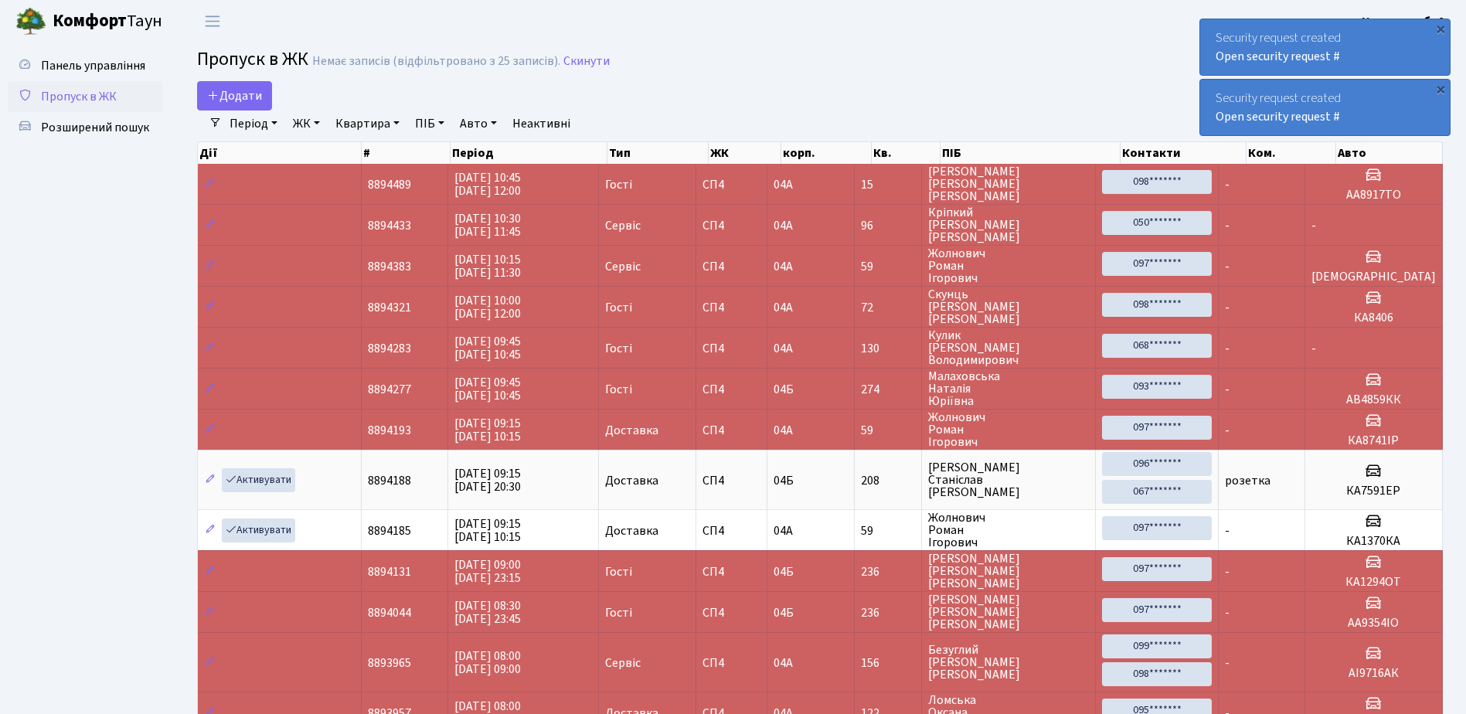
click at [1440, 27] on div "×" at bounding box center [1440, 28] width 15 height 15
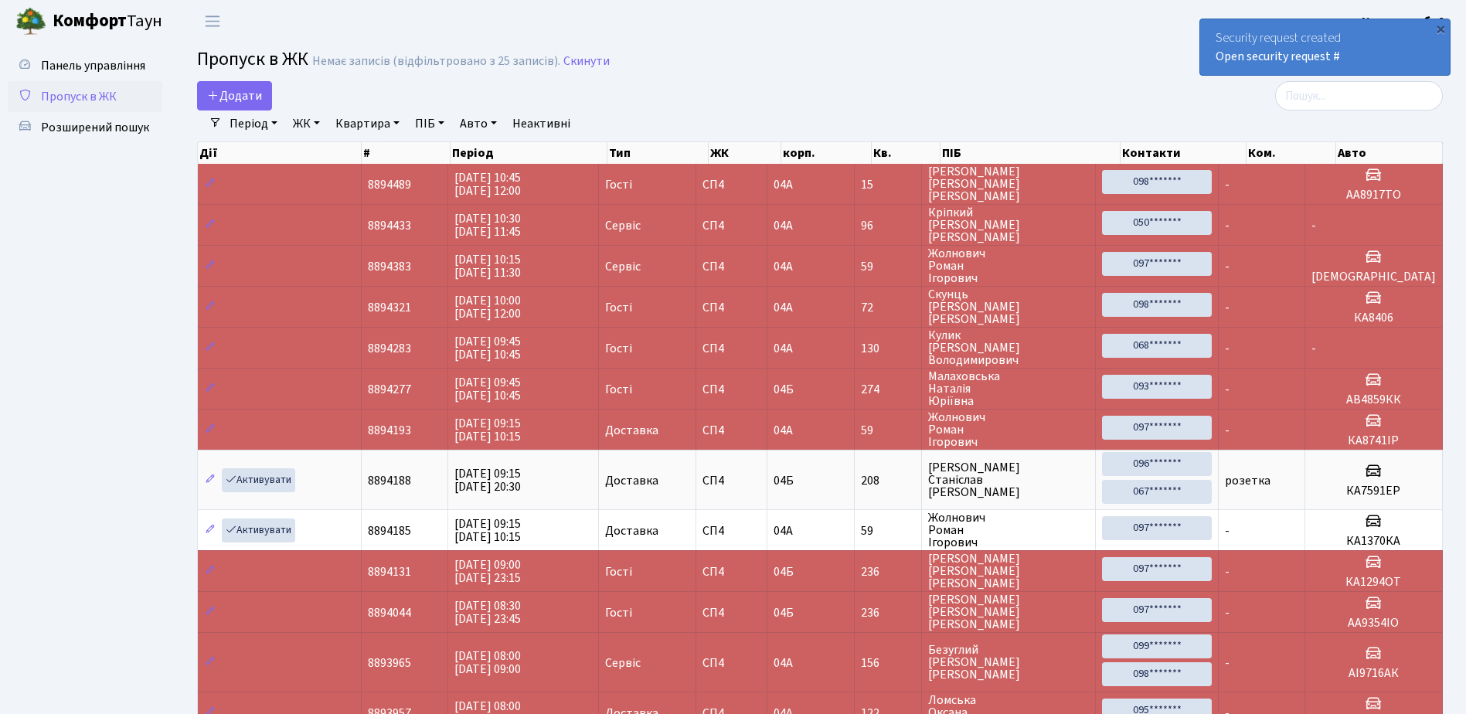
click at [1440, 27] on div "×" at bounding box center [1440, 28] width 15 height 15
click at [1441, 29] on div "×" at bounding box center [1440, 28] width 15 height 15
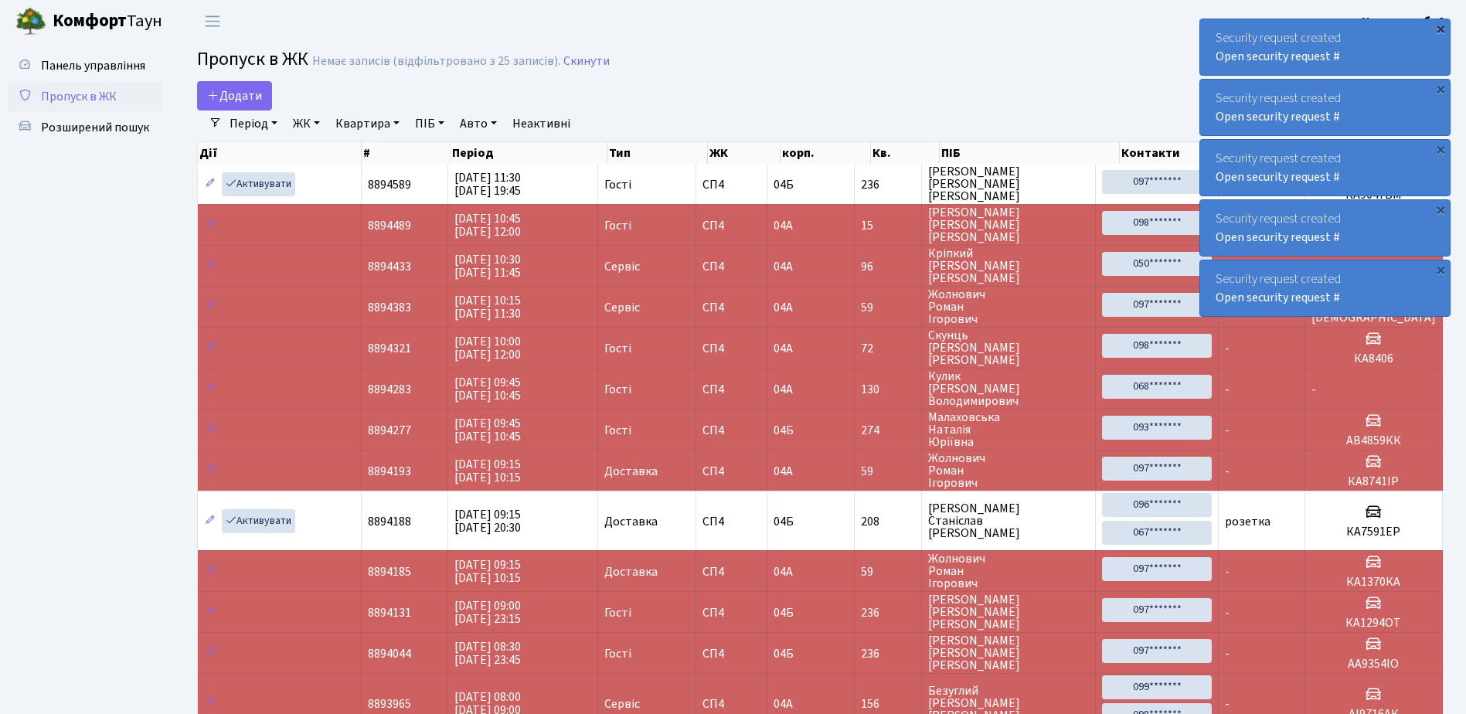
click at [1442, 27] on div "×" at bounding box center [1440, 28] width 15 height 15
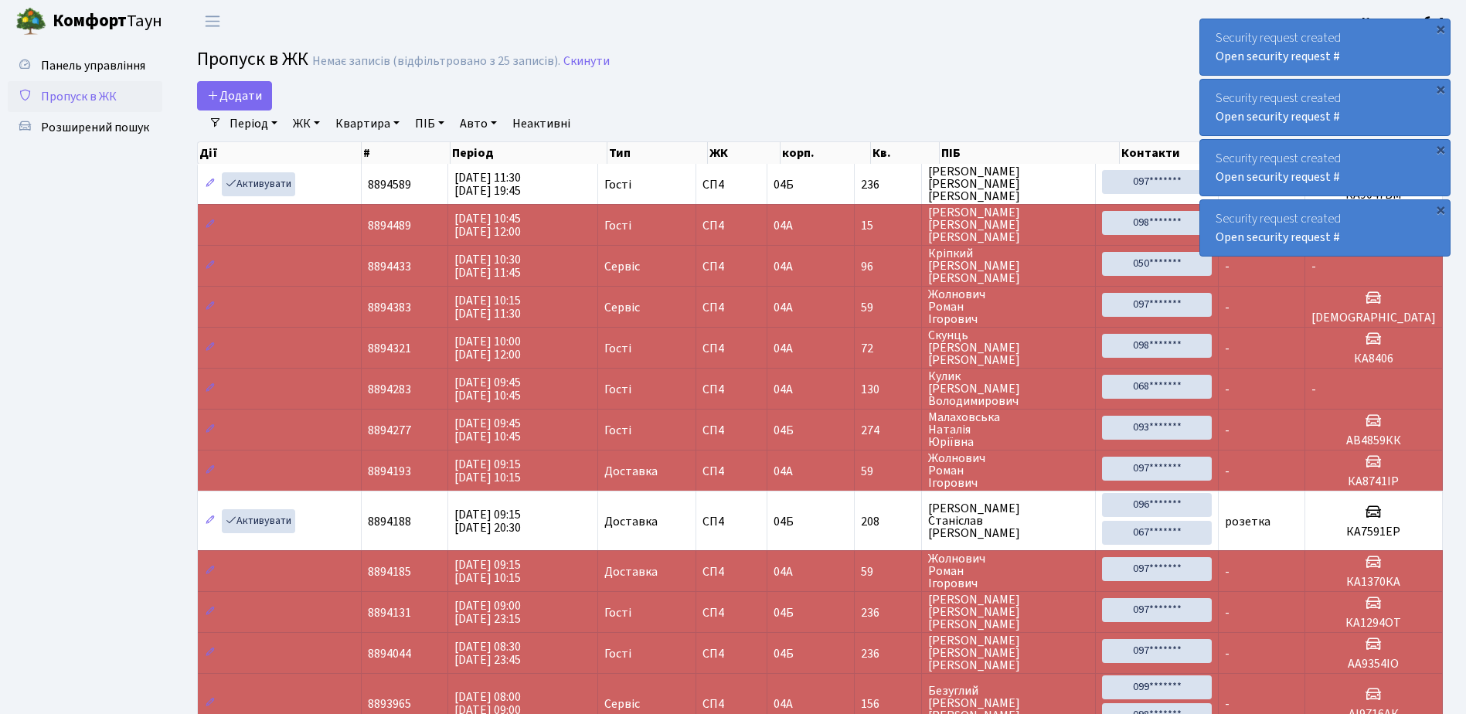
click at [1442, 27] on div "×" at bounding box center [1440, 28] width 15 height 15
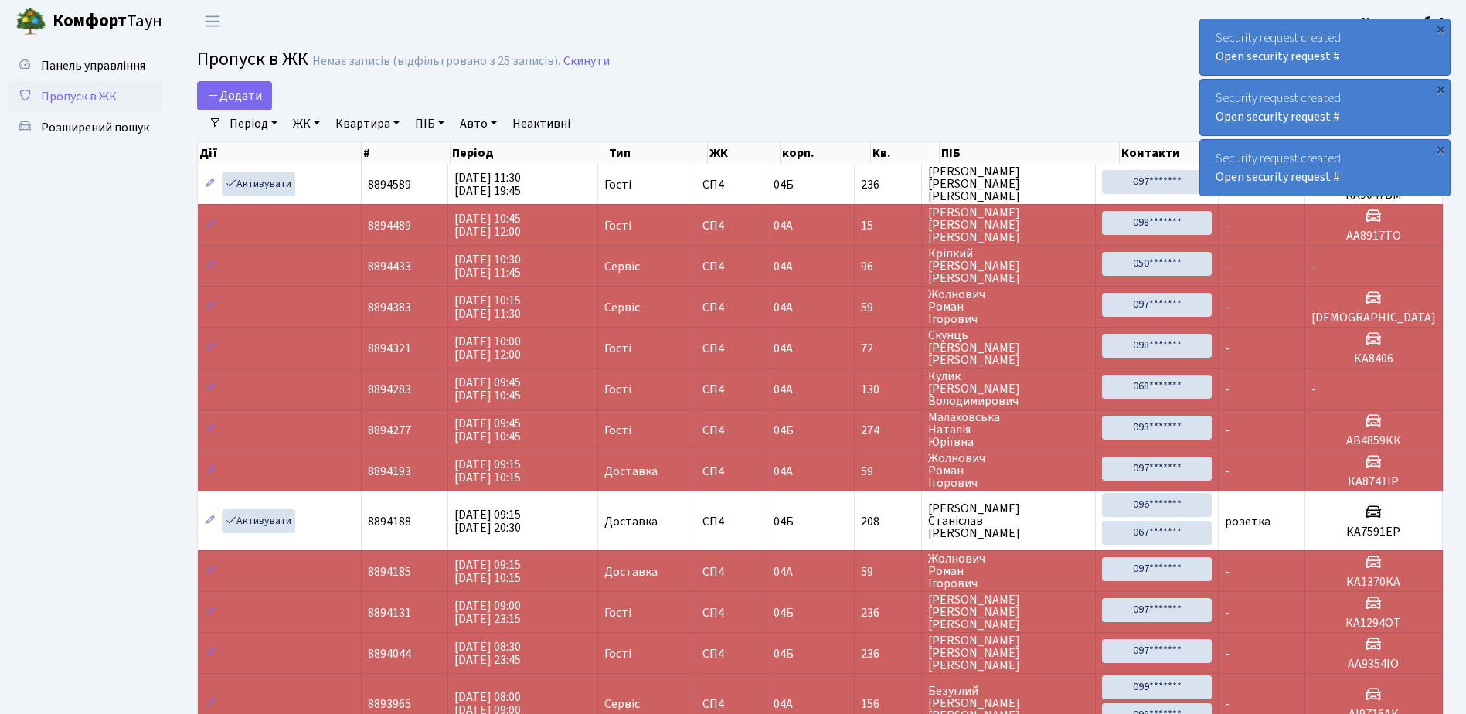
click at [1442, 27] on div "×" at bounding box center [1440, 28] width 15 height 15
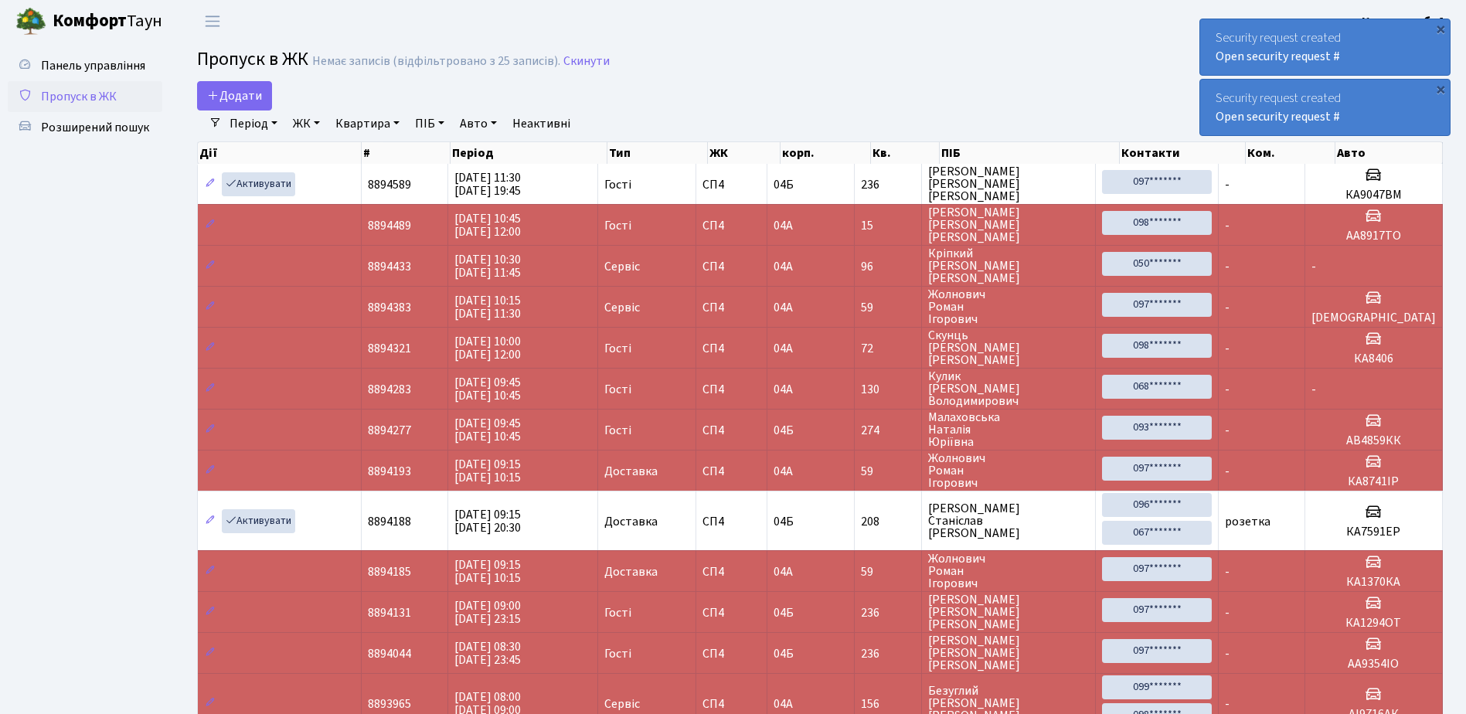
click at [1442, 27] on div "×" at bounding box center [1440, 28] width 15 height 15
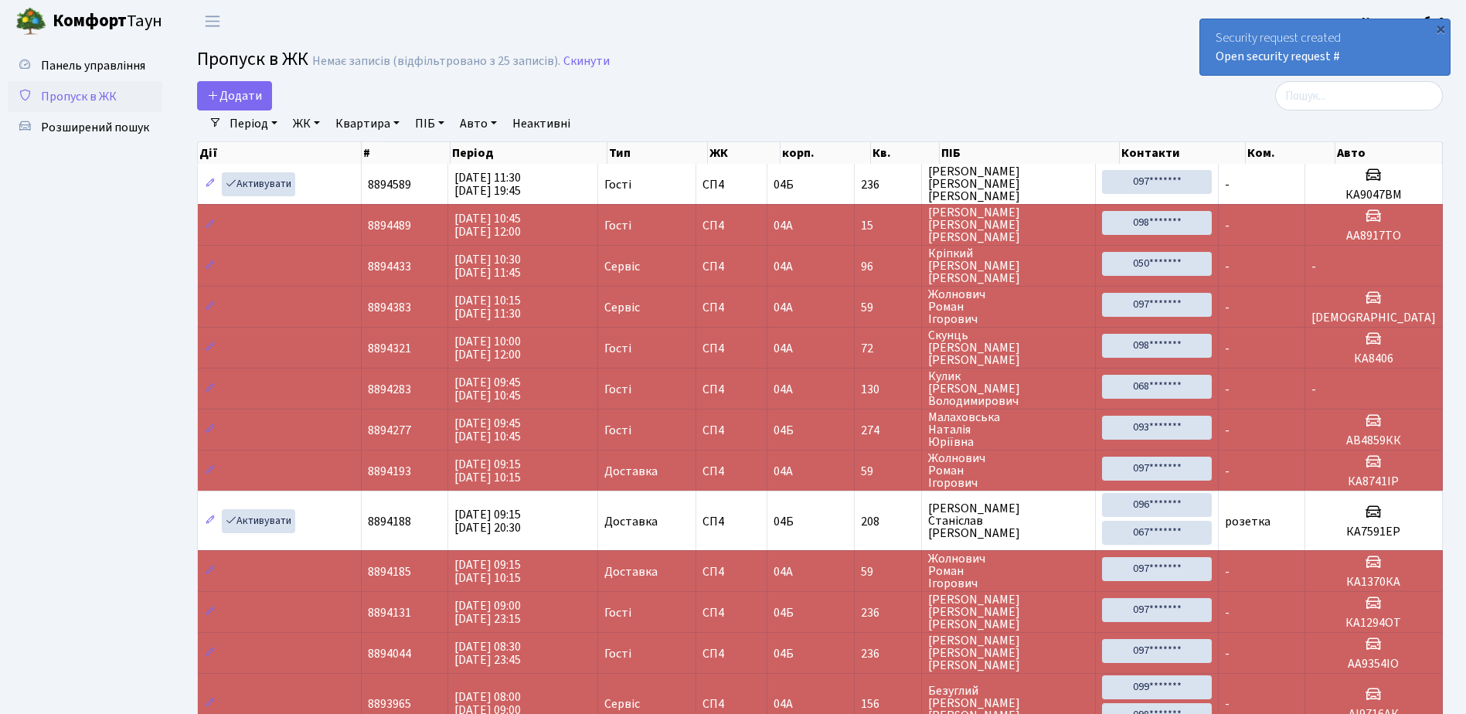
click at [1442, 27] on div "×" at bounding box center [1440, 28] width 15 height 15
click at [1441, 27] on div "×" at bounding box center [1440, 28] width 15 height 15
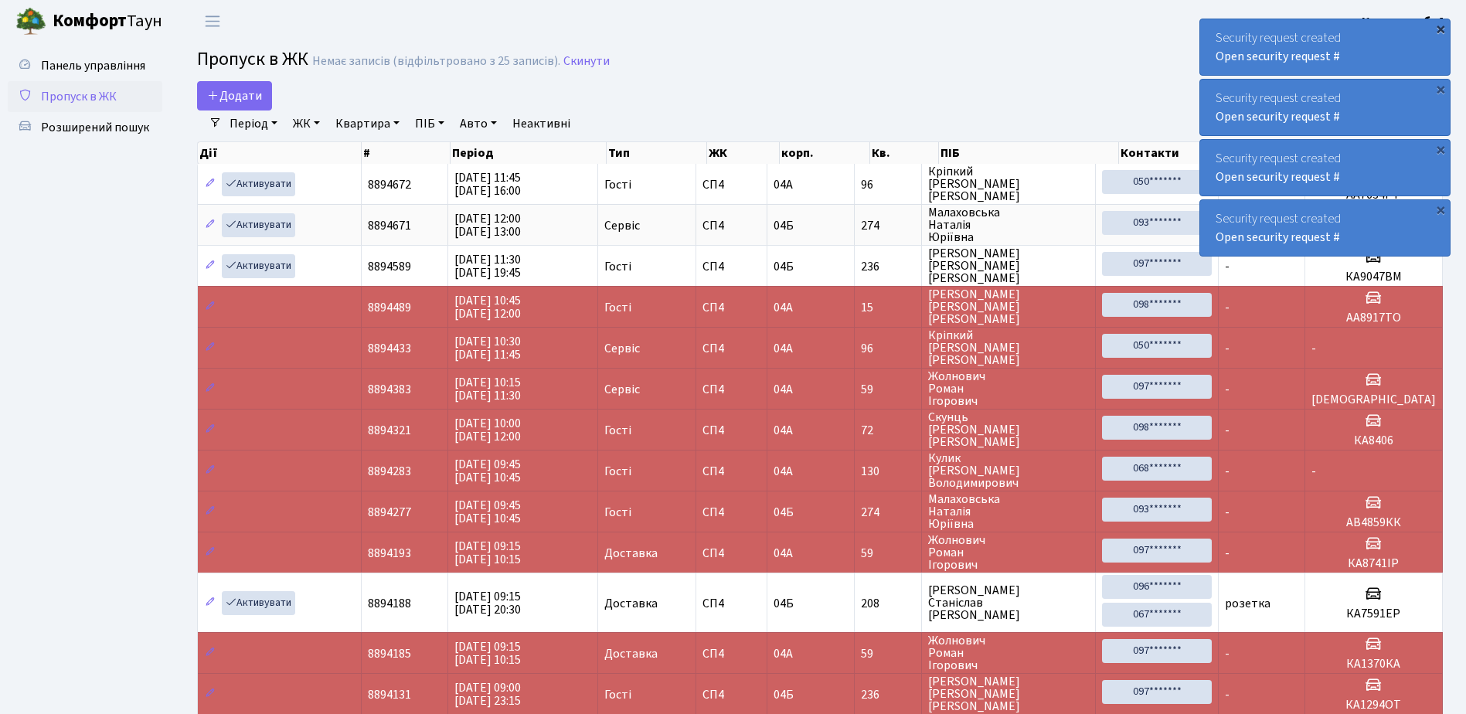
click at [1441, 27] on div "×" at bounding box center [1440, 28] width 15 height 15
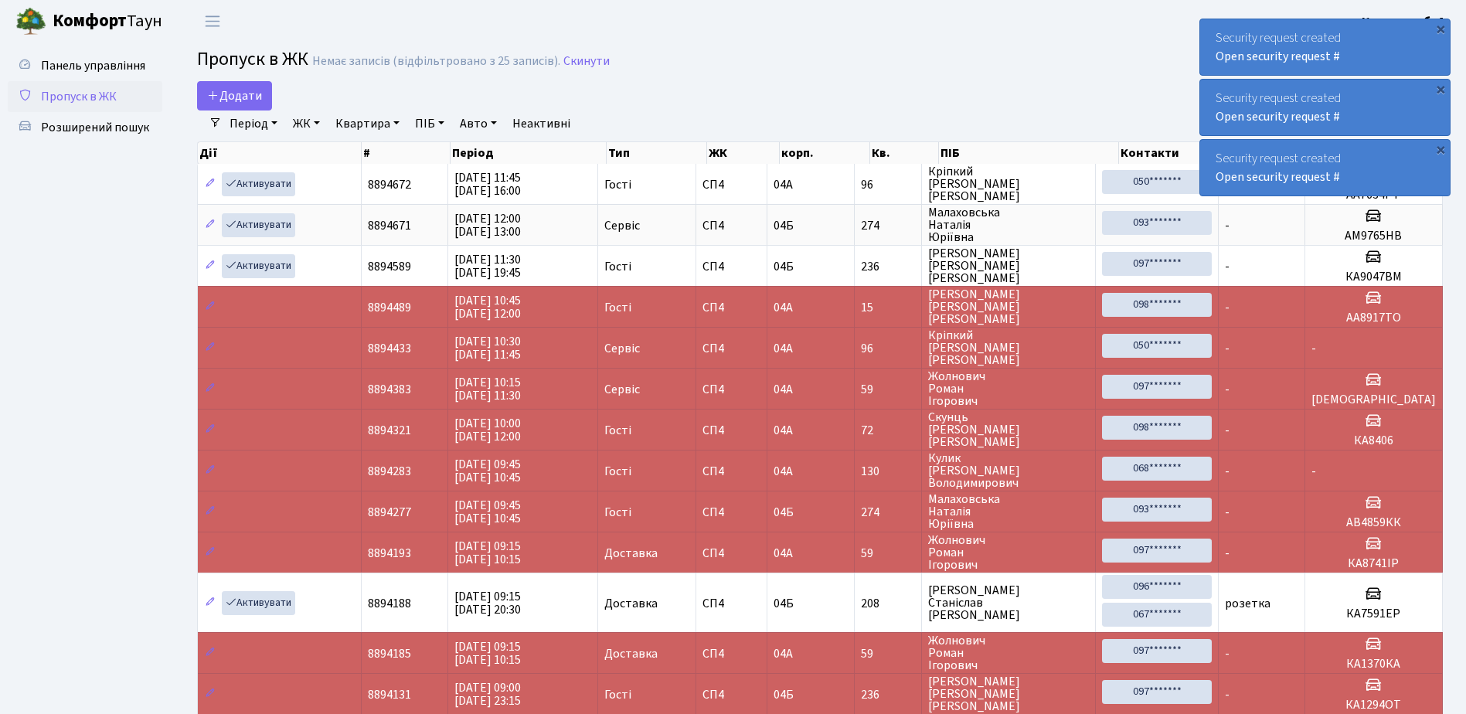
click at [1441, 27] on div "×" at bounding box center [1440, 28] width 15 height 15
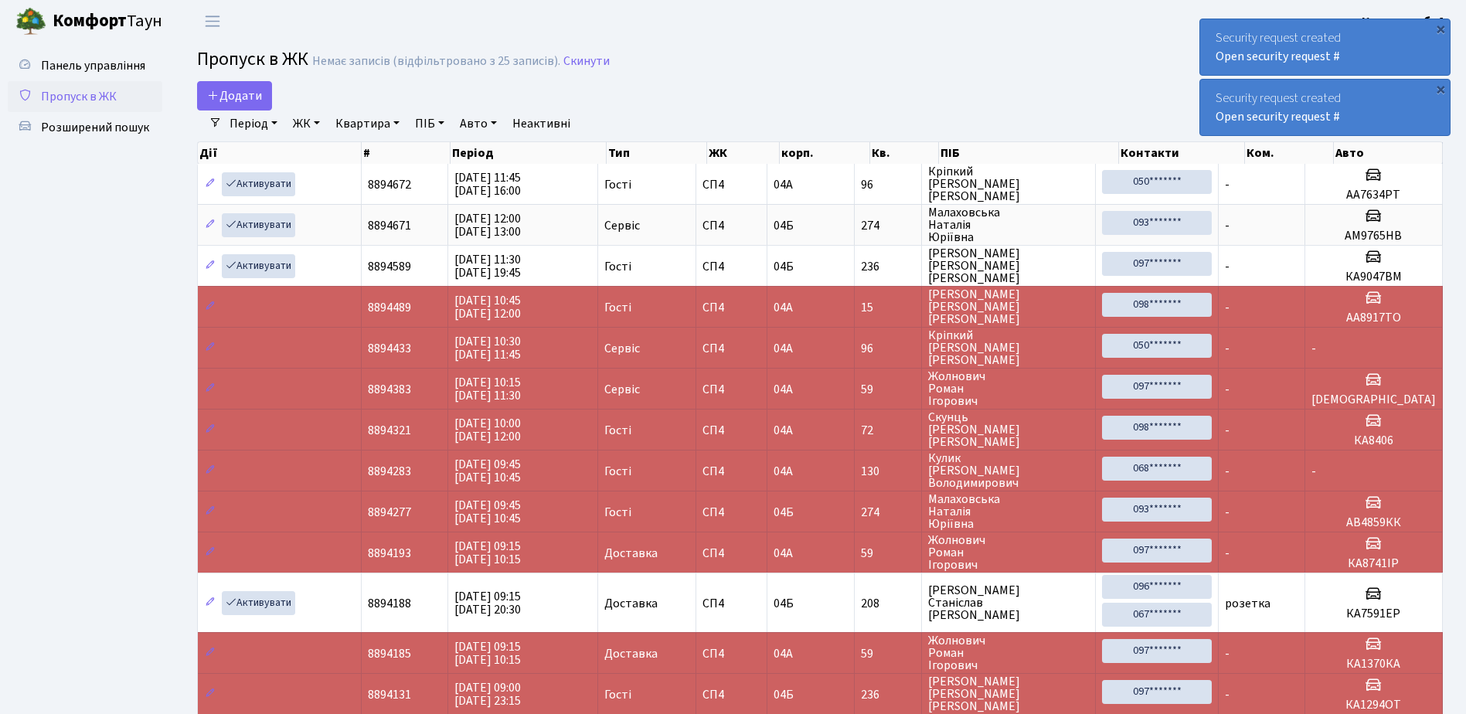
click at [1441, 27] on div "×" at bounding box center [1440, 28] width 15 height 15
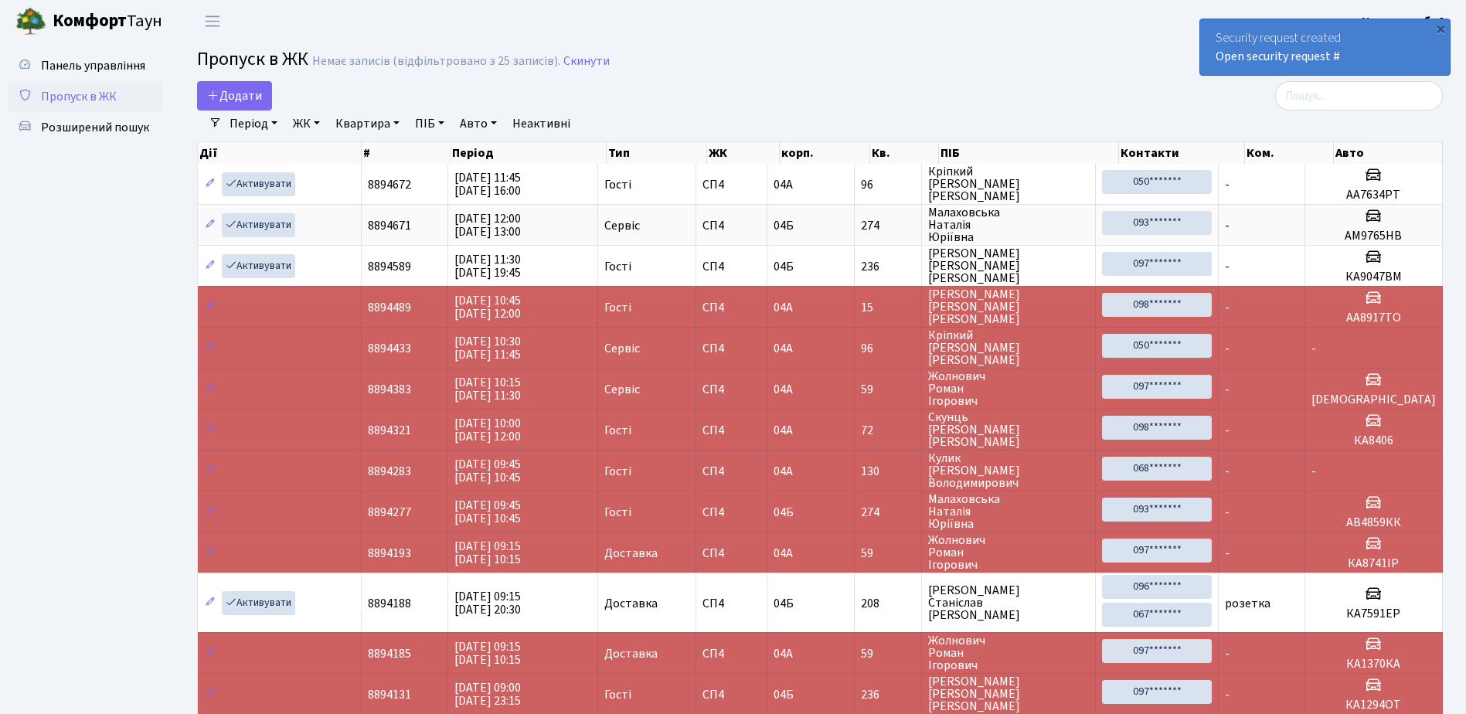
click at [1441, 27] on div "×" at bounding box center [1440, 28] width 15 height 15
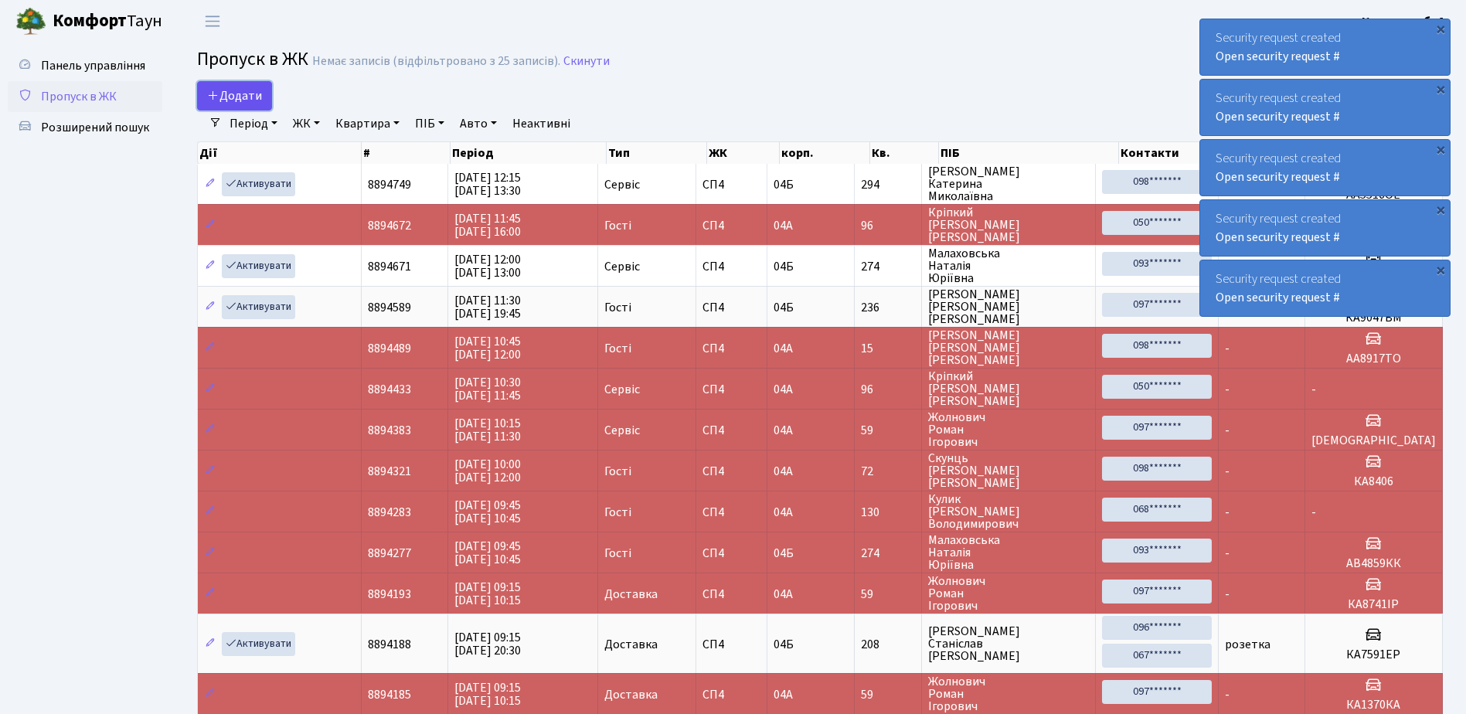
click at [231, 94] on span "Додати" at bounding box center [234, 95] width 55 height 17
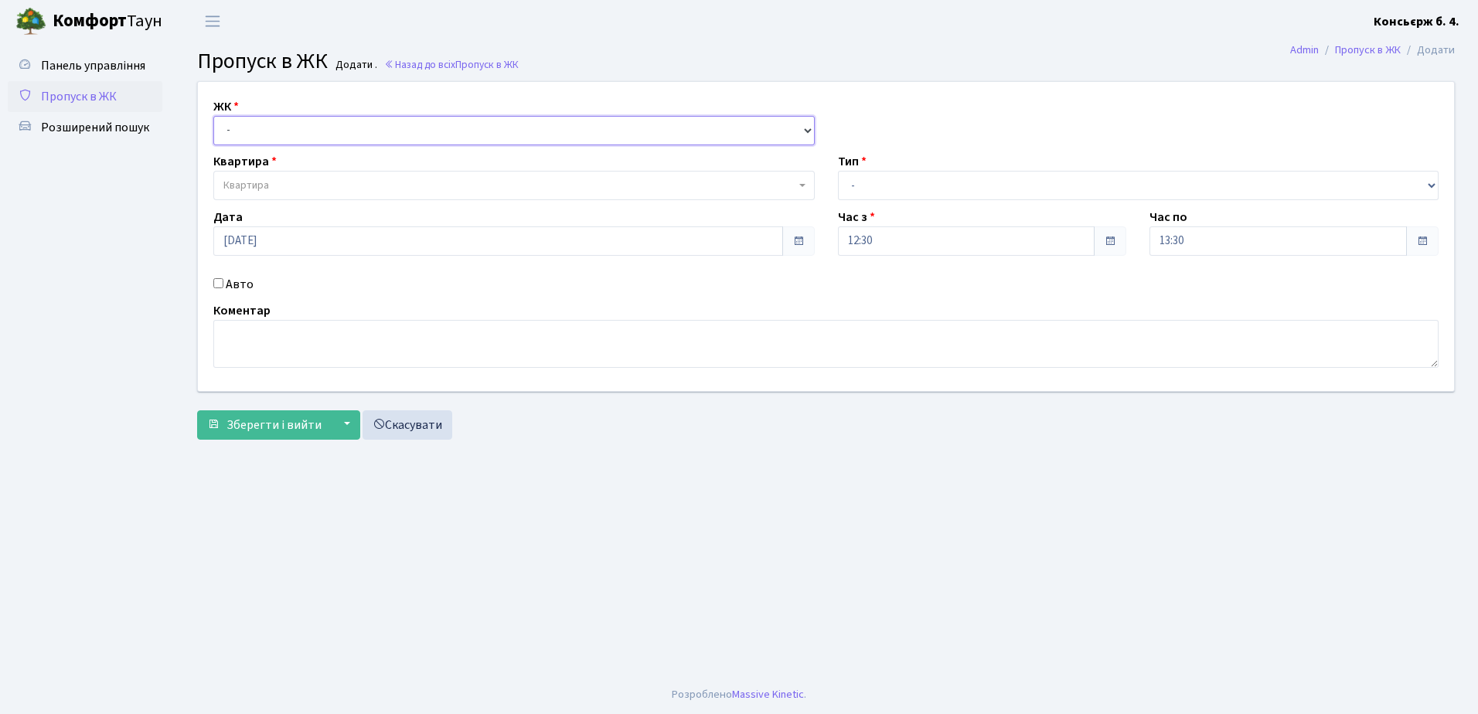
click at [315, 133] on select "- [STREET_ADDRESS]" at bounding box center [513, 130] width 601 height 29
select select "325"
click at [213, 116] on select "- [STREET_ADDRESS]" at bounding box center [513, 130] width 601 height 29
select select
click at [334, 183] on span "Квартира" at bounding box center [509, 185] width 572 height 15
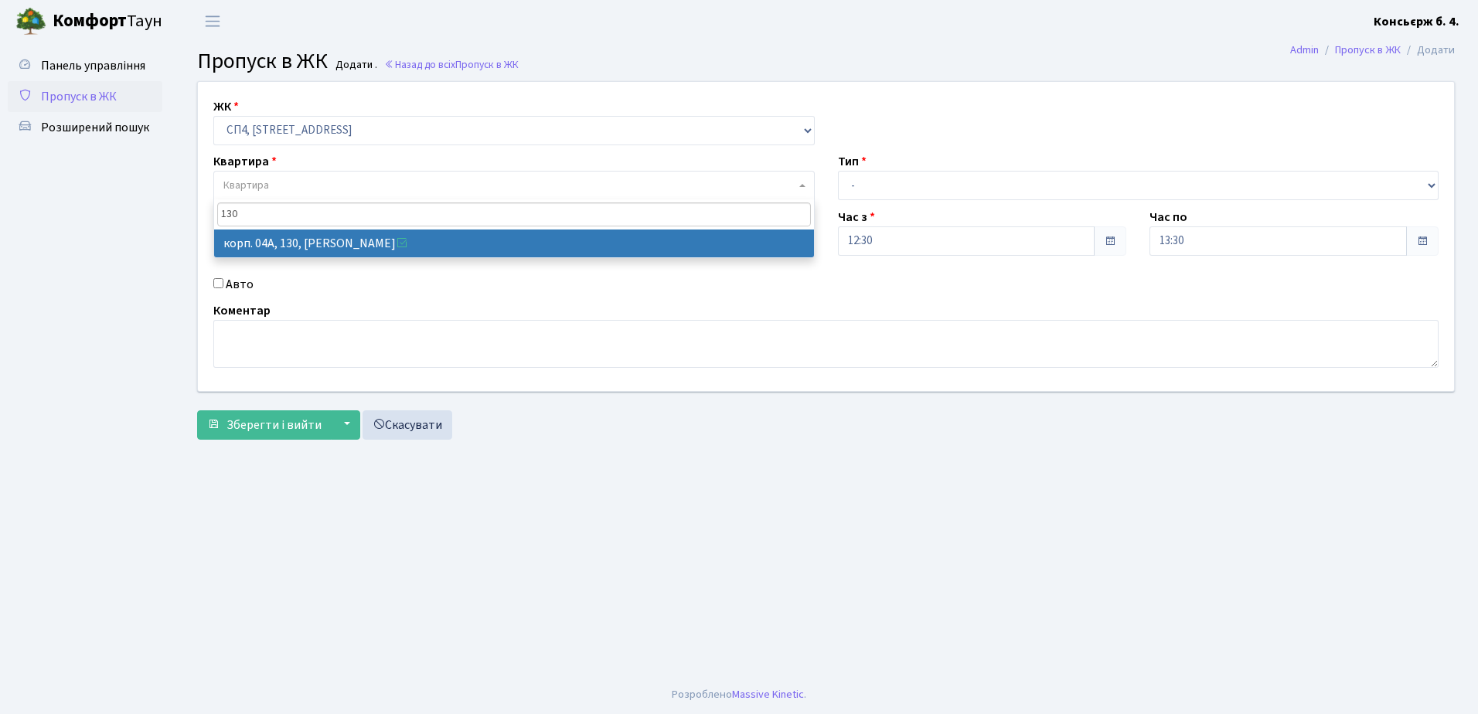
type input "130"
select select "21158"
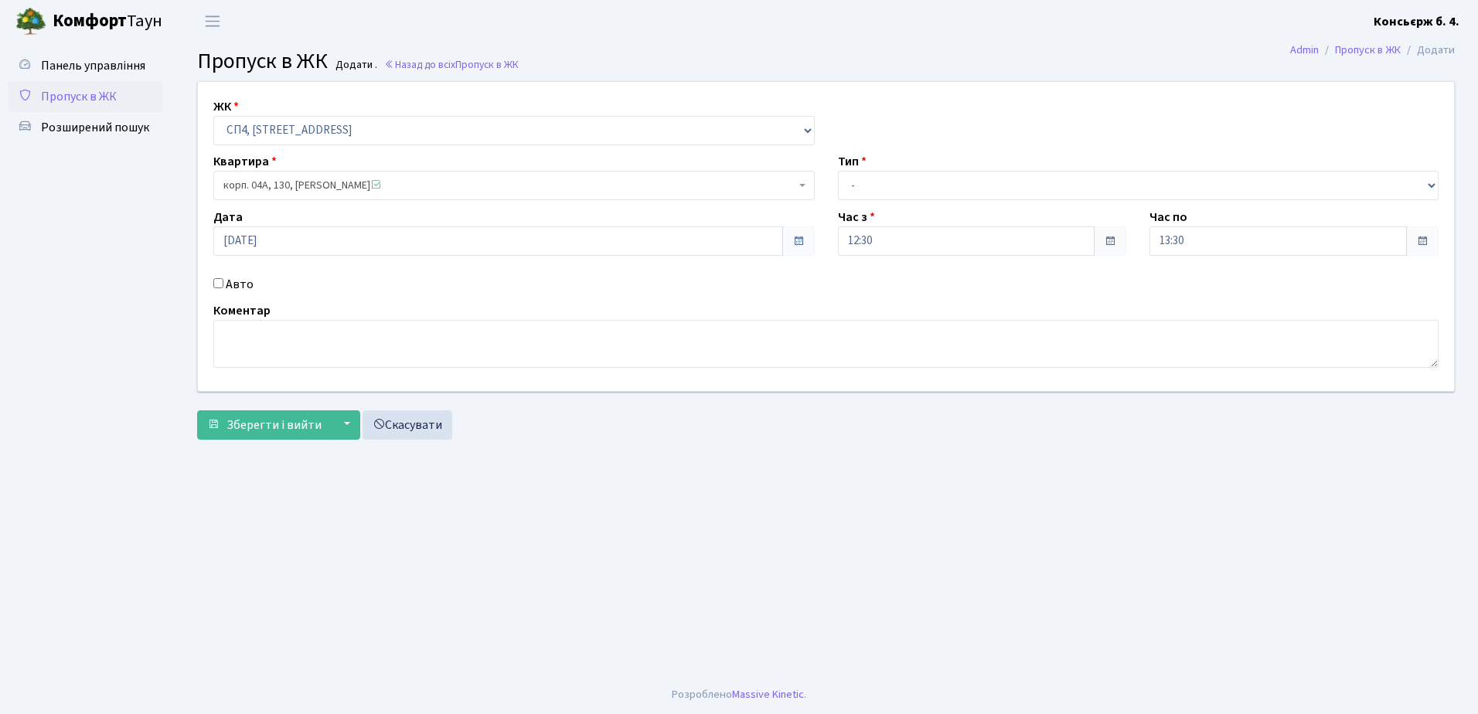
click at [216, 281] on input "Авто" at bounding box center [218, 283] width 10 height 10
checkbox input "true"
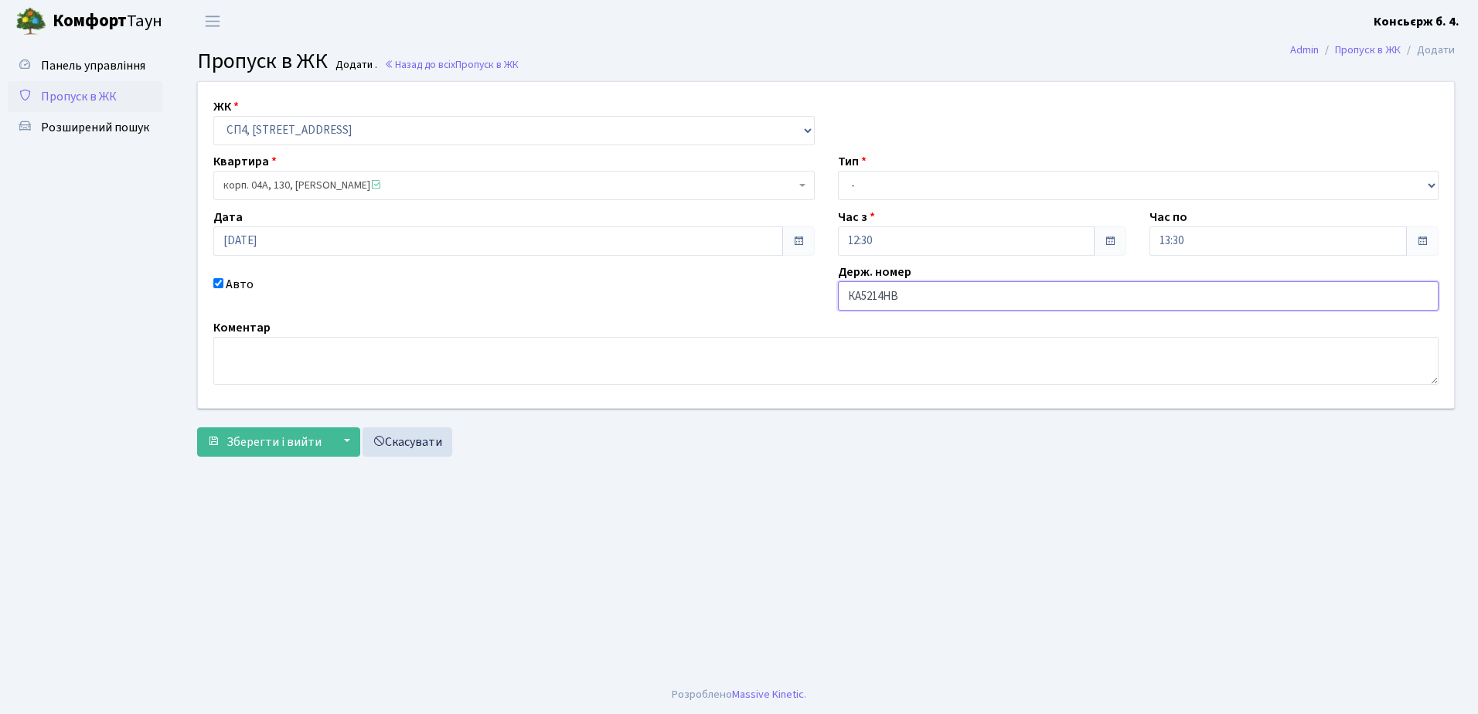
type input "КА5214НВ"
click at [890, 182] on select "- Доставка Таксі Гості Сервіс" at bounding box center [1138, 185] width 601 height 29
select select "1"
click at [838, 171] on select "- Доставка Таксі Гості Сервіс" at bounding box center [1138, 185] width 601 height 29
click at [550, 359] on textarea at bounding box center [825, 361] width 1225 height 48
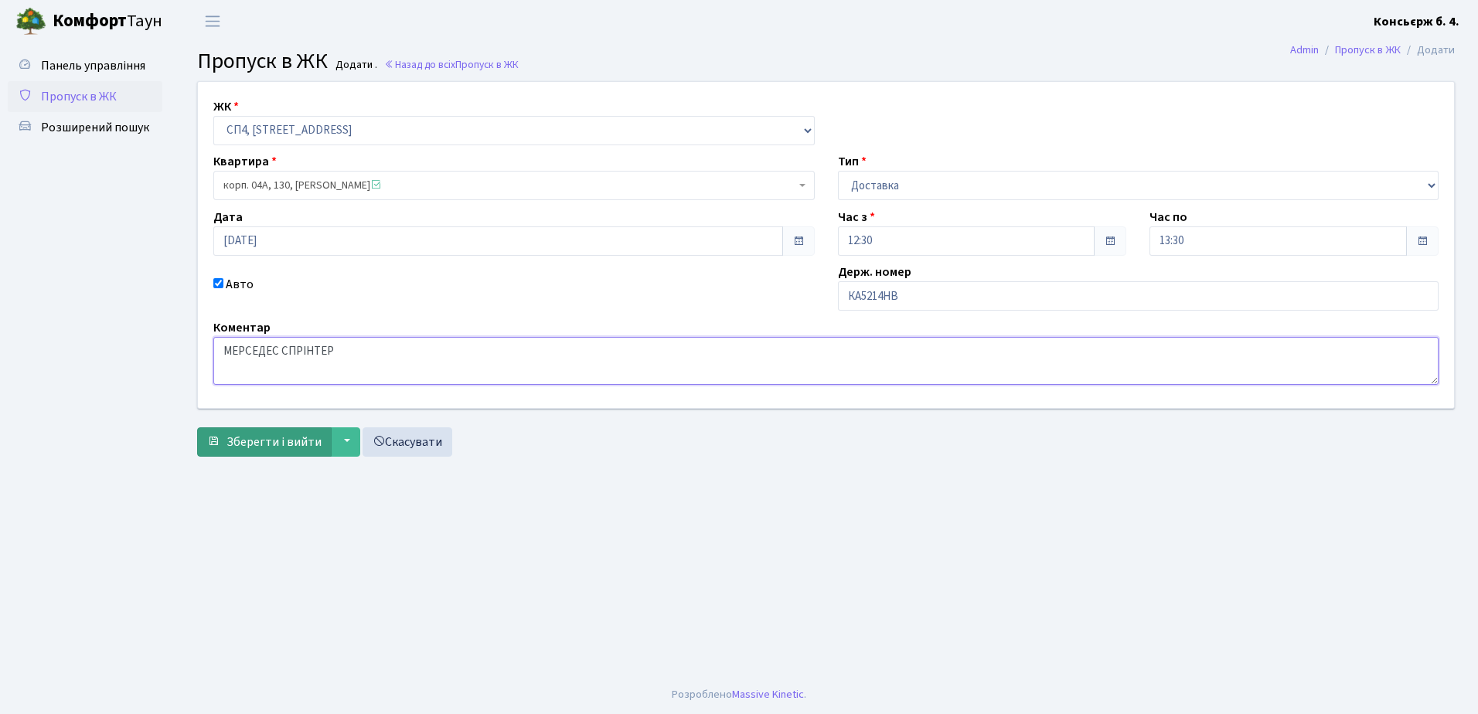
type textarea "МЕРСЕДЕС СПРІНТЕР"
click at [286, 436] on span "Зберегти і вийти" at bounding box center [273, 442] width 95 height 17
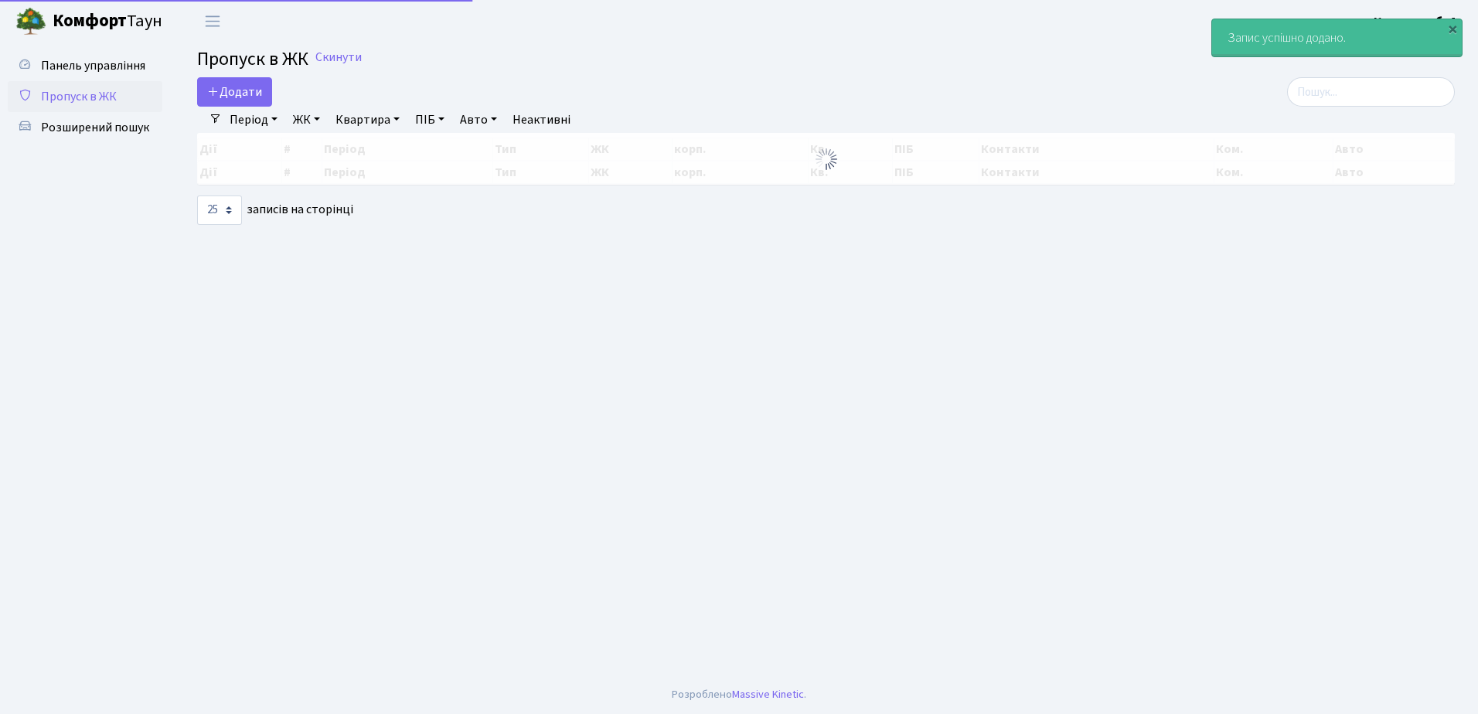
select select "25"
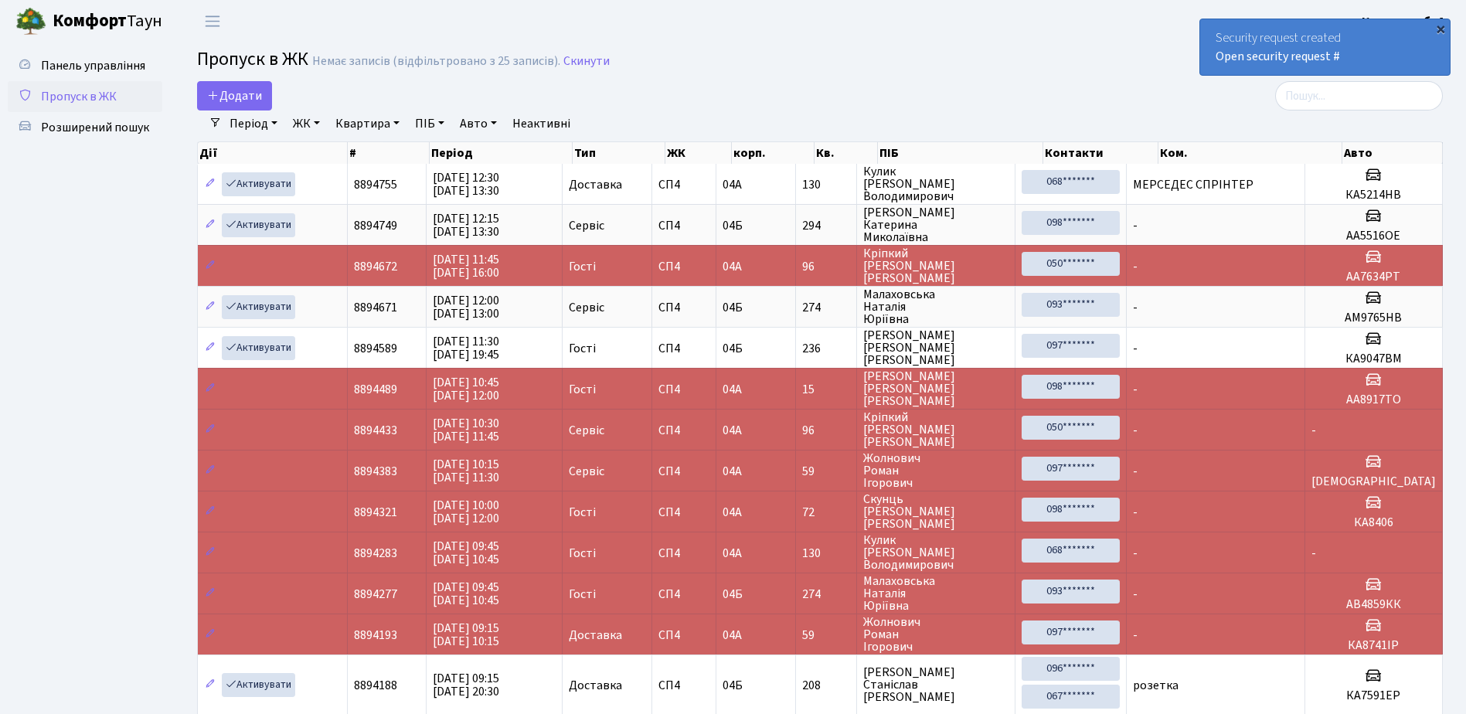
click at [1441, 26] on div "×" at bounding box center [1440, 28] width 15 height 15
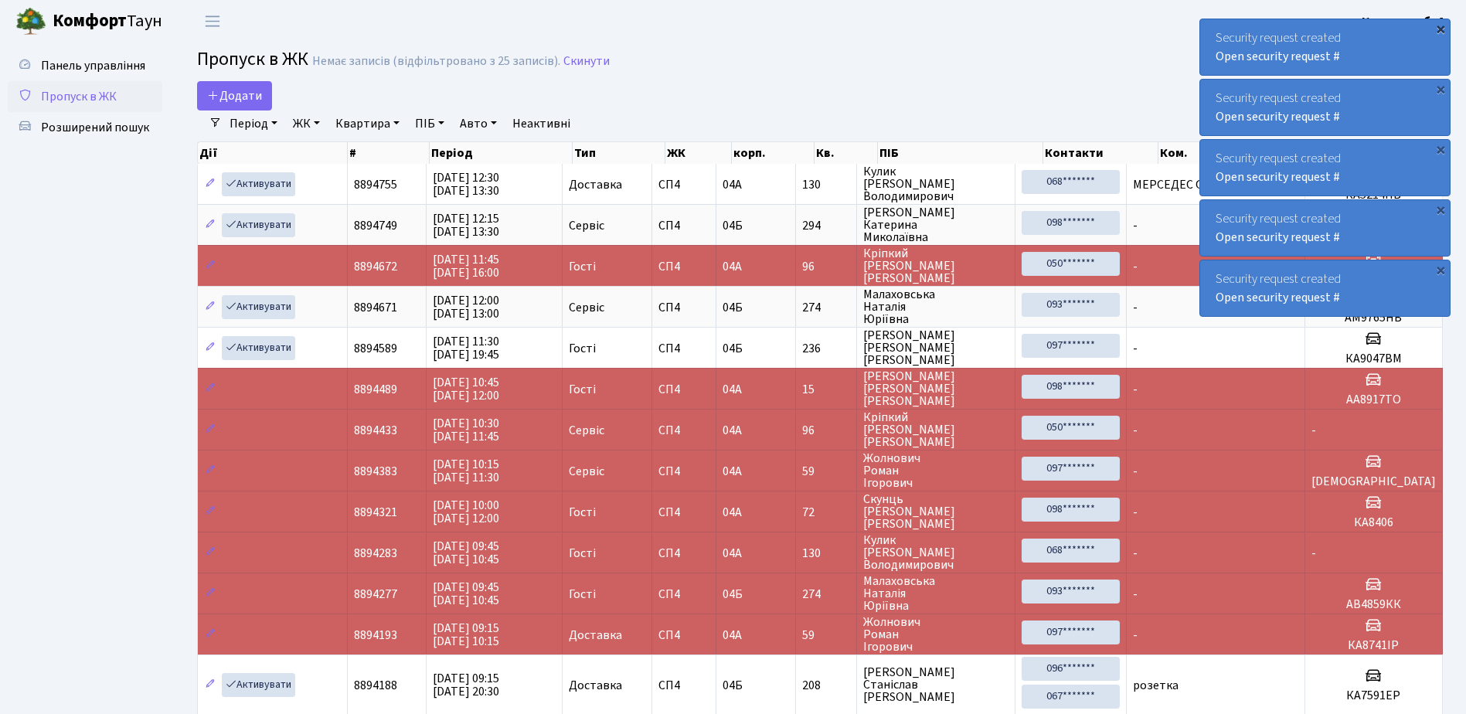
click at [1439, 26] on div "×" at bounding box center [1440, 28] width 15 height 15
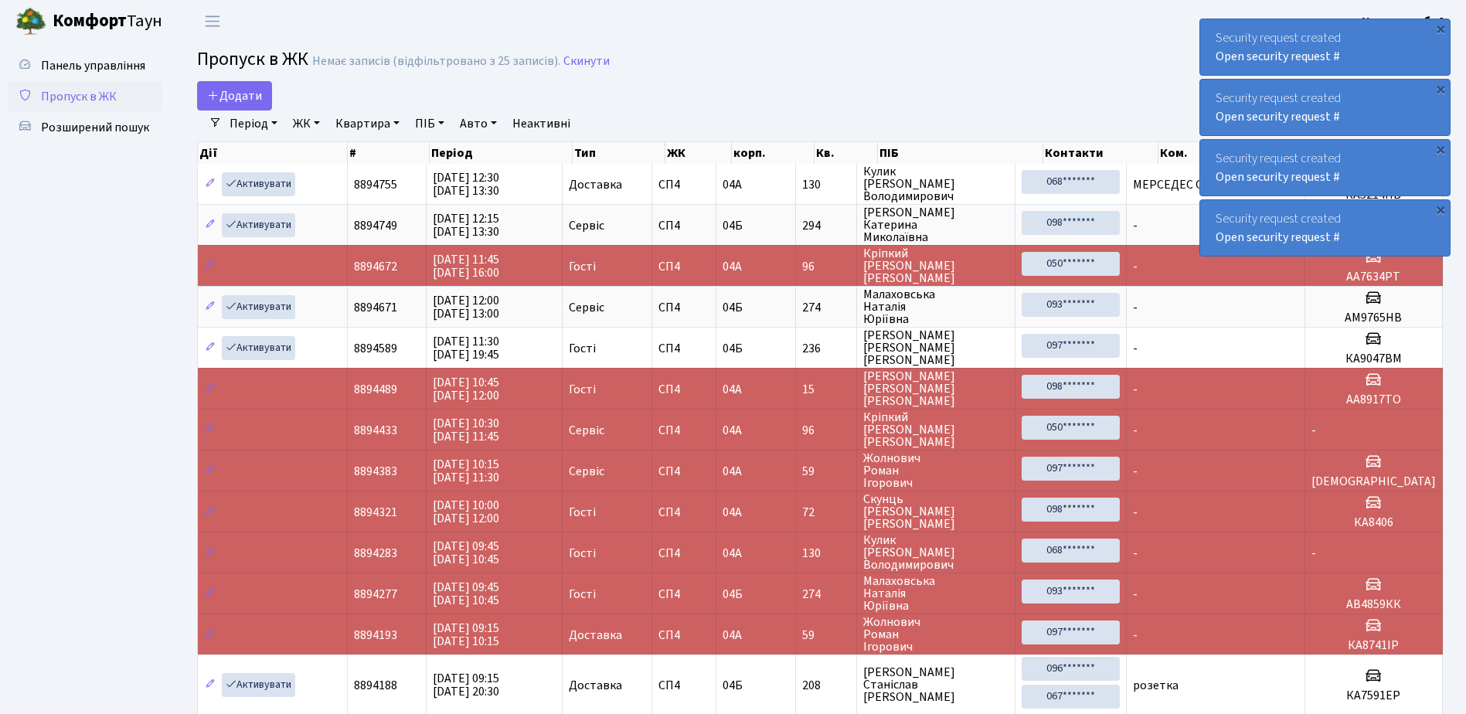
click at [1439, 26] on div "×" at bounding box center [1440, 28] width 15 height 15
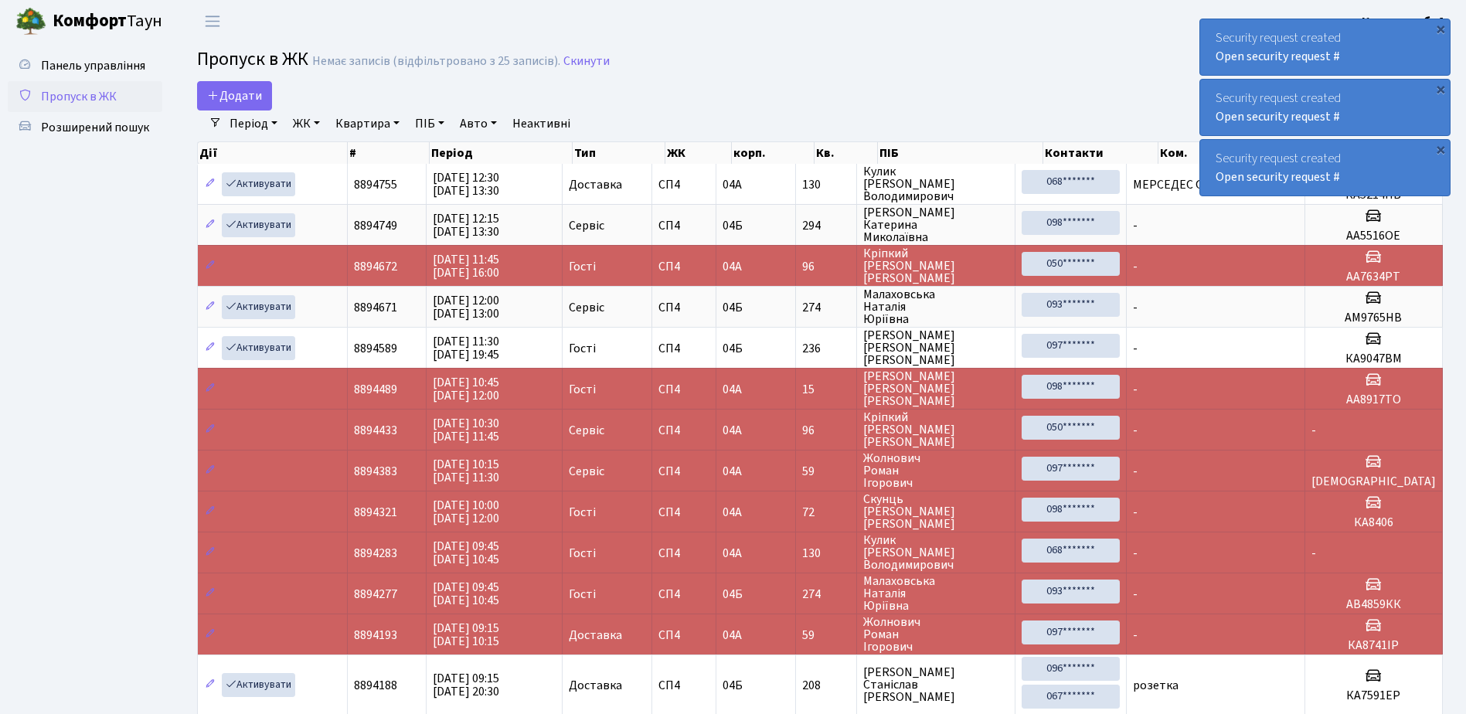
click at [1439, 26] on div "×" at bounding box center [1440, 28] width 15 height 15
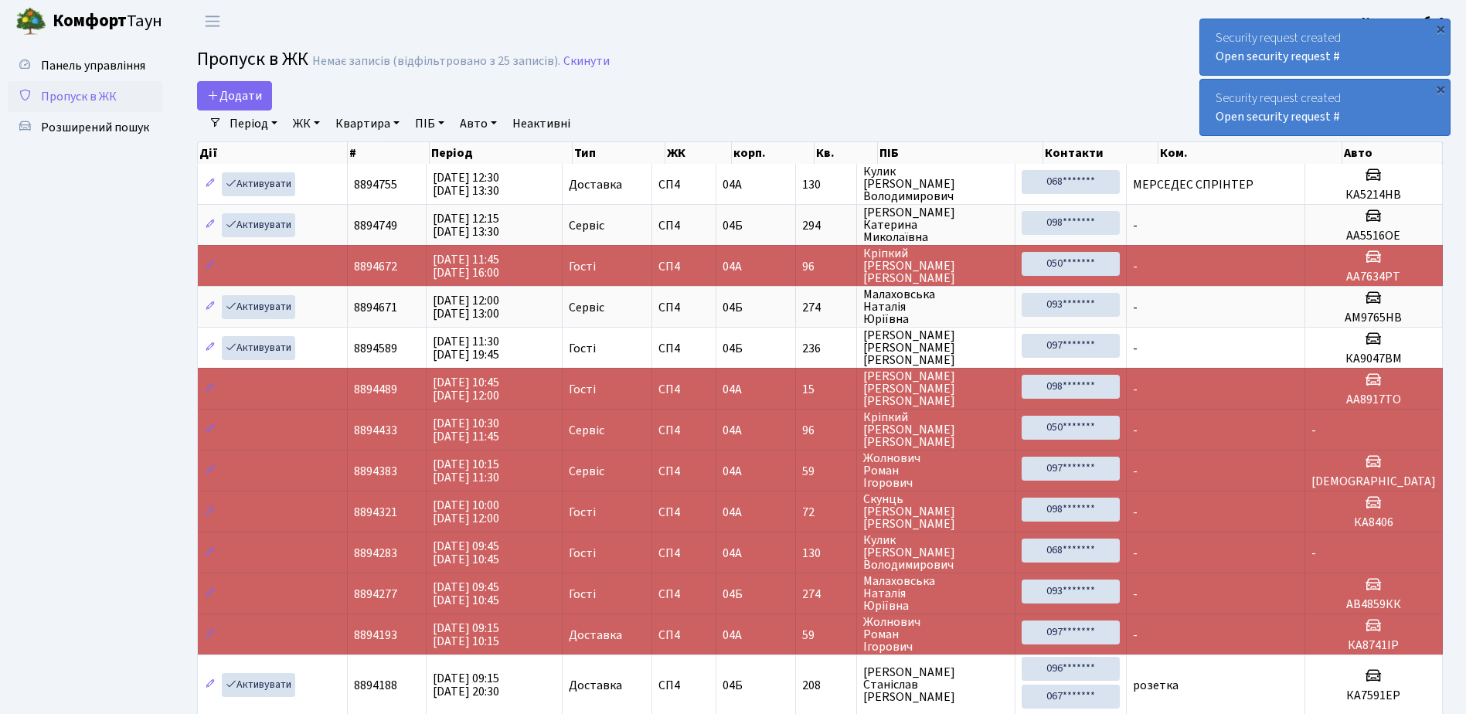
click at [1439, 26] on div "×" at bounding box center [1440, 28] width 15 height 15
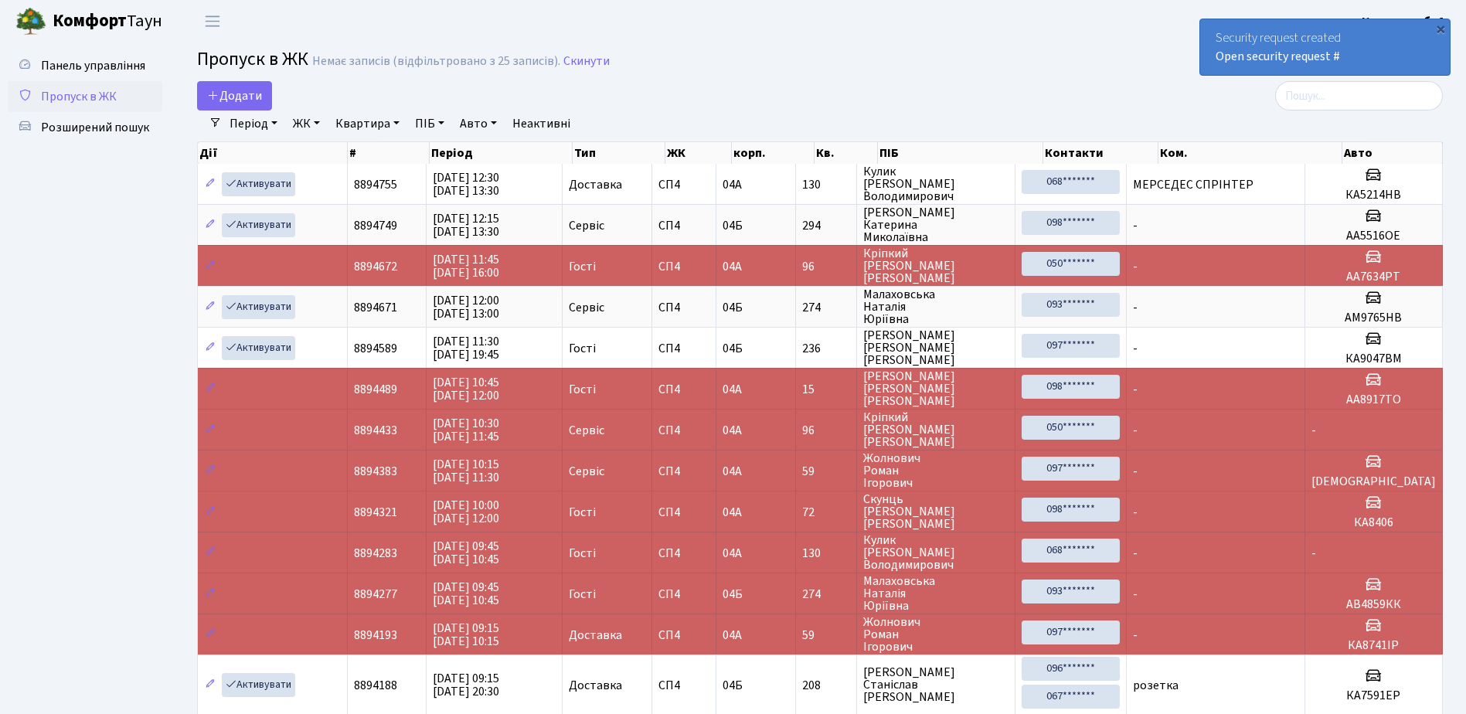
click at [1439, 26] on div "×" at bounding box center [1440, 28] width 15 height 15
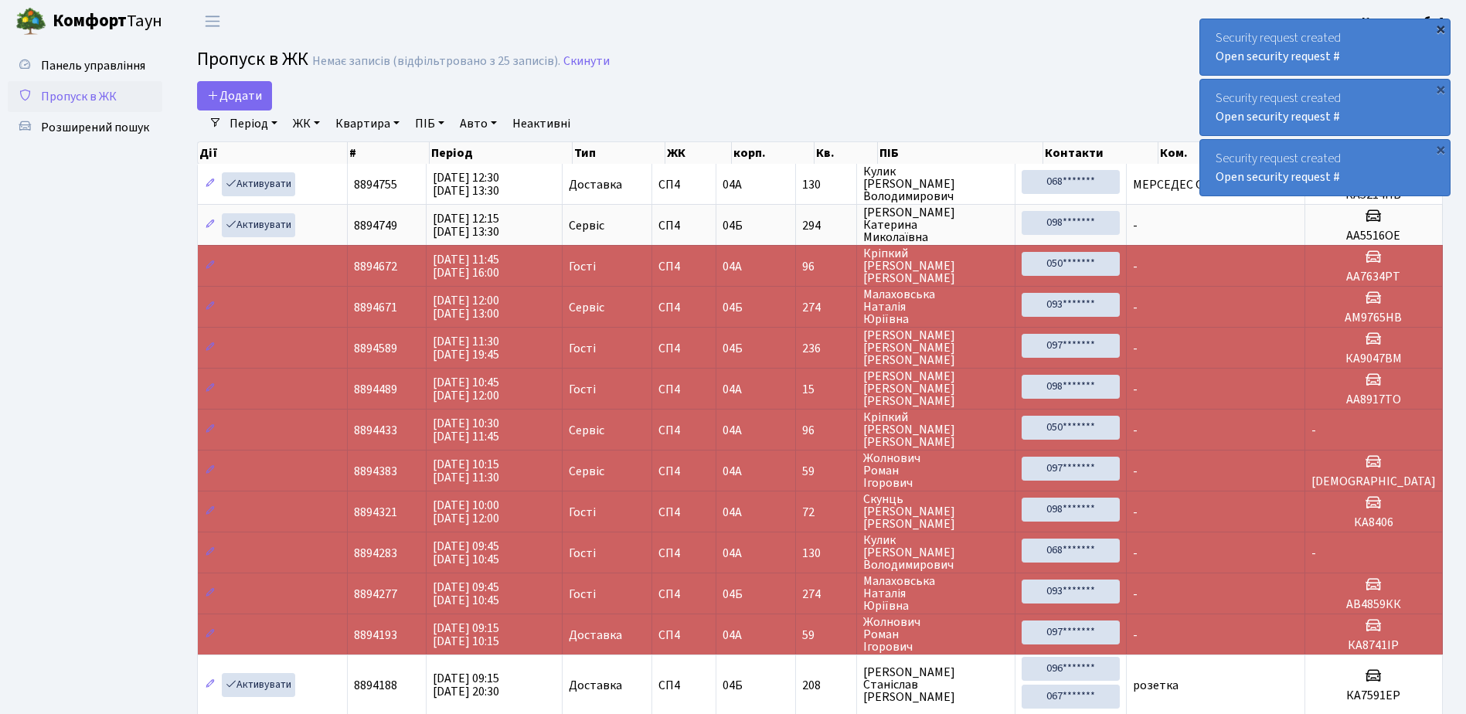
click at [1441, 26] on div "×" at bounding box center [1440, 28] width 15 height 15
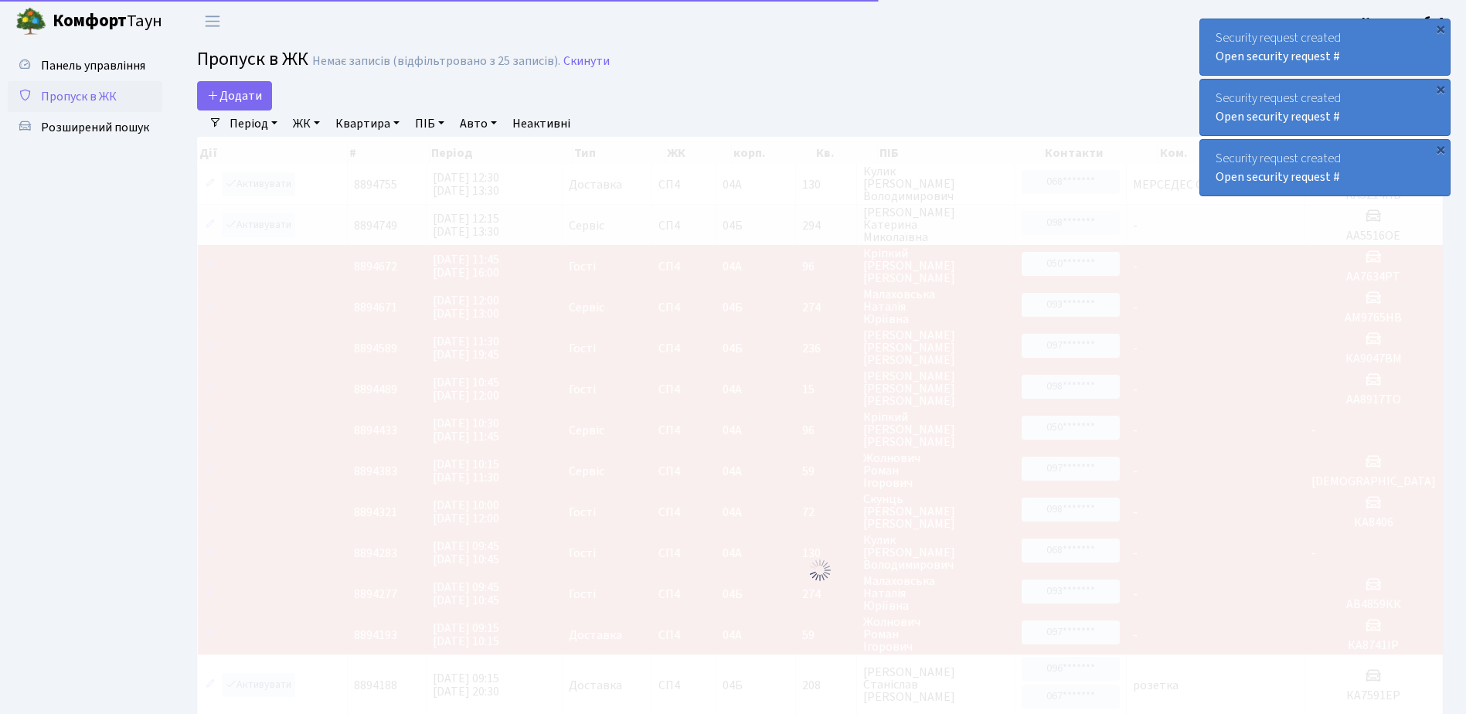
click at [1441, 26] on div "×" at bounding box center [1440, 28] width 15 height 15
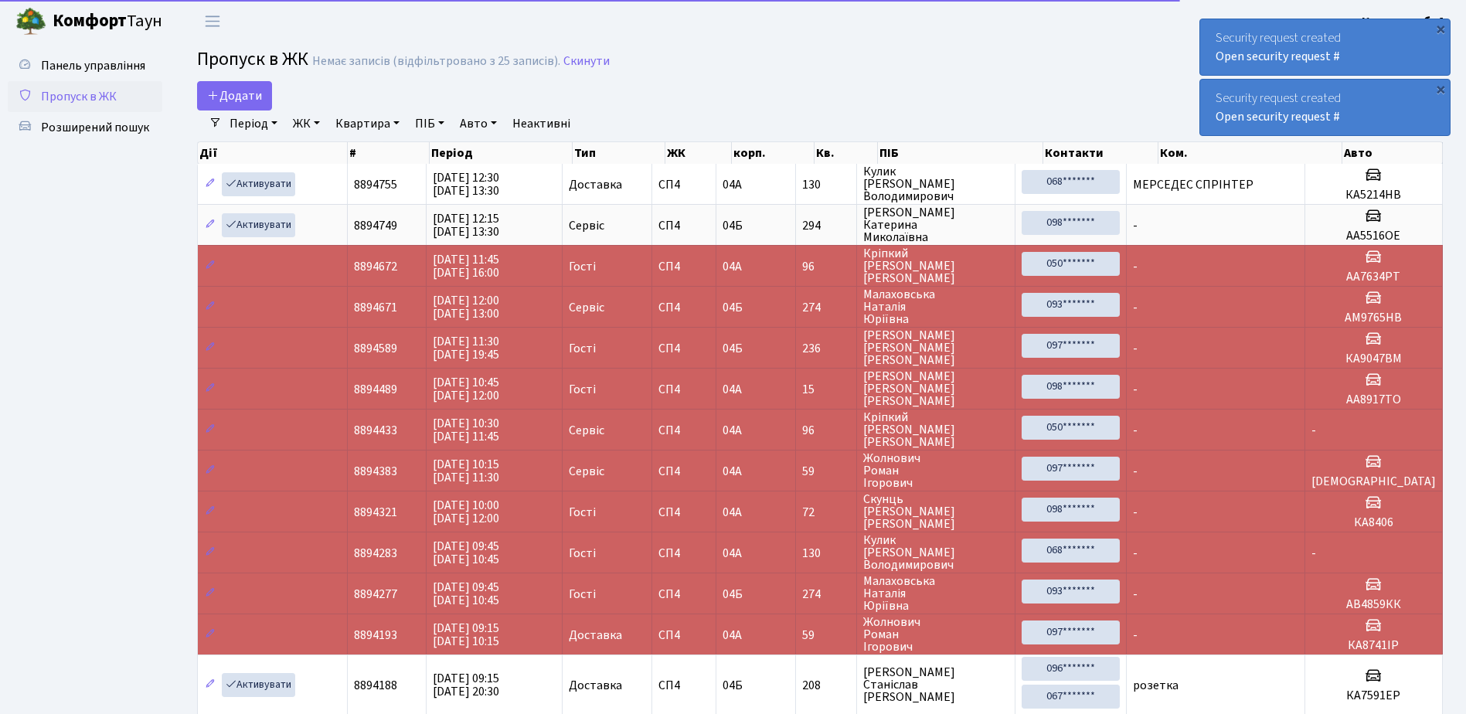
click at [1441, 26] on div "×" at bounding box center [1440, 28] width 15 height 15
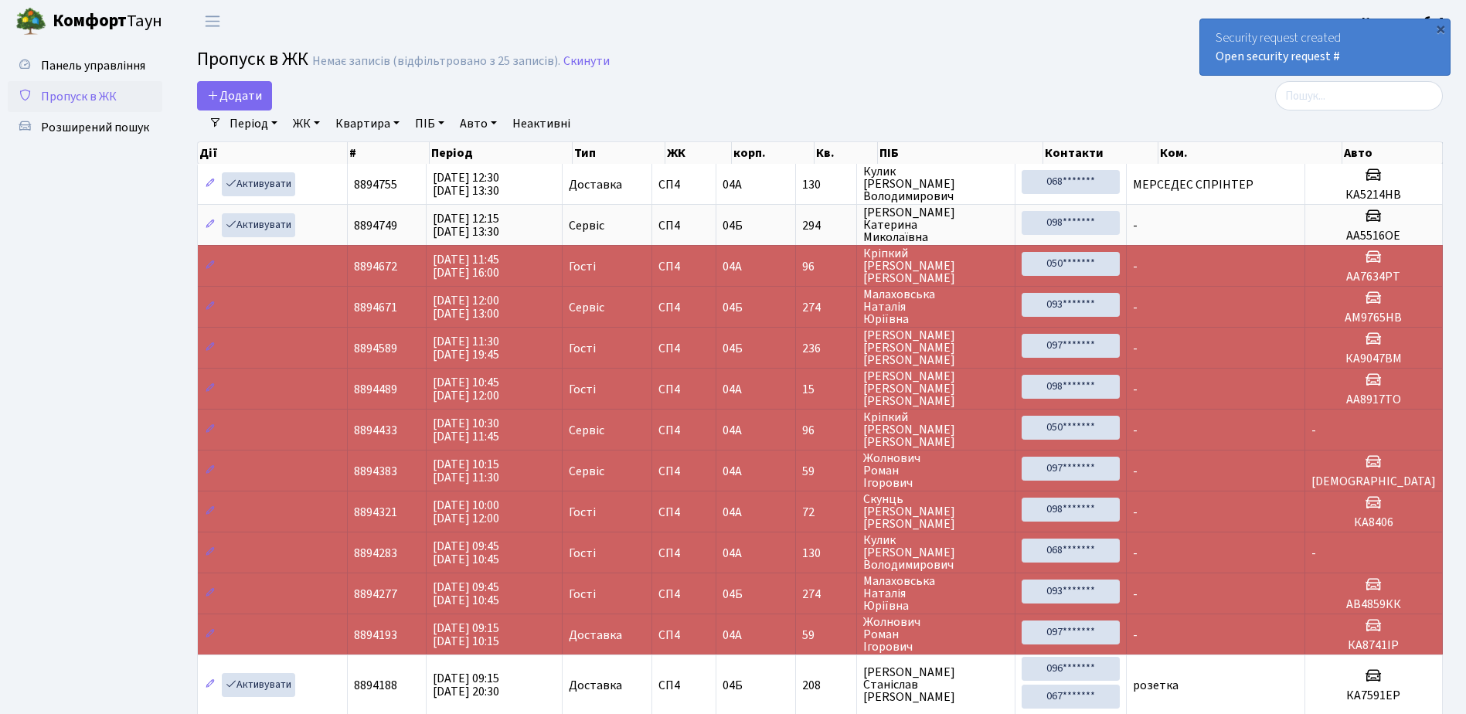
click at [1441, 26] on div "×" at bounding box center [1440, 28] width 15 height 15
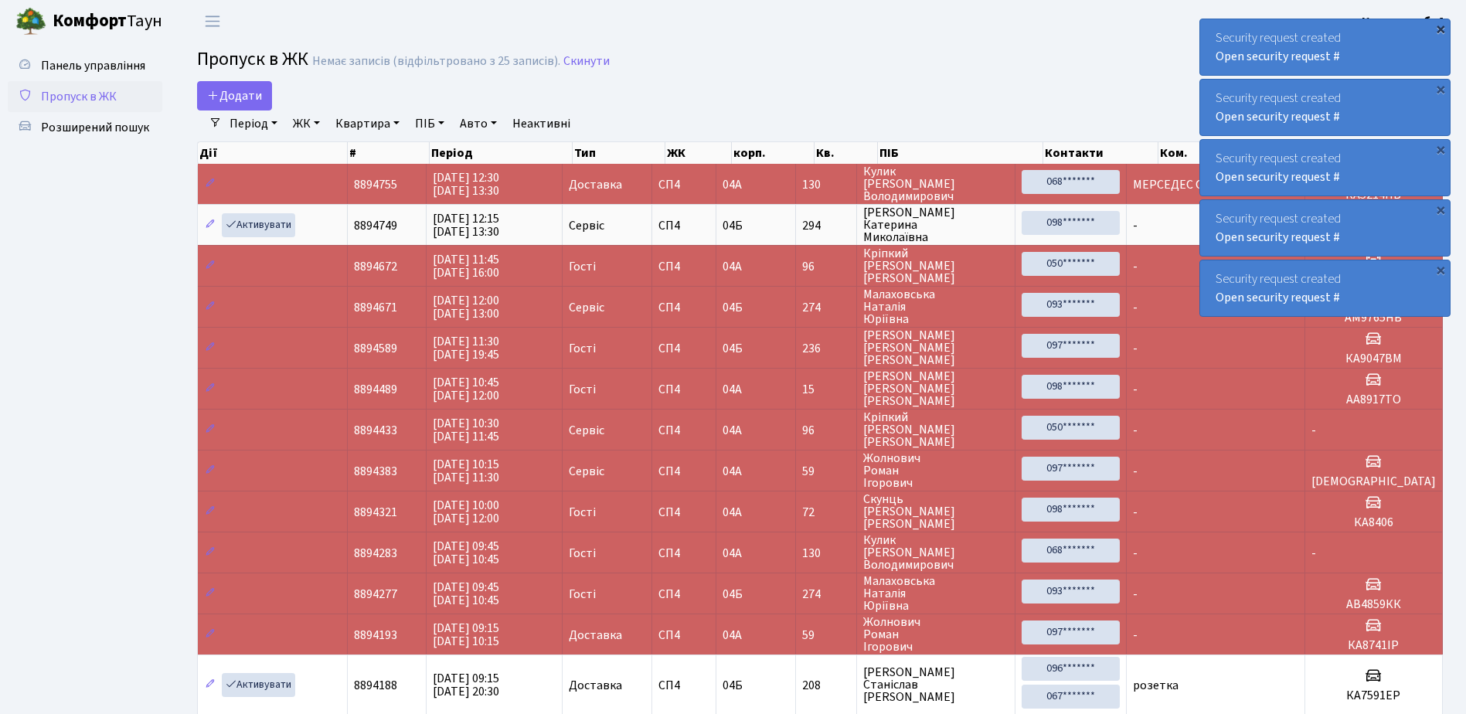
click at [1441, 26] on div "×" at bounding box center [1440, 28] width 15 height 15
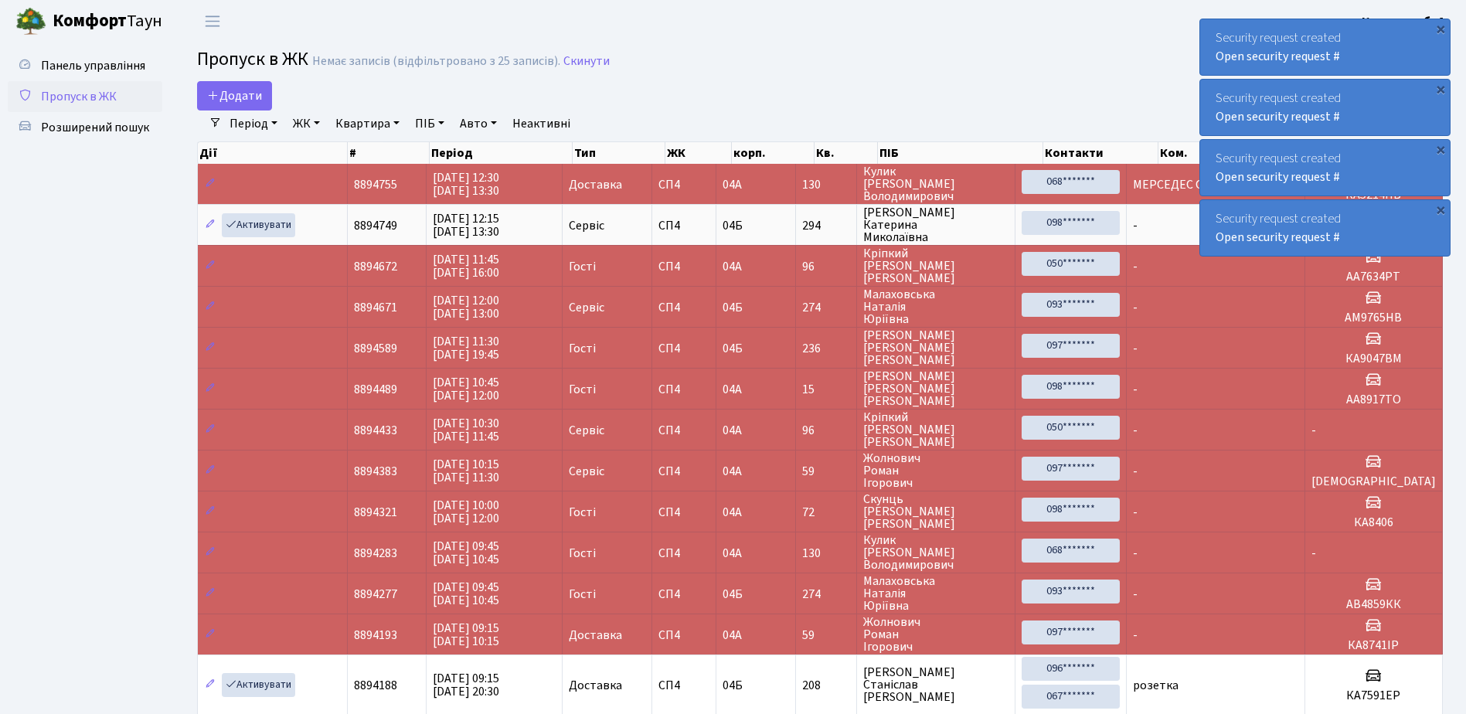
click at [1441, 26] on div "×" at bounding box center [1440, 28] width 15 height 15
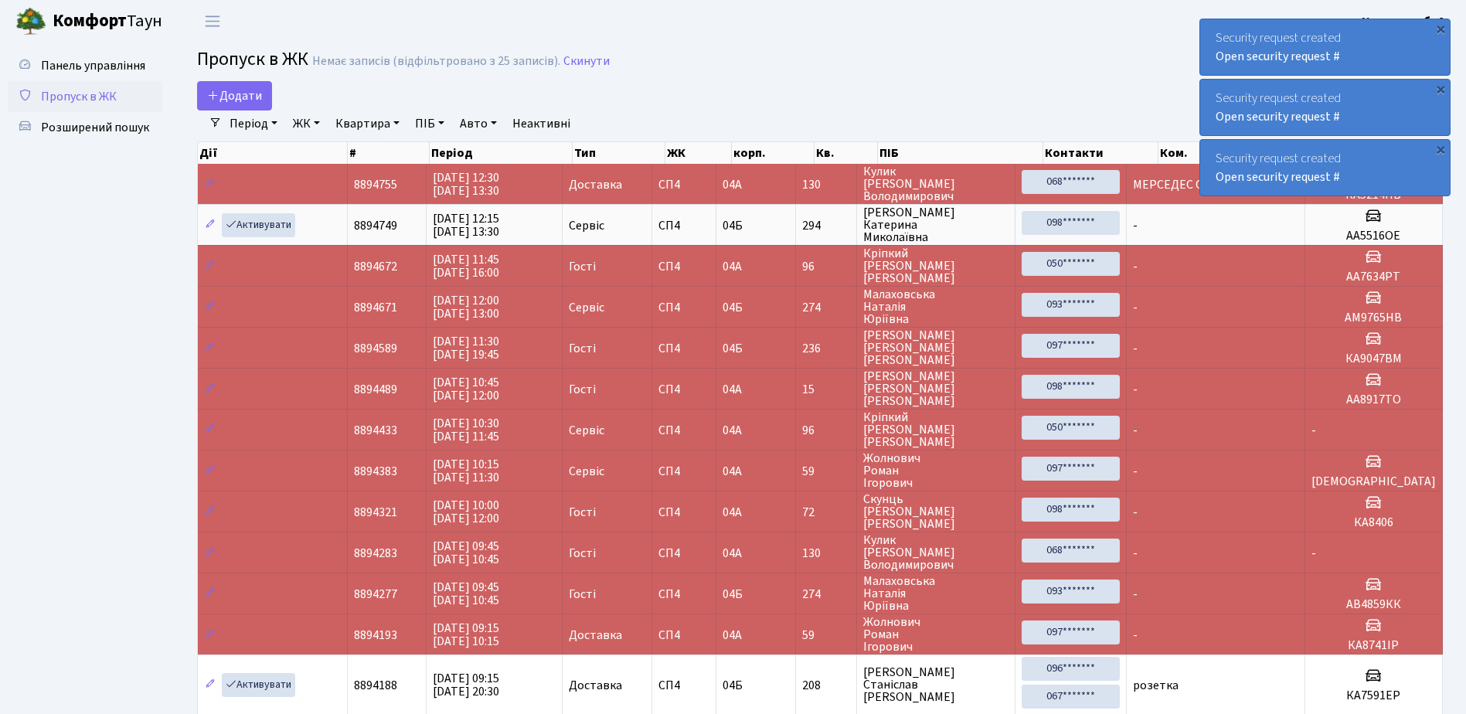
click at [1441, 26] on div "×" at bounding box center [1440, 28] width 15 height 15
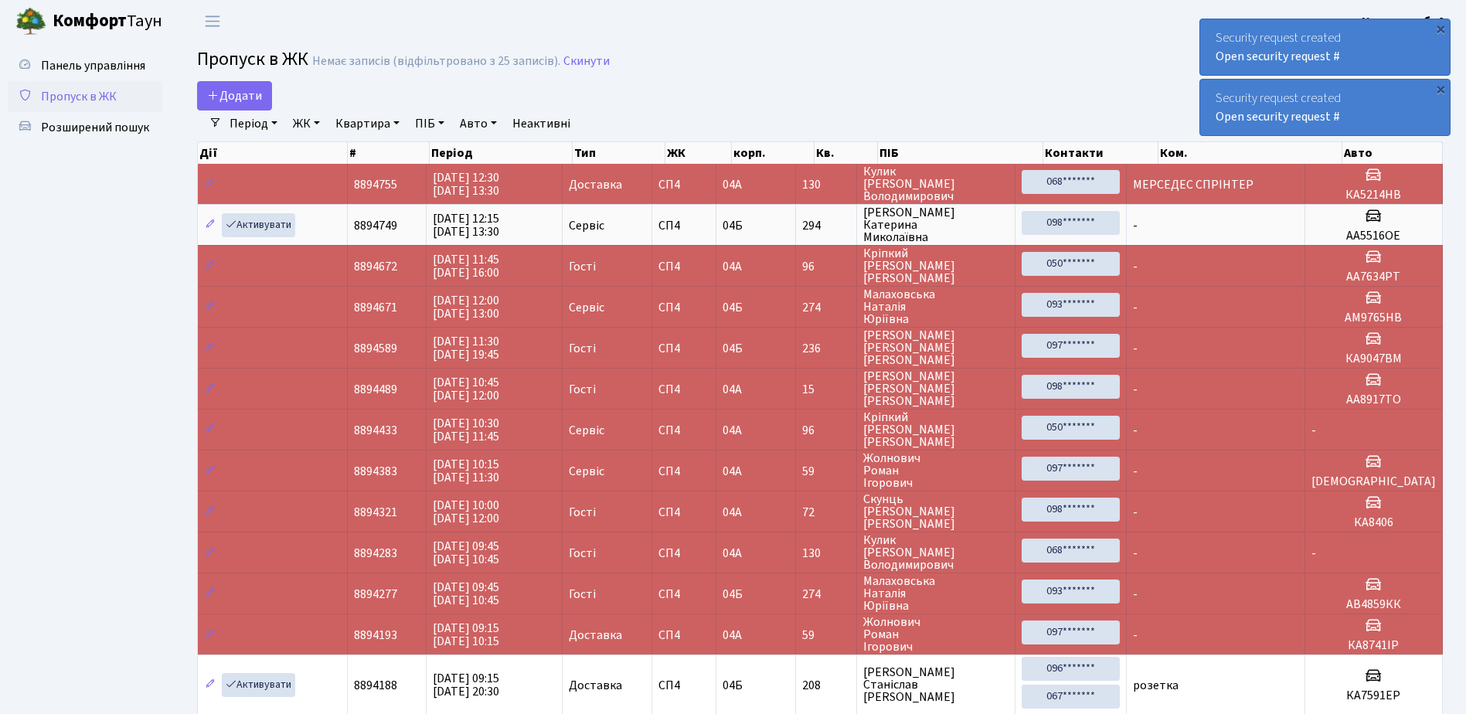
click at [1441, 26] on div "×" at bounding box center [1440, 28] width 15 height 15
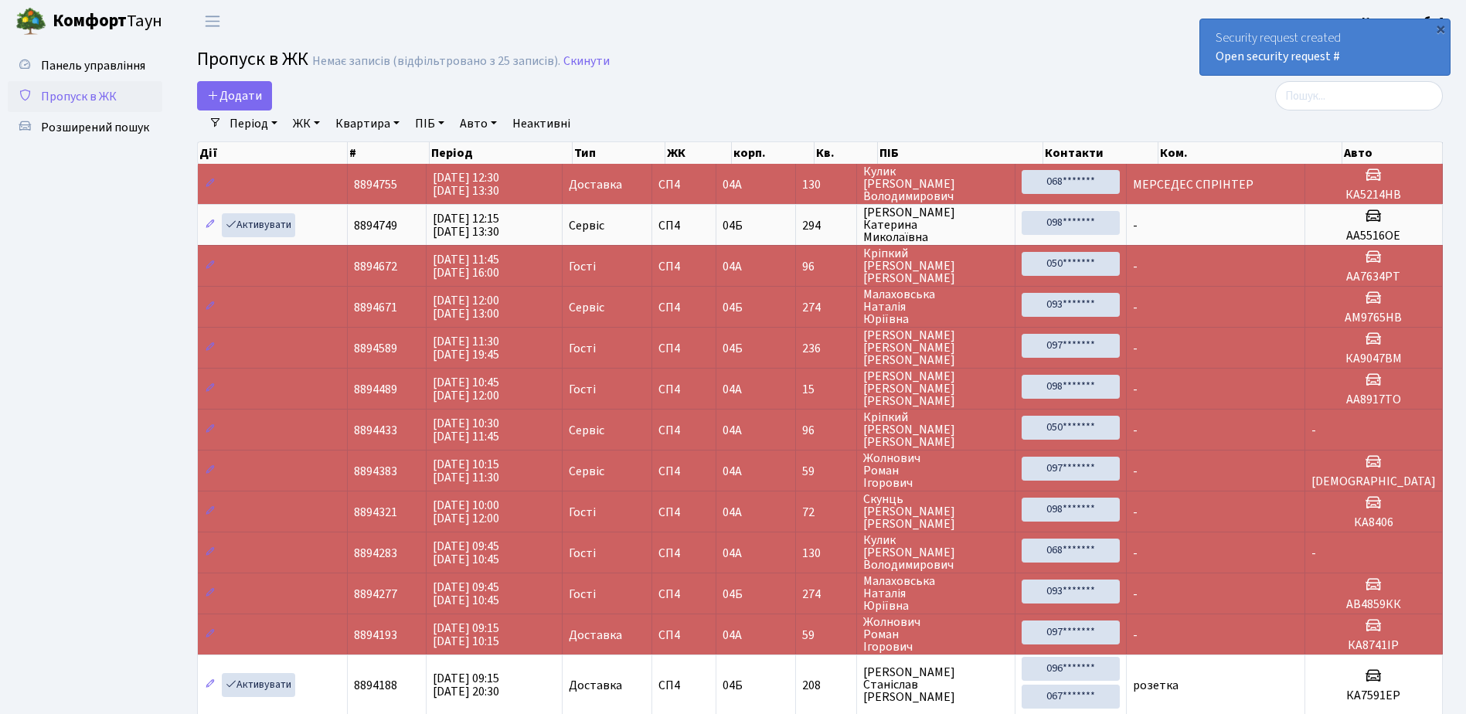
click at [1441, 26] on div "×" at bounding box center [1440, 28] width 15 height 15
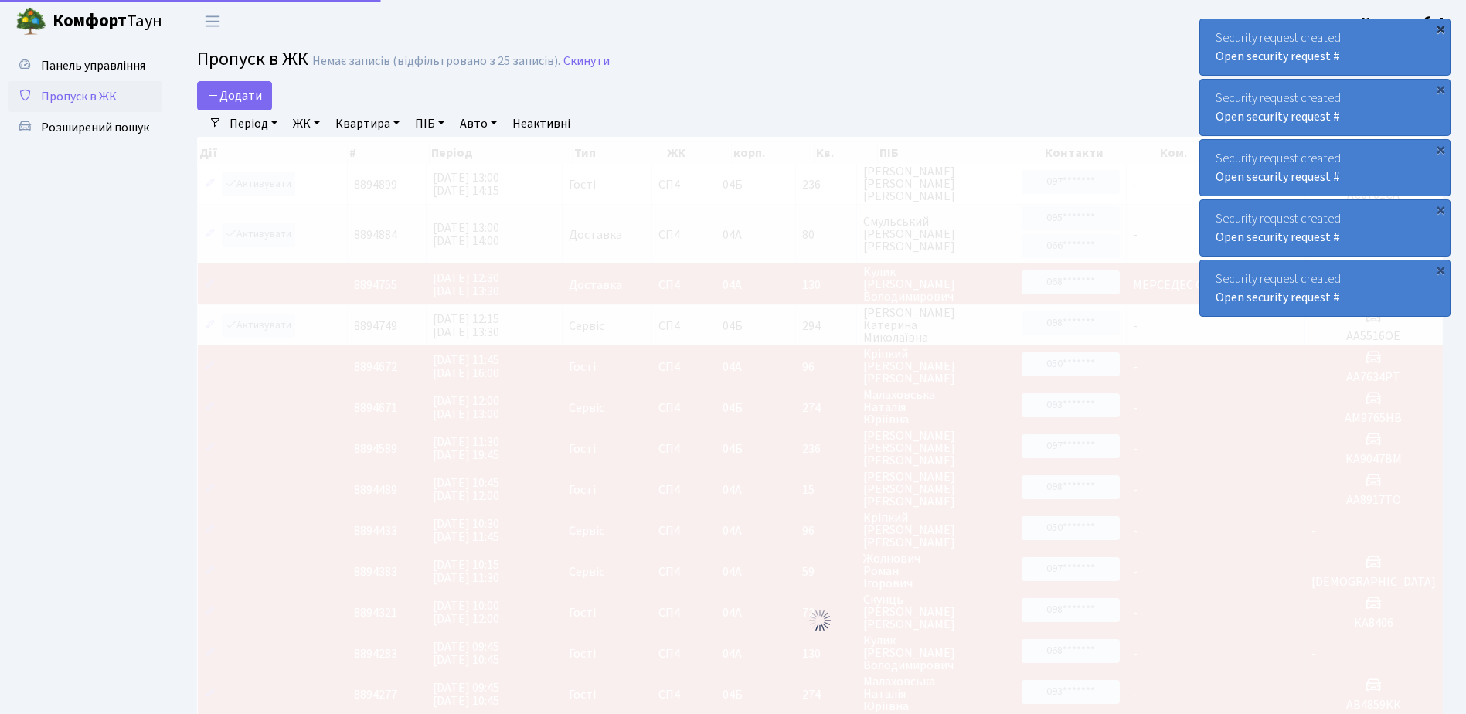
click at [1441, 28] on div "×" at bounding box center [1440, 28] width 15 height 15
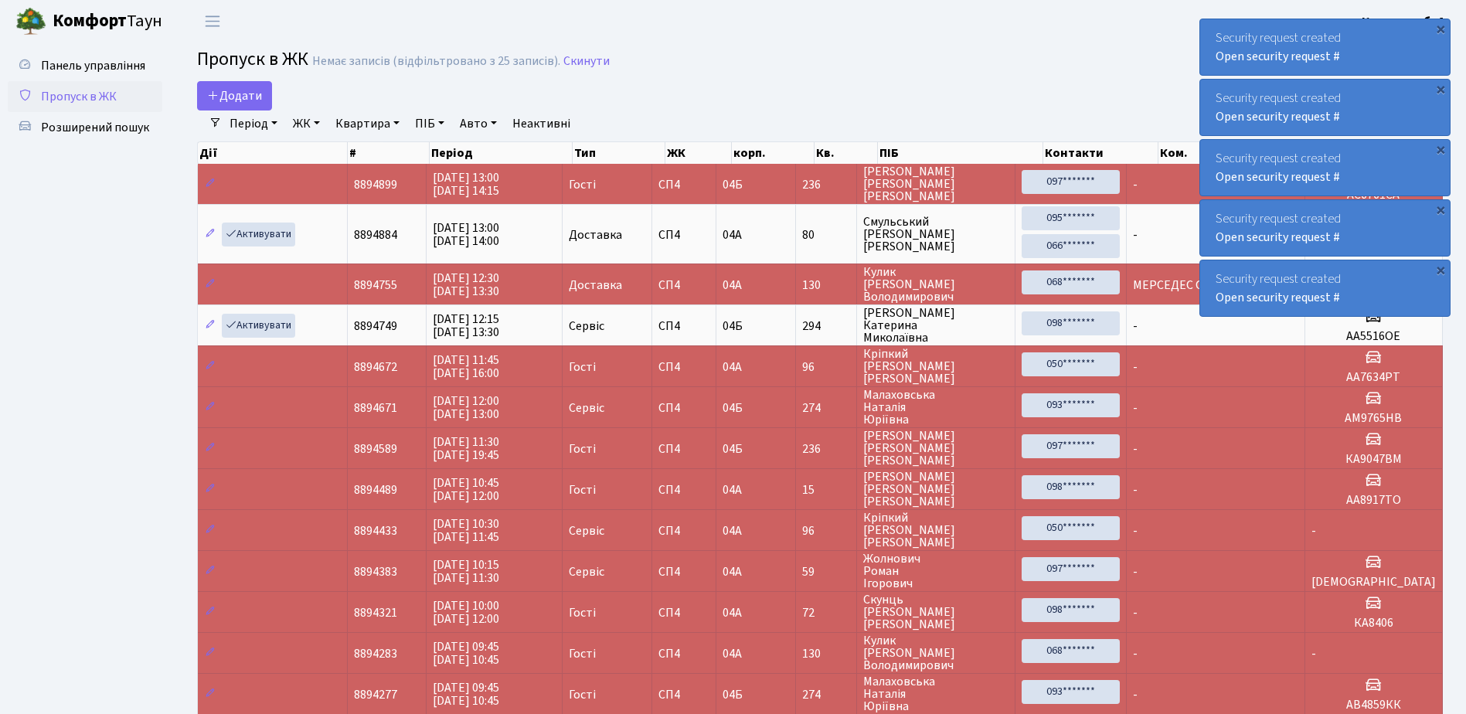
click at [1441, 28] on div "×" at bounding box center [1440, 28] width 15 height 15
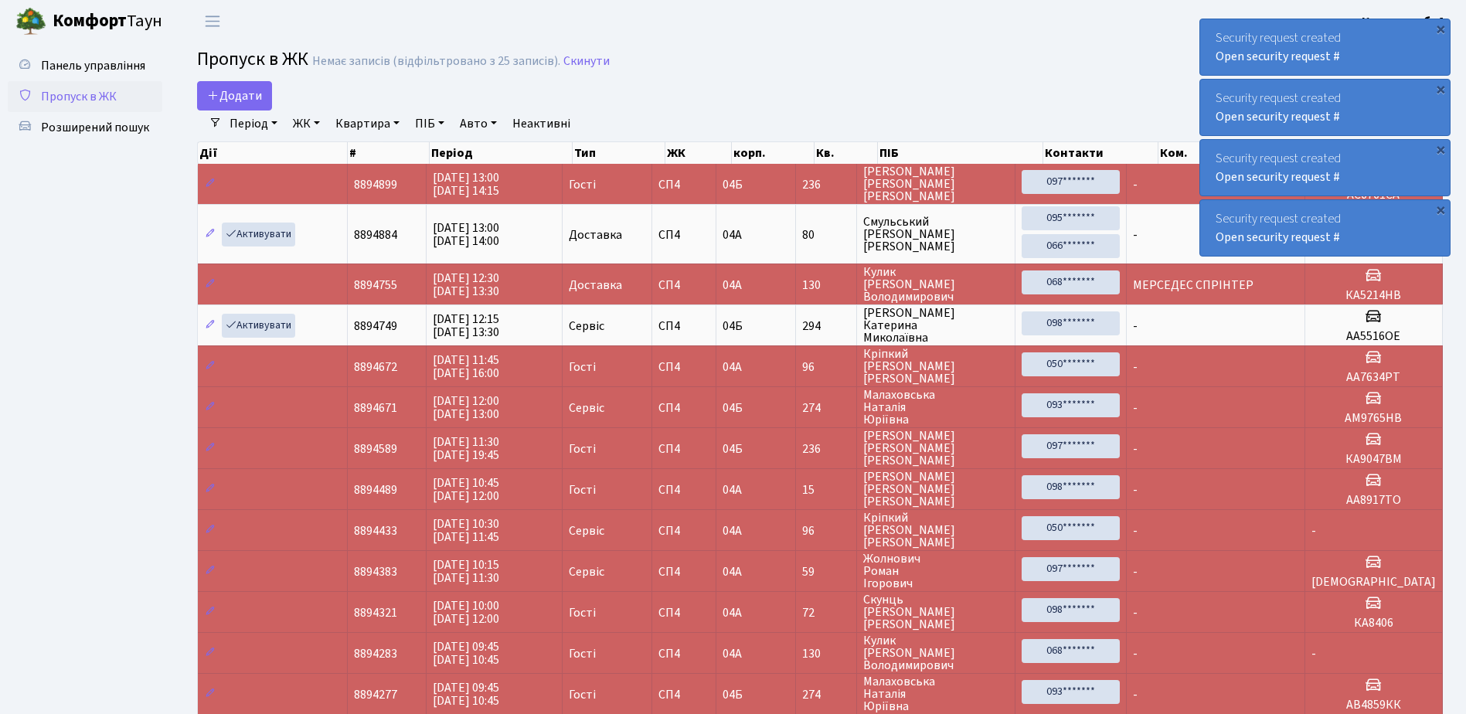
click at [1441, 28] on div "×" at bounding box center [1440, 28] width 15 height 15
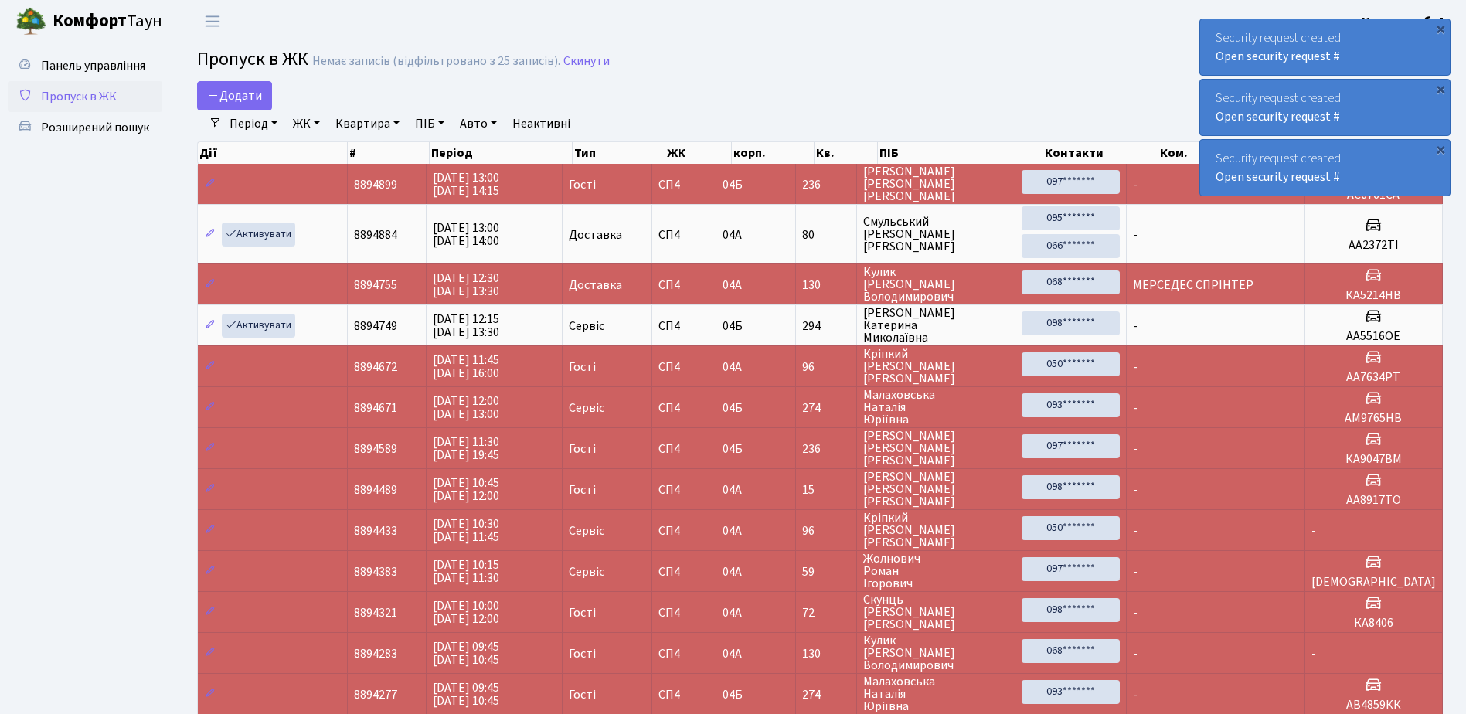
click at [1441, 28] on div "×" at bounding box center [1440, 28] width 15 height 15
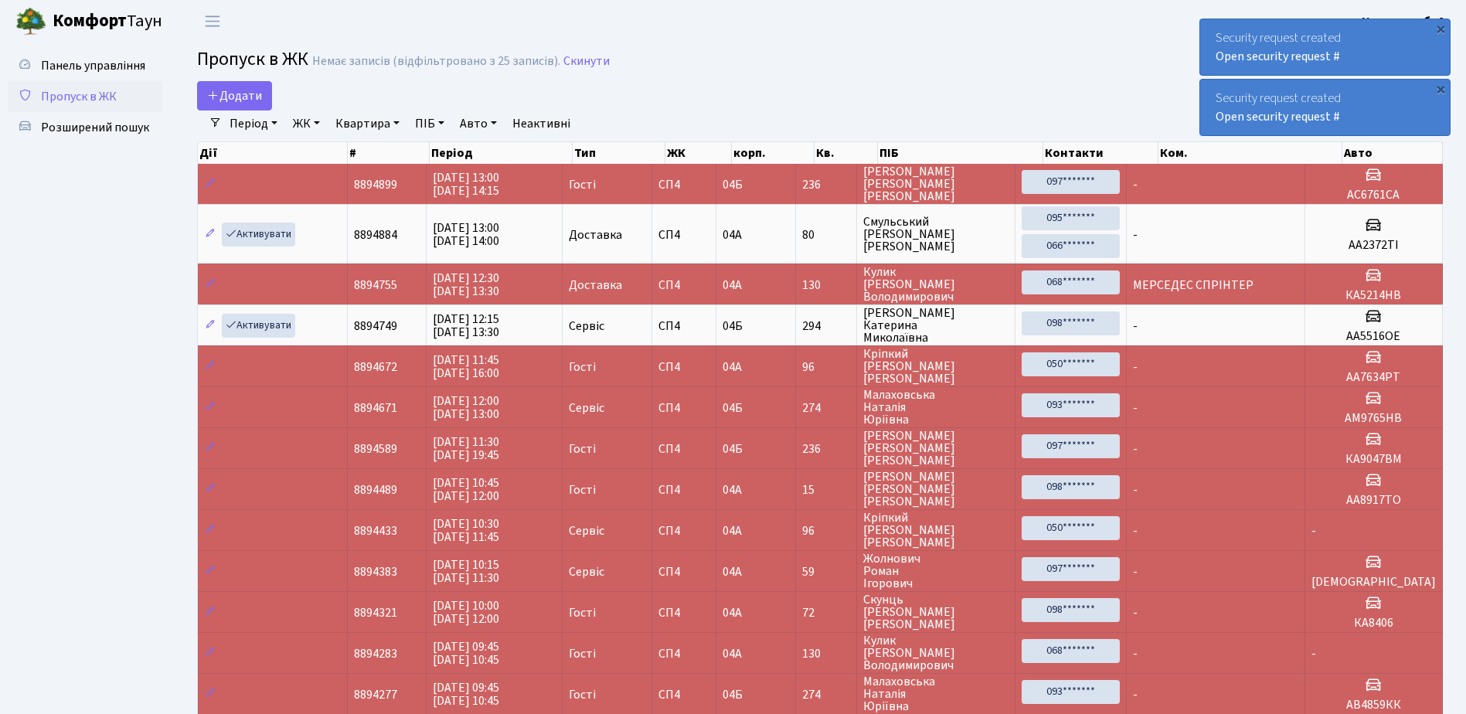
click at [1441, 28] on div "×" at bounding box center [1440, 28] width 15 height 15
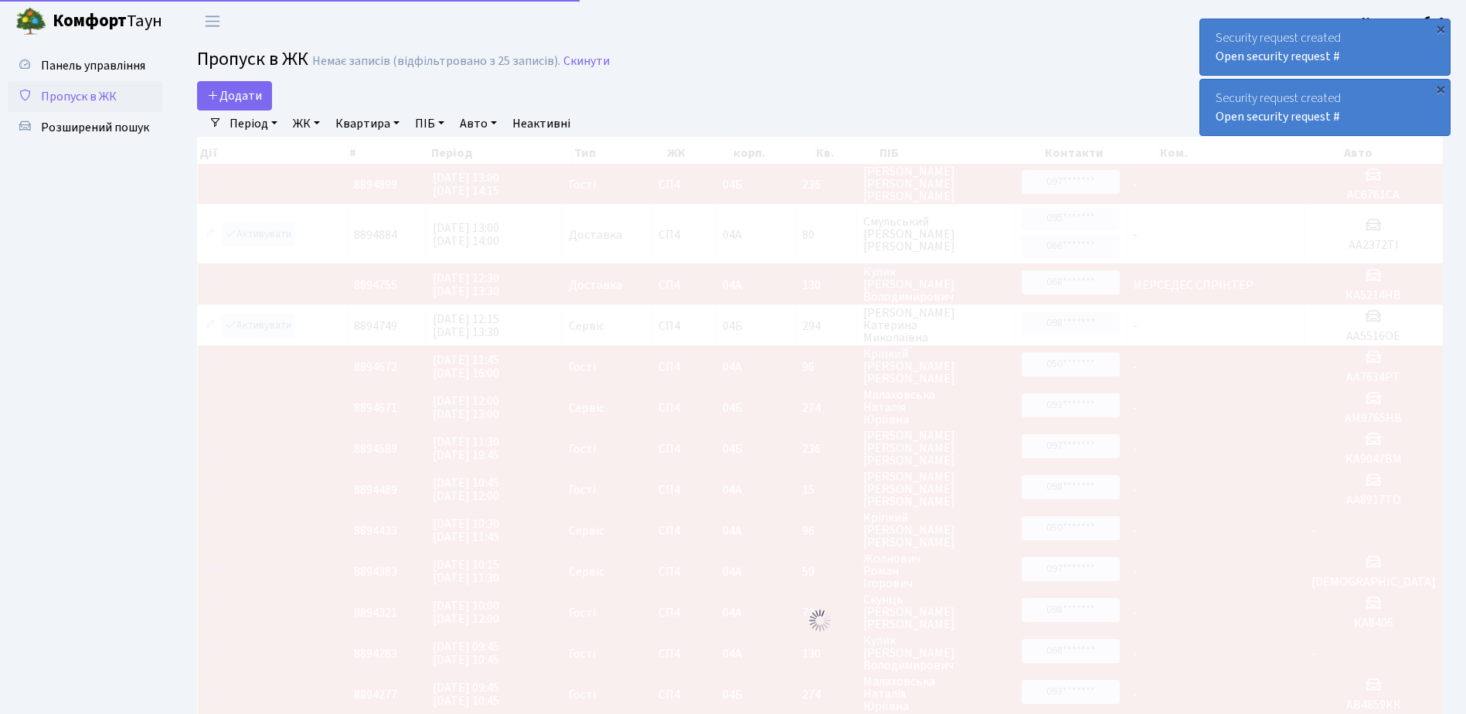
click at [1441, 28] on div "×" at bounding box center [1440, 28] width 15 height 15
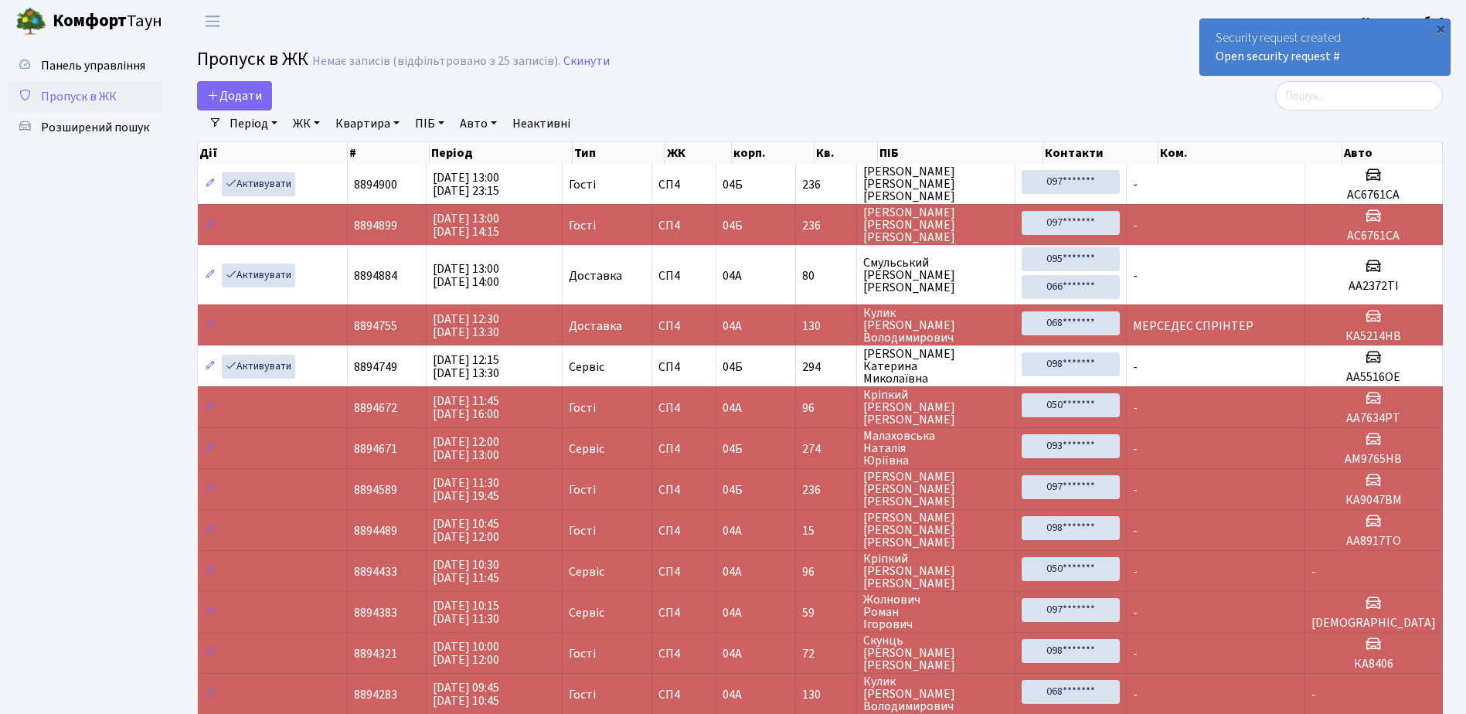
click at [1441, 28] on div "×" at bounding box center [1440, 28] width 15 height 15
click at [1441, 26] on div "×" at bounding box center [1440, 28] width 15 height 15
click at [1441, 28] on div "×" at bounding box center [1440, 28] width 15 height 15
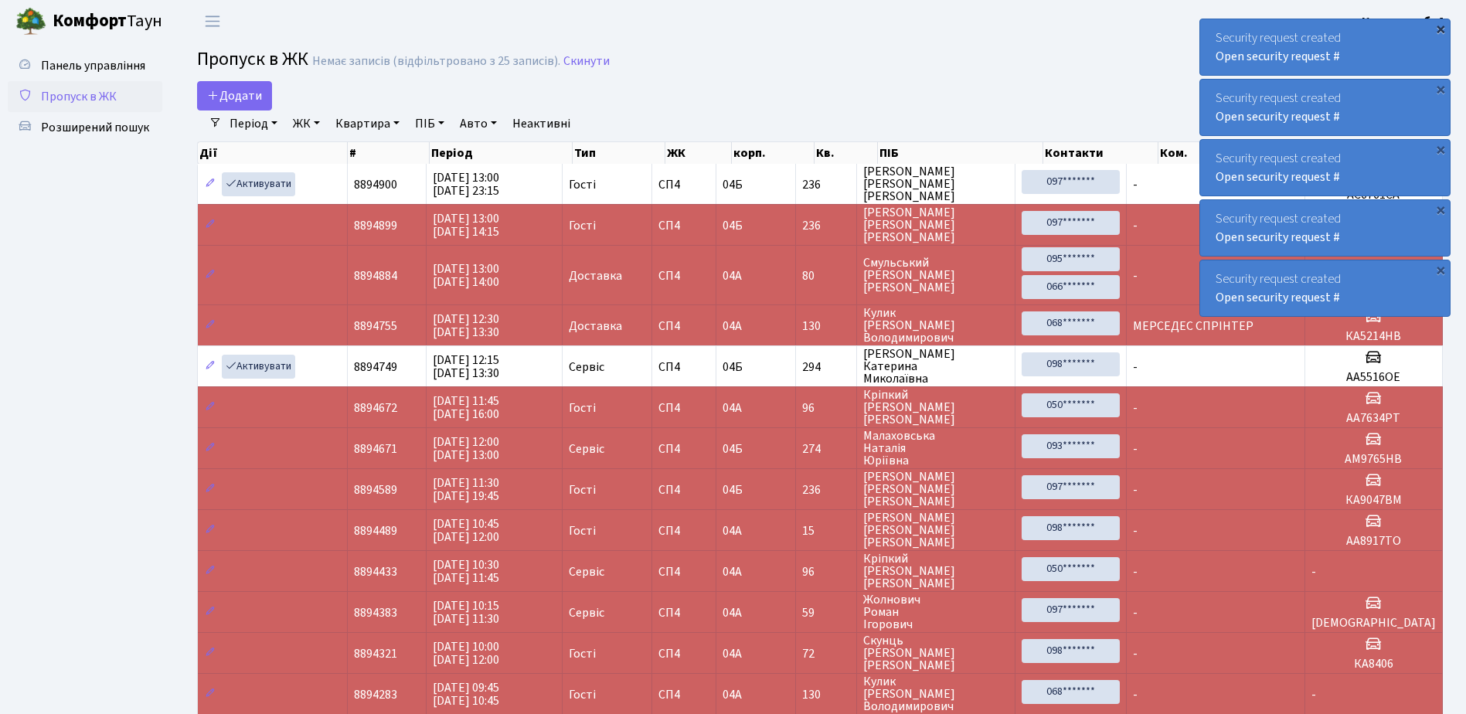
click at [1442, 30] on div "×" at bounding box center [1440, 28] width 15 height 15
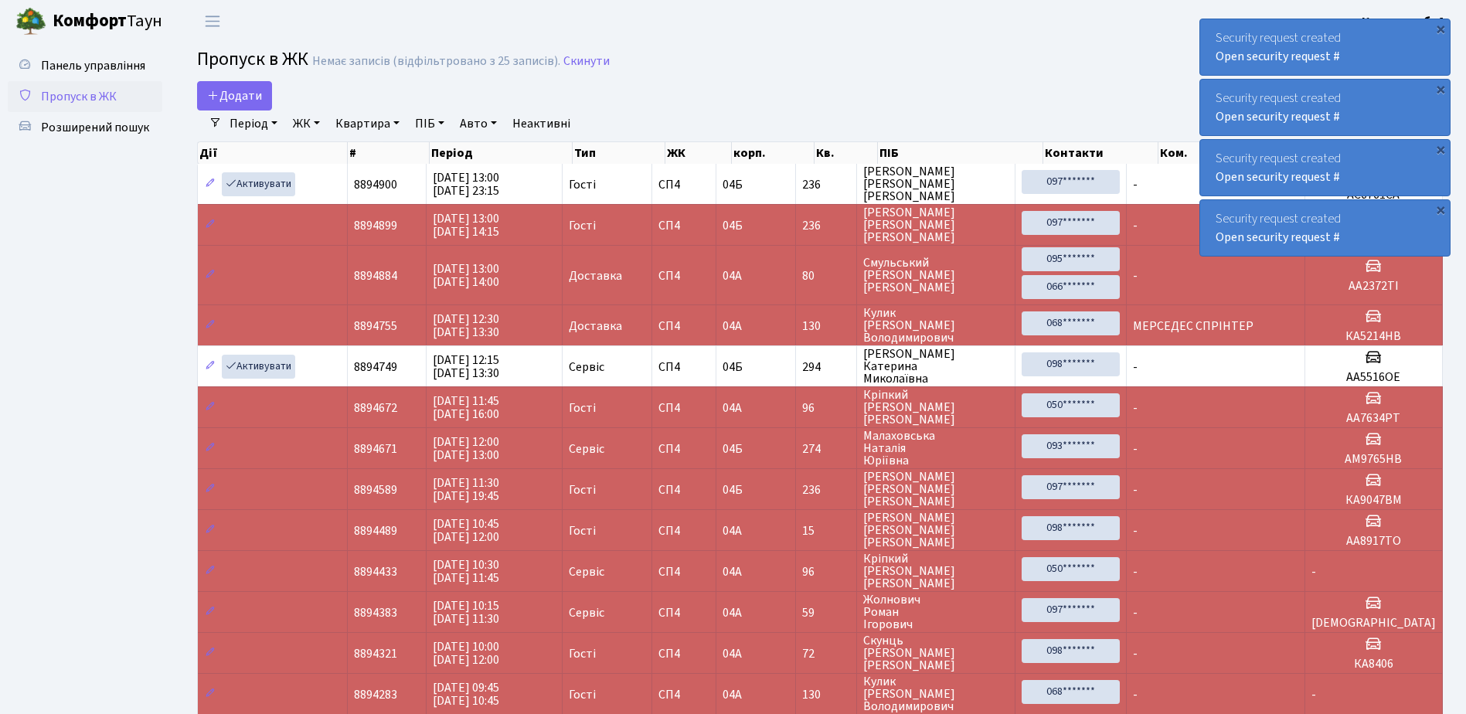
click at [1442, 30] on div "×" at bounding box center [1440, 28] width 15 height 15
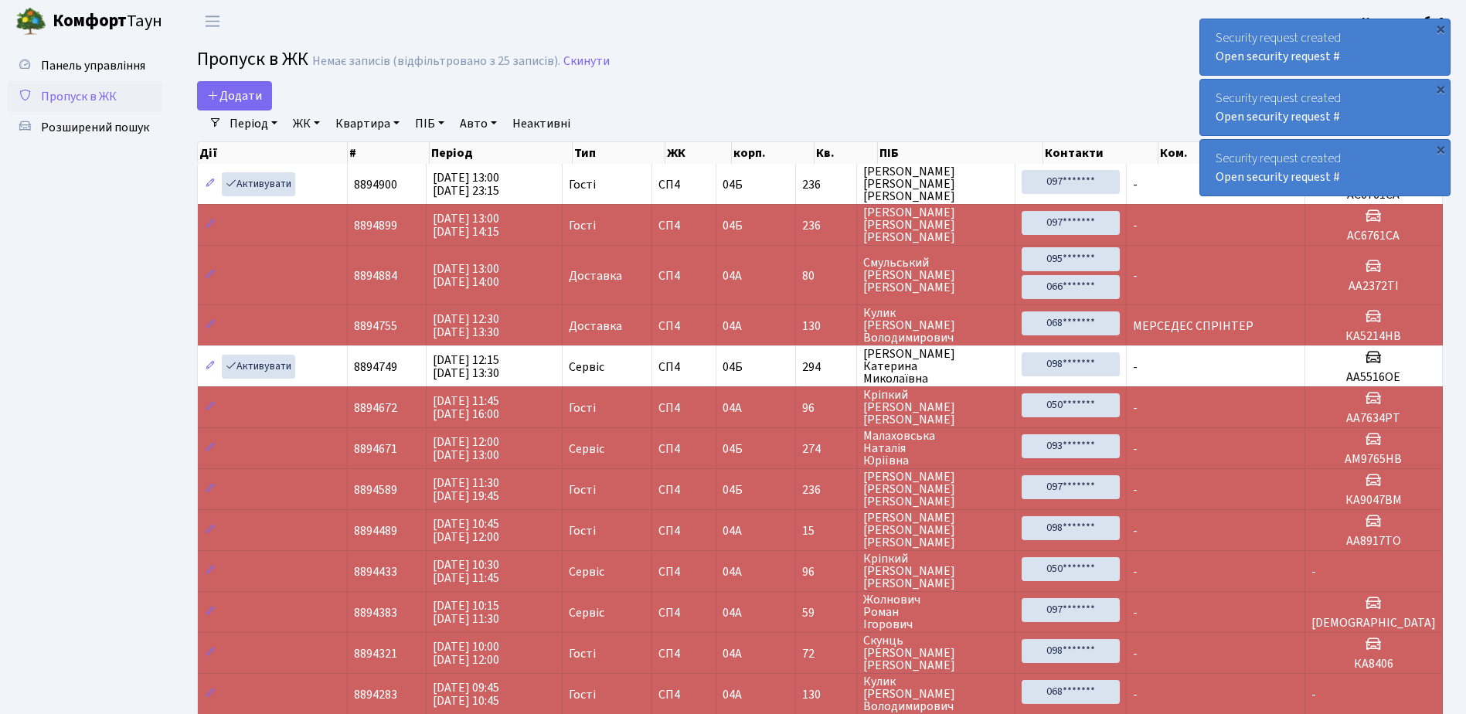
click at [1442, 30] on div "×" at bounding box center [1440, 28] width 15 height 15
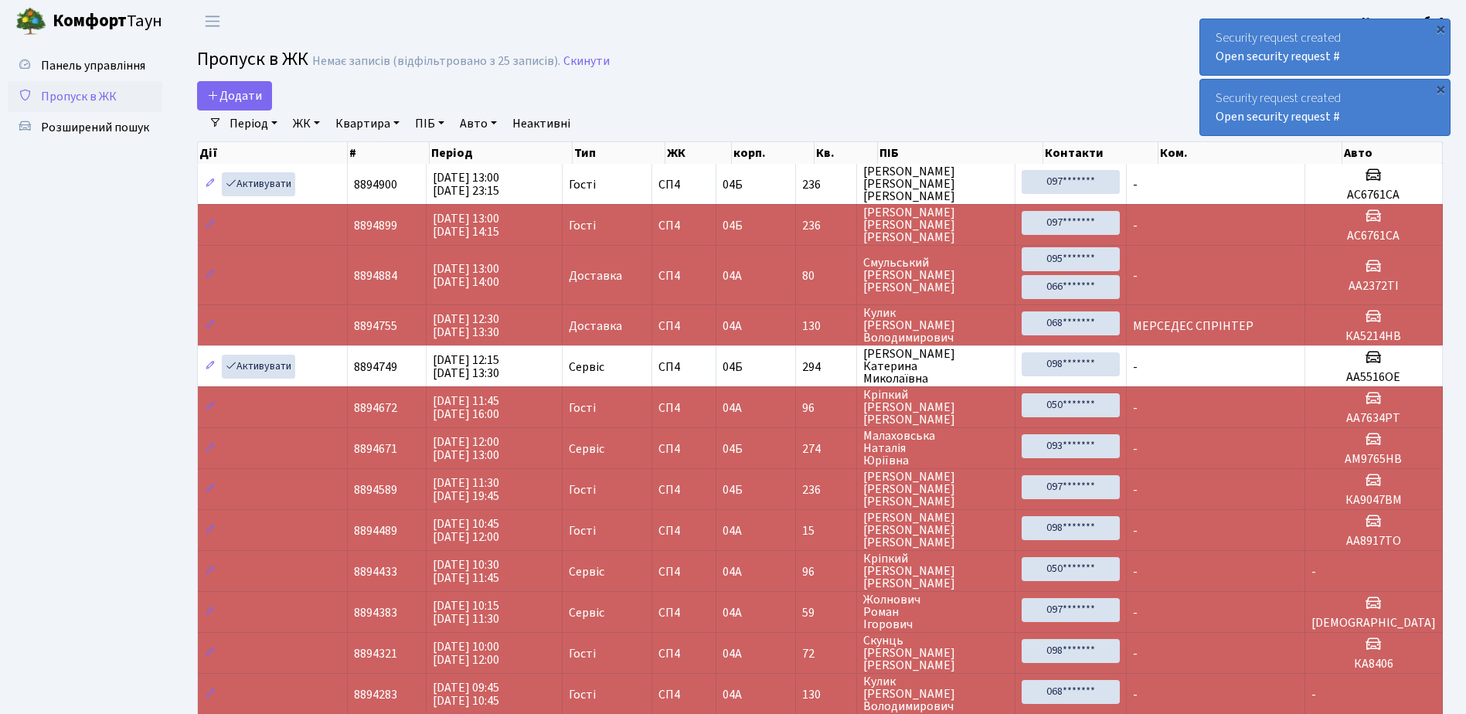
click at [1441, 31] on div "×" at bounding box center [1440, 28] width 15 height 15
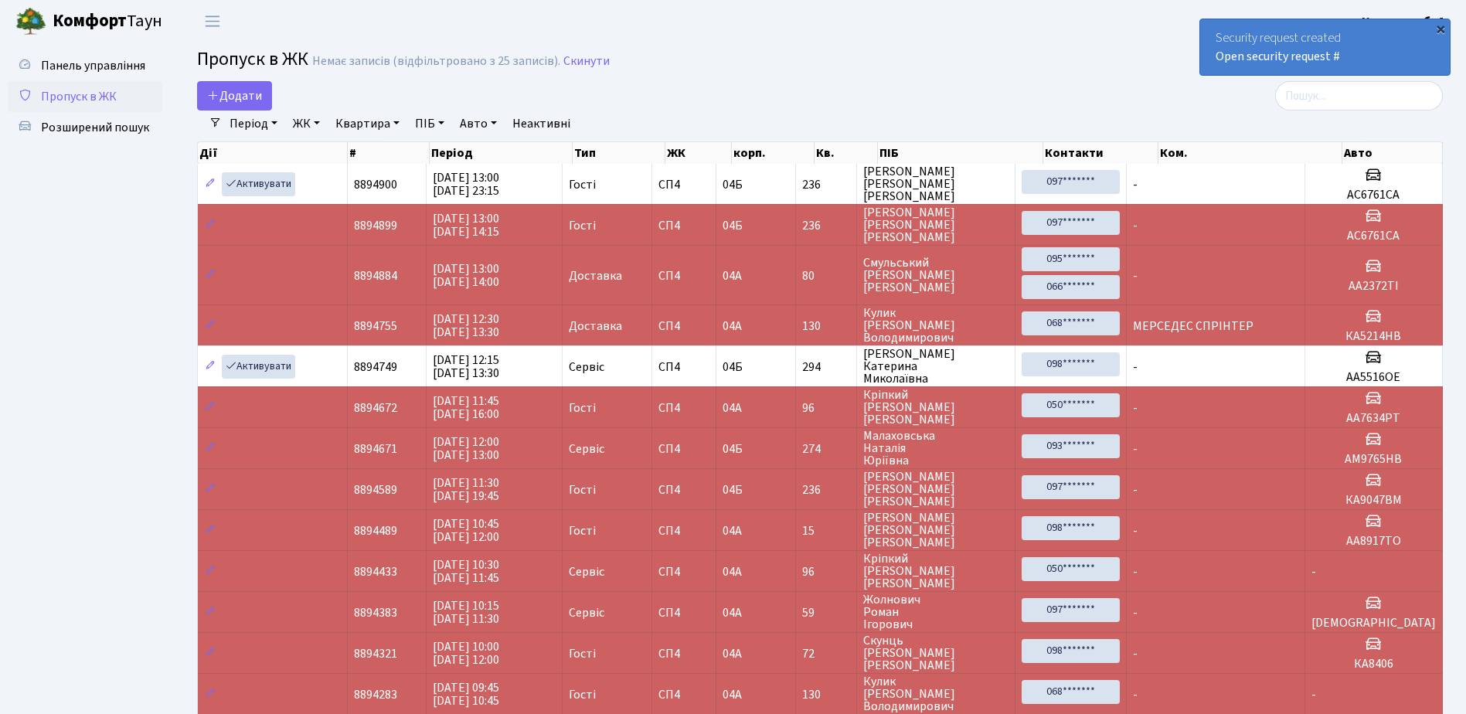
click at [1435, 35] on div "×" at bounding box center [1440, 28] width 15 height 15
click at [1441, 28] on div "×" at bounding box center [1440, 28] width 15 height 15
